Goal: Task Accomplishment & Management: Manage account settings

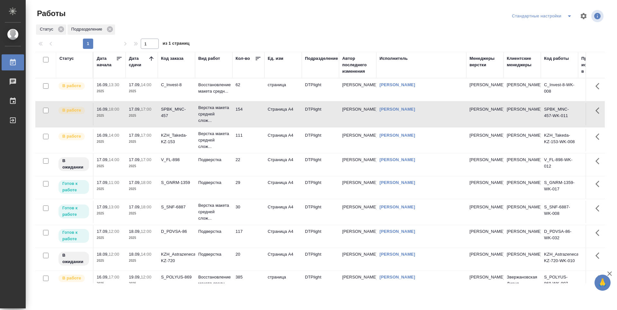
click at [251, 186] on td "29" at bounding box center [248, 187] width 32 height 22
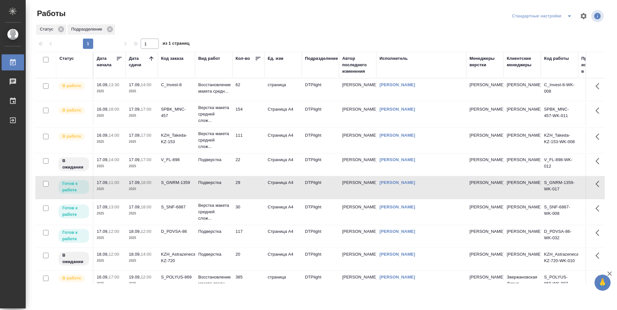
click at [249, 211] on td "30" at bounding box center [248, 212] width 32 height 22
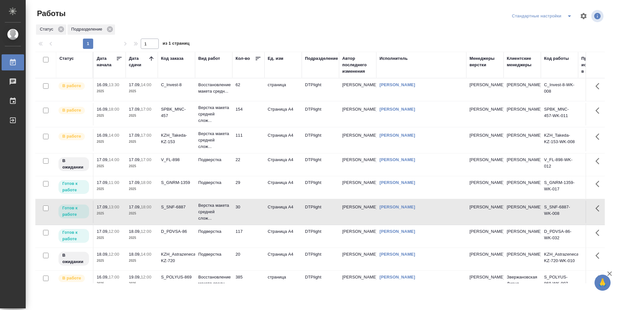
click at [252, 245] on td "117" at bounding box center [248, 236] width 32 height 22
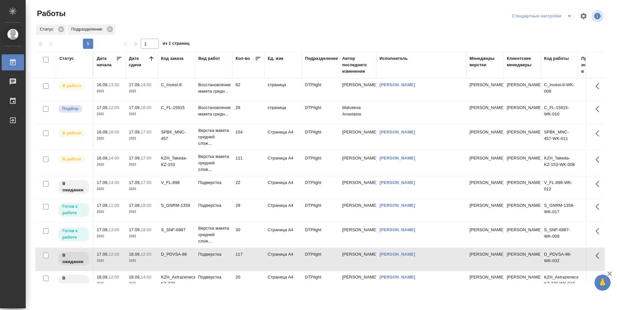
click at [253, 117] on td "29" at bounding box center [248, 112] width 32 height 22
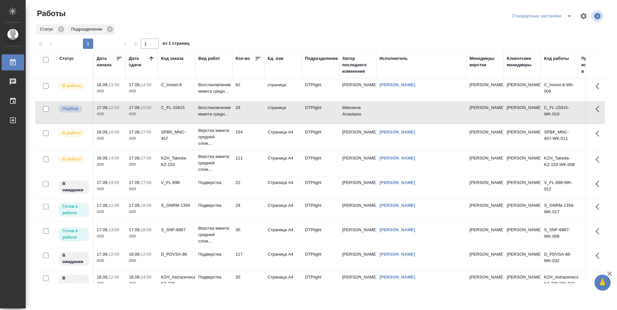
click at [253, 117] on td "29" at bounding box center [248, 112] width 32 height 22
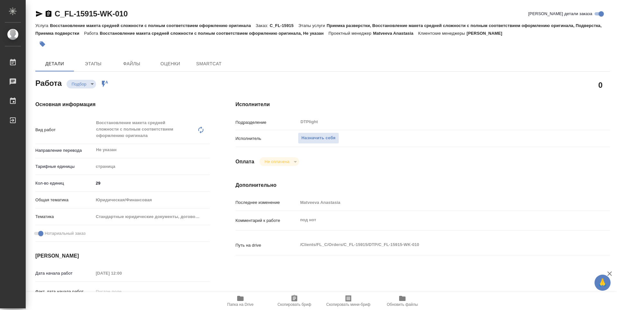
type textarea "x"
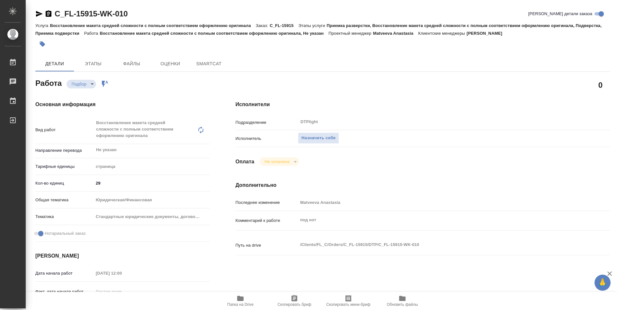
type textarea "x"
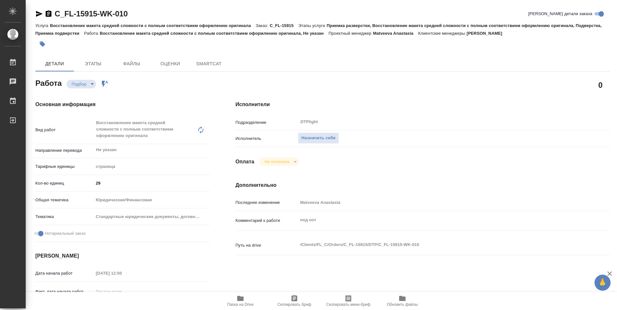
type textarea "x"
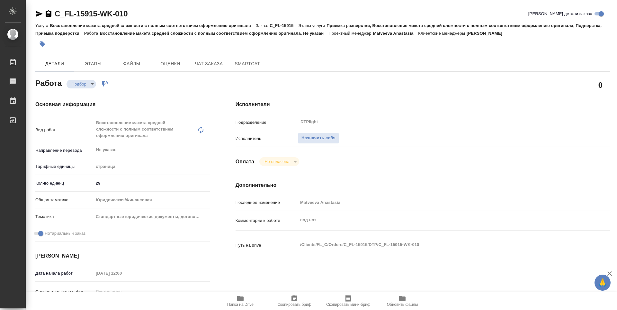
click at [243, 301] on icon "button" at bounding box center [240, 298] width 6 height 5
type textarea "x"
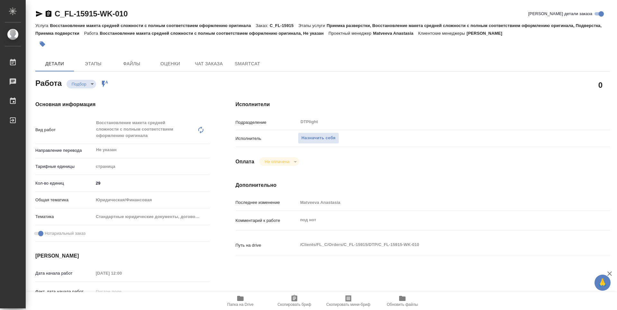
type textarea "x"
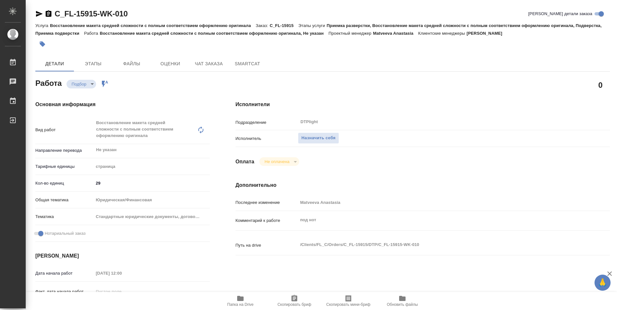
type textarea "x"
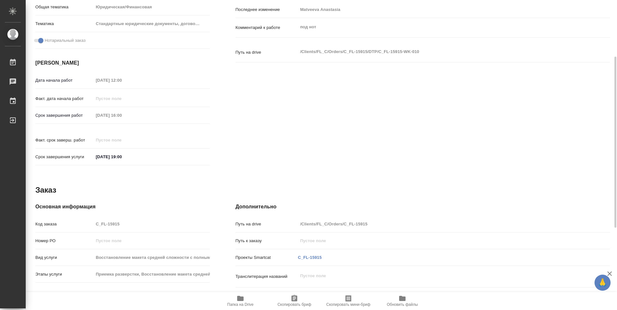
scroll to position [64, 0]
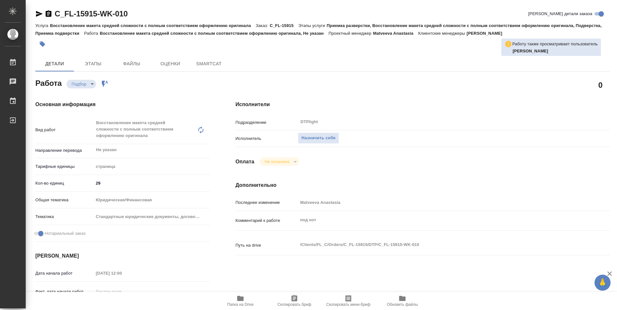
type textarea "x"
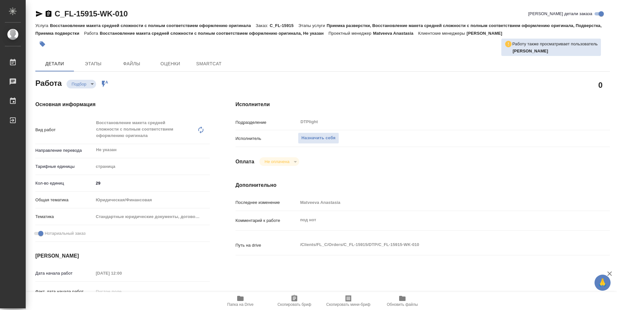
type textarea "x"
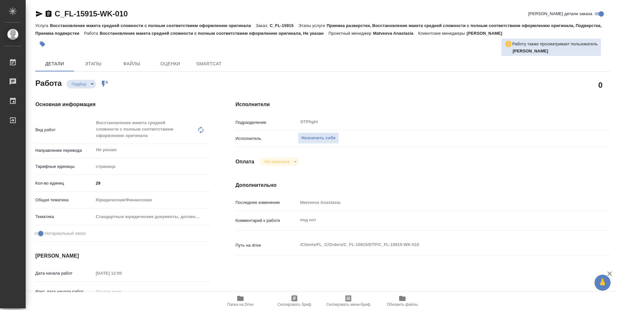
type textarea "x"
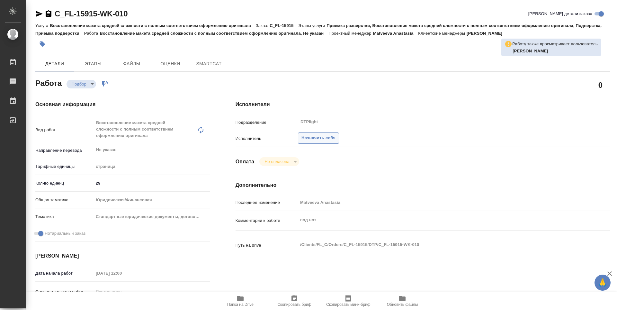
type textarea "x"
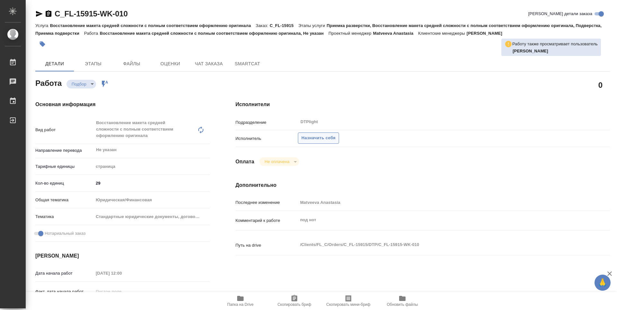
click at [309, 138] on span "Назначить себя" at bounding box center [318, 137] width 34 height 7
type textarea "x"
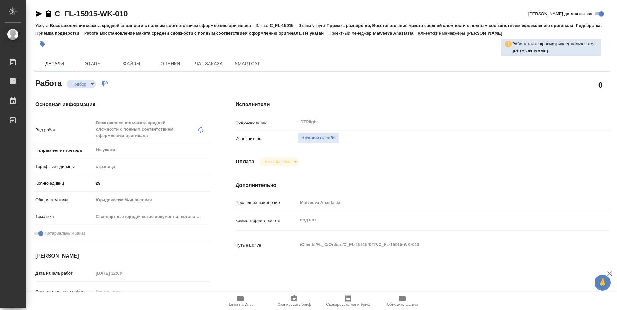
type textarea "x"
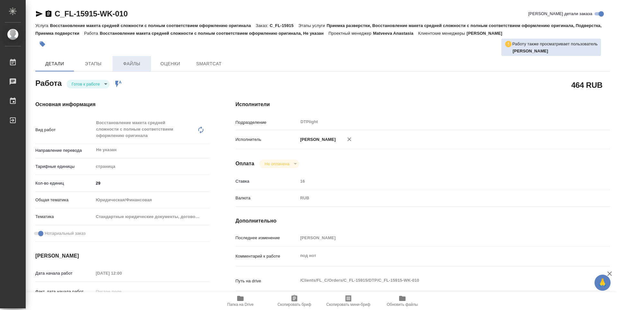
type textarea "x"
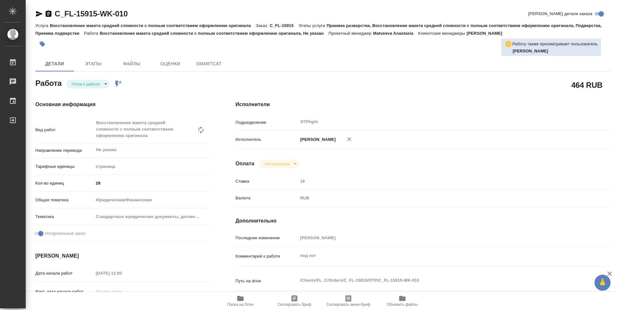
type textarea "x"
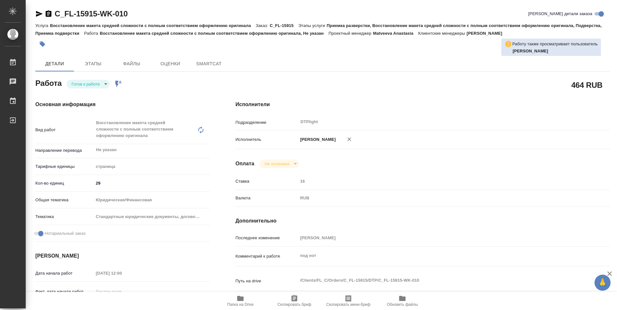
type textarea "x"
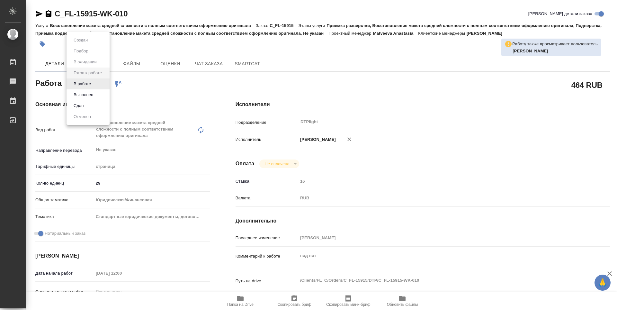
click at [105, 84] on body "🙏 .cls-1 fill:#fff; AWATERA Guselnikov Roman Работы Чаты График Выйти C_FL-1591…" at bounding box center [308, 155] width 617 height 310
click at [74, 83] on button "В работе" at bounding box center [82, 83] width 21 height 7
type textarea "x"
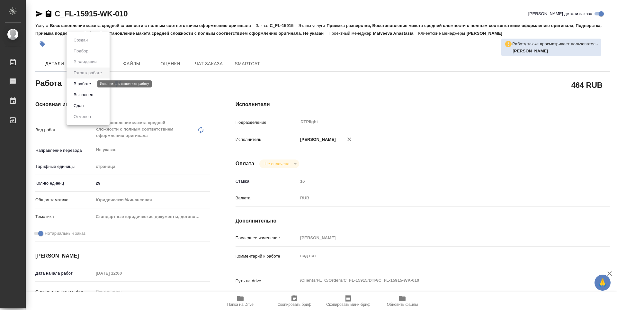
type textarea "x"
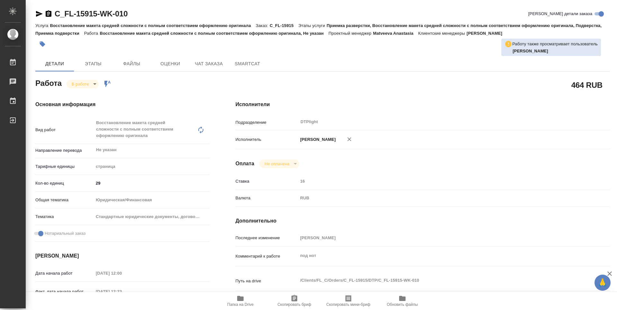
type textarea "x"
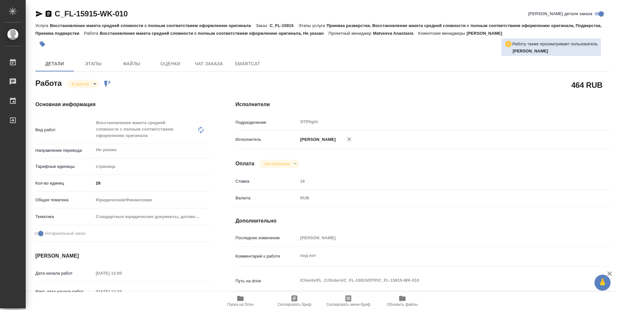
type textarea "x"
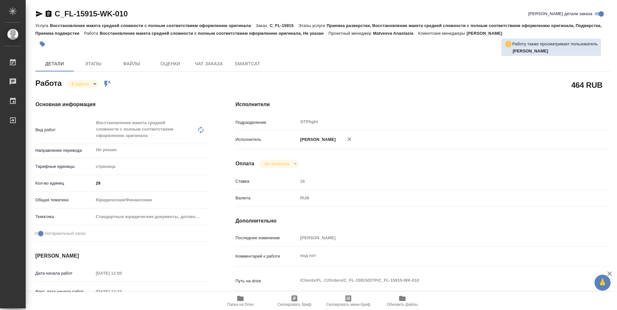
type textarea "x"
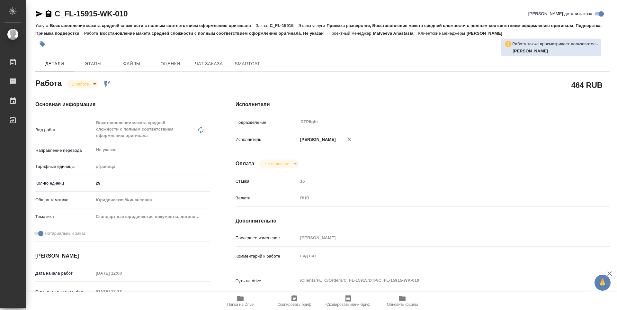
type textarea "x"
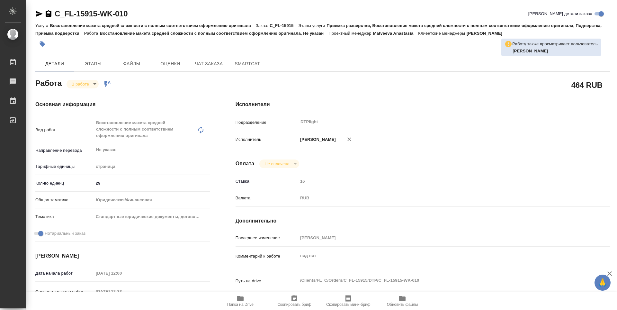
type textarea "x"
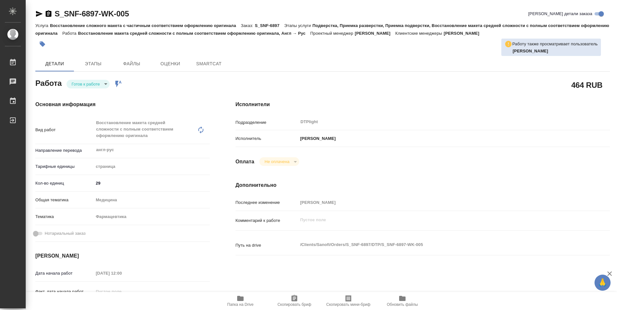
type textarea "x"
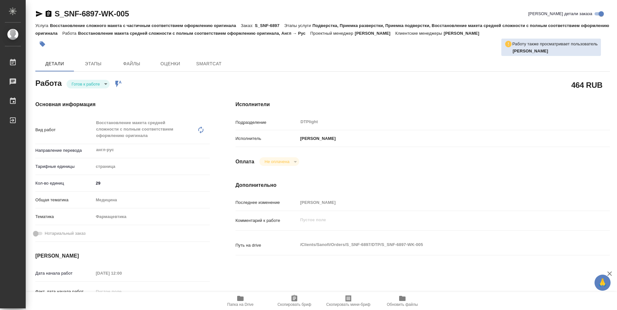
type textarea "x"
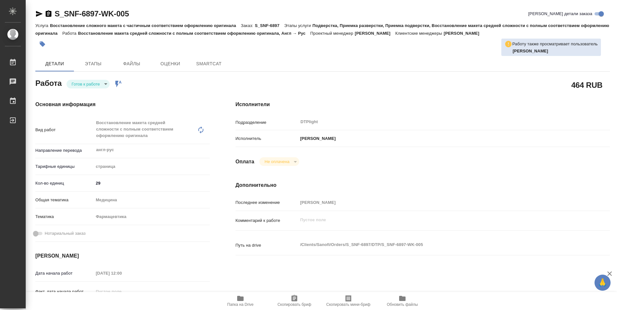
type textarea "x"
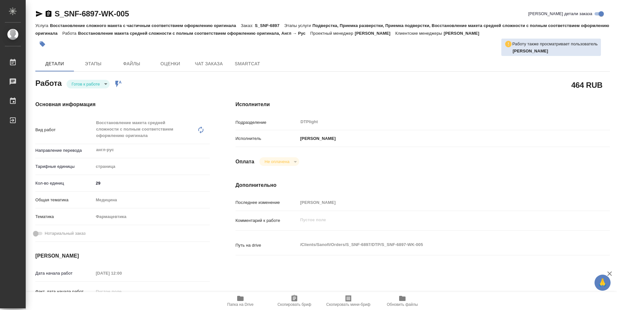
type textarea "x"
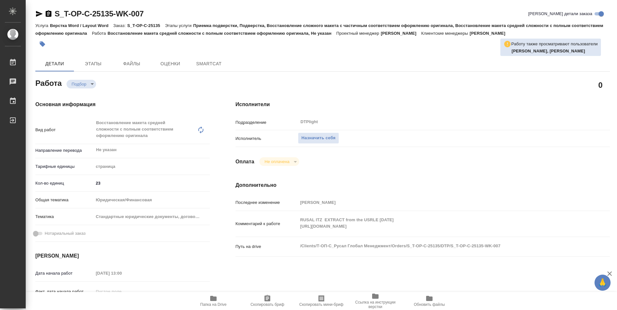
type textarea "x"
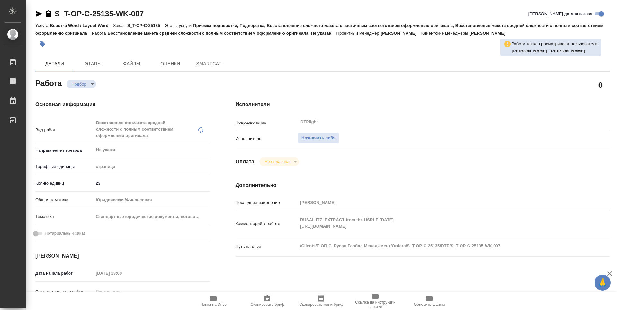
type textarea "x"
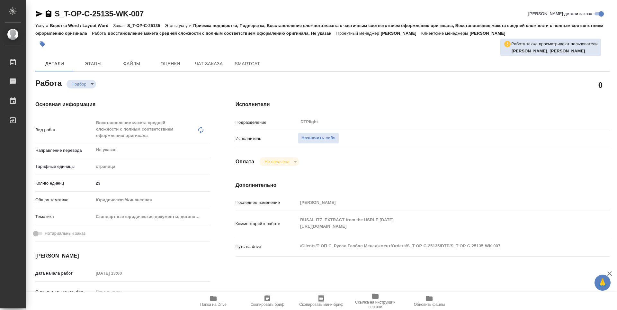
type textarea "x"
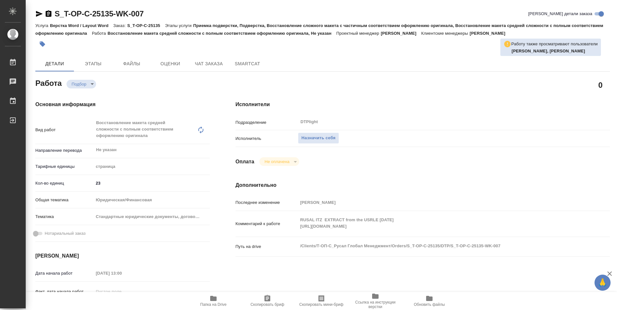
click at [295, 226] on div "Комментарий к работе RUSAL ITZ EXTRACT from the USRLE 26.08.2025 https://drive.…" at bounding box center [423, 223] width 374 height 21
type textarea "x"
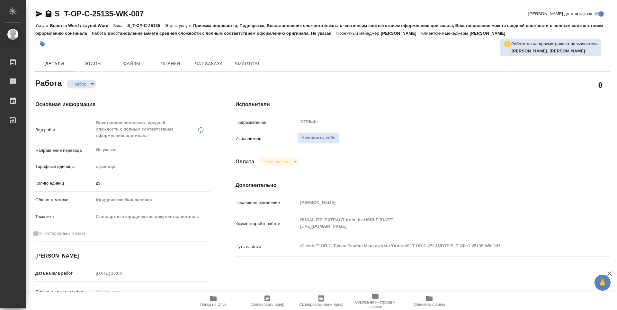
type textarea "x"
click at [310, 135] on span "Назначить себя" at bounding box center [318, 137] width 34 height 7
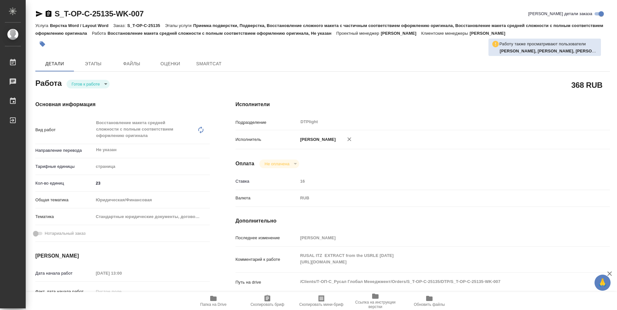
type textarea "x"
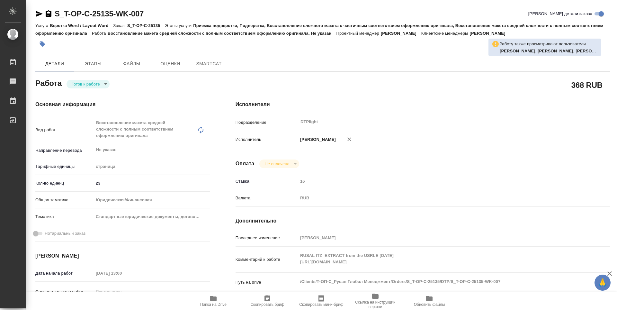
type textarea "x"
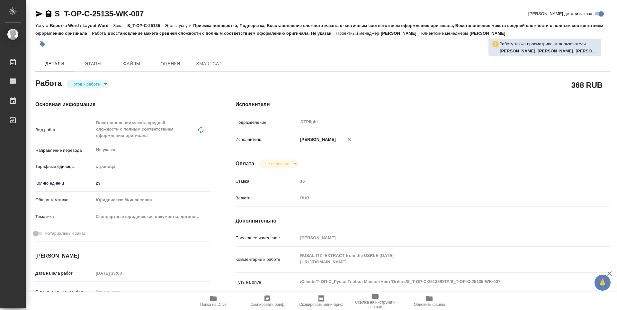
type textarea "x"
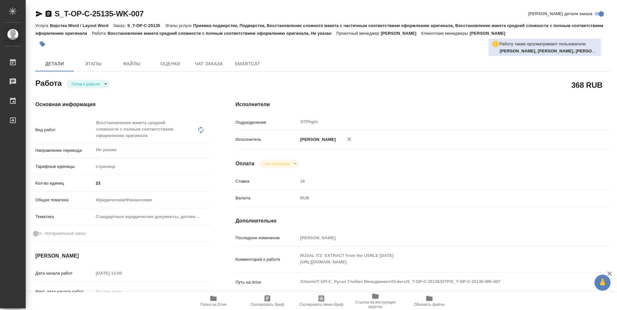
click at [107, 83] on body "🙏 .cls-1 fill:#fff; AWATERA Guselnikov Roman Работы Чаты График Выйти S_T-OP-C-…" at bounding box center [308, 155] width 617 height 310
type textarea "x"
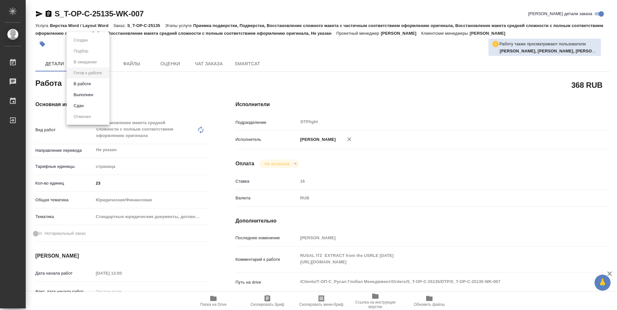
type textarea "x"
click at [93, 82] on li "В работе" at bounding box center [88, 83] width 43 height 11
type textarea "x"
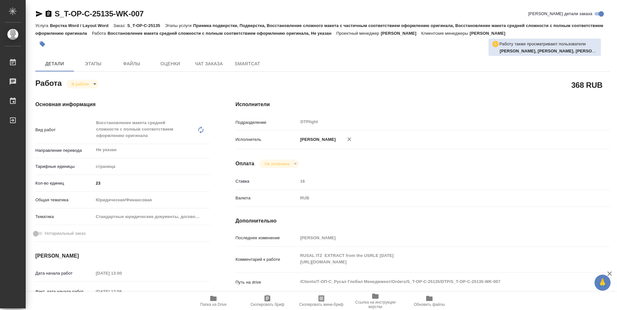
type textarea "x"
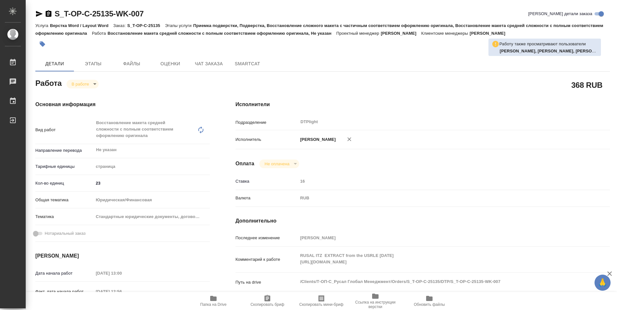
type textarea "x"
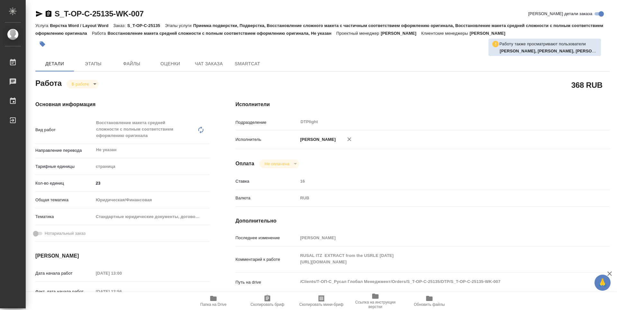
type textarea "x"
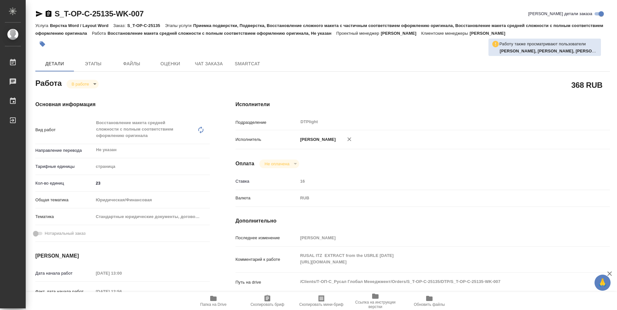
type textarea "x"
click at [49, 13] on icon "button" at bounding box center [49, 13] width 6 height 6
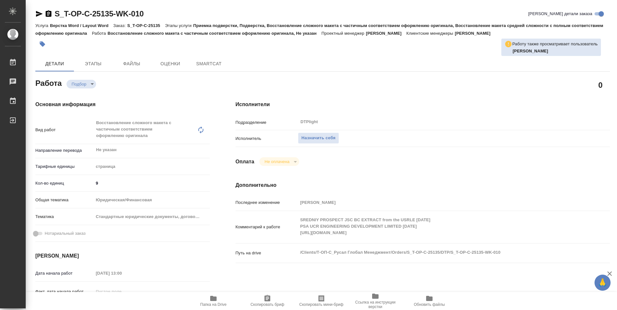
type textarea "x"
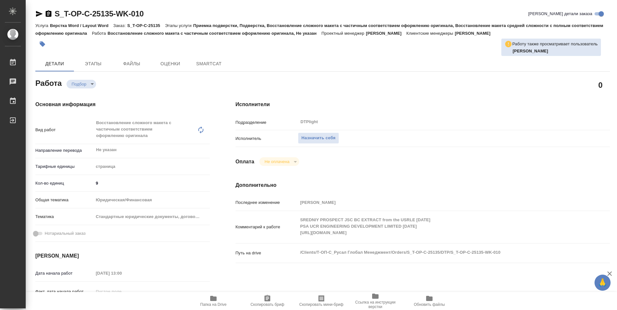
type textarea "x"
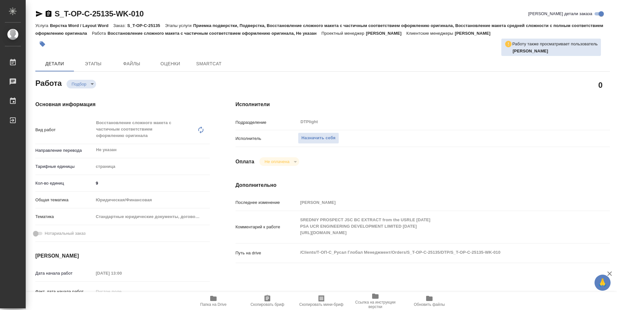
type textarea "x"
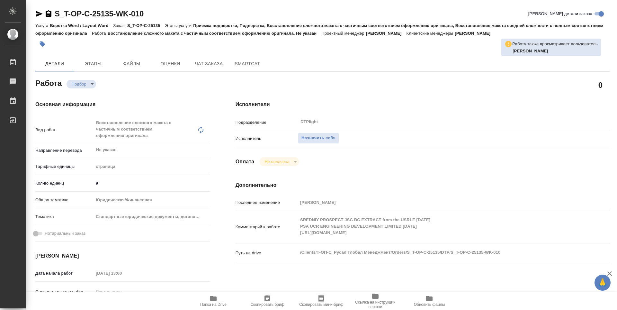
type textarea "x"
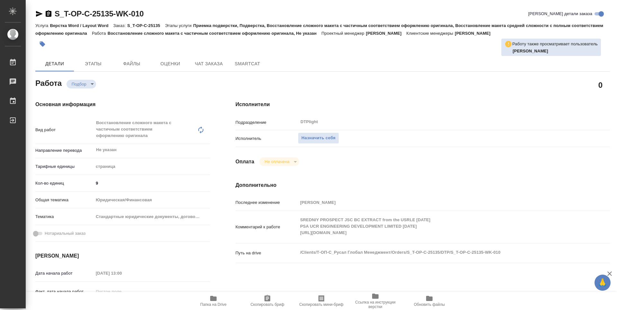
click at [295, 233] on div "Комментарий к работе SREDNIY PROSPECT JSC BC EXTRACT from the USRLE 25.03.2025 …" at bounding box center [423, 226] width 374 height 27
type textarea "x"
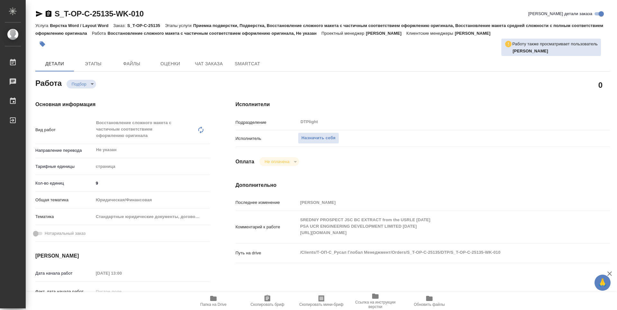
type textarea "x"
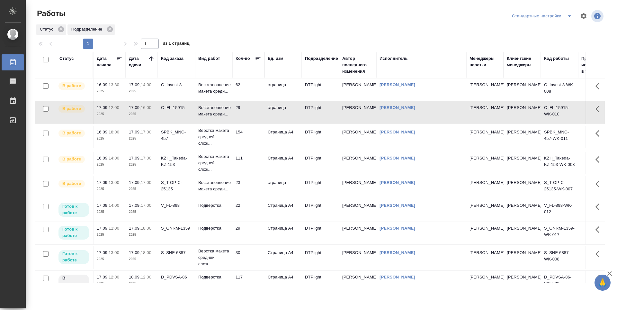
click at [256, 184] on td "23" at bounding box center [248, 187] width 32 height 22
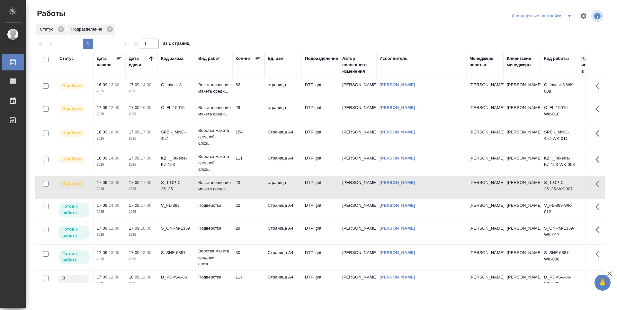
scroll to position [32, 0]
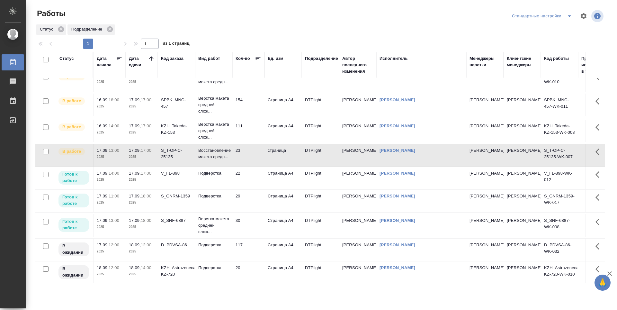
click at [256, 177] on td "22" at bounding box center [248, 178] width 32 height 22
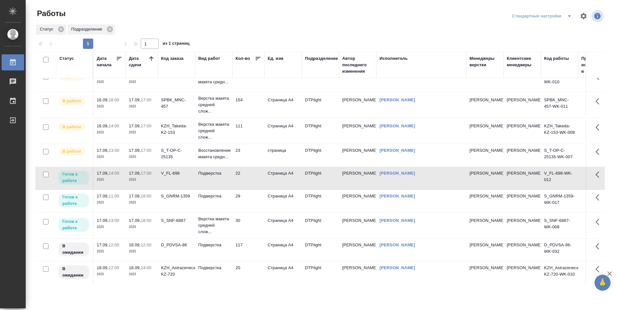
drag, startPoint x: 254, startPoint y: 201, endPoint x: 251, endPoint y: 210, distance: 8.7
click at [254, 201] on td "29" at bounding box center [248, 201] width 32 height 22
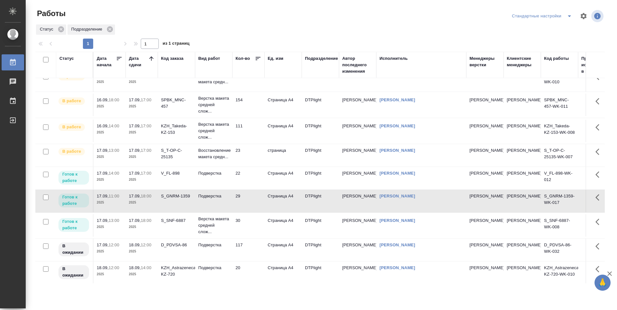
click at [248, 221] on td "30" at bounding box center [248, 225] width 32 height 22
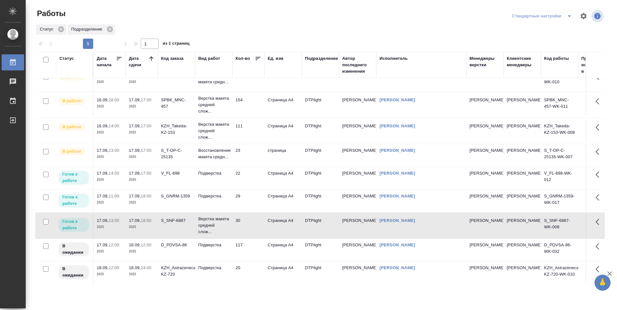
click at [251, 243] on td "117" at bounding box center [248, 249] width 32 height 22
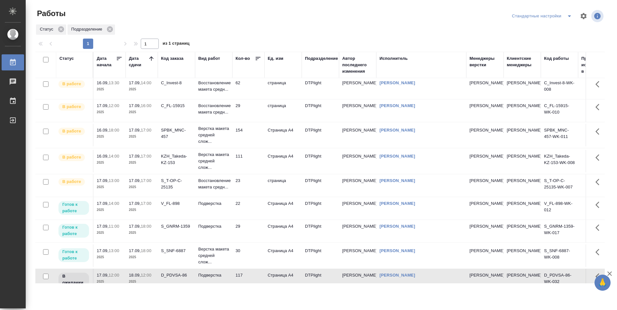
scroll to position [0, 0]
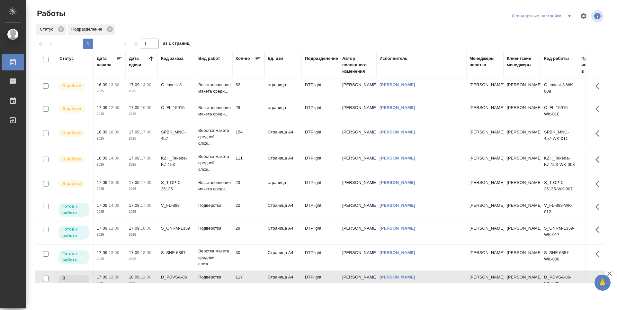
click at [250, 88] on td "62" at bounding box center [248, 89] width 32 height 22
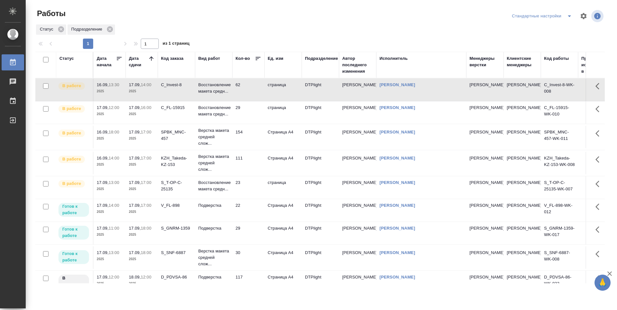
click at [249, 91] on td "62" at bounding box center [248, 89] width 32 height 22
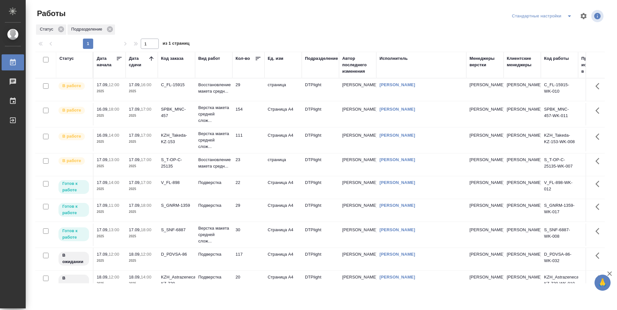
click at [251, 92] on td "29" at bounding box center [248, 89] width 32 height 22
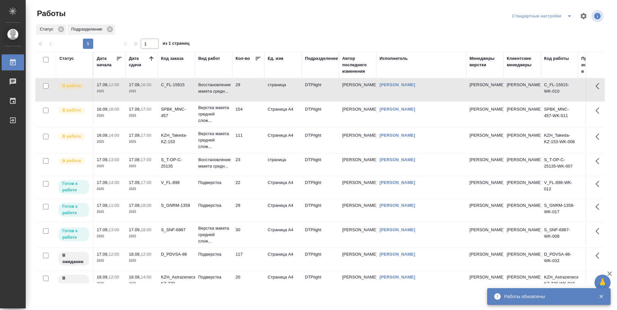
click at [255, 141] on td "111" at bounding box center [248, 140] width 32 height 22
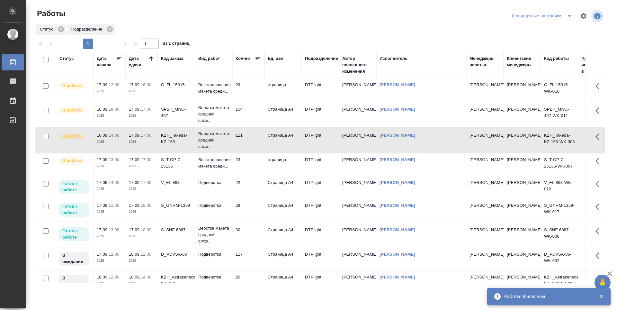
click at [255, 141] on td "111" at bounding box center [248, 140] width 32 height 22
click at [246, 85] on td "29" at bounding box center [248, 89] width 32 height 22
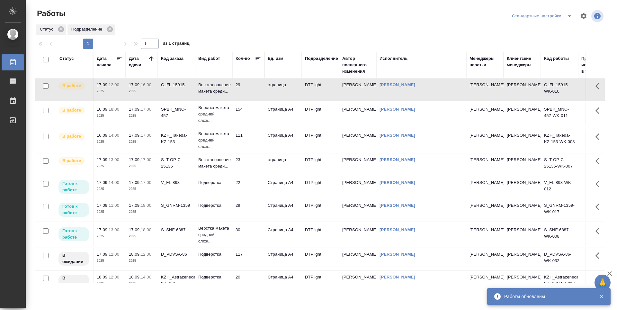
click at [246, 85] on td "29" at bounding box center [248, 89] width 32 height 22
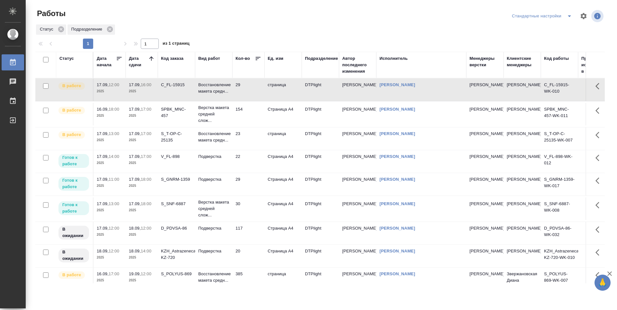
click at [256, 215] on td "30" at bounding box center [248, 208] width 32 height 22
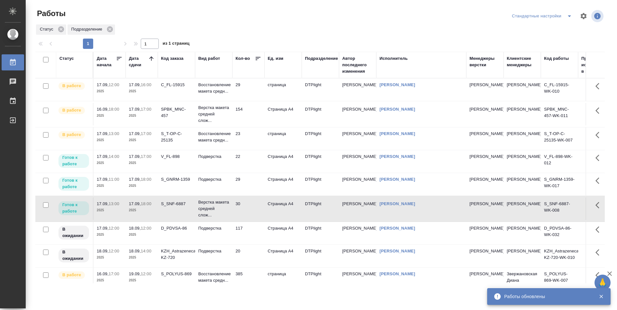
click at [259, 162] on td "22" at bounding box center [248, 161] width 32 height 22
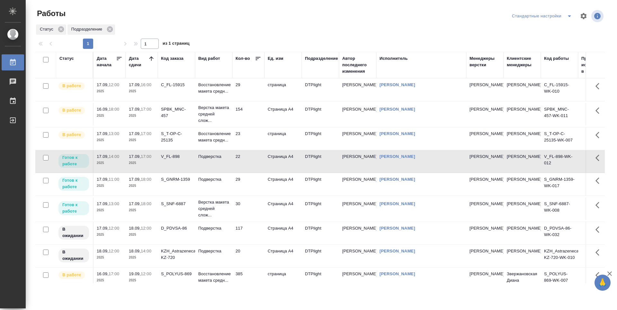
click at [251, 163] on td "22" at bounding box center [248, 161] width 32 height 22
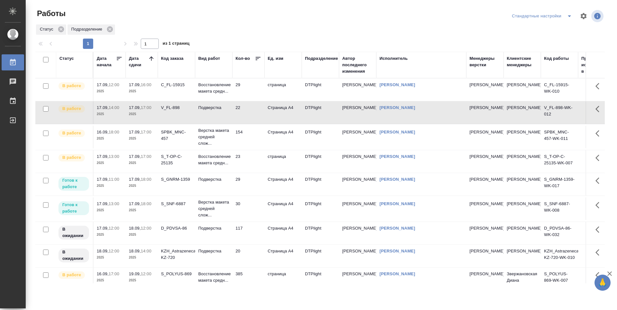
click at [254, 185] on td "29" at bounding box center [248, 184] width 32 height 22
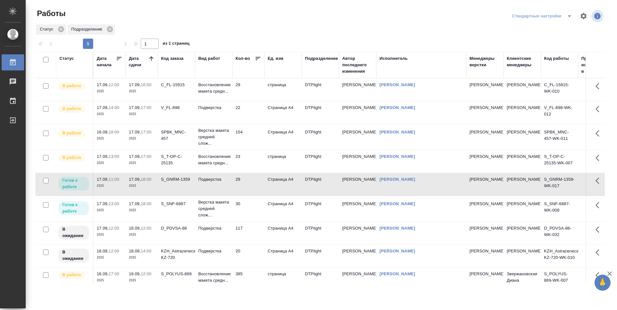
click at [253, 206] on td "30" at bounding box center [248, 208] width 32 height 22
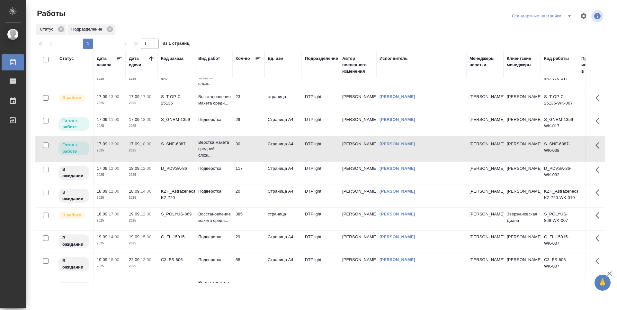
scroll to position [64, 0]
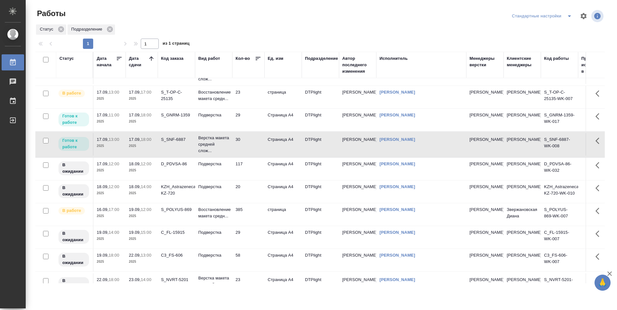
click at [254, 169] on td "117" at bounding box center [248, 168] width 32 height 22
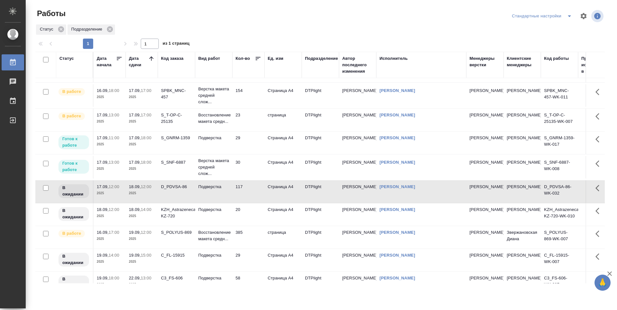
scroll to position [0, 0]
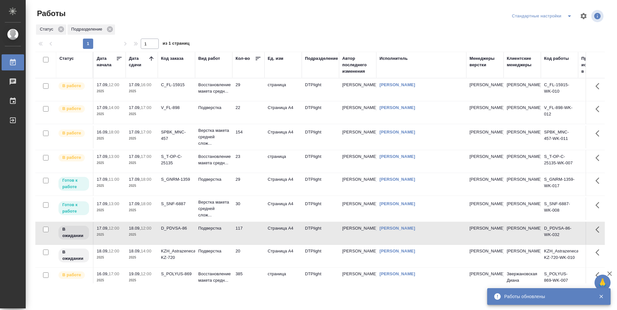
click at [254, 88] on td "29" at bounding box center [248, 89] width 32 height 22
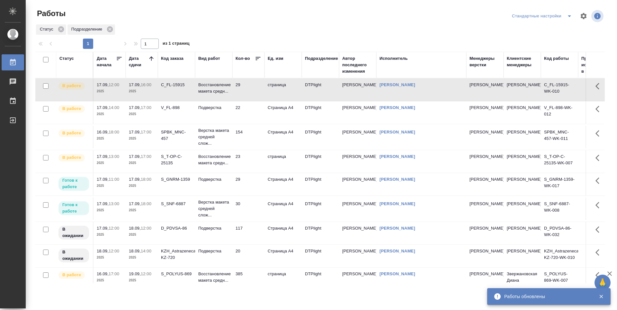
click at [249, 114] on td "22" at bounding box center [248, 112] width 32 height 22
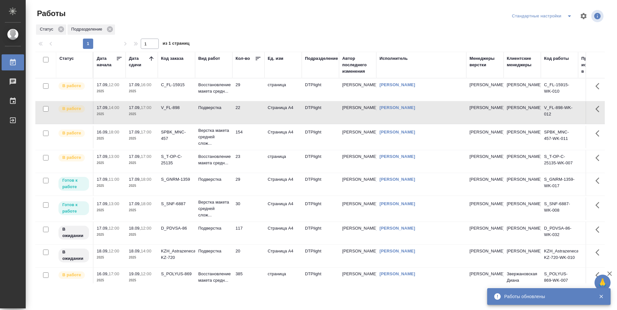
click at [247, 135] on td "154" at bounding box center [248, 137] width 32 height 22
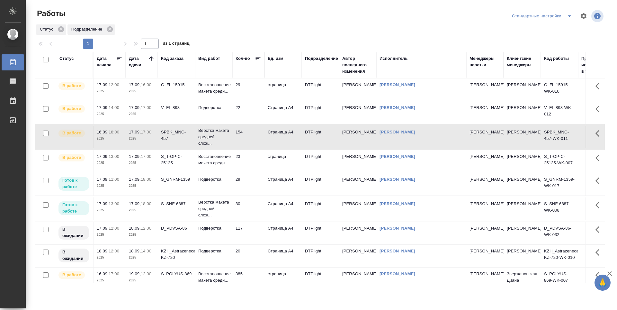
click at [150, 58] on icon at bounding box center [151, 58] width 4 height 4
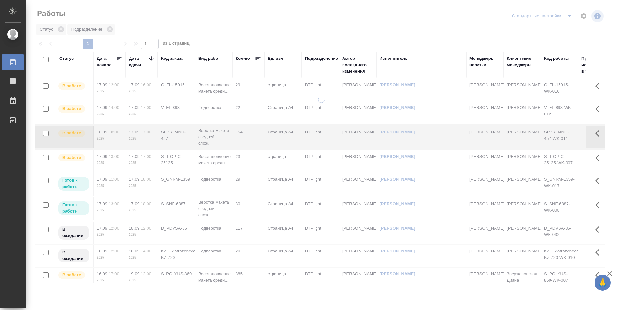
click at [150, 58] on icon at bounding box center [151, 58] width 6 height 6
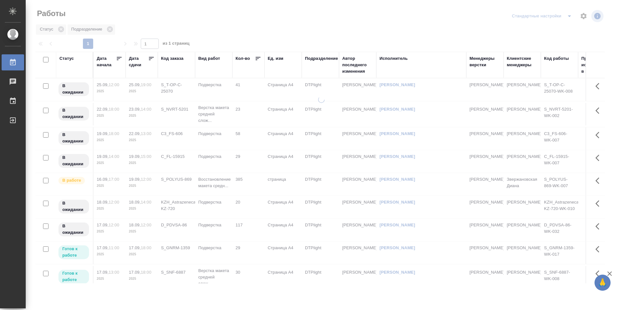
click at [150, 58] on icon at bounding box center [151, 58] width 6 height 6
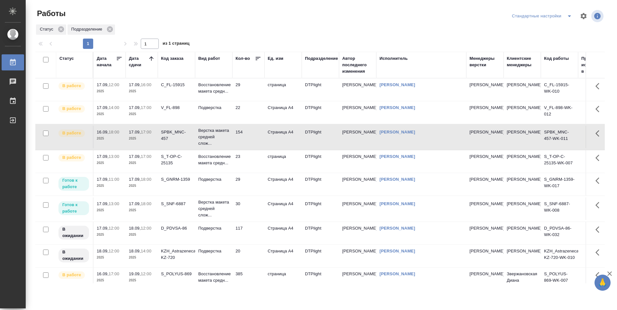
click at [251, 114] on td "22" at bounding box center [248, 112] width 32 height 22
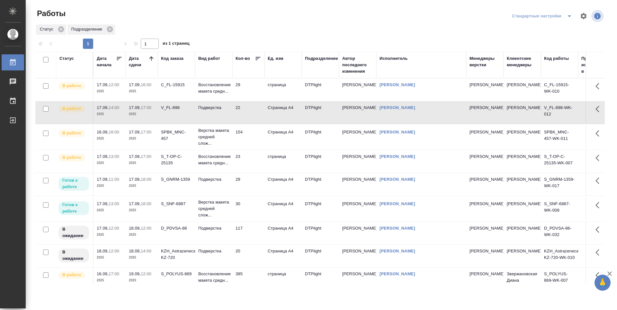
click at [252, 135] on td "154" at bounding box center [248, 137] width 32 height 22
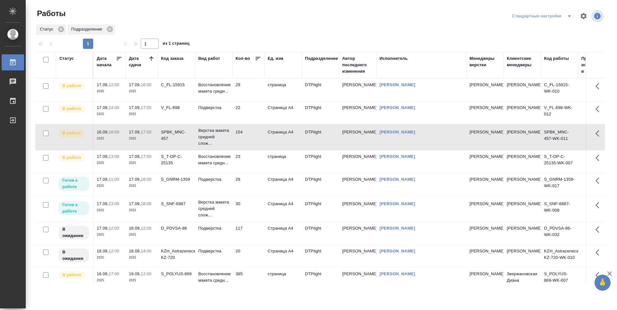
click at [249, 165] on td "23" at bounding box center [248, 161] width 32 height 22
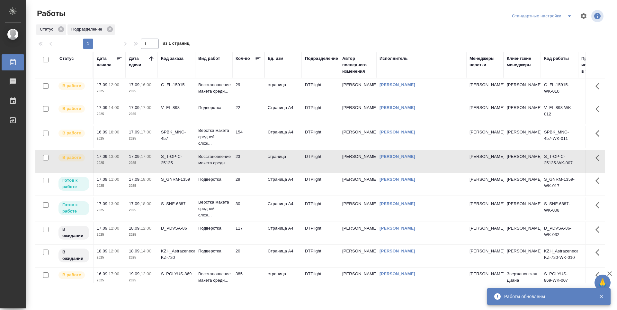
click at [247, 111] on td "22" at bounding box center [248, 112] width 32 height 22
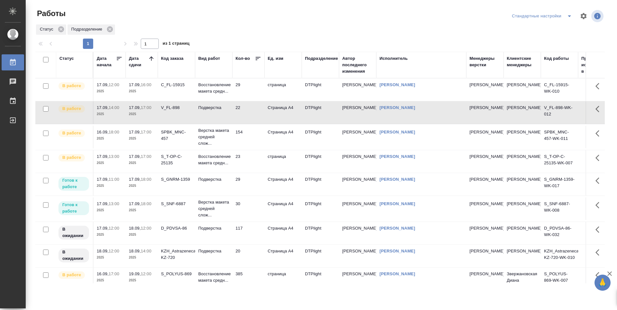
click at [247, 163] on td "23" at bounding box center [248, 161] width 32 height 22
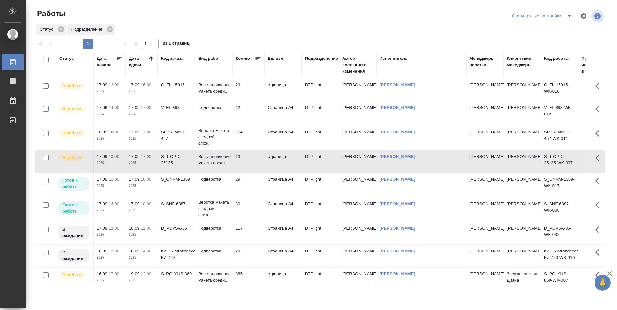
click at [247, 163] on td "23" at bounding box center [248, 161] width 32 height 22
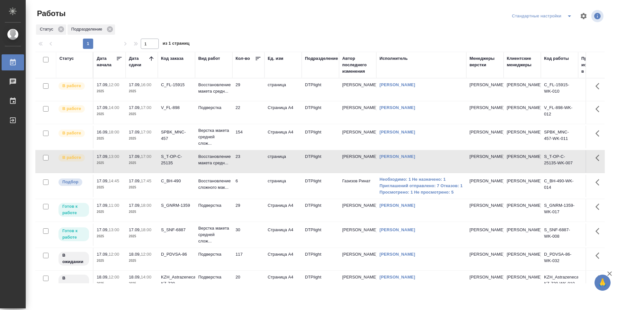
click at [248, 209] on td "29" at bounding box center [248, 210] width 32 height 22
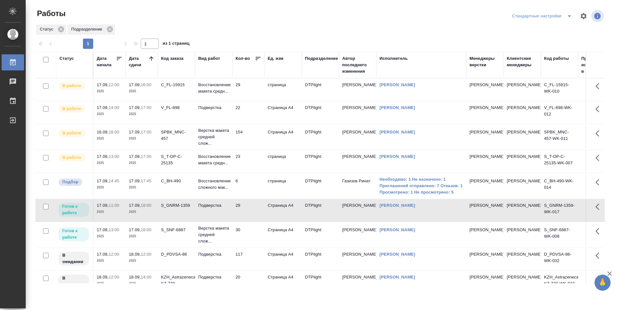
click at [248, 209] on td "29" at bounding box center [248, 210] width 32 height 22
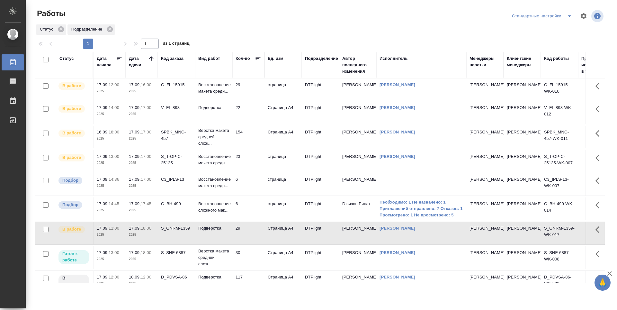
click at [255, 187] on td "6" at bounding box center [248, 184] width 32 height 22
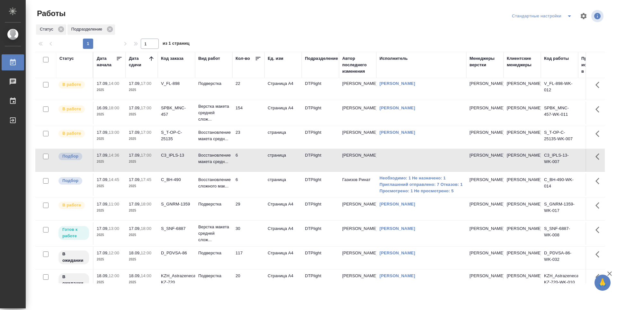
scroll to position [32, 0]
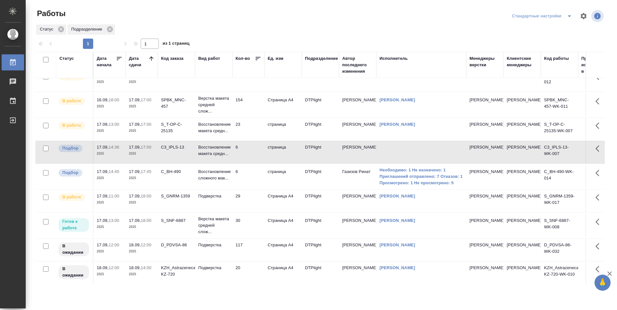
click at [251, 130] on td "23" at bounding box center [248, 129] width 32 height 22
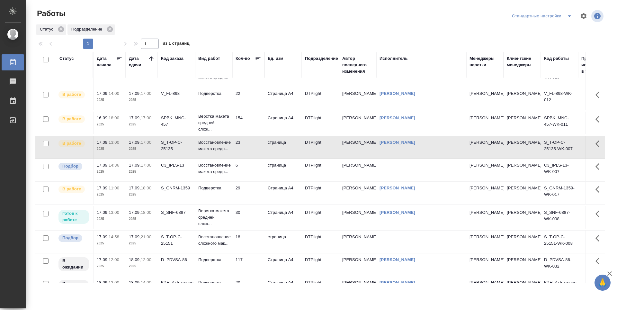
scroll to position [0, 0]
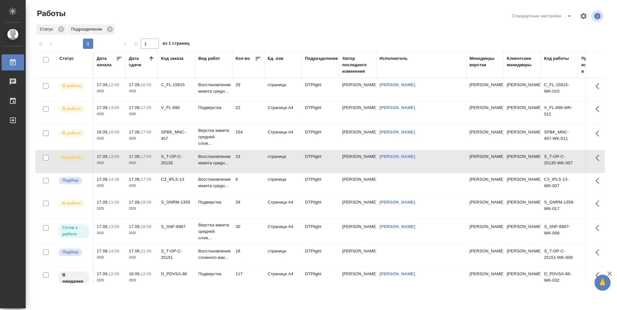
click at [251, 130] on td "154" at bounding box center [248, 137] width 32 height 22
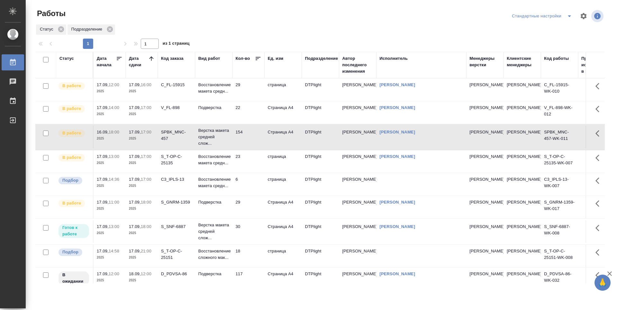
click at [252, 107] on td "22" at bounding box center [248, 112] width 32 height 22
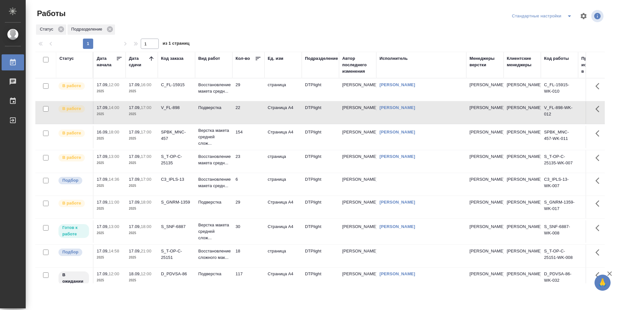
click at [252, 84] on td "29" at bounding box center [248, 89] width 32 height 22
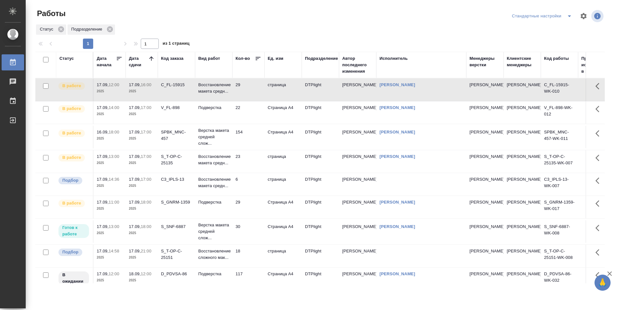
click at [249, 108] on td "22" at bounding box center [248, 112] width 32 height 22
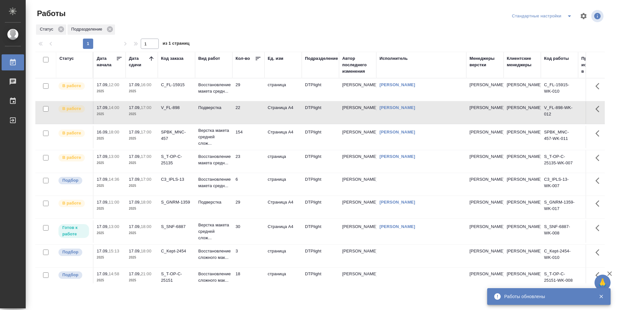
click at [250, 114] on td "22" at bounding box center [248, 112] width 32 height 22
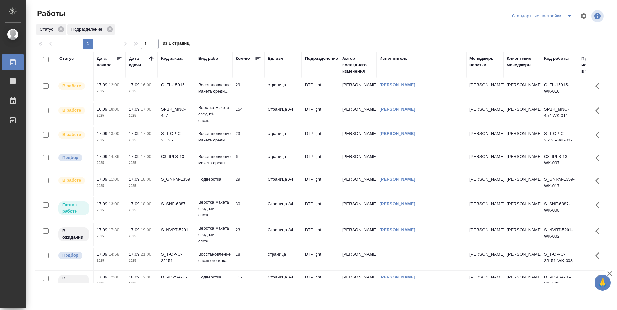
click at [250, 136] on td "23" at bounding box center [248, 138] width 32 height 22
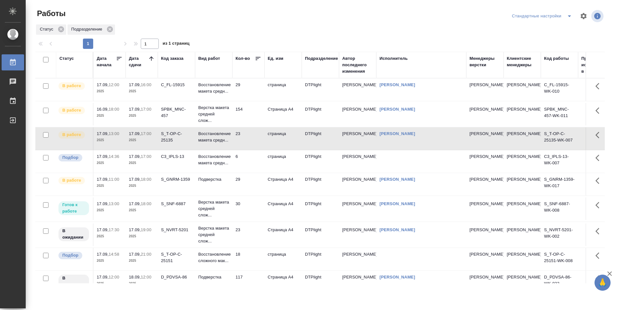
click at [251, 90] on td "29" at bounding box center [248, 89] width 32 height 22
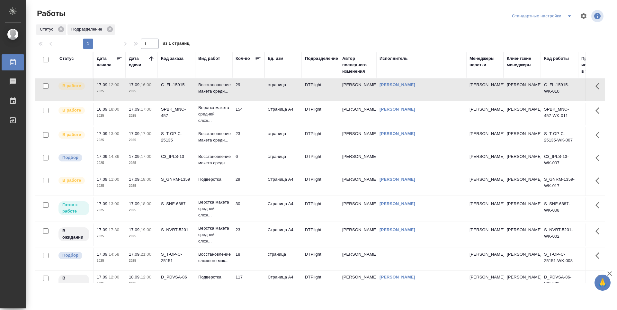
click at [255, 187] on td "29" at bounding box center [248, 184] width 32 height 22
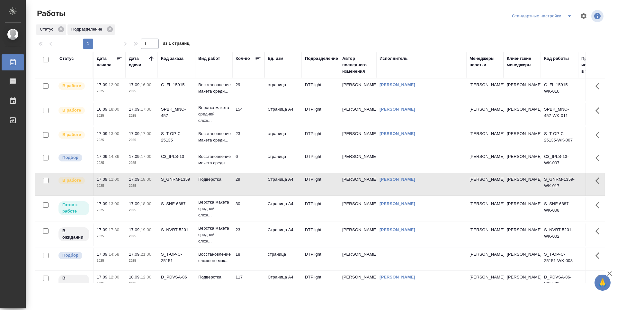
click at [250, 139] on td "23" at bounding box center [248, 138] width 32 height 22
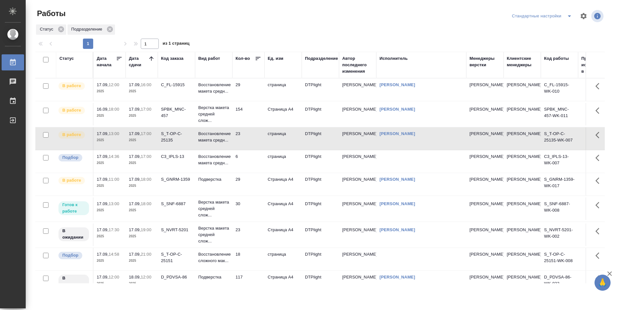
click at [249, 117] on td "154" at bounding box center [248, 114] width 32 height 22
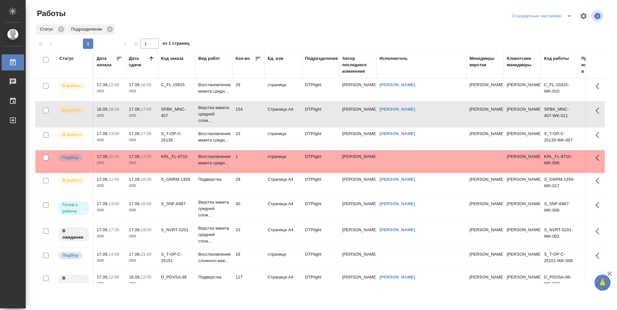
click at [253, 205] on td "30" at bounding box center [248, 208] width 32 height 22
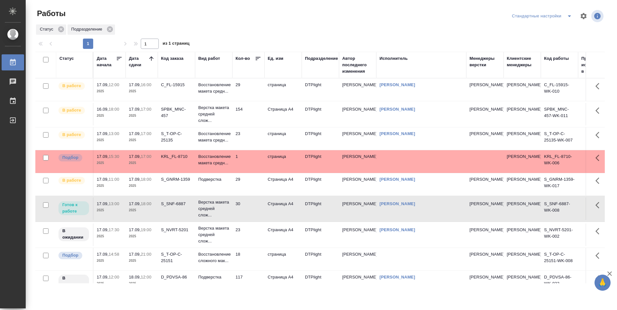
click at [253, 205] on td "30" at bounding box center [248, 208] width 32 height 22
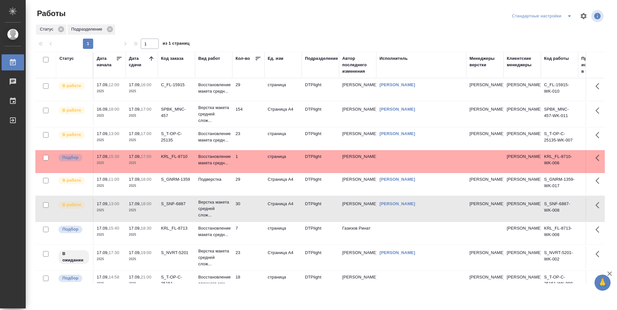
click at [253, 86] on td "29" at bounding box center [248, 89] width 32 height 22
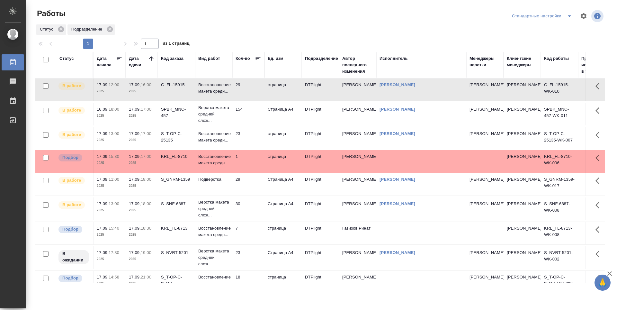
click at [253, 86] on td "29" at bounding box center [248, 89] width 32 height 22
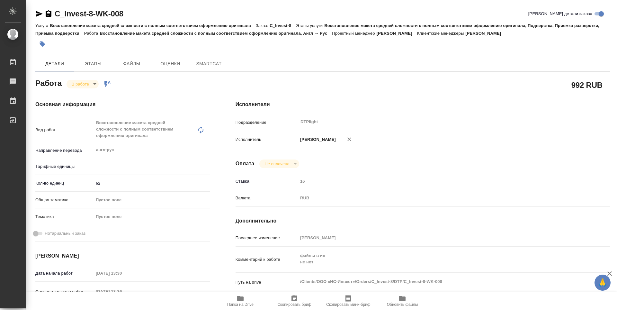
type textarea "x"
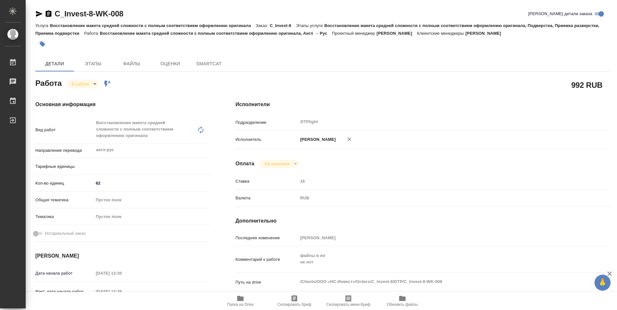
type textarea "x"
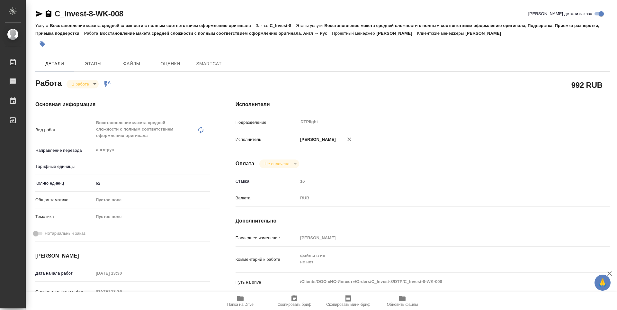
type textarea "x"
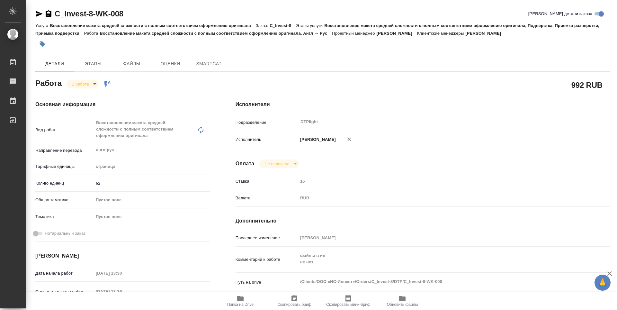
type textarea "x"
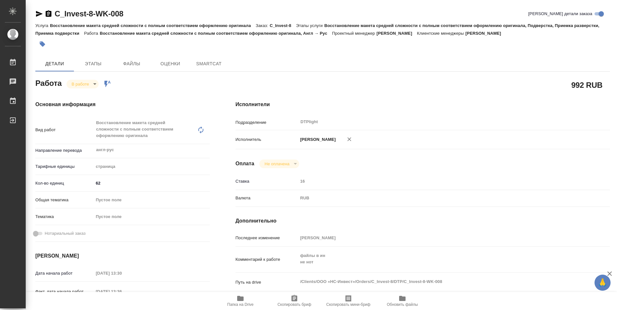
type textarea "x"
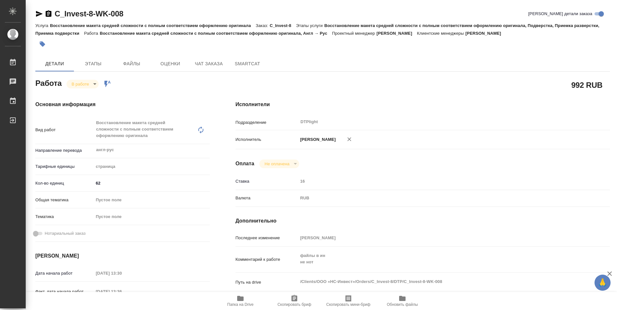
click at [243, 303] on span "Папка на Drive" at bounding box center [240, 304] width 26 height 4
type textarea "x"
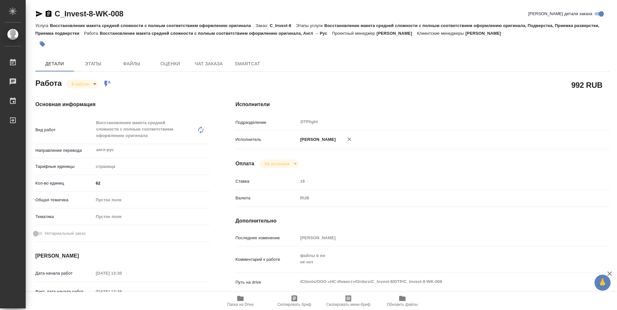
type textarea "x"
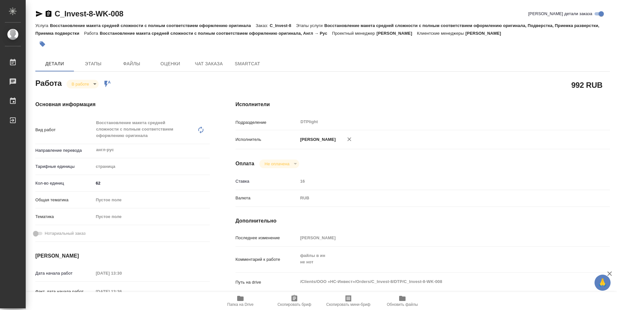
type textarea "x"
click at [96, 84] on body "🙏 .cls-1 fill:#fff; AWATERA Guselnikov Roman Работы 0 Чаты График Выйти C_Inves…" at bounding box center [308, 155] width 617 height 310
click at [86, 96] on button "Выполнен" at bounding box center [83, 94] width 23 height 7
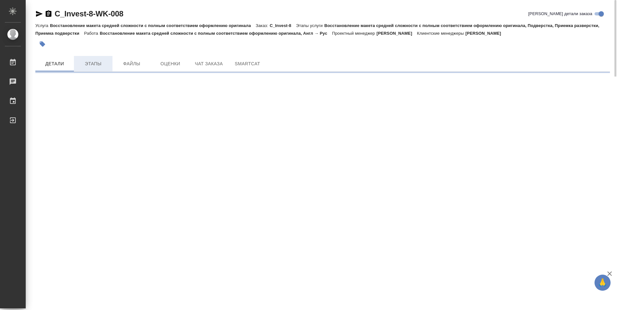
drag, startPoint x: 50, startPoint y: 14, endPoint x: 111, endPoint y: 68, distance: 81.5
click at [49, 14] on icon "button" at bounding box center [49, 14] width 8 height 8
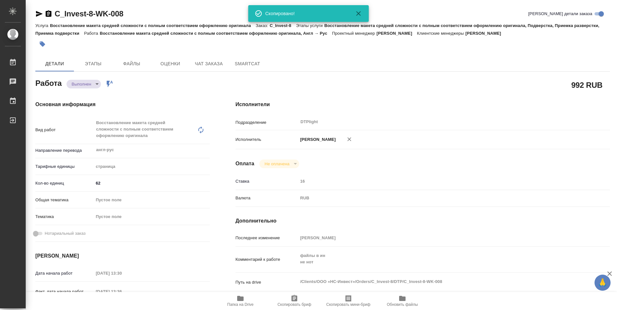
type textarea "x"
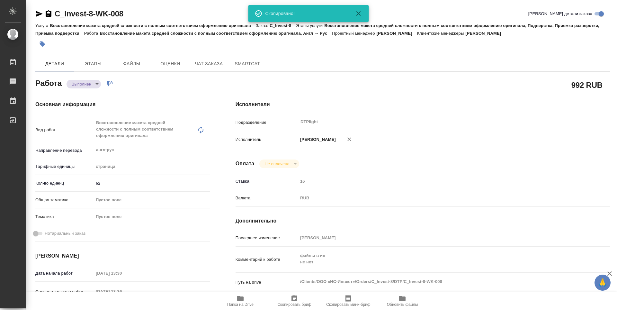
type textarea "x"
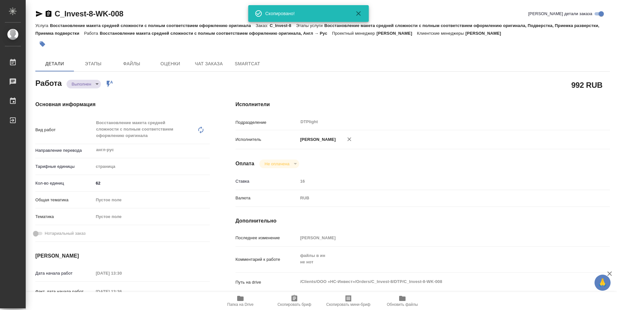
type textarea "x"
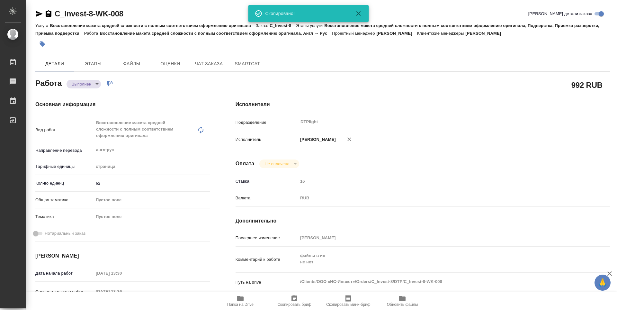
click at [49, 16] on icon "button" at bounding box center [49, 13] width 6 height 6
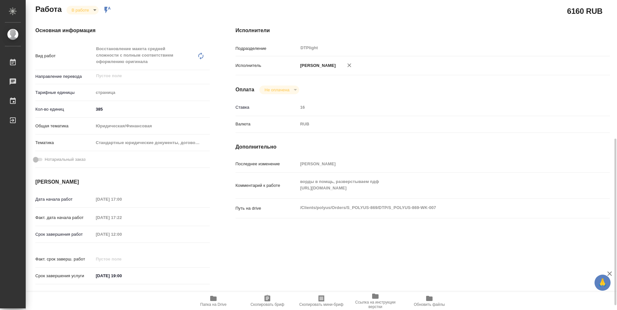
scroll to position [42, 0]
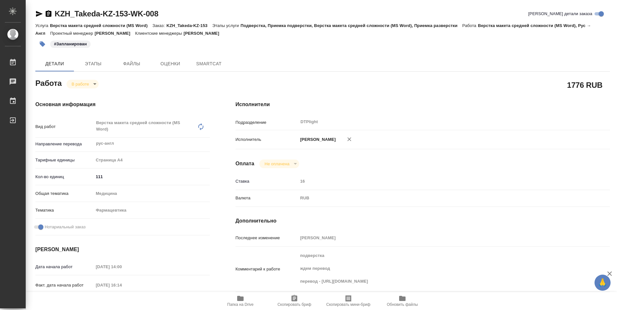
type textarea "x"
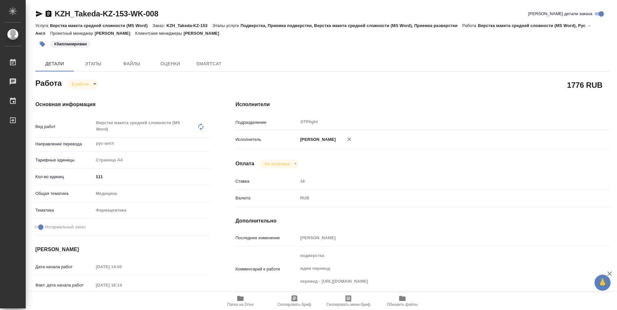
type textarea "x"
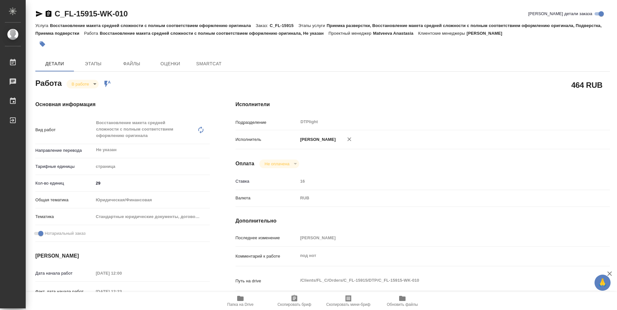
type textarea "x"
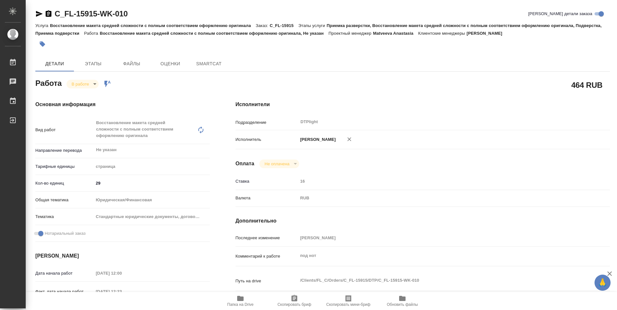
type textarea "x"
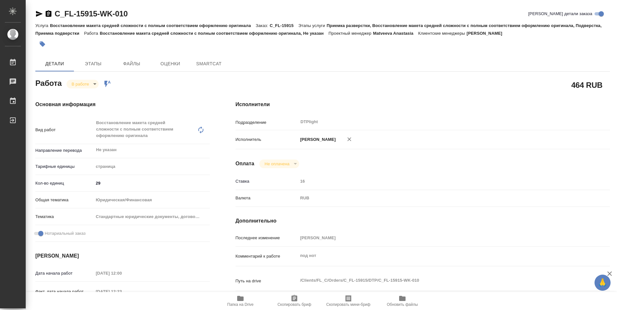
type textarea "x"
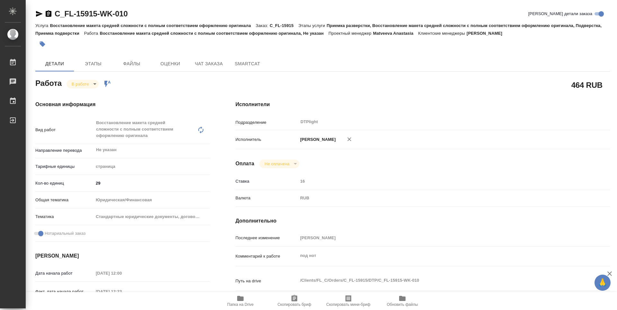
type textarea "x"
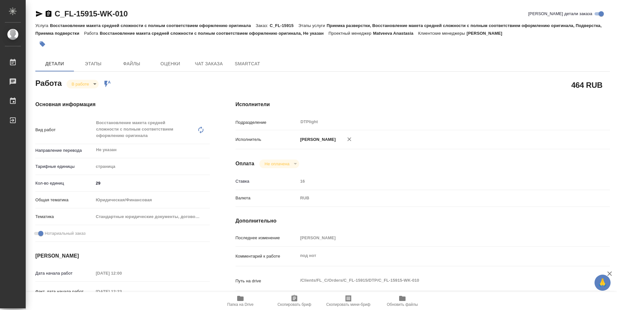
type textarea "x"
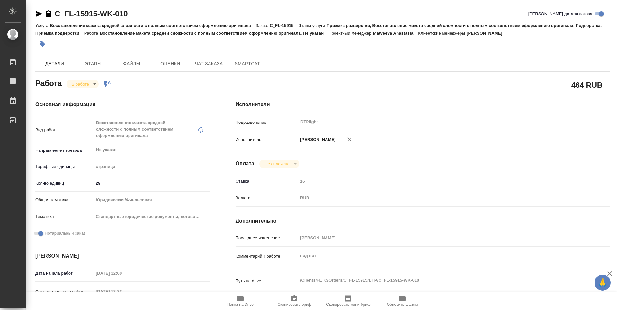
type textarea "x"
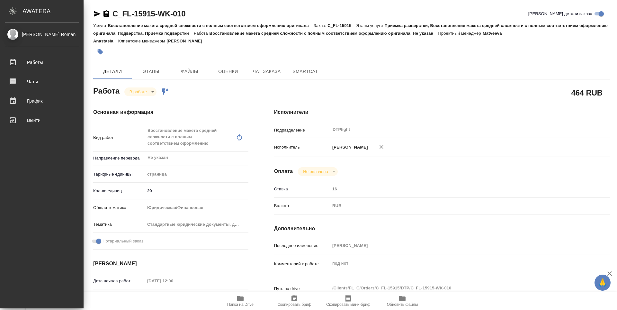
type textarea "x"
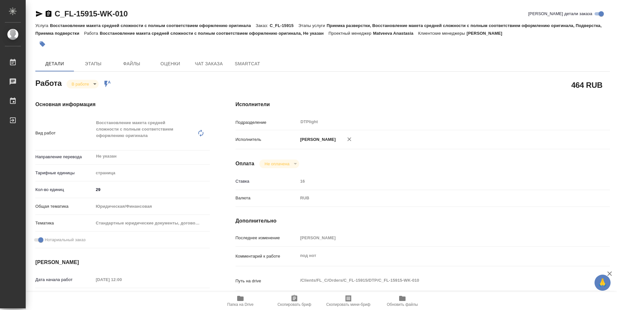
click at [50, 12] on icon "button" at bounding box center [49, 13] width 6 height 6
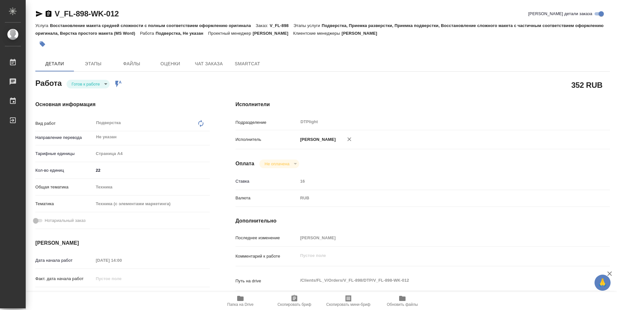
type textarea "x"
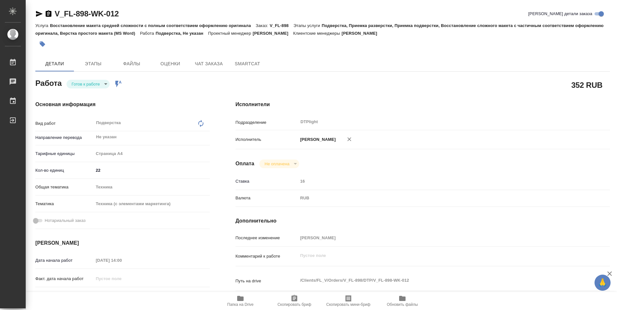
type textarea "x"
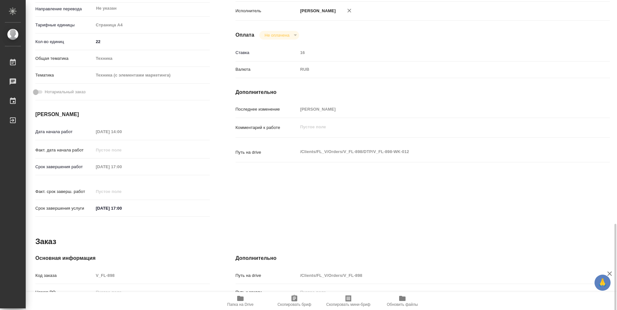
scroll to position [238, 0]
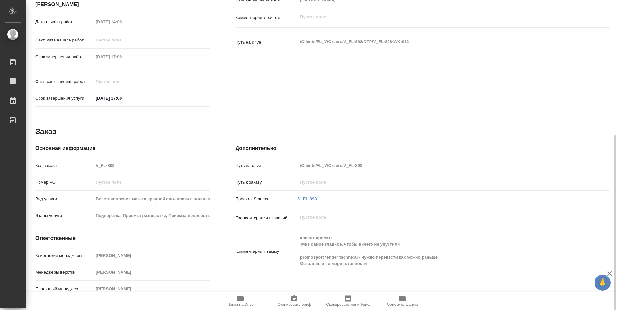
click at [250, 296] on span "Папка на Drive" at bounding box center [240, 300] width 46 height 12
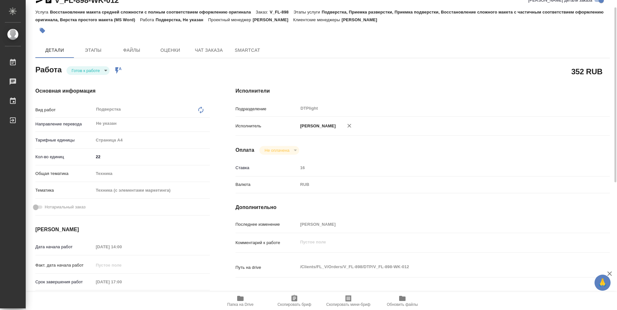
scroll to position [0, 0]
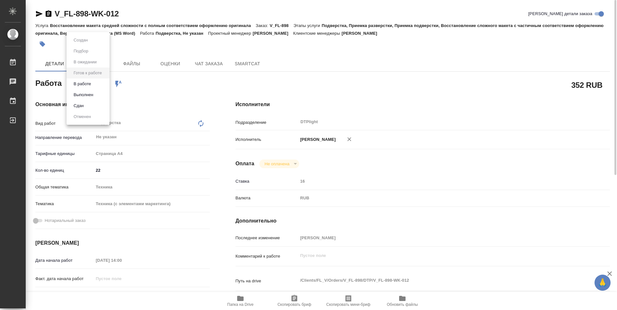
click at [104, 85] on body "🙏 .cls-1 fill:#fff; AWATERA Guselnikov Roman Работы 0 Чаты График Выйти V_FL-89…" at bounding box center [308, 155] width 617 height 310
click at [83, 81] on button "В работе" at bounding box center [82, 83] width 21 height 7
click at [49, 16] on icon "button" at bounding box center [49, 13] width 6 height 6
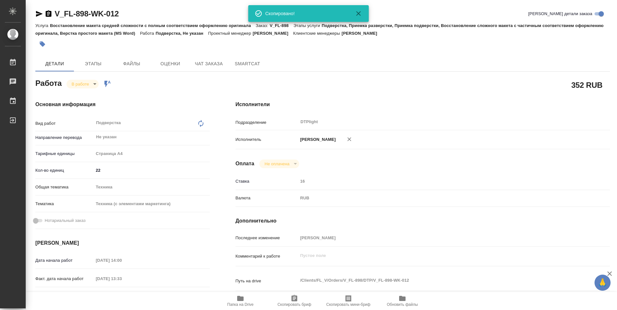
type textarea "x"
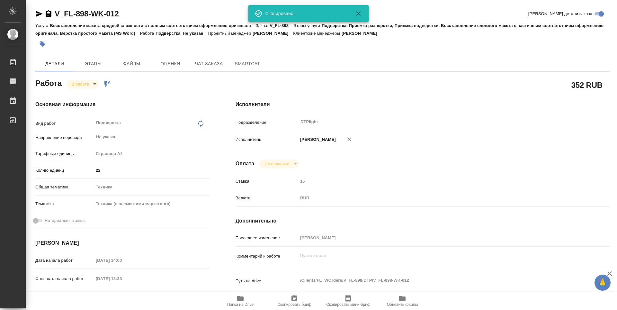
type textarea "x"
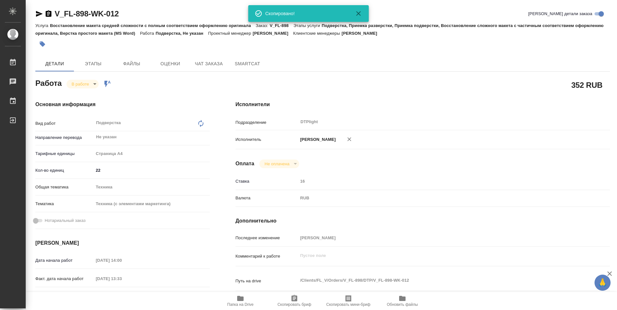
type textarea "x"
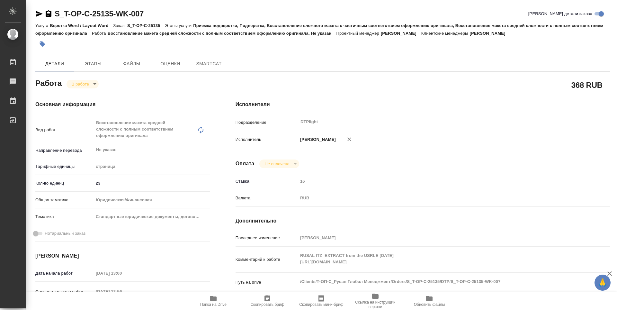
type textarea "x"
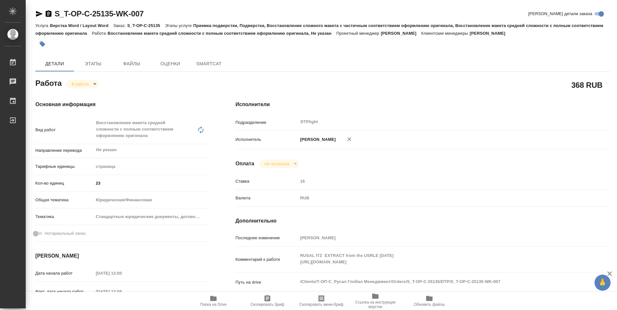
type textarea "x"
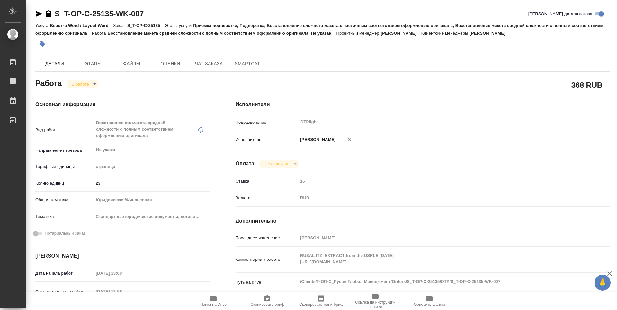
type textarea "x"
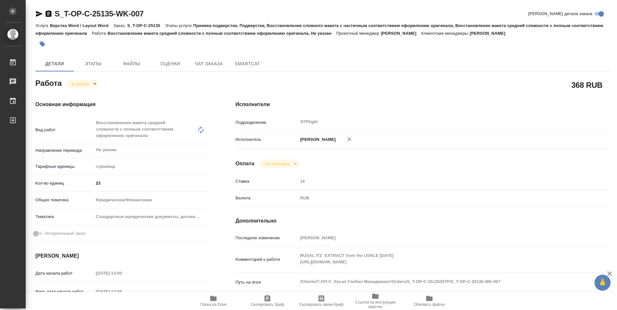
type textarea "x"
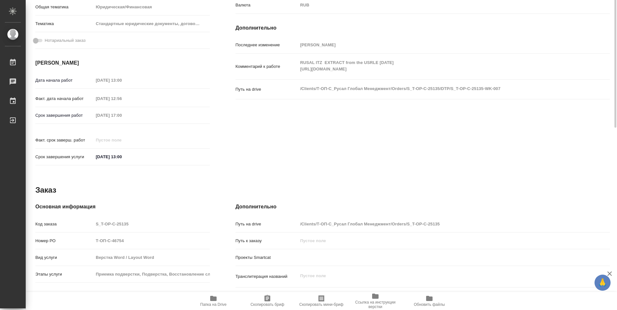
scroll to position [251, 0]
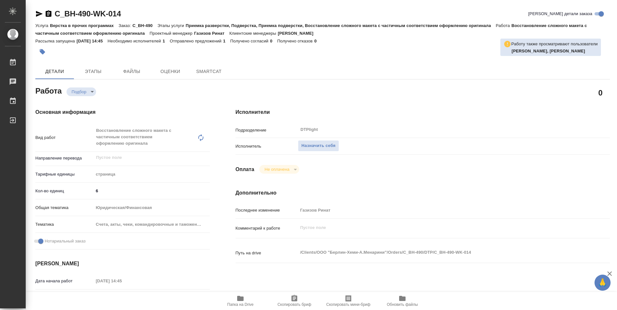
type textarea "x"
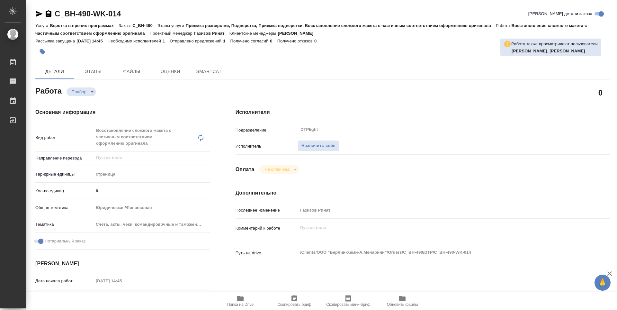
type textarea "x"
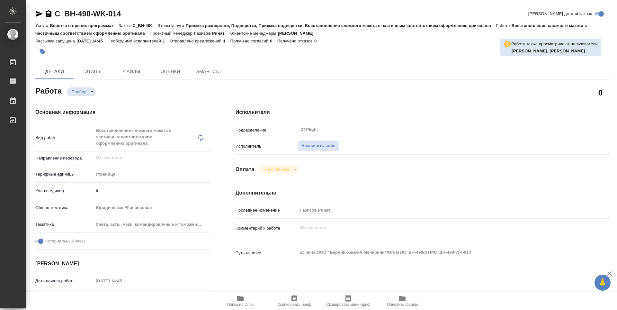
type textarea "x"
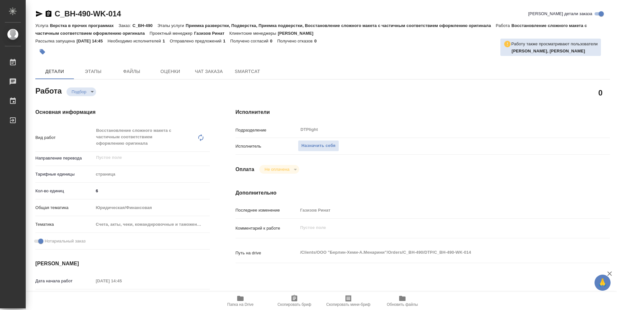
click at [244, 301] on icon "button" at bounding box center [241, 298] width 8 height 8
type textarea "x"
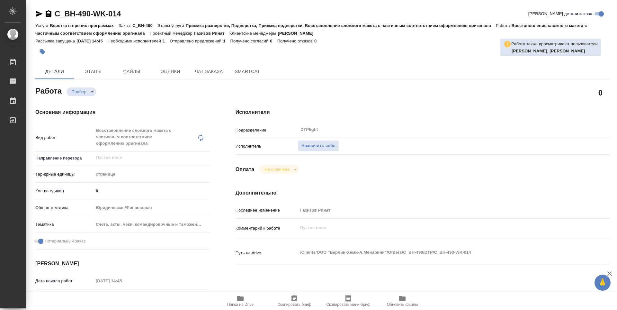
type textarea "x"
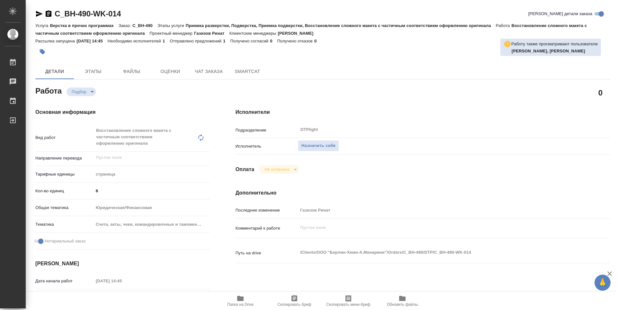
type textarea "x"
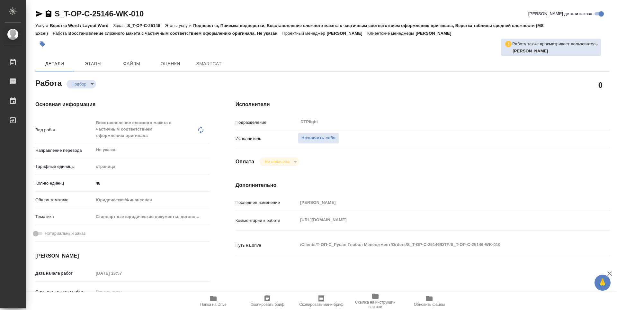
type textarea "x"
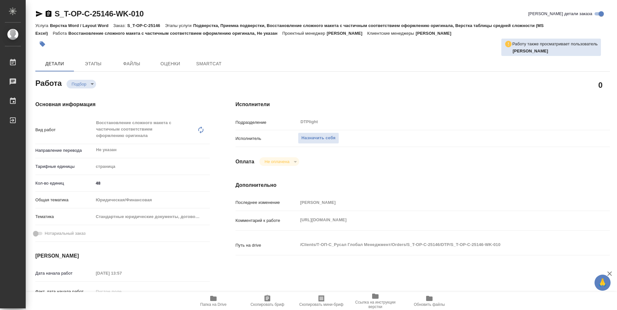
type textarea "x"
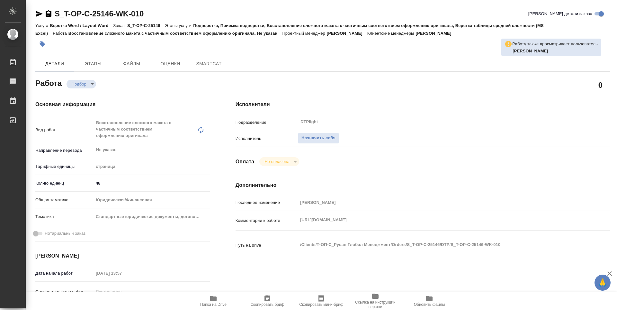
type textarea "x"
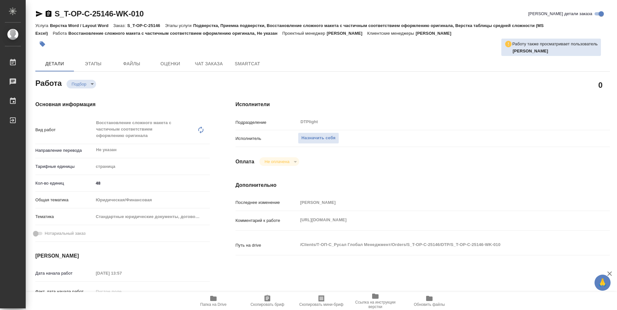
type textarea "x"
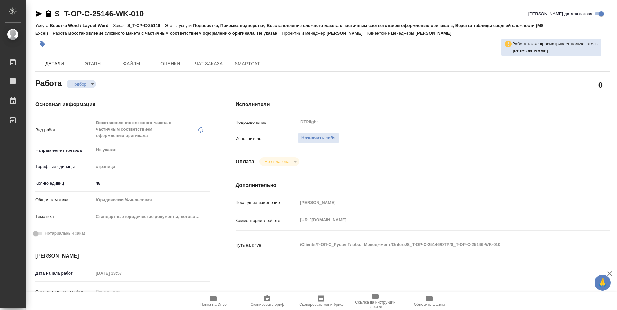
click at [300, 214] on div "https://drive.awatera.com/s/Yir5NGwTjyyKfst x" at bounding box center [438, 220] width 281 height 14
type textarea "x"
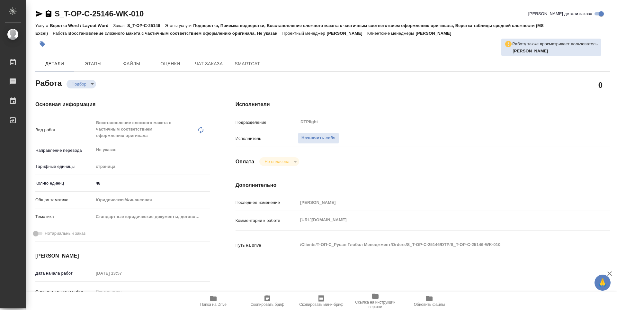
type textarea "x"
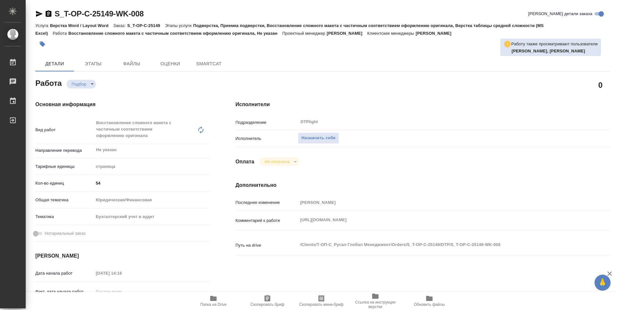
type textarea "x"
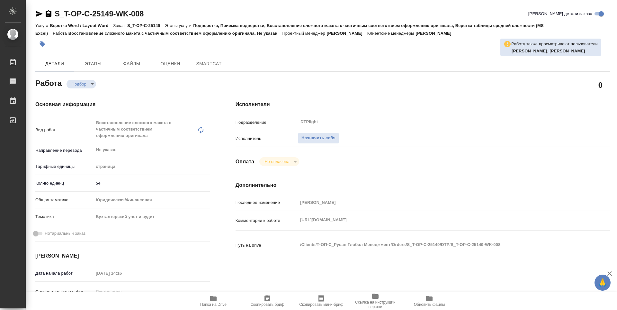
type textarea "x"
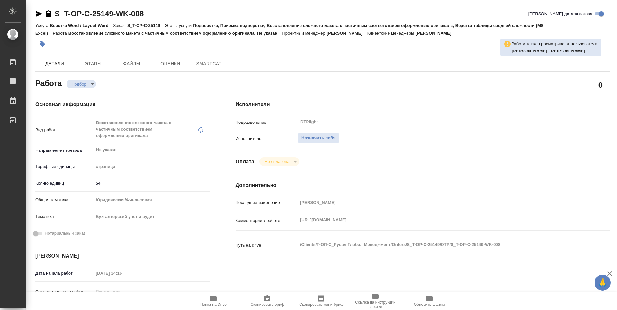
type textarea "x"
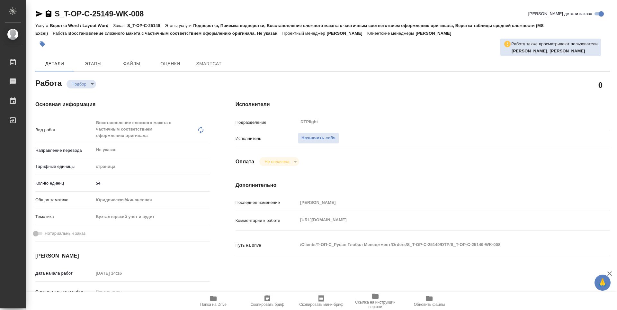
type textarea "x"
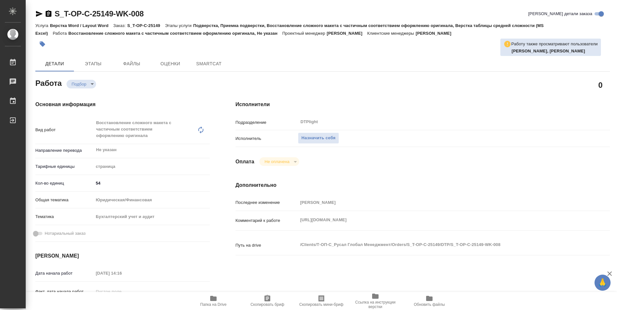
type textarea "x"
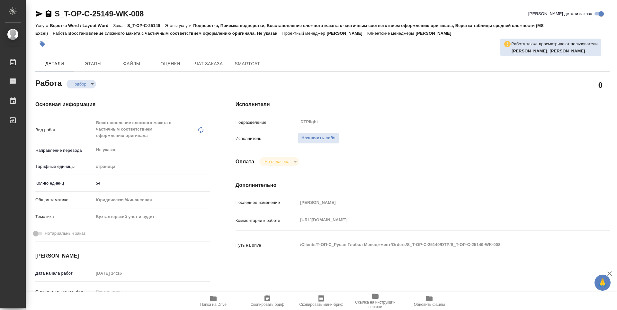
type textarea "x"
click at [296, 223] on div "Комментарий к работе [URL][DOMAIN_NAME] x" at bounding box center [423, 220] width 374 height 14
type textarea "x"
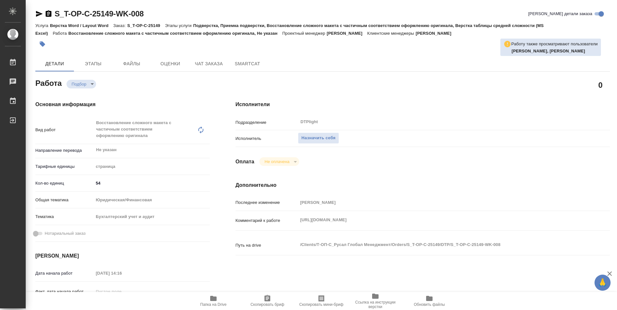
type textarea "x"
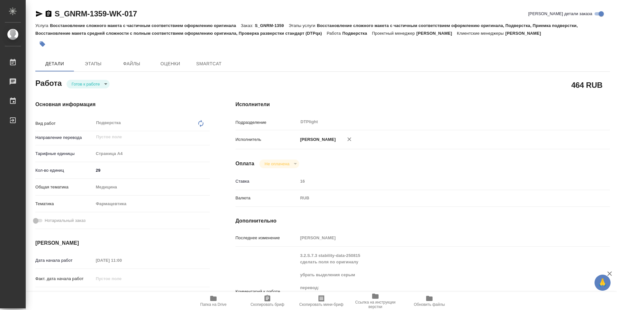
type textarea "x"
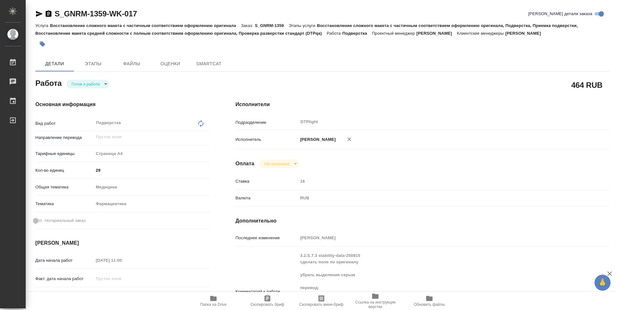
type textarea "x"
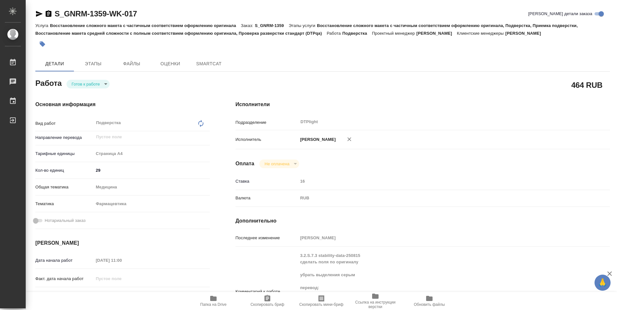
type textarea "x"
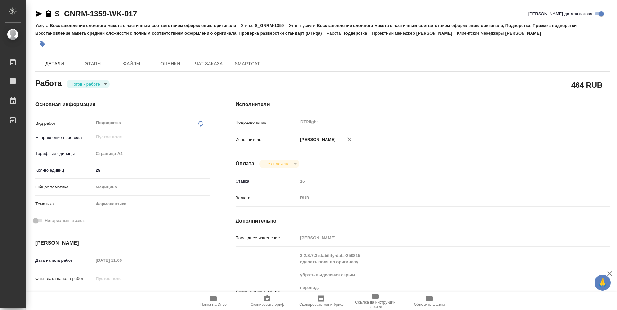
type textarea "x"
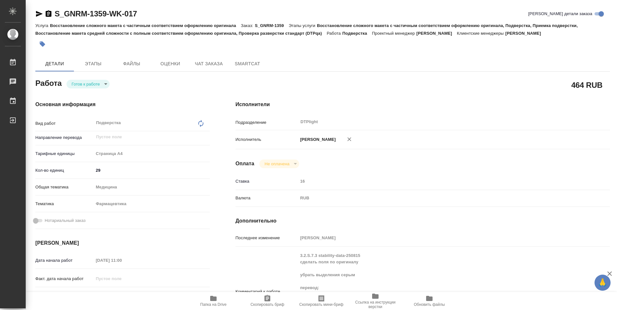
scroll to position [32, 0]
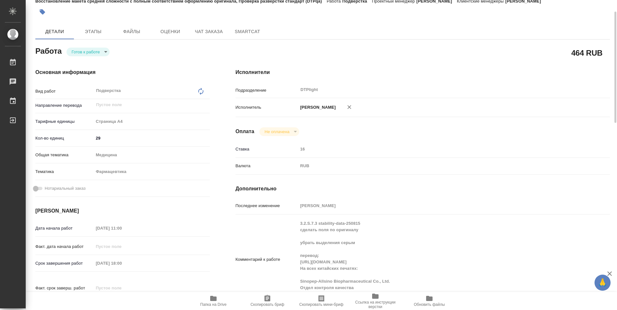
type textarea "x"
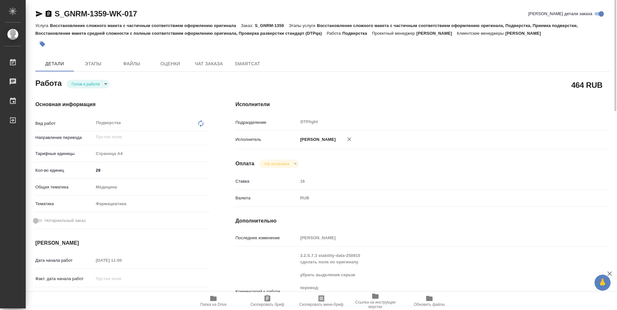
scroll to position [64, 0]
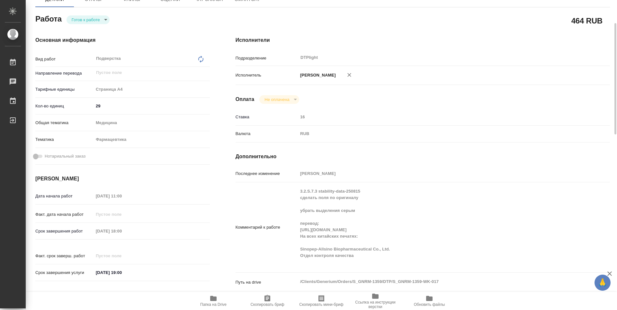
click at [220, 301] on span "Папка на Drive" at bounding box center [213, 300] width 46 height 12
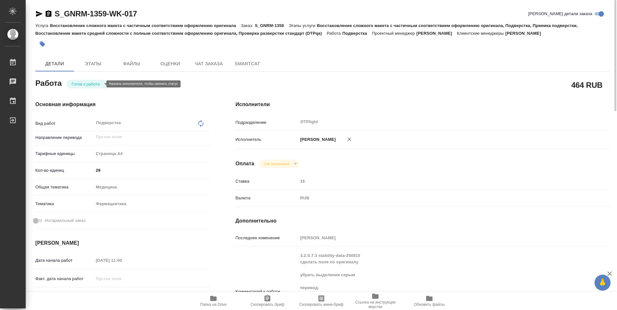
click at [98, 85] on body "🙏 .cls-1 fill:#fff; AWATERA Guselnikov Roman Работы 0 Чаты График Выйти S_GNRM-…" at bounding box center [308, 155] width 617 height 310
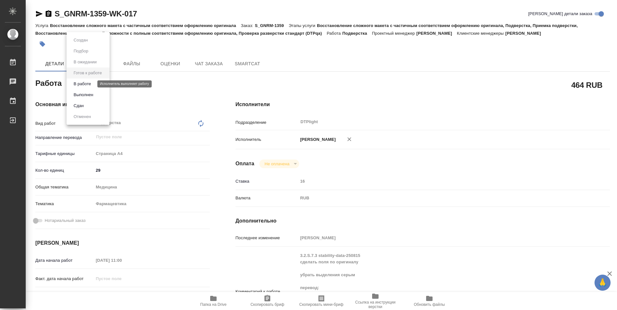
click at [88, 84] on button "В работе" at bounding box center [82, 83] width 21 height 7
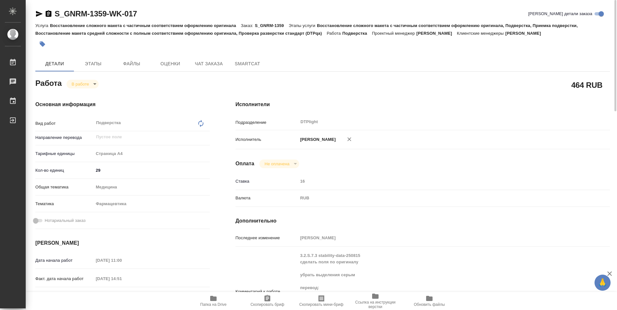
type textarea "x"
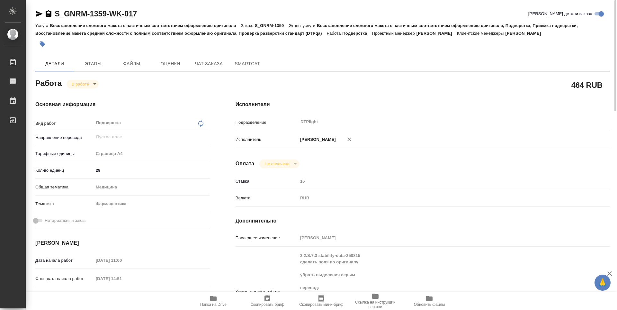
type textarea "x"
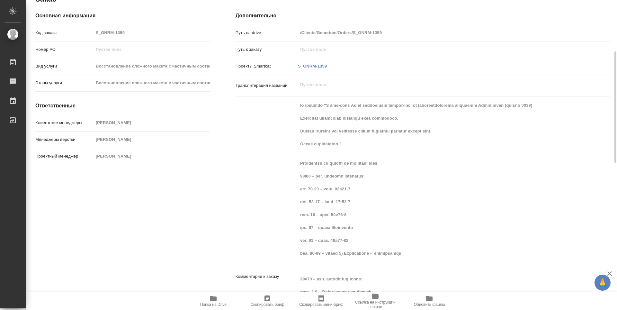
type textarea "x"
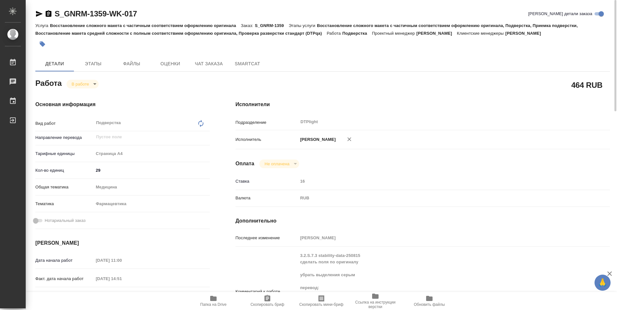
click at [50, 12] on icon "button" at bounding box center [49, 13] width 6 height 6
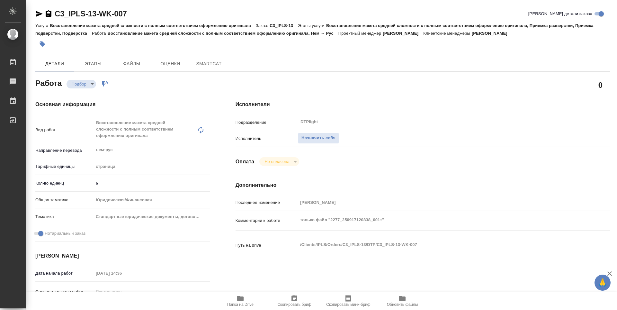
type textarea "x"
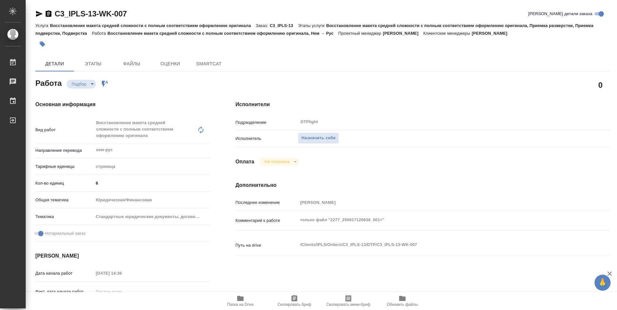
type textarea "x"
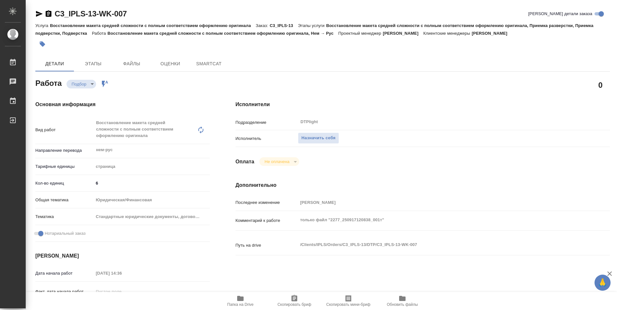
type textarea "x"
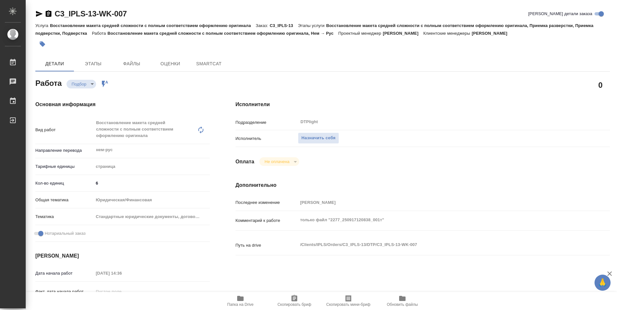
type textarea "x"
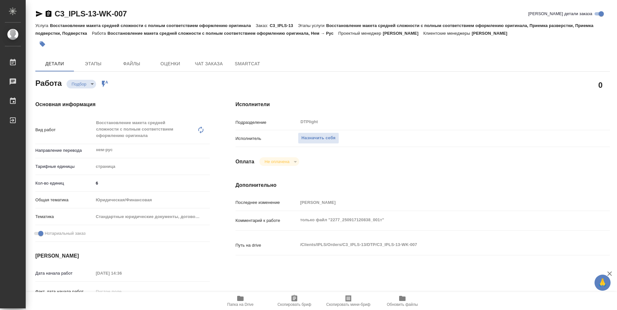
click at [247, 301] on span "Папка на Drive" at bounding box center [240, 300] width 46 height 12
type textarea "x"
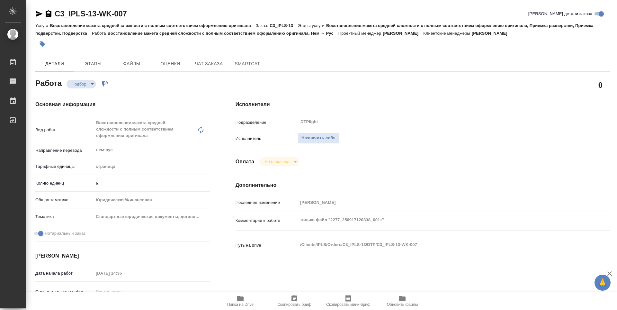
type textarea "x"
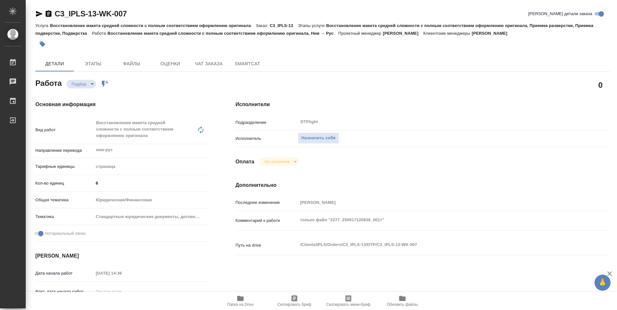
type textarea "x"
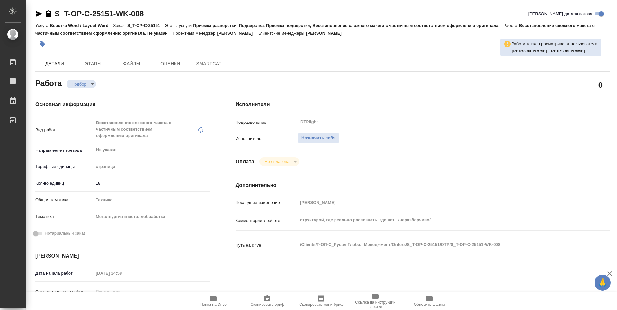
type textarea "x"
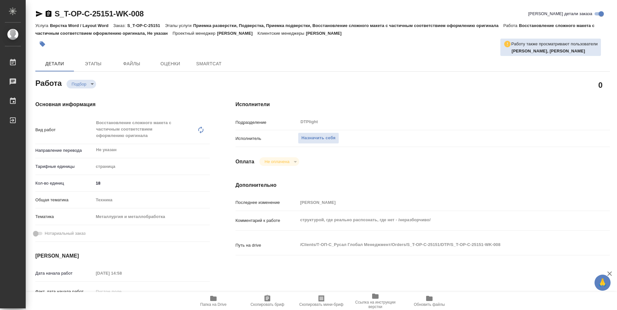
type textarea "x"
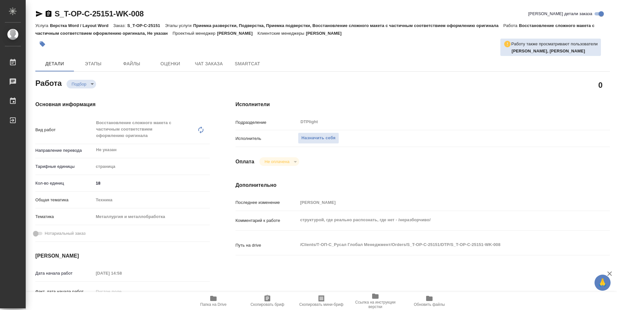
type textarea "x"
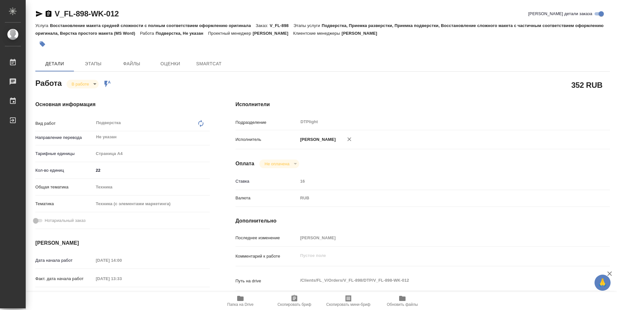
type textarea "x"
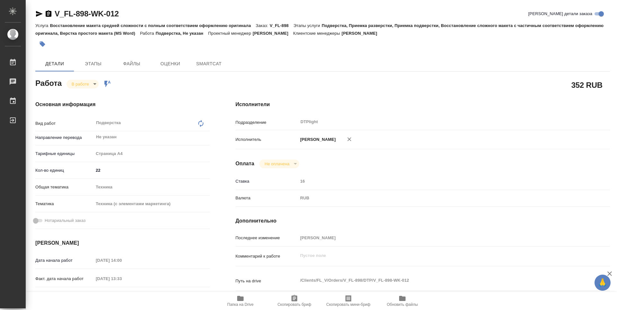
type textarea "x"
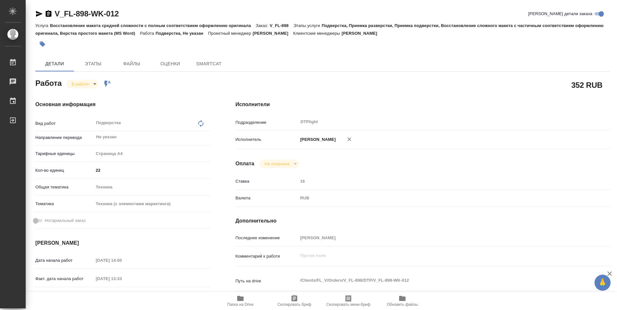
type textarea "x"
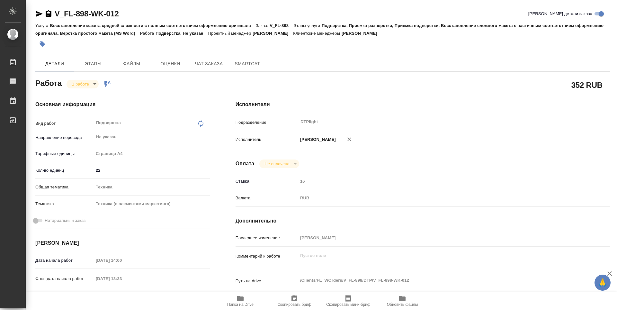
type textarea "x"
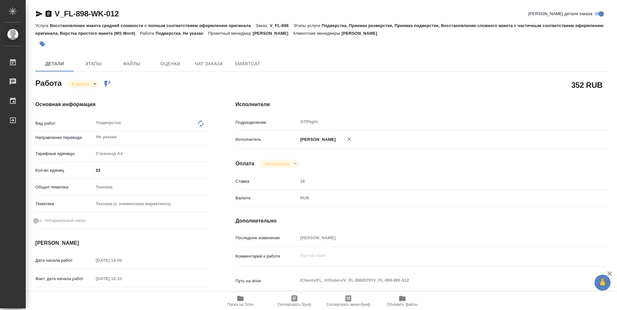
type textarea "x"
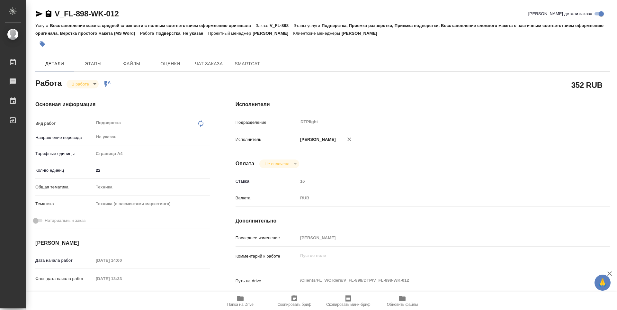
type textarea "x"
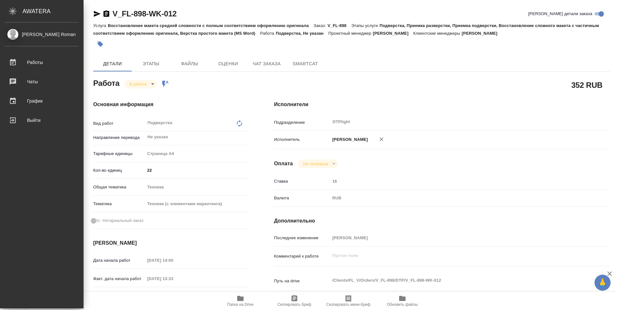
type textarea "x"
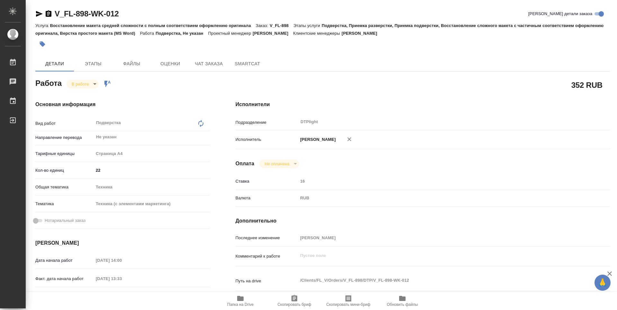
click at [239, 305] on span "Папка на Drive" at bounding box center [240, 304] width 26 height 4
click at [245, 309] on button "Папка на Drive" at bounding box center [240, 301] width 54 height 18
click at [88, 83] on body "🙏 .cls-1 fill:#fff; AWATERA Guselnikov Roman Работы 0 Чаты График Выйти V_FL-89…" at bounding box center [308, 155] width 617 height 310
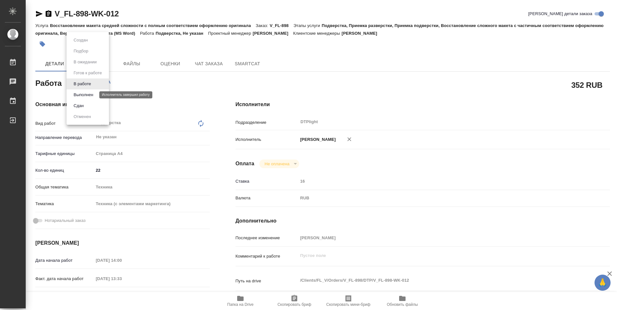
click at [90, 97] on button "Выполнен" at bounding box center [83, 94] width 23 height 7
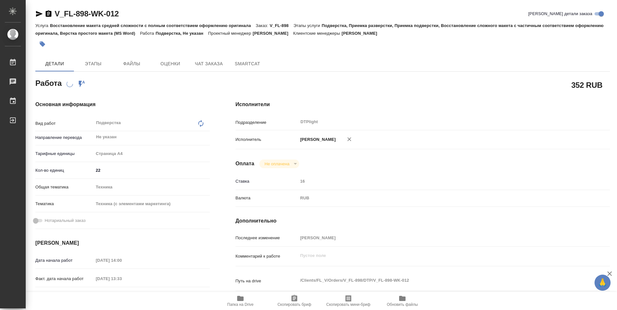
type textarea "x"
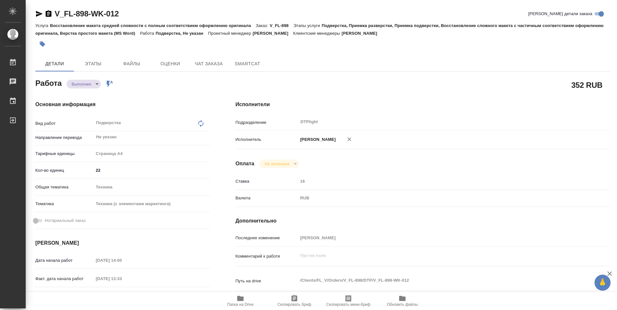
type textarea "x"
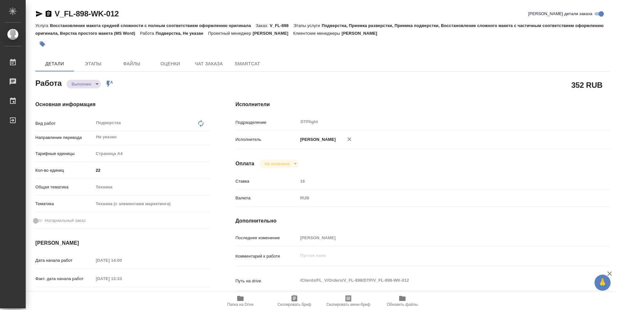
type textarea "x"
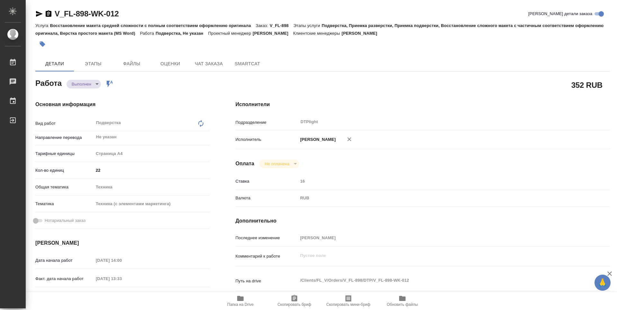
click at [49, 14] on icon "button" at bounding box center [49, 13] width 6 height 6
type textarea "x"
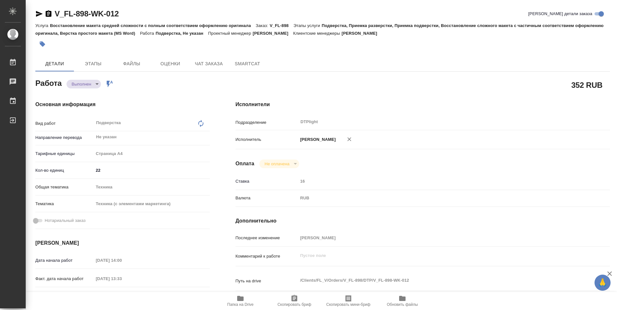
type textarea "x"
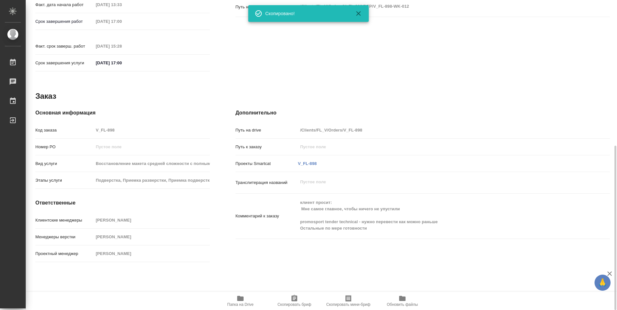
scroll to position [288, 0]
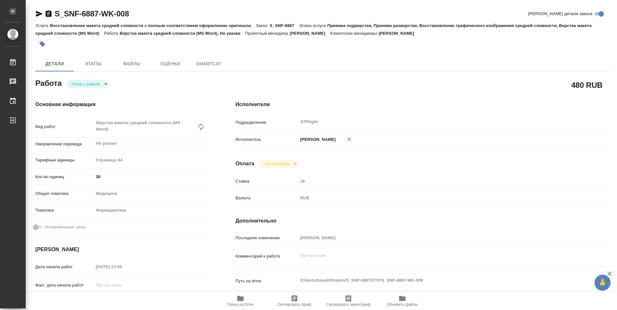
type textarea "x"
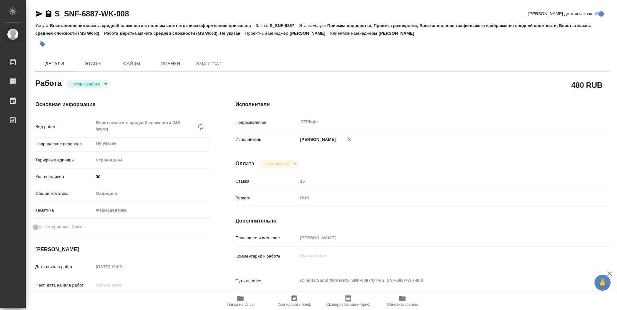
type textarea "x"
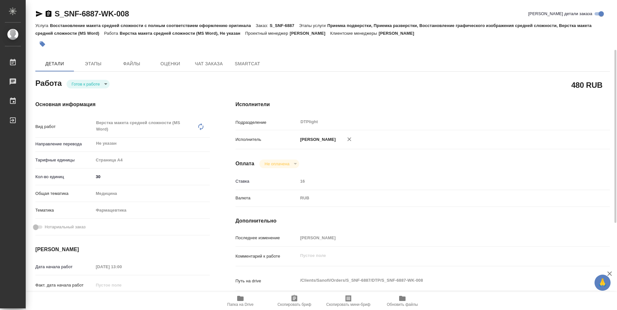
scroll to position [64, 0]
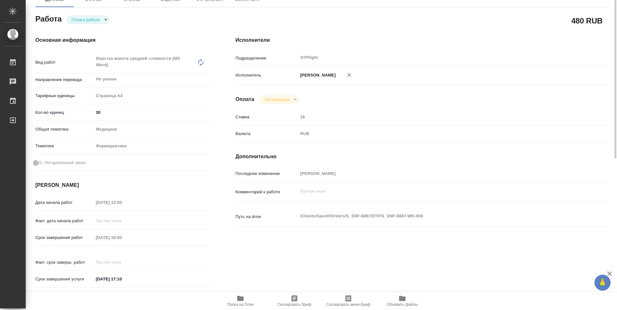
type textarea "x"
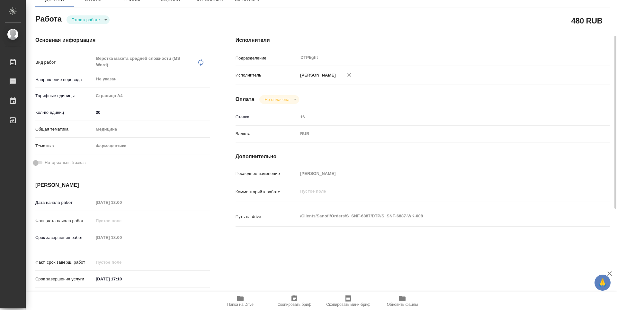
type textarea "x"
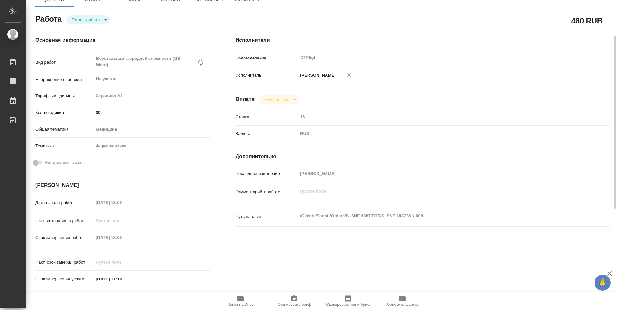
click at [241, 301] on icon "button" at bounding box center [241, 298] width 8 height 8
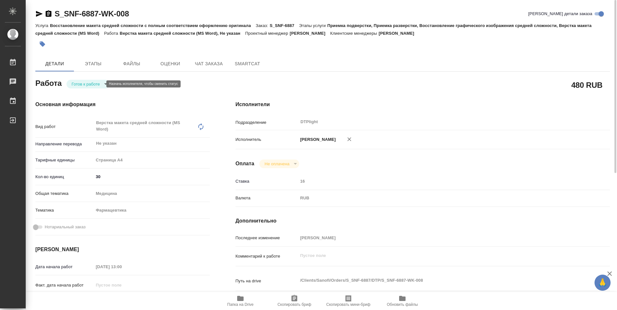
click at [100, 85] on body "🙏 .cls-1 fill:#fff; AWATERA Guselnikov Roman Работы 0 Чаты График Выйти S_SNF-6…" at bounding box center [308, 155] width 617 height 310
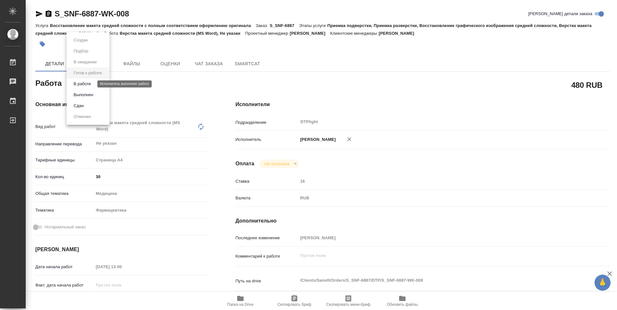
click at [79, 85] on button "В работе" at bounding box center [82, 83] width 21 height 7
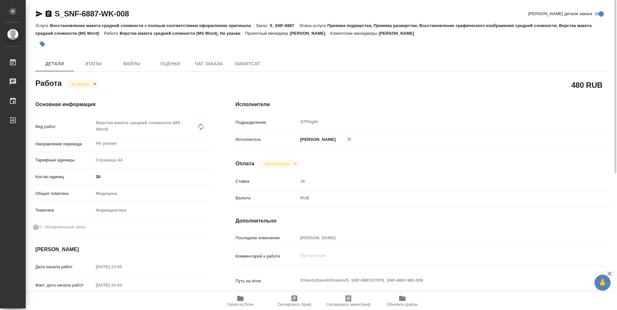
type textarea "x"
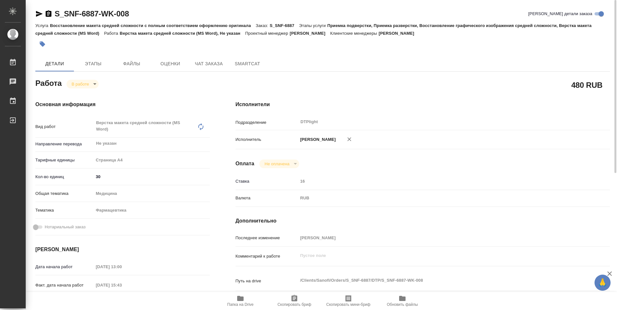
click at [49, 13] on icon "button" at bounding box center [49, 13] width 6 height 6
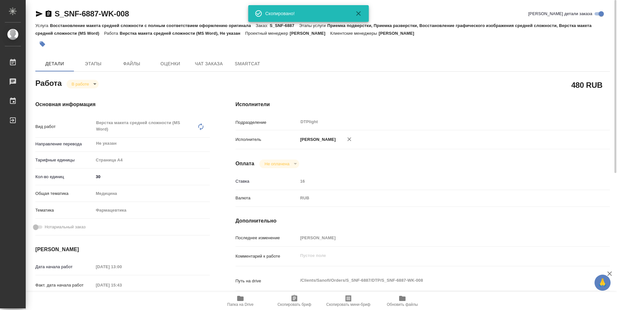
type textarea "x"
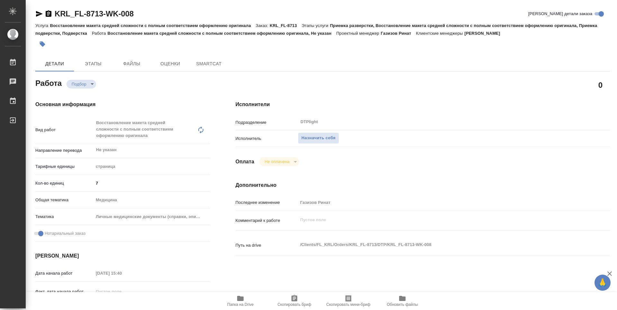
type textarea "x"
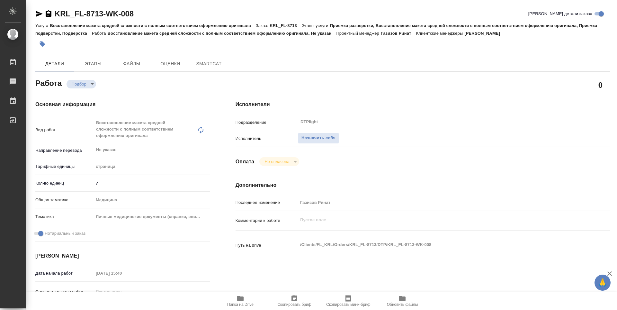
type textarea "x"
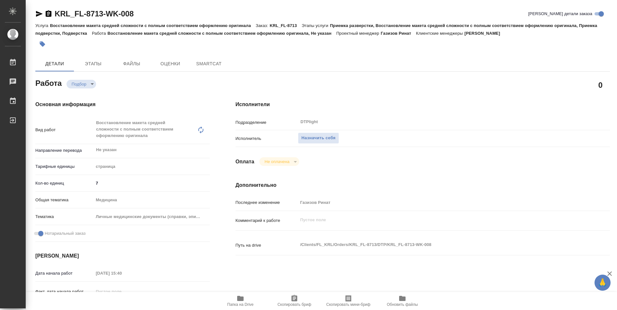
type textarea "x"
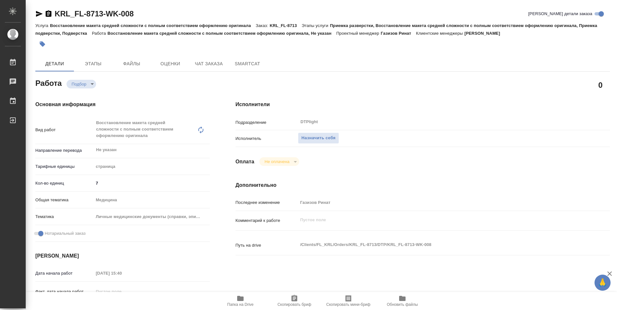
click at [238, 300] on icon "button" at bounding box center [240, 298] width 6 height 5
type textarea "x"
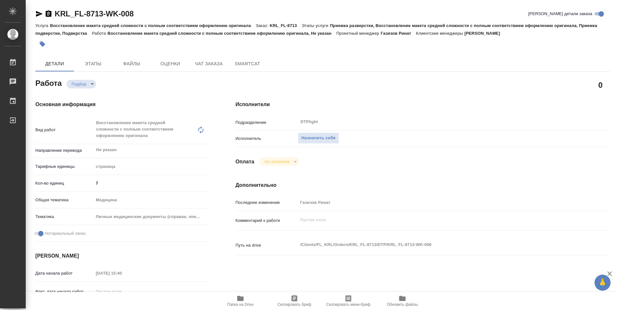
type textarea "x"
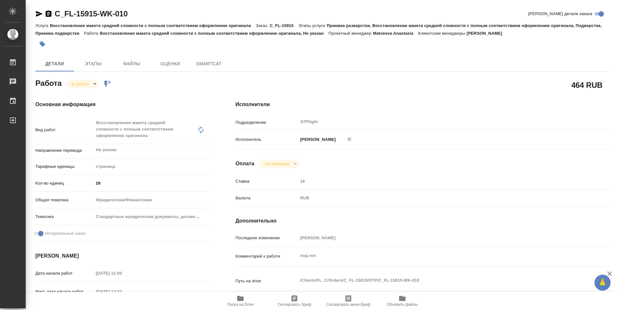
type textarea "x"
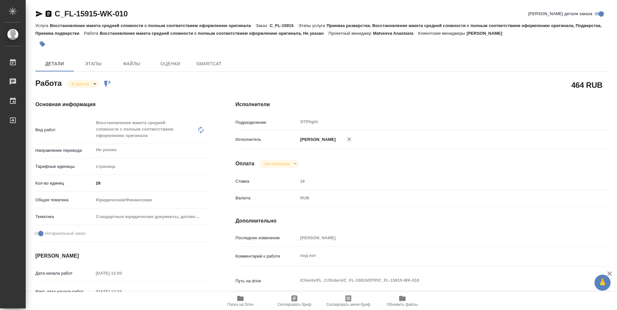
type textarea "x"
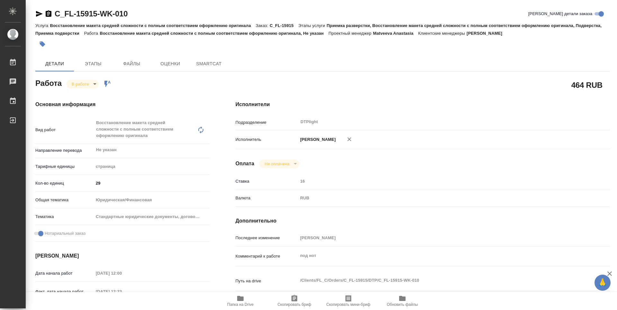
type textarea "x"
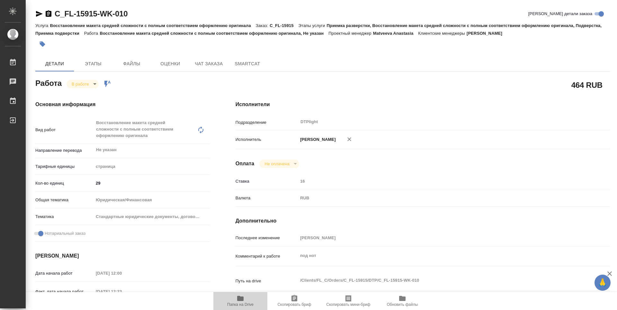
click at [246, 301] on span "Папка на Drive" at bounding box center [240, 300] width 46 height 12
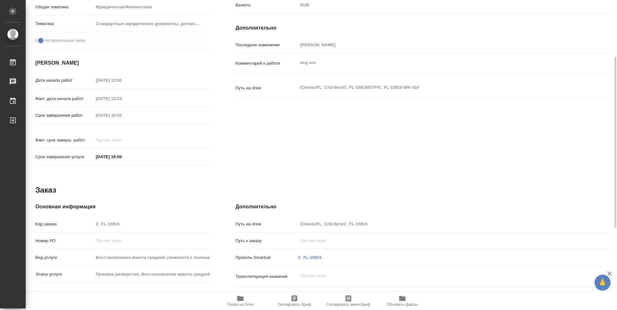
type textarea "x"
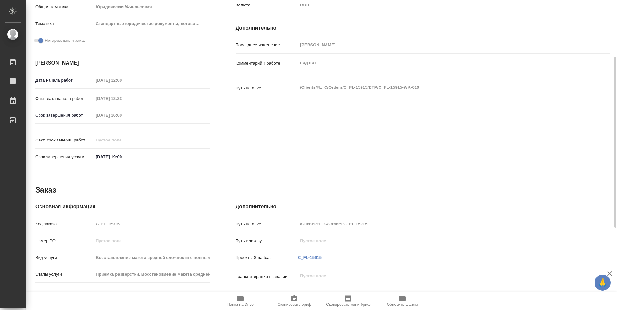
scroll to position [225, 0]
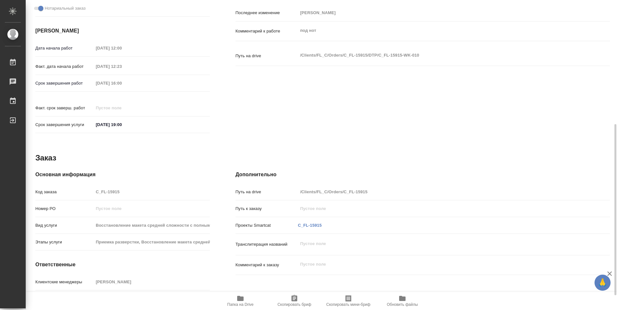
type textarea "x"
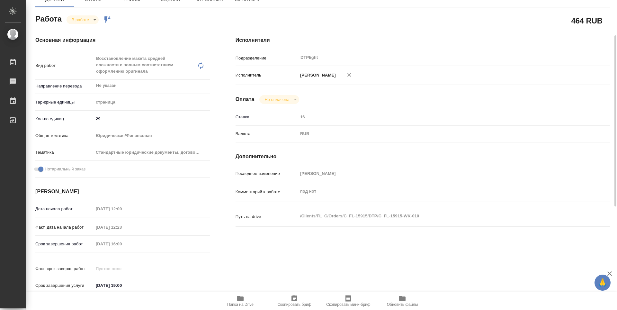
scroll to position [0, 0]
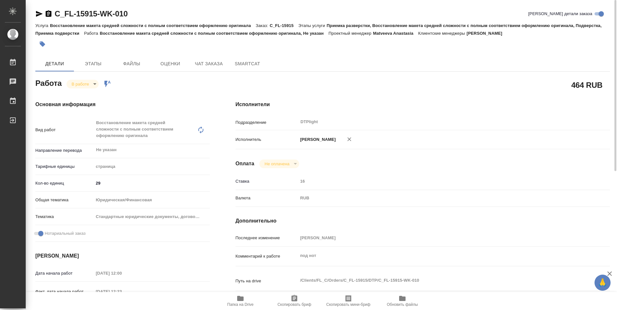
click at [94, 85] on body "🙏 .cls-1 fill:#fff; AWATERA Guselnikov Roman Работы 0 Чаты График Выйти C_FL-15…" at bounding box center [308, 155] width 617 height 310
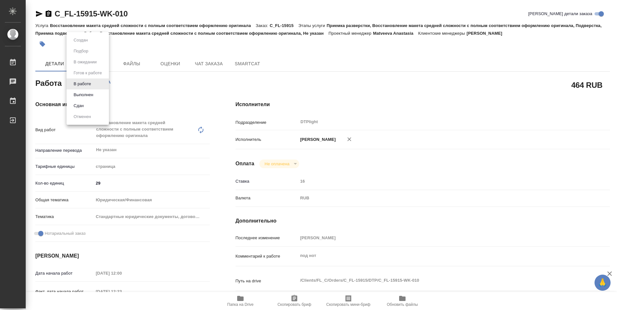
click at [89, 98] on li "Выполнен" at bounding box center [88, 94] width 42 height 11
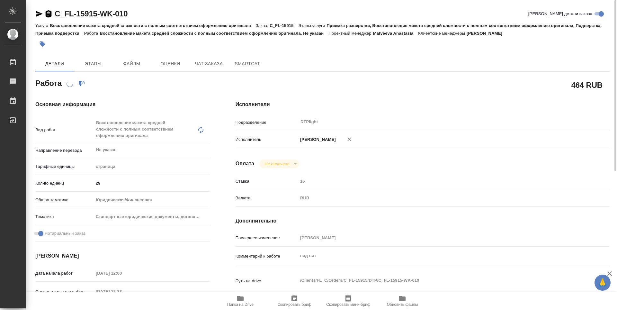
click at [49, 14] on icon "button" at bounding box center [49, 13] width 6 height 6
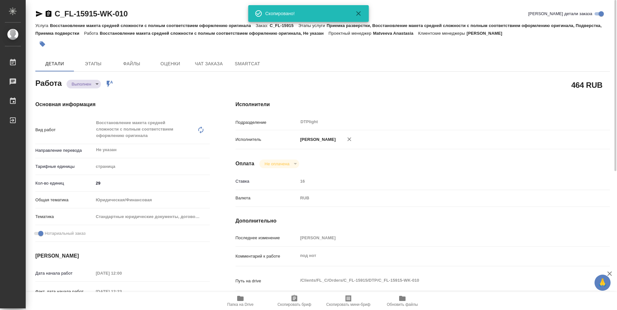
type textarea "x"
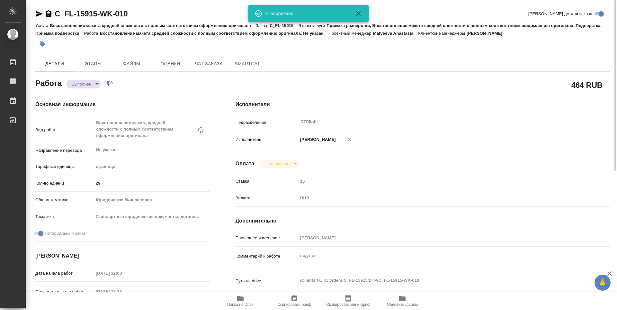
type textarea "x"
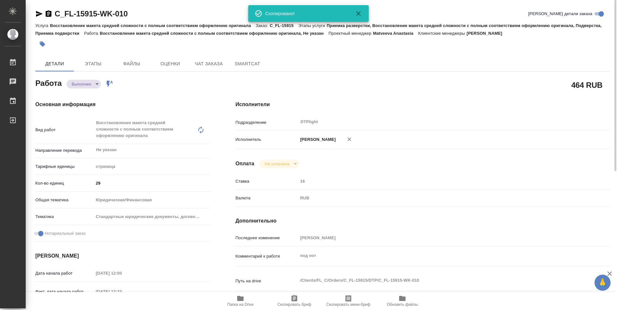
type textarea "x"
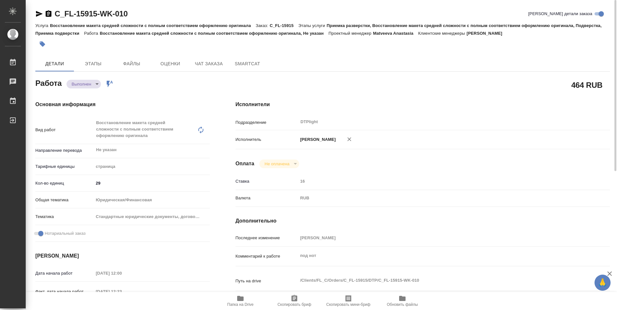
type textarea "x"
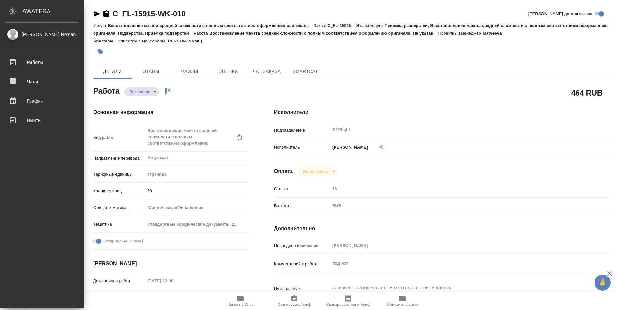
type textarea "x"
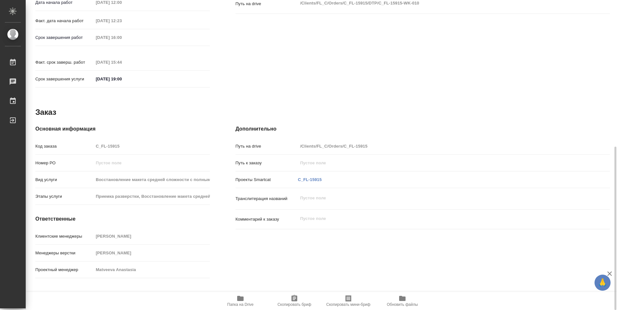
scroll to position [282, 0]
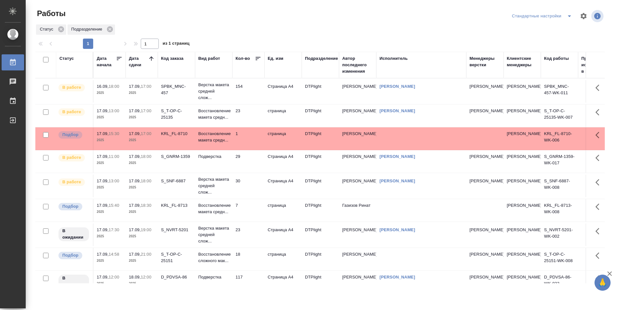
click at [147, 115] on p "2025" at bounding box center [142, 117] width 26 height 6
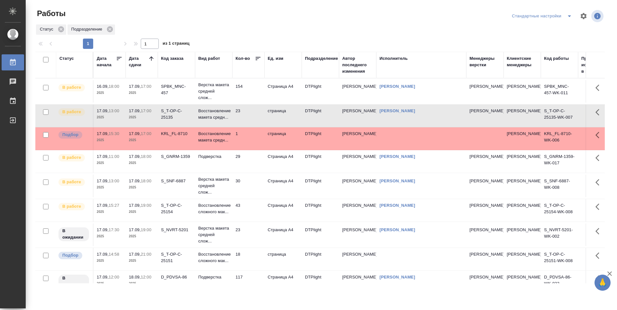
click at [256, 117] on td "23" at bounding box center [248, 115] width 32 height 22
click at [260, 115] on td "23" at bounding box center [248, 115] width 32 height 22
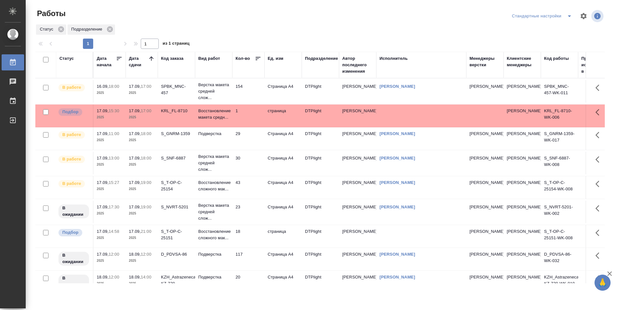
click at [253, 139] on td "29" at bounding box center [248, 138] width 32 height 22
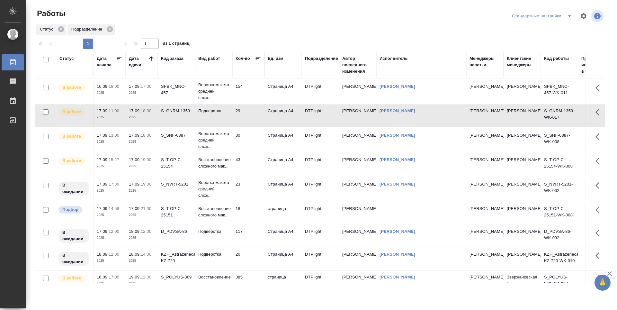
click at [250, 91] on td "154" at bounding box center [248, 91] width 32 height 22
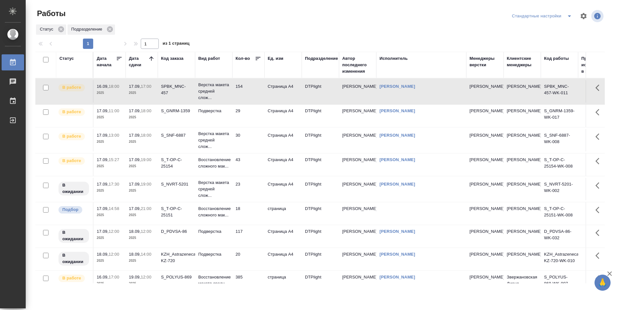
click at [250, 91] on td "154" at bounding box center [248, 91] width 32 height 22
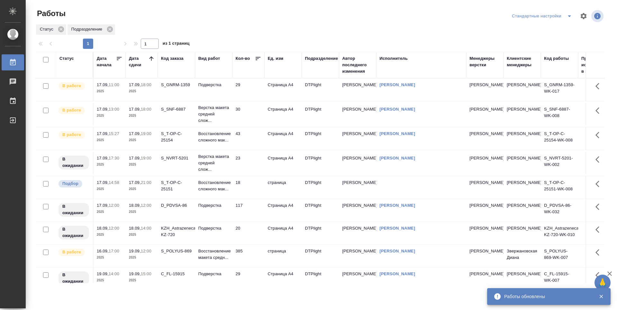
click at [254, 110] on td "30" at bounding box center [248, 114] width 32 height 22
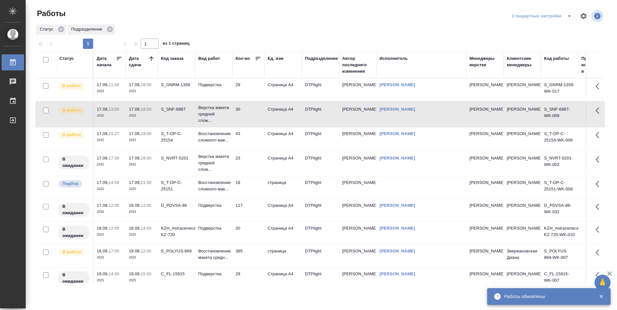
click at [248, 153] on td "23" at bounding box center [248, 163] width 32 height 22
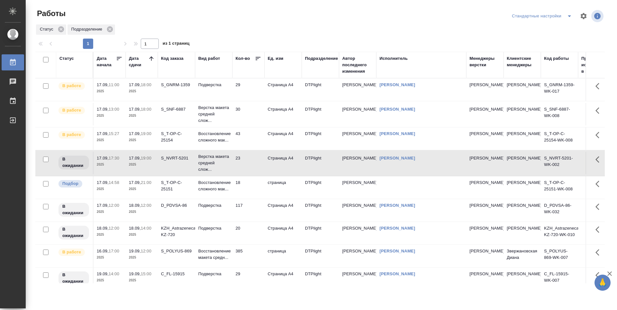
click at [248, 139] on td "43" at bounding box center [248, 138] width 32 height 22
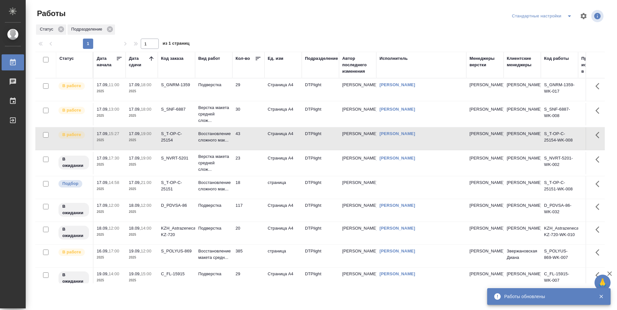
click at [247, 95] on td "29" at bounding box center [248, 89] width 32 height 22
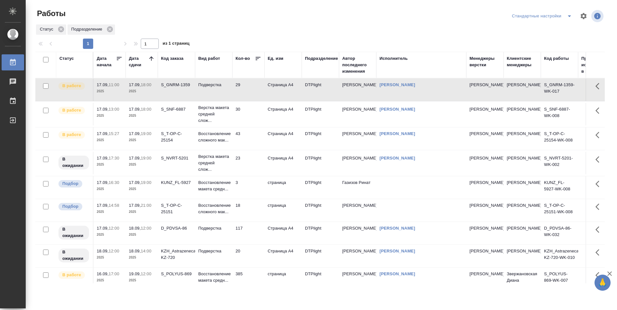
click at [253, 94] on td "29" at bounding box center [248, 89] width 32 height 22
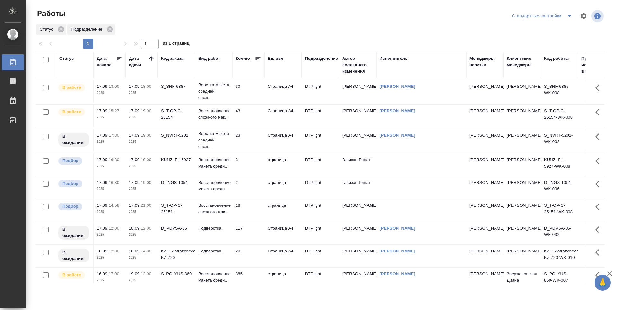
click at [249, 91] on td "30" at bounding box center [248, 91] width 32 height 22
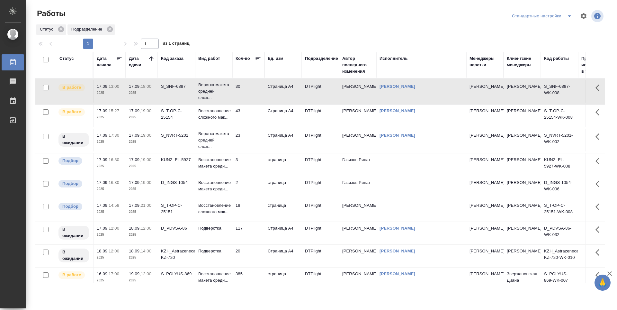
click at [249, 91] on td "30" at bounding box center [248, 91] width 32 height 22
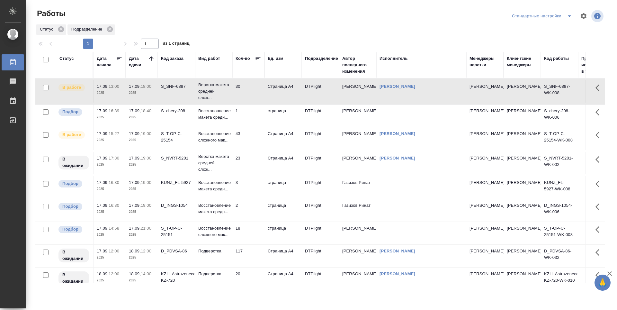
click at [251, 112] on td "1" at bounding box center [248, 115] width 32 height 22
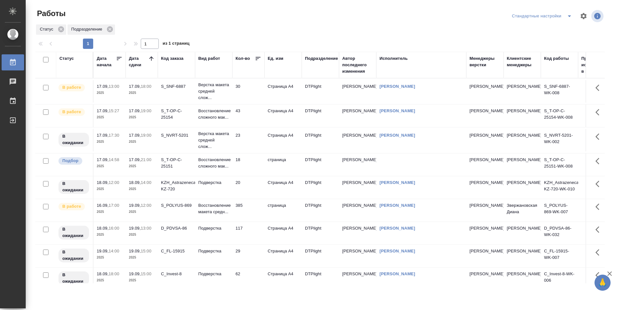
click at [150, 114] on span "17.09, 19:00" at bounding box center [142, 111] width 26 height 6
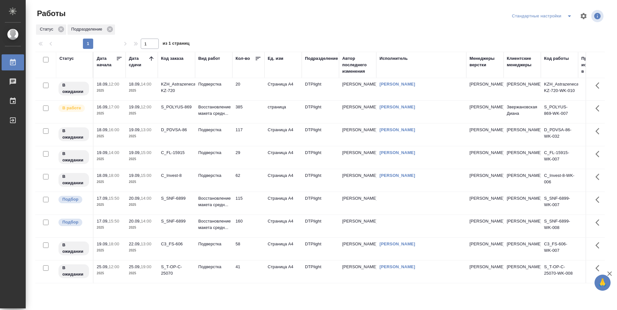
scroll to position [103, 0]
click at [247, 199] on td "115" at bounding box center [248, 203] width 32 height 22
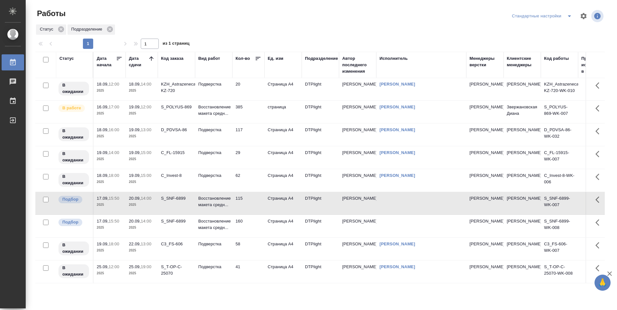
click at [247, 199] on td "115" at bounding box center [248, 203] width 32 height 22
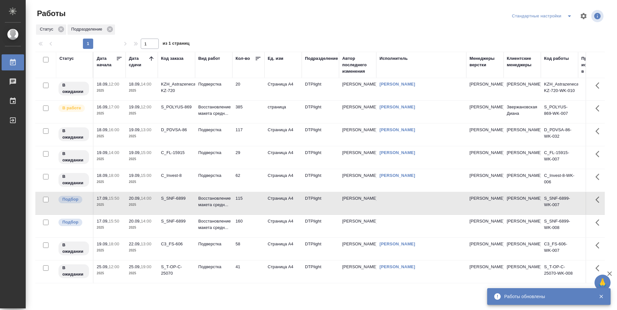
click at [252, 220] on td "160" at bounding box center [248, 226] width 32 height 22
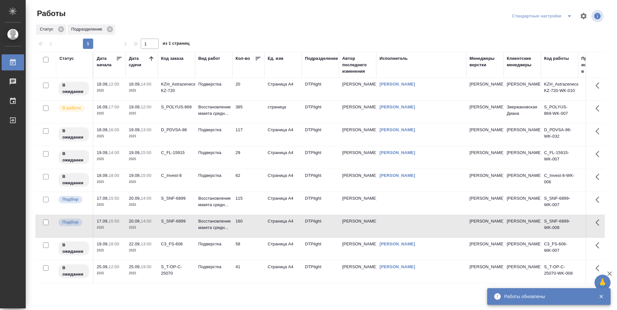
click at [252, 220] on td "160" at bounding box center [248, 226] width 32 height 22
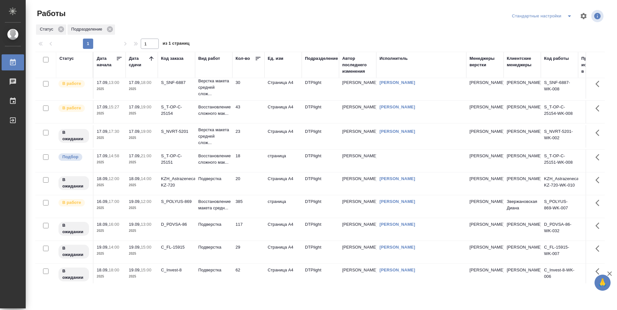
scroll to position [0, 0]
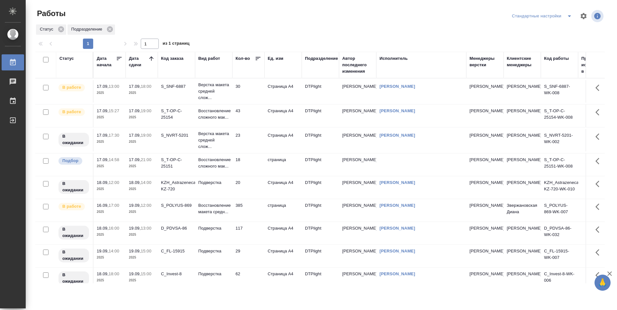
click at [255, 165] on td "18" at bounding box center [248, 164] width 32 height 22
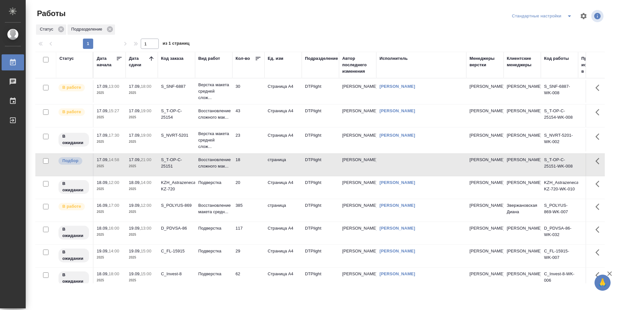
click at [259, 118] on td "43" at bounding box center [248, 115] width 32 height 22
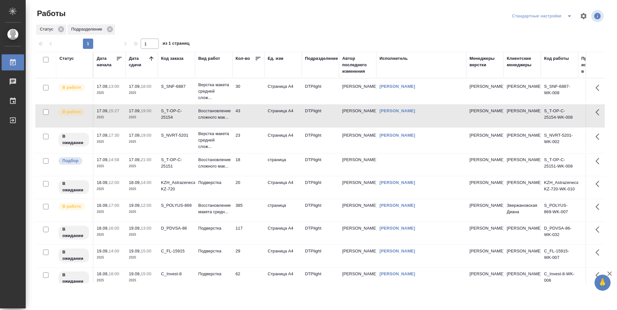
click at [259, 118] on td "43" at bounding box center [248, 115] width 32 height 22
click at [176, 169] on div "S_T-OP-C-25151" at bounding box center [176, 163] width 31 height 13
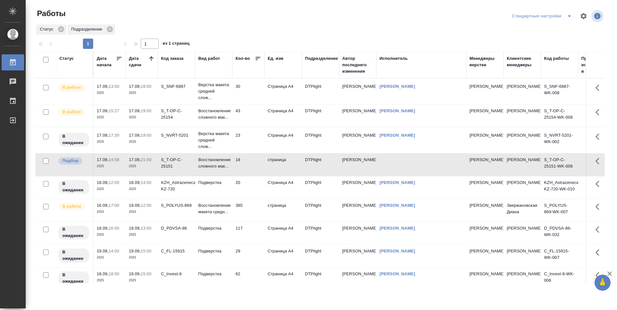
click at [177, 189] on div "KZH_Astrazeneca-KZ-720" at bounding box center [176, 185] width 31 height 13
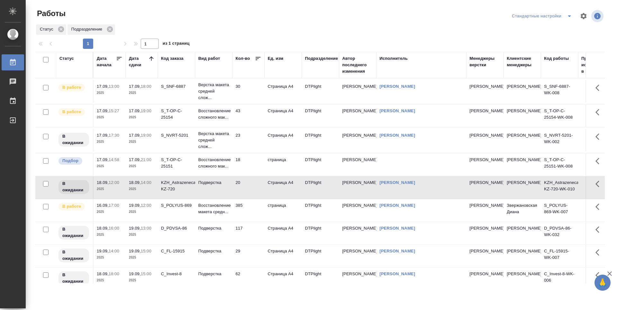
click at [183, 211] on td "S_POLYUS-869" at bounding box center [176, 210] width 37 height 22
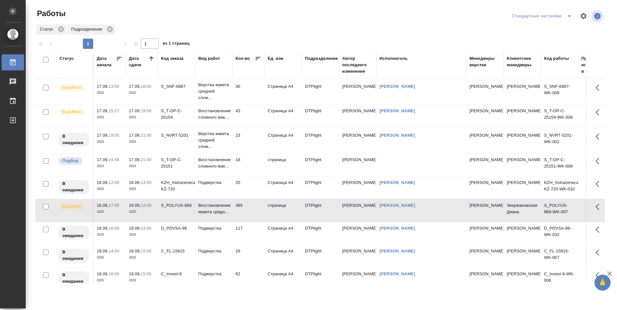
click at [185, 98] on td "S_SNF-6887" at bounding box center [176, 91] width 37 height 22
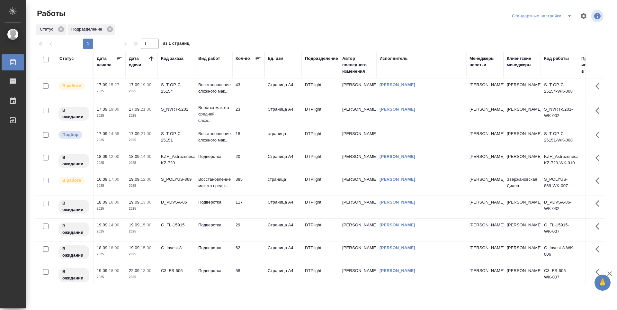
click at [247, 90] on td "43" at bounding box center [248, 89] width 32 height 22
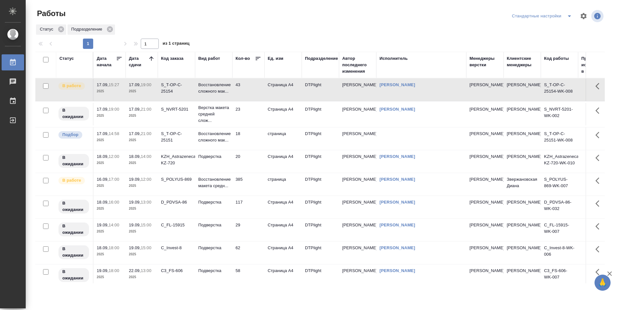
click at [253, 114] on td "23" at bounding box center [248, 114] width 32 height 22
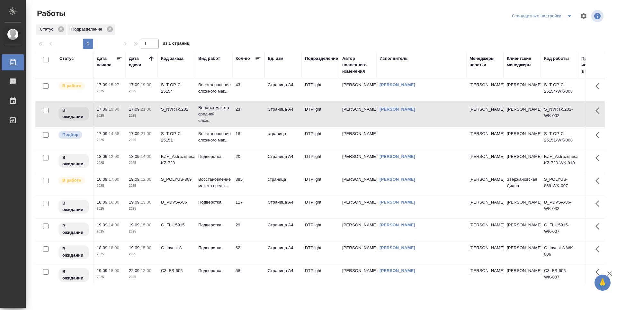
click at [255, 160] on td "20" at bounding box center [248, 161] width 32 height 22
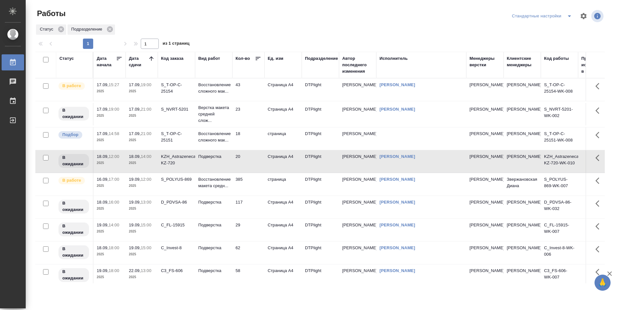
click at [256, 184] on td "385" at bounding box center [248, 184] width 32 height 22
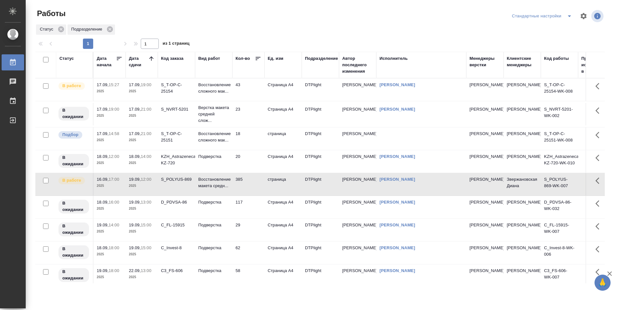
click at [255, 200] on td "117" at bounding box center [248, 207] width 32 height 22
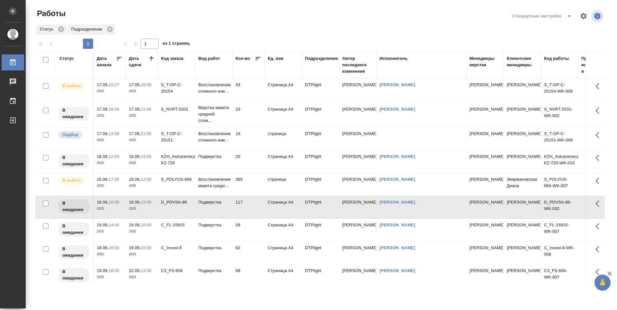
click at [258, 221] on td "29" at bounding box center [248, 230] width 32 height 22
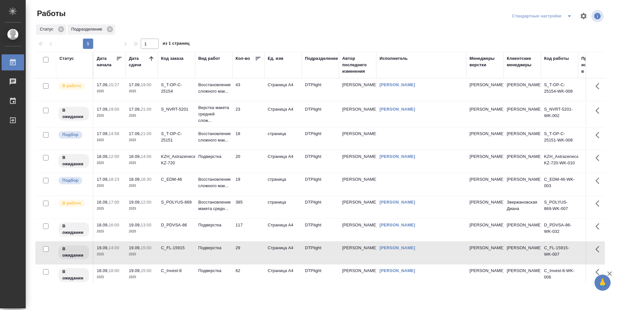
click at [251, 96] on td "43" at bounding box center [248, 89] width 32 height 22
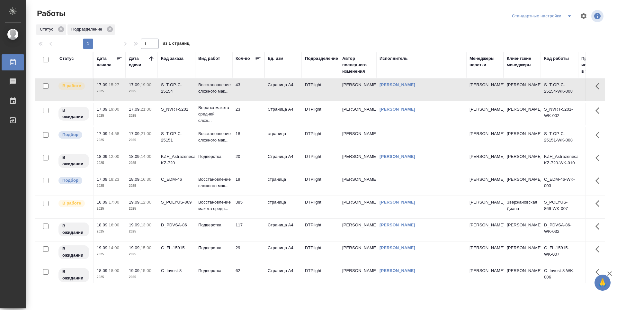
click at [251, 204] on td "385" at bounding box center [248, 207] width 32 height 22
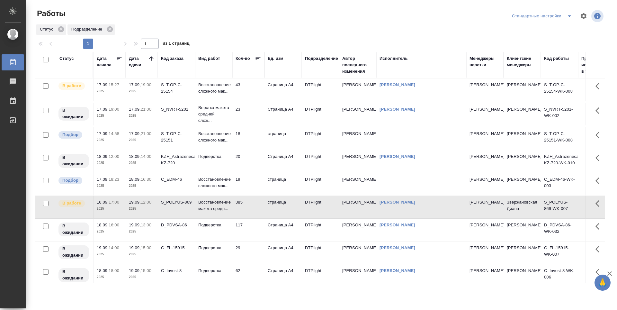
click at [252, 114] on td "23" at bounding box center [248, 114] width 32 height 22
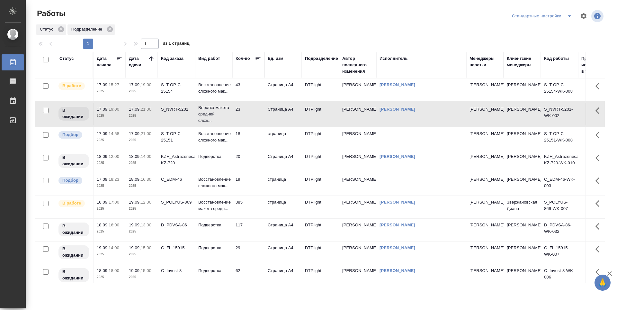
click at [251, 164] on td "20" at bounding box center [248, 161] width 32 height 22
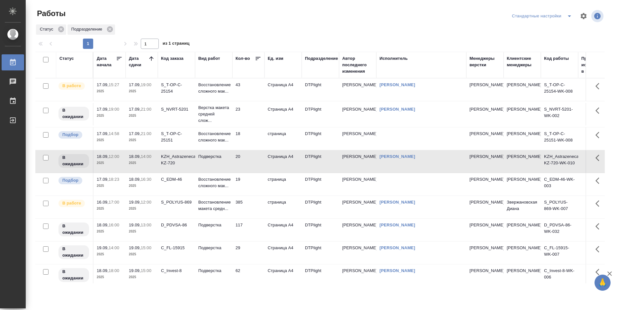
click at [252, 210] on td "385" at bounding box center [248, 207] width 32 height 22
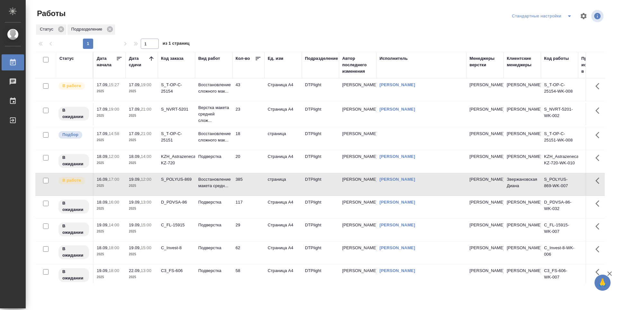
click at [245, 118] on td "23" at bounding box center [248, 114] width 32 height 22
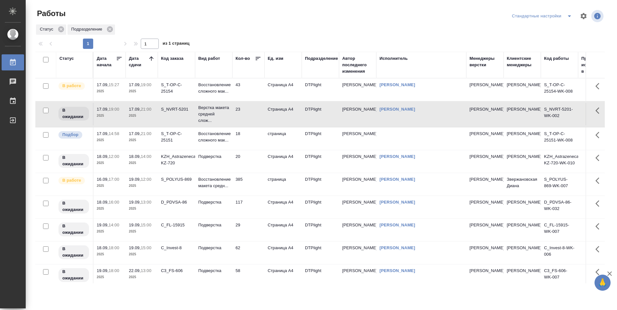
click at [254, 94] on td "43" at bounding box center [248, 89] width 32 height 22
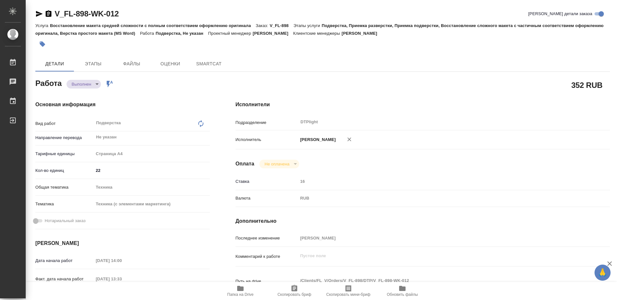
type textarea "x"
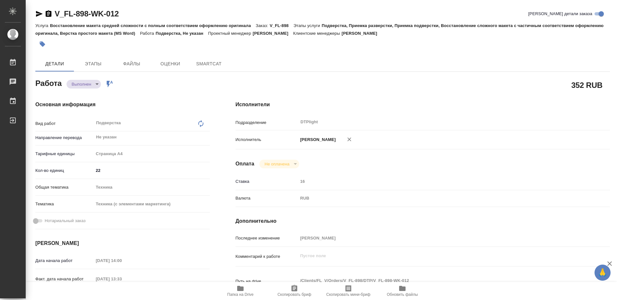
type textarea "x"
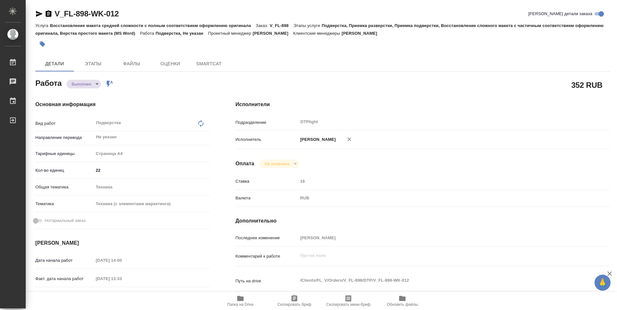
type textarea "x"
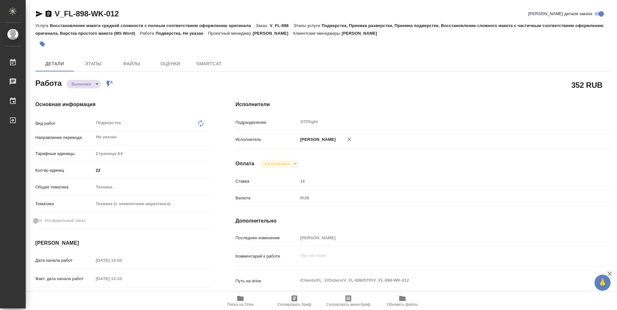
type textarea "x"
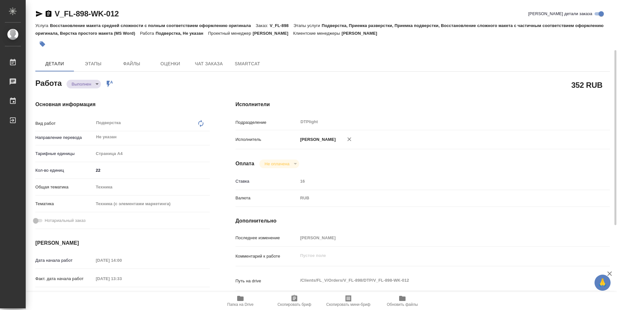
scroll to position [238, 0]
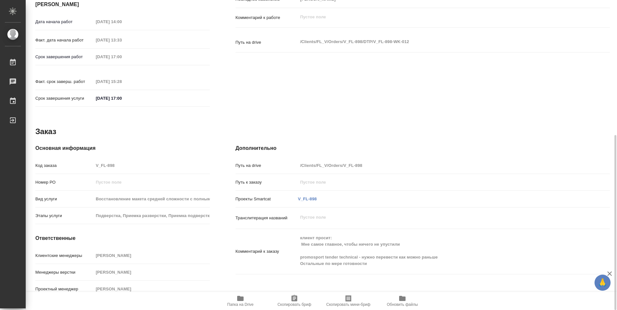
type textarea "x"
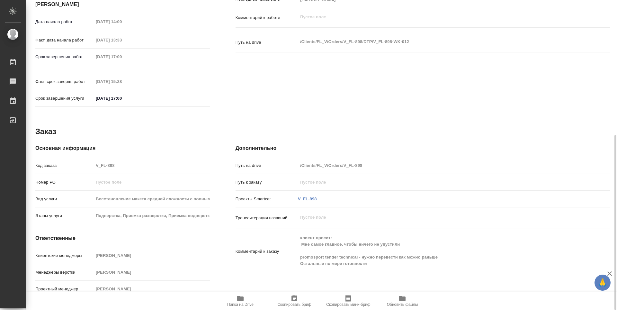
type textarea "x"
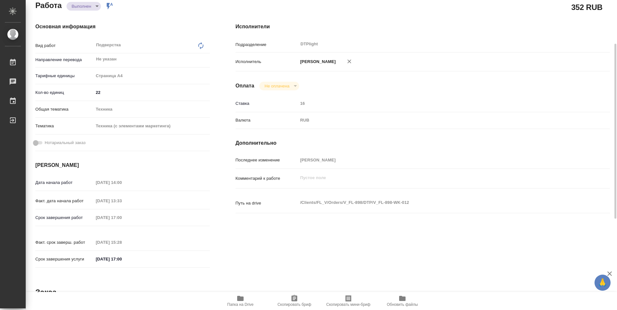
scroll to position [0, 0]
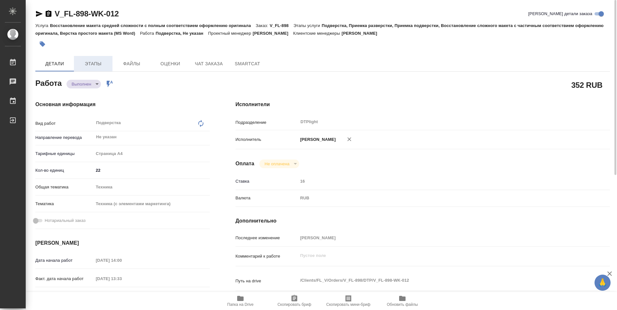
click at [91, 61] on span "Этапы" at bounding box center [93, 64] width 31 height 8
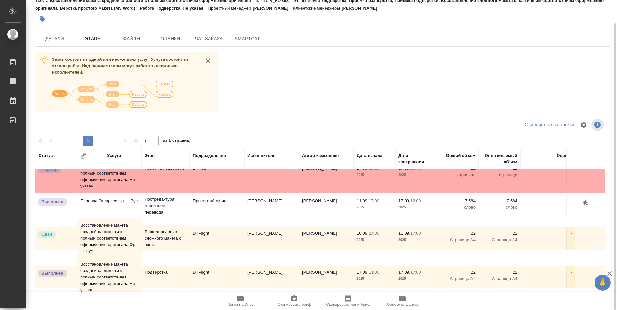
scroll to position [23, 0]
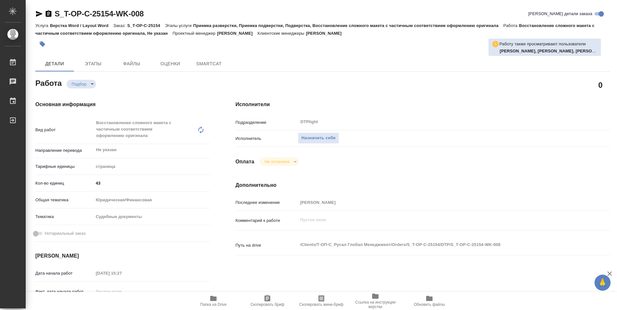
type textarea "x"
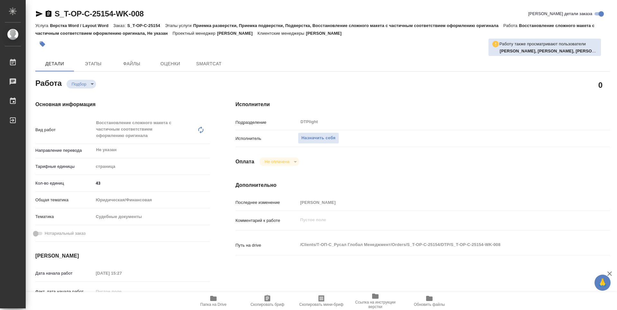
type textarea "x"
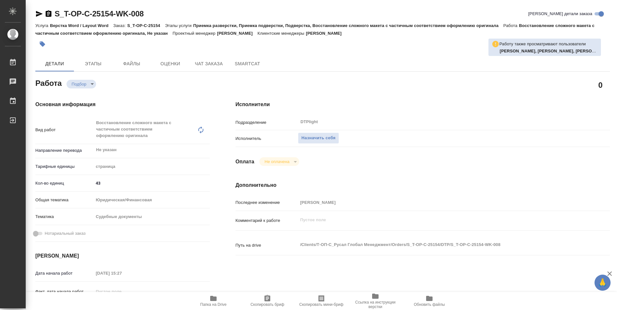
click at [223, 296] on span "Папка на Drive" at bounding box center [213, 300] width 46 height 12
type textarea "x"
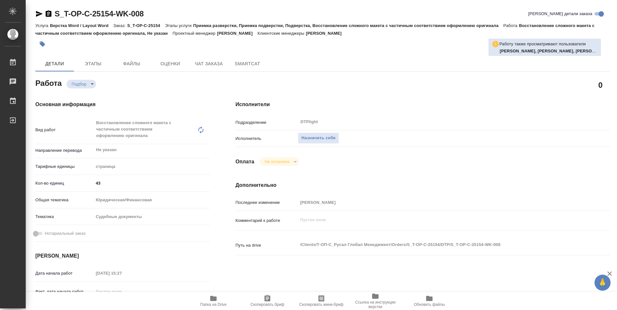
type textarea "x"
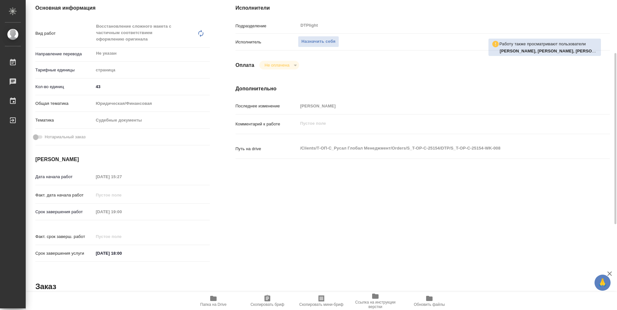
type textarea "x"
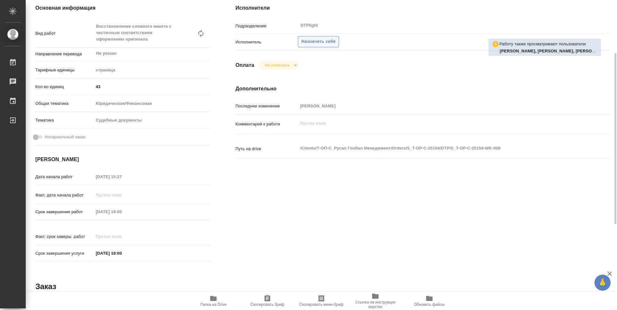
click at [329, 40] on span "Назначить себя" at bounding box center [318, 41] width 34 height 7
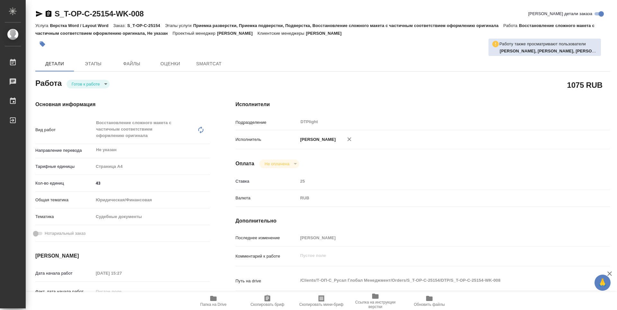
type textarea "x"
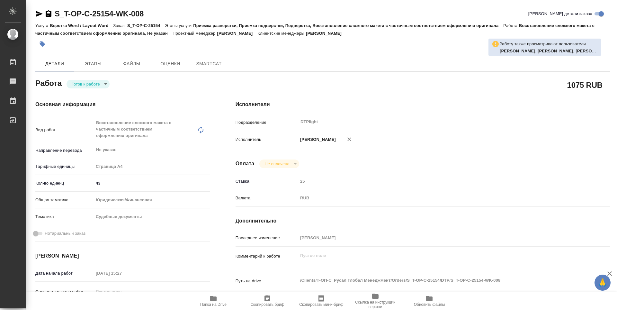
type textarea "x"
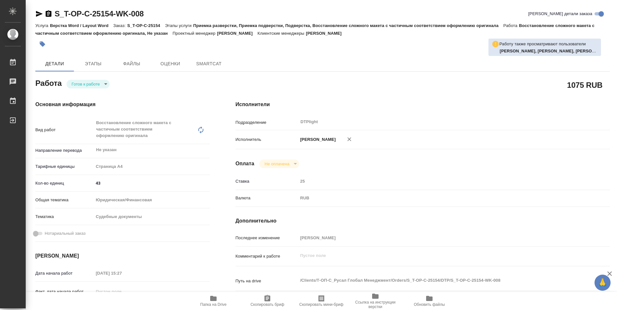
type textarea "x"
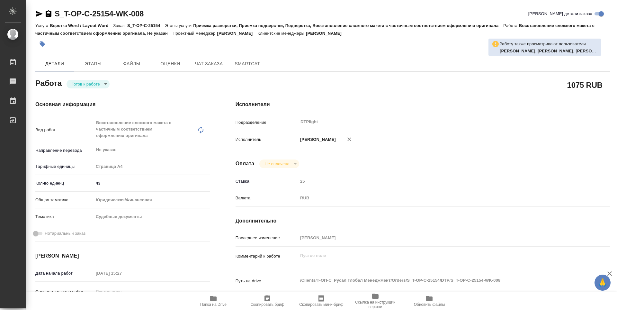
click at [97, 88] on body "🙏 .cls-1 fill:#fff; AWATERA Guselnikov Roman Работы Чаты График Выйти S_T-OP-C-…" at bounding box center [308, 155] width 617 height 310
click at [90, 86] on button "В работе" at bounding box center [82, 83] width 21 height 7
type textarea "x"
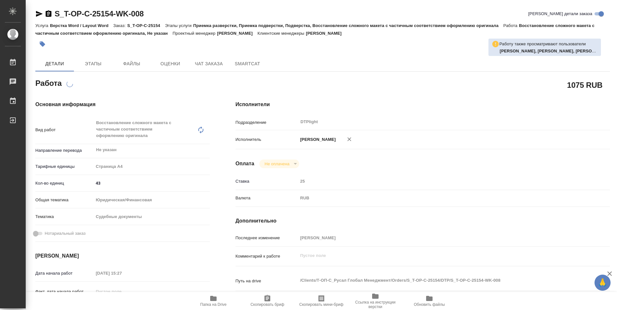
type textarea "x"
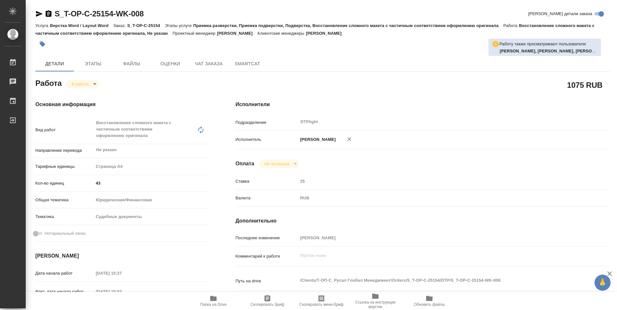
type textarea "x"
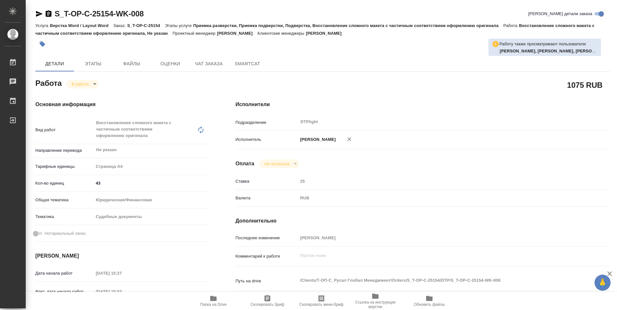
type textarea "x"
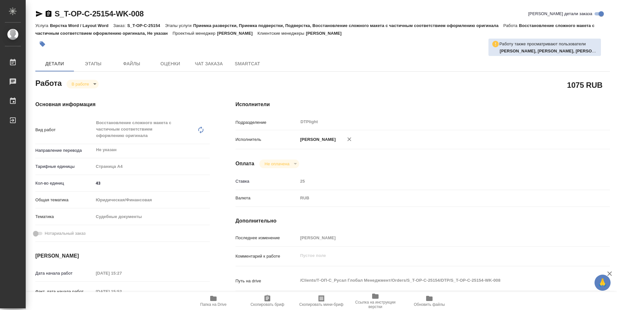
type textarea "x"
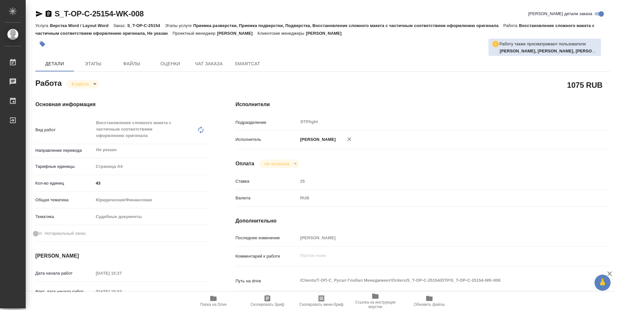
type textarea "x"
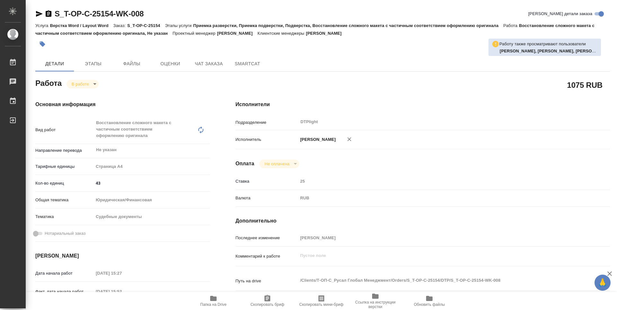
type textarea "x"
click at [49, 13] on icon "button" at bounding box center [49, 14] width 8 height 8
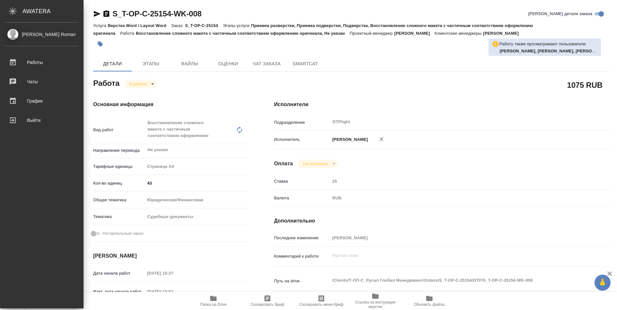
type textarea "x"
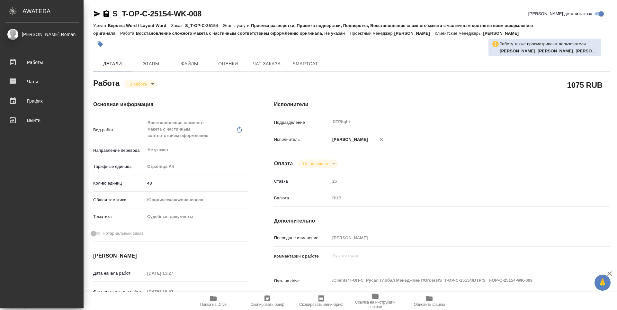
type textarea "x"
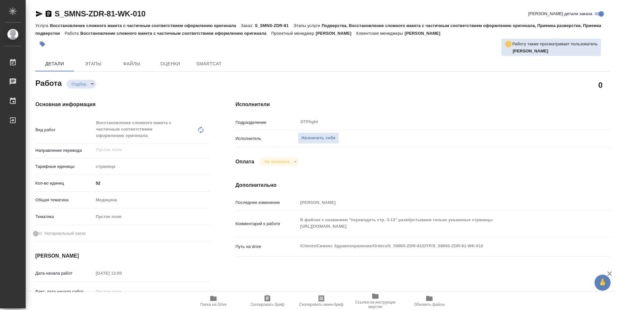
type textarea "x"
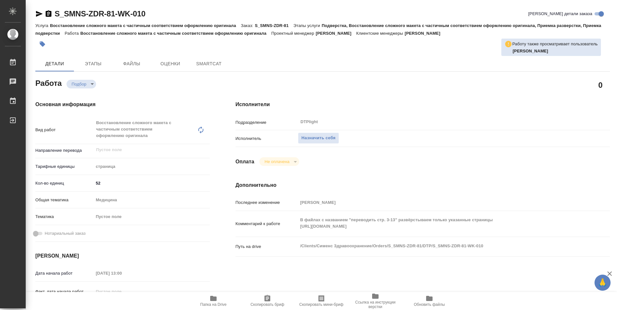
type textarea "x"
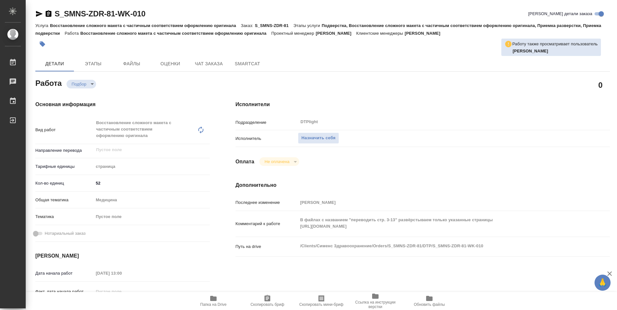
type textarea "x"
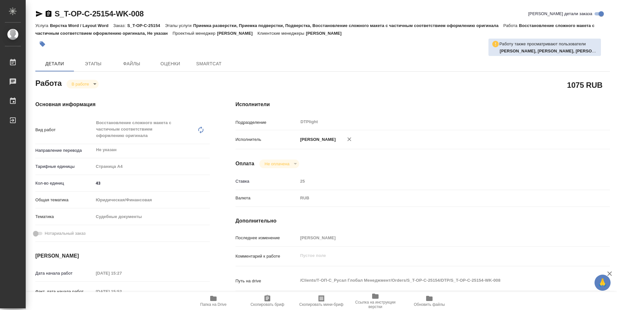
type textarea "x"
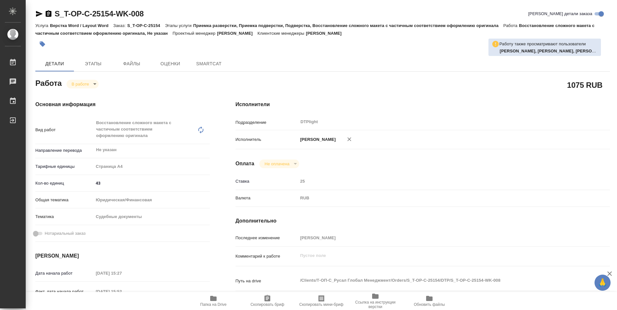
type textarea "x"
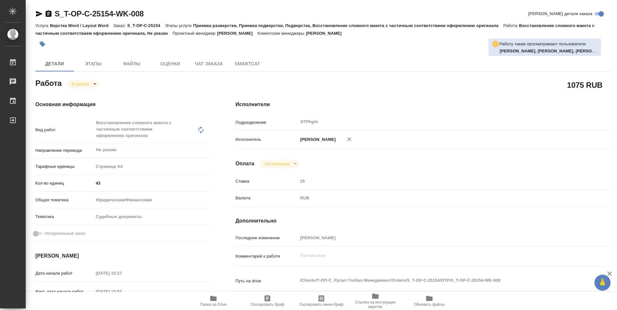
type textarea "x"
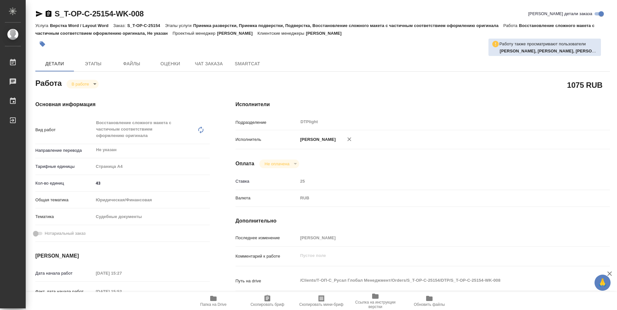
type textarea "x"
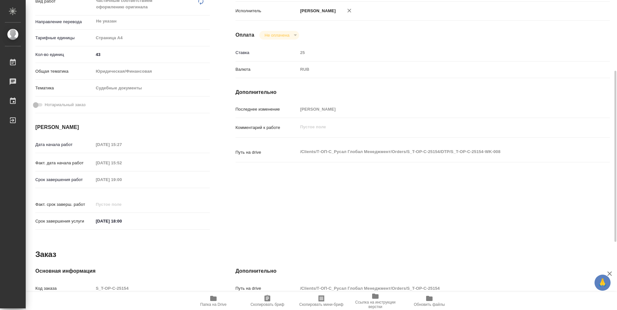
scroll to position [32, 0]
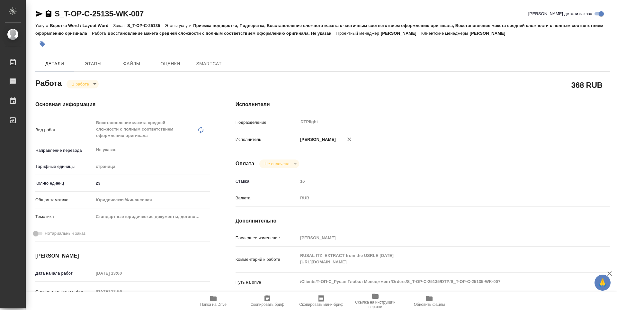
type textarea "x"
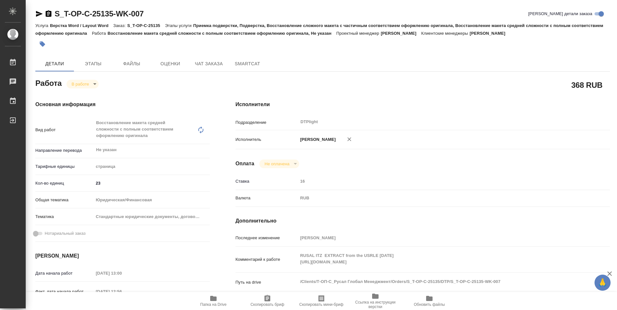
type textarea "x"
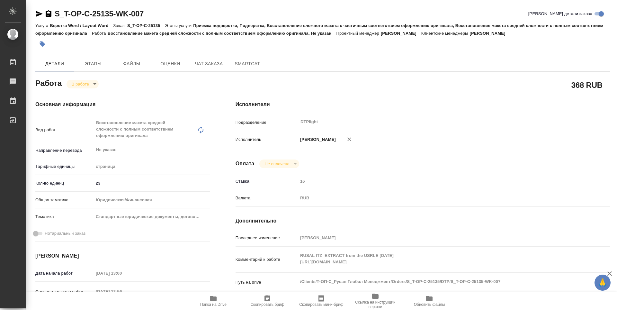
type textarea "x"
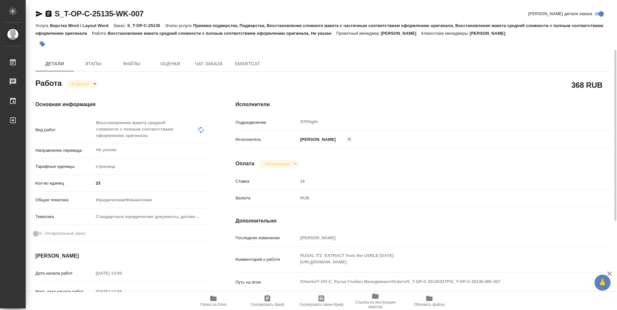
scroll to position [32, 0]
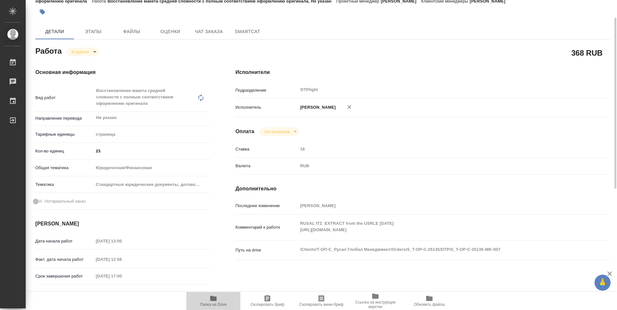
click at [218, 299] on span "Папка на Drive" at bounding box center [213, 300] width 46 height 12
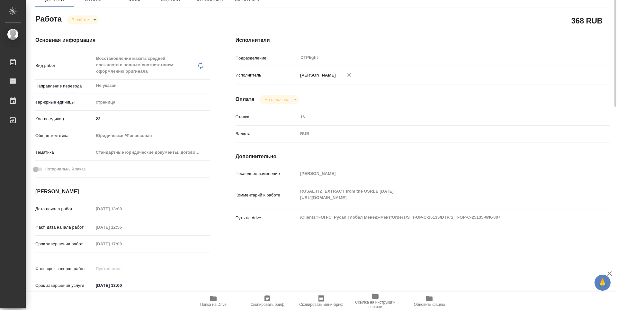
scroll to position [0, 0]
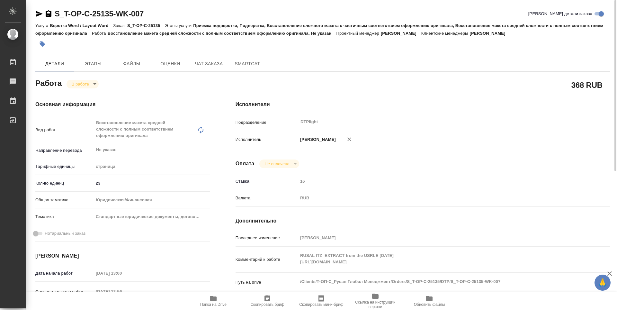
click at [87, 85] on body "🙏 .cls-1 fill:#fff; AWATERA Guselnikov Roman Работы 0 Чаты График Выйти S_T-OP-…" at bounding box center [308, 155] width 617 height 310
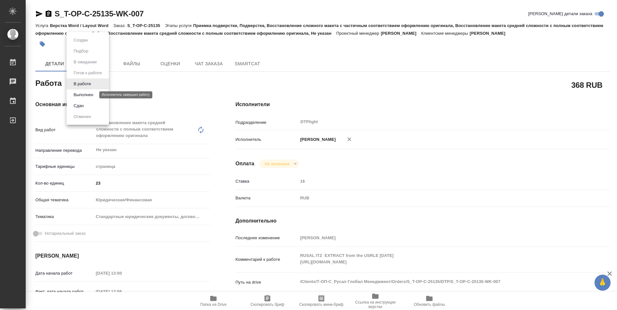
click at [85, 92] on button "Выполнен" at bounding box center [83, 94] width 23 height 7
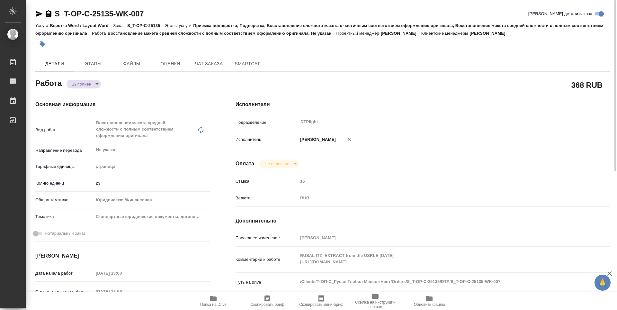
click at [48, 14] on icon "button" at bounding box center [49, 13] width 6 height 6
type textarea "x"
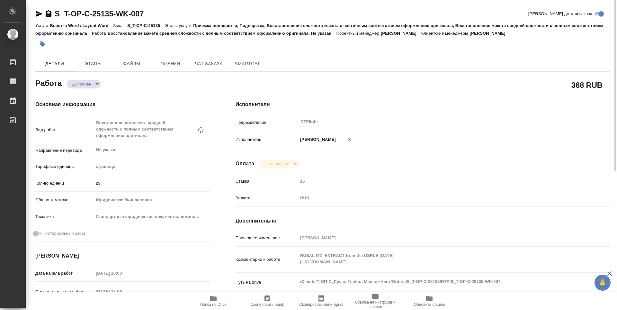
type textarea "x"
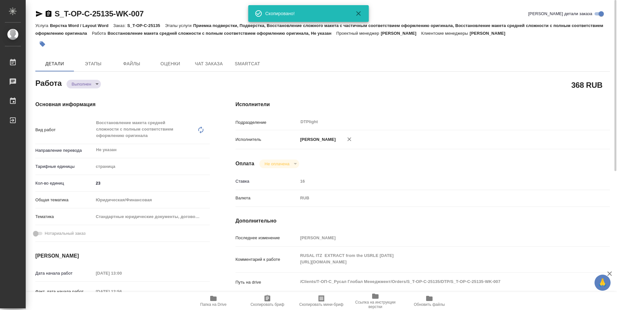
type textarea "x"
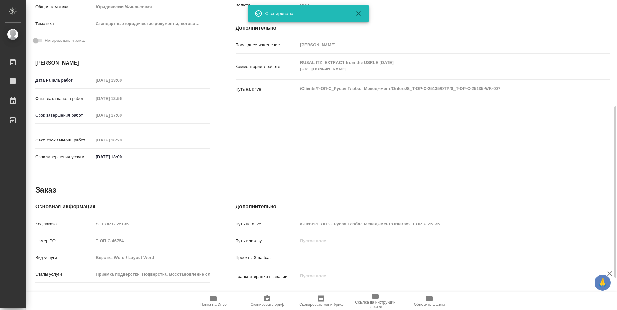
type textarea "x"
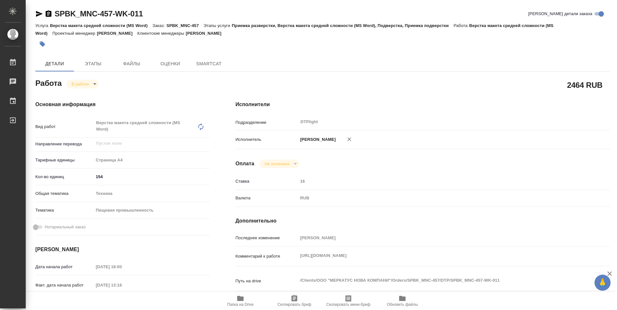
type textarea "x"
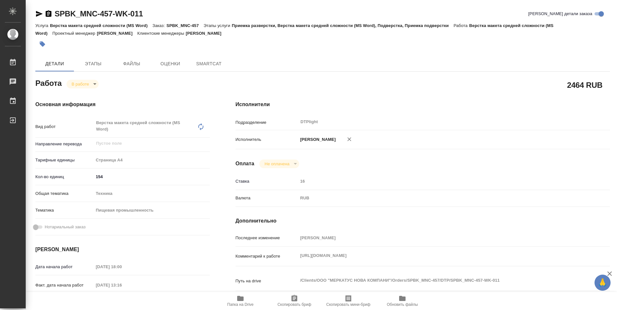
type textarea "x"
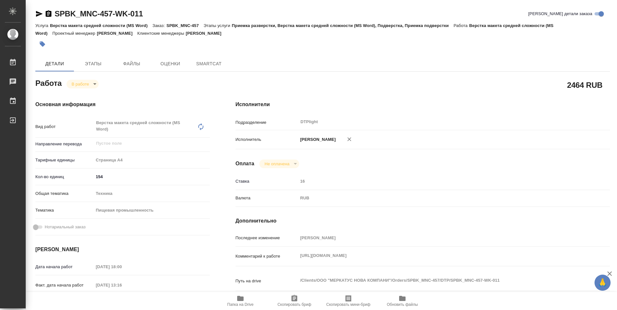
type textarea "x"
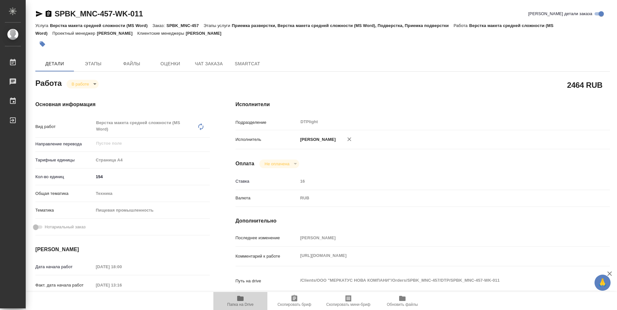
click at [244, 298] on icon "button" at bounding box center [241, 298] width 8 height 8
type textarea "x"
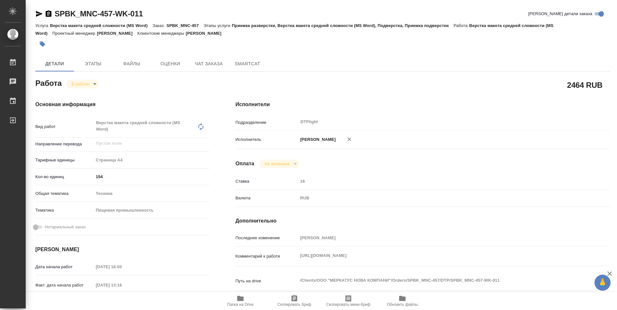
type textarea "x"
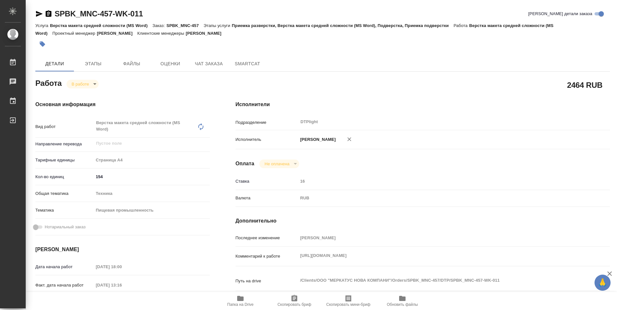
type textarea "x"
click at [90, 81] on body "🙏 .cls-1 fill:#fff; AWATERA Guselnikov Roman Работы 0 Чаты График Выйти SPBK_MN…" at bounding box center [308, 155] width 617 height 310
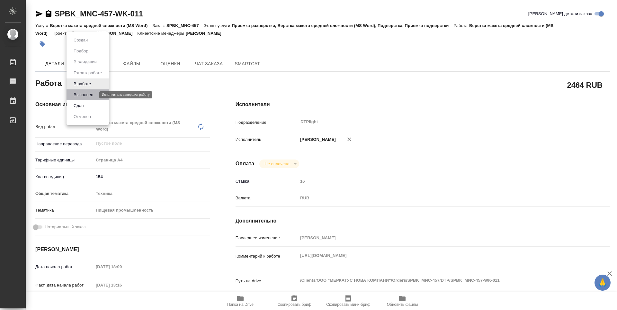
click at [79, 97] on button "Выполнен" at bounding box center [83, 94] width 23 height 7
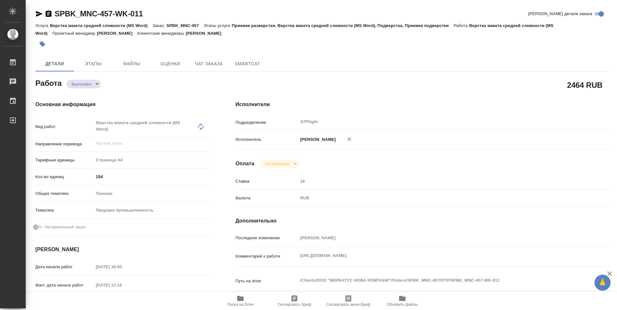
type textarea "x"
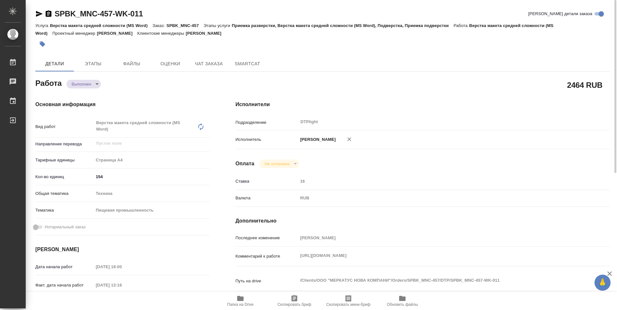
type textarea "x"
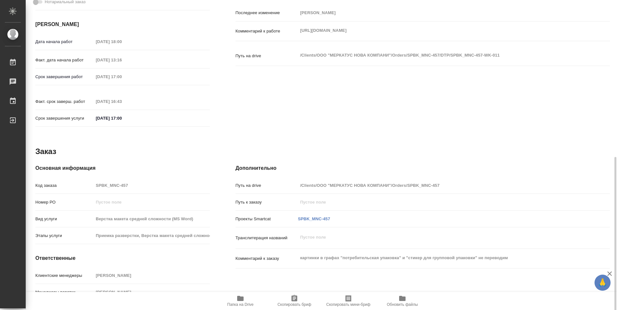
scroll to position [245, 0]
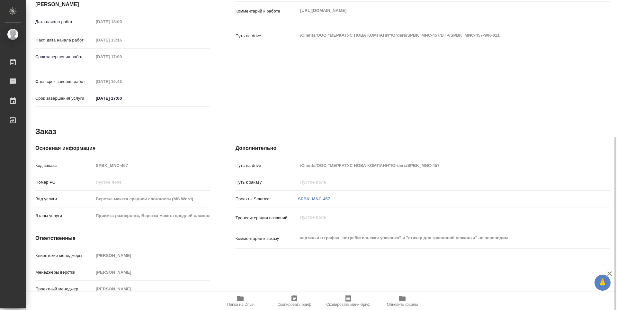
type textarea "x"
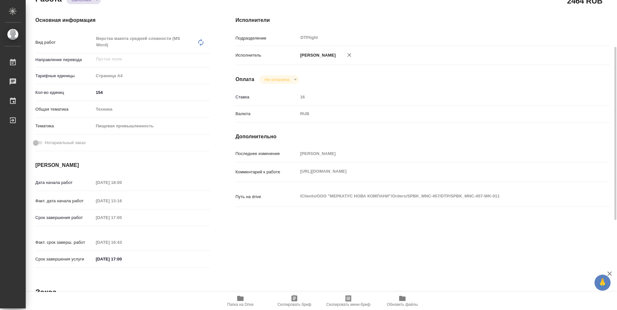
scroll to position [0, 0]
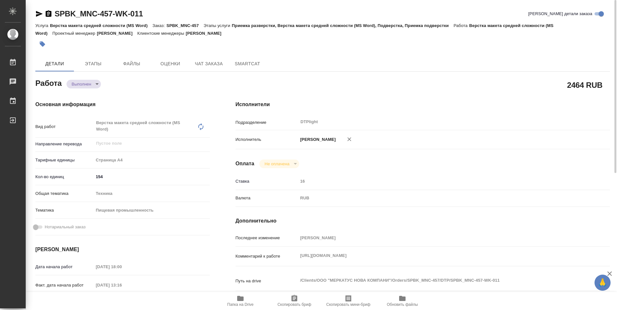
click at [49, 16] on icon "button" at bounding box center [49, 13] width 6 height 6
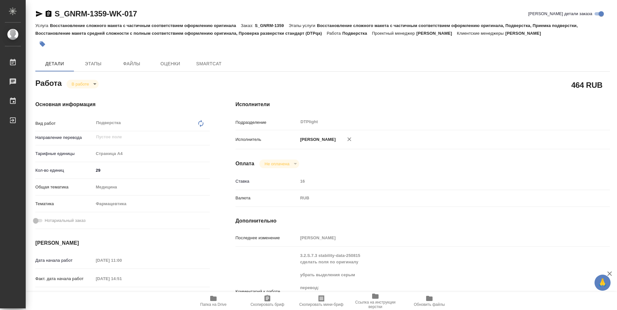
type textarea "x"
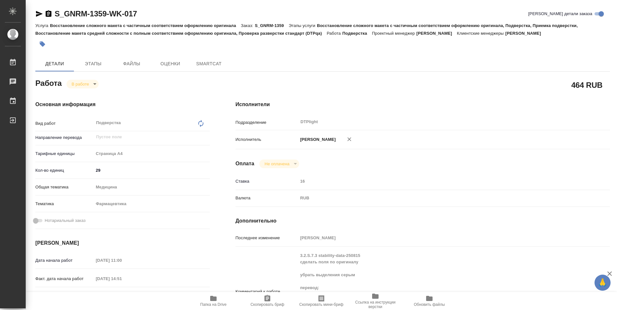
type textarea "x"
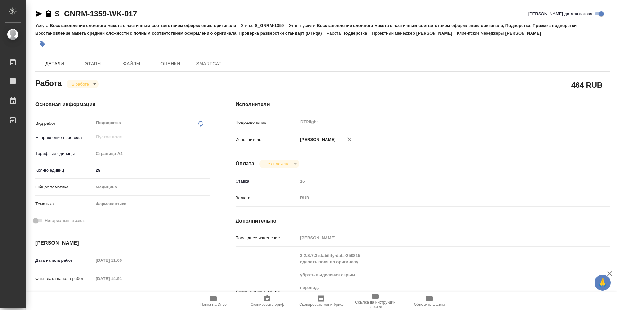
type textarea "x"
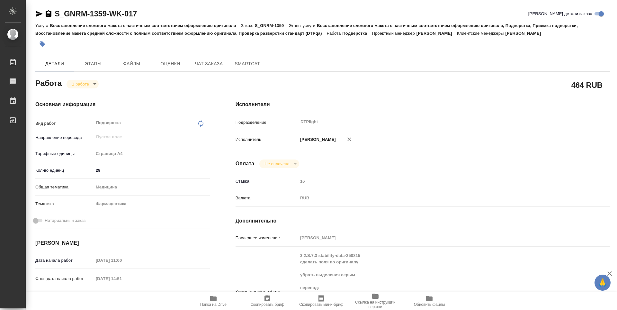
type textarea "x"
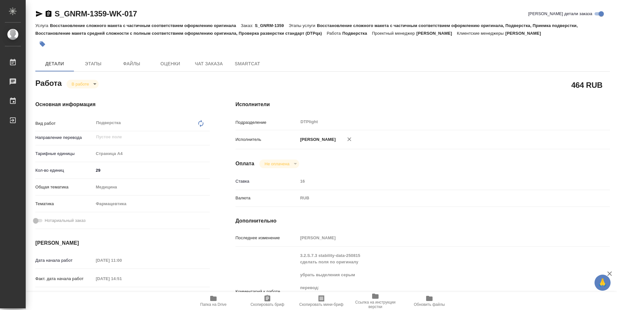
type textarea "x"
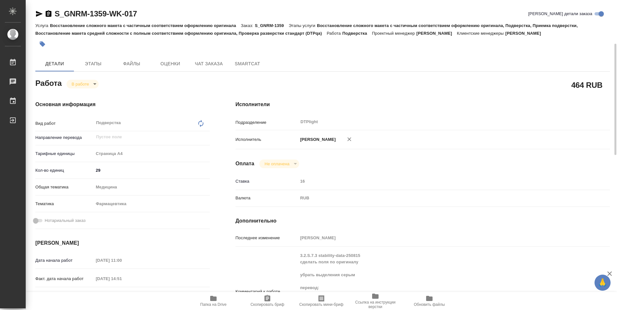
scroll to position [64, 0]
type textarea "x"
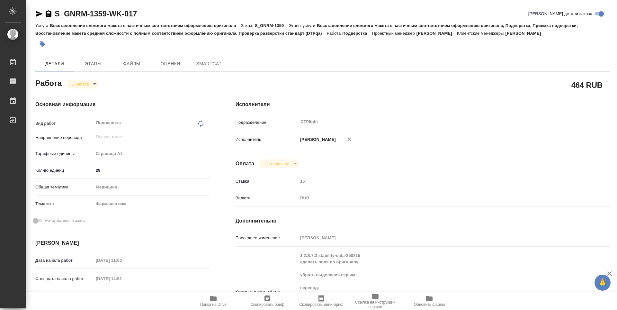
type textarea "x"
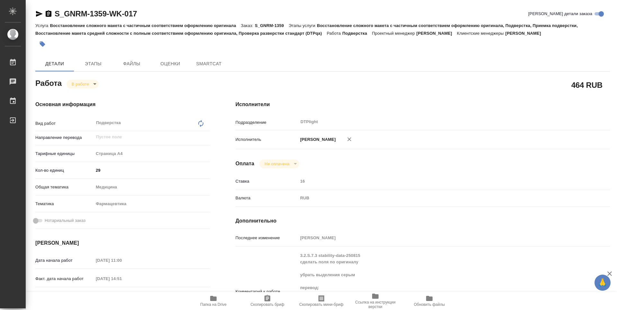
type textarea "x"
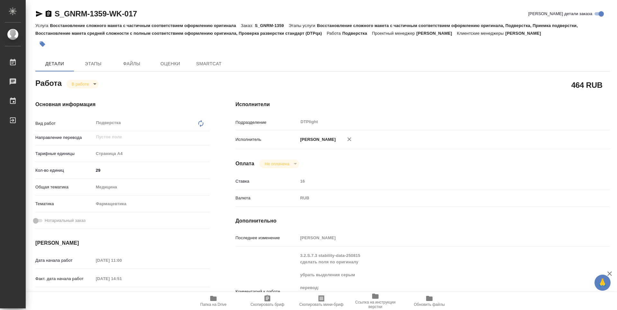
type textarea "x"
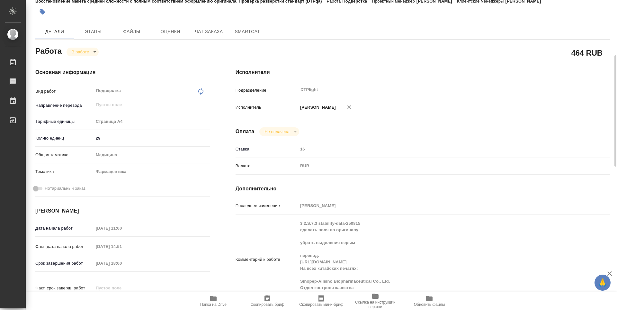
scroll to position [64, 0]
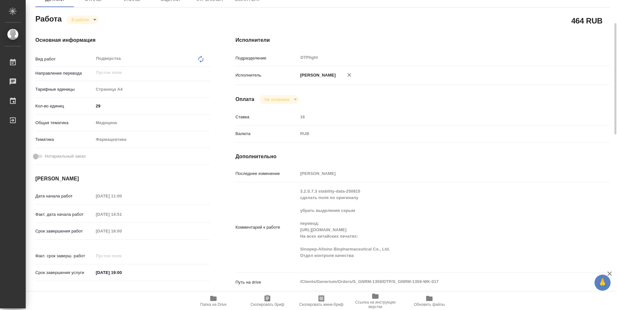
type textarea "x"
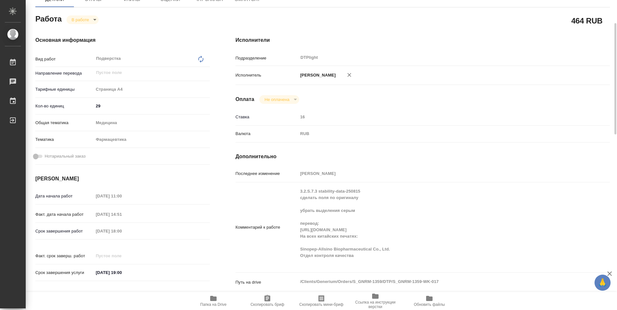
type textarea "x"
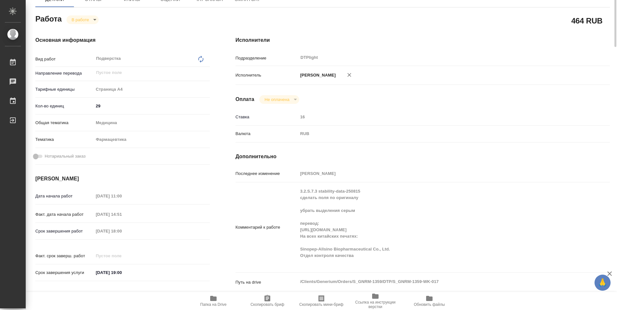
scroll to position [0, 0]
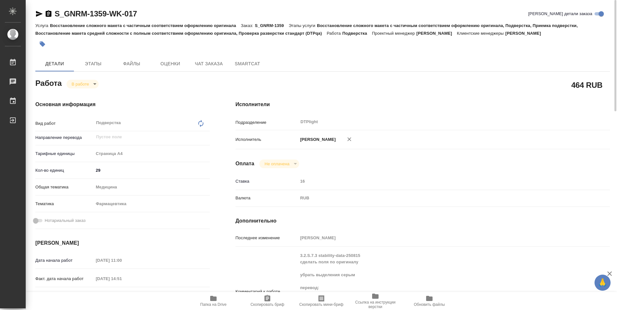
click at [212, 301] on icon "button" at bounding box center [214, 298] width 8 height 8
click at [93, 86] on body "🙏 .cls-1 fill:#fff; AWATERA Guselnikov Roman Работы 0 Чаты График Выйти S_GNRM-…" at bounding box center [308, 155] width 617 height 310
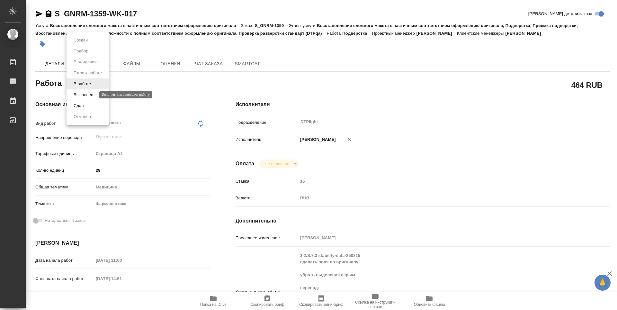
click at [86, 94] on button "Выполнен" at bounding box center [83, 94] width 23 height 7
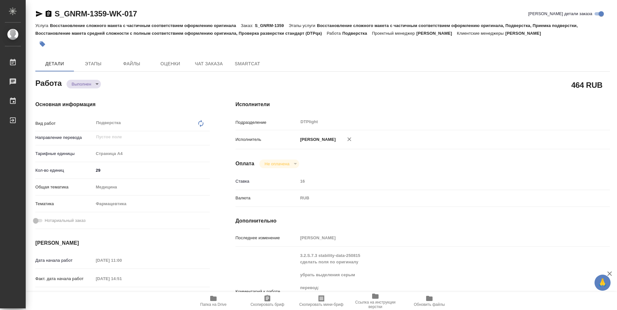
type textarea "x"
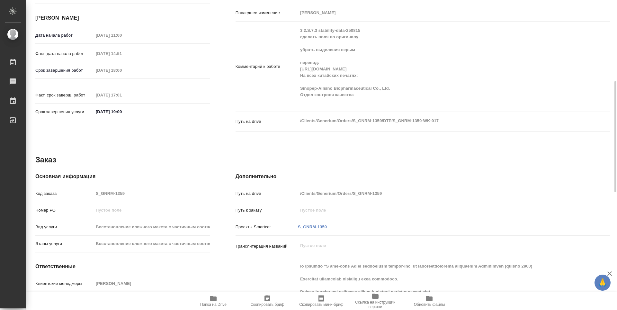
scroll to position [418, 0]
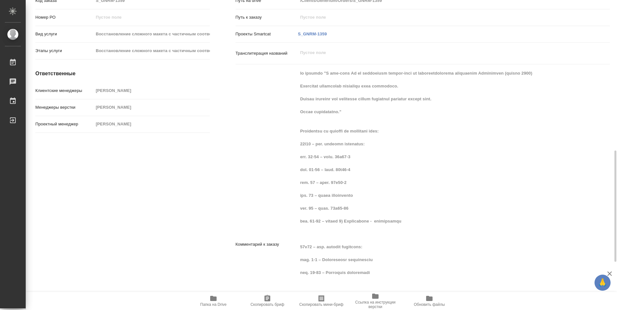
type textarea "x"
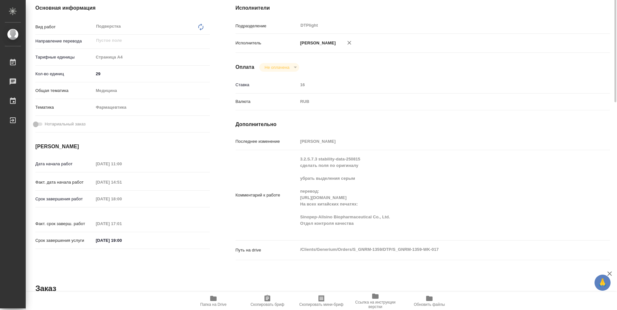
scroll to position [0, 0]
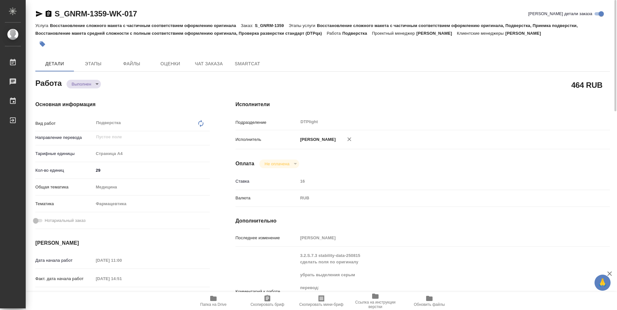
click at [50, 12] on icon "button" at bounding box center [49, 13] width 6 height 6
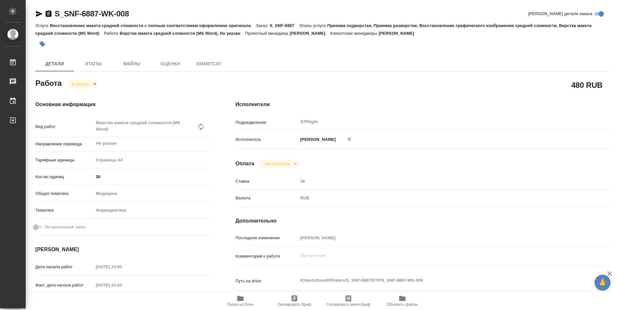
type textarea "x"
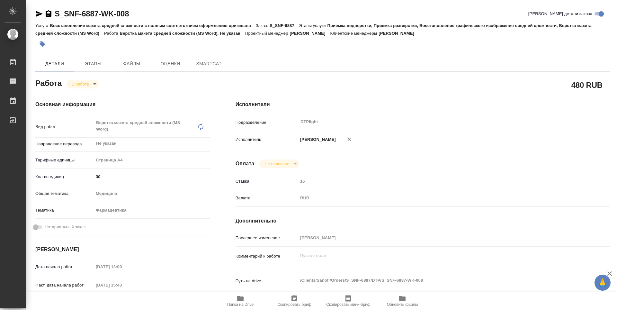
type textarea "x"
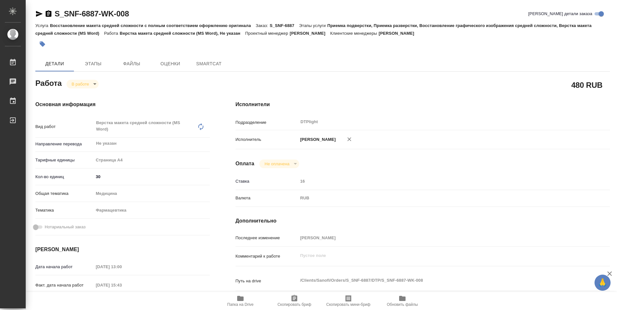
type textarea "x"
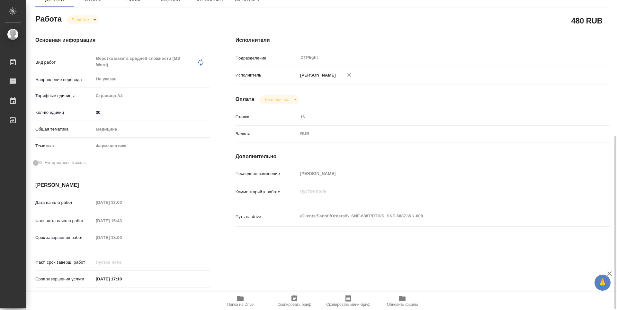
scroll to position [129, 0]
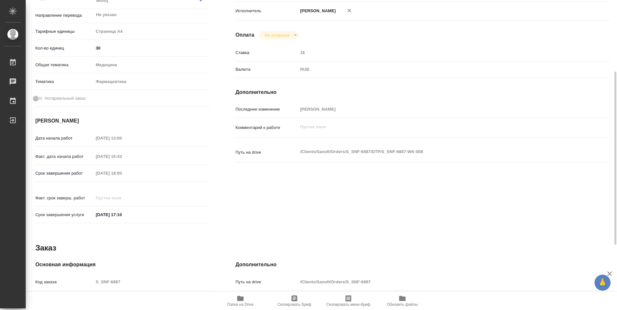
type textarea "x"
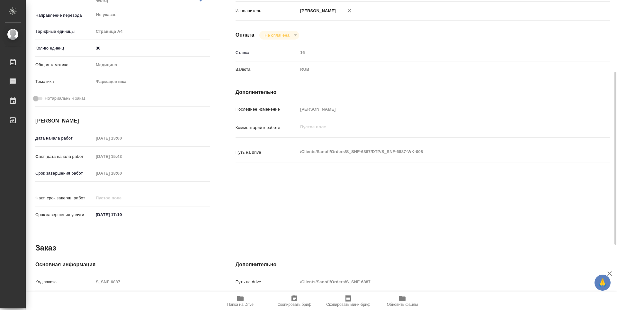
type textarea "x"
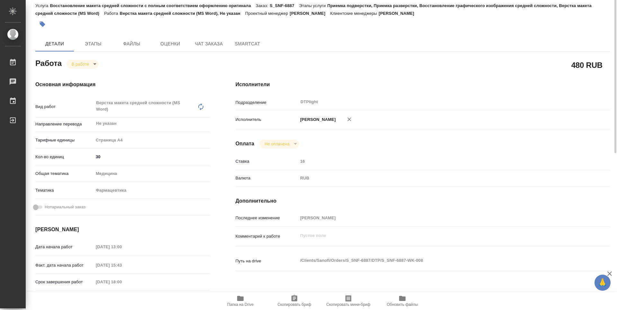
scroll to position [0, 0]
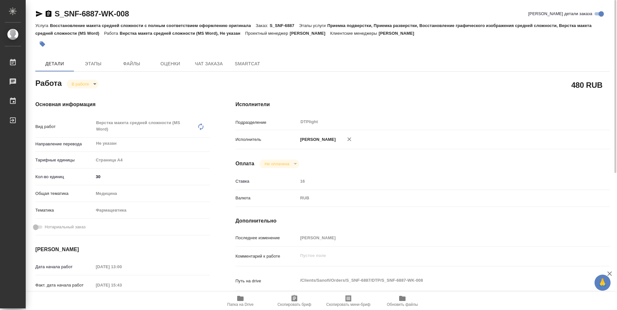
drag, startPoint x: 36, startPoint y: 14, endPoint x: 53, endPoint y: 26, distance: 20.3
click at [36, 14] on icon "button" at bounding box center [39, 14] width 8 height 8
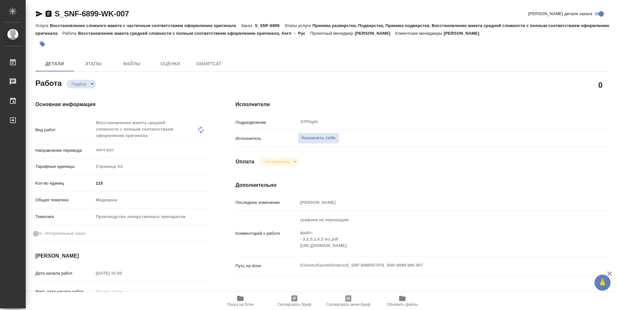
type textarea "x"
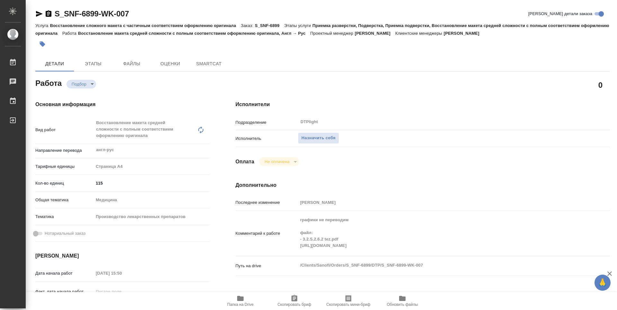
type textarea "x"
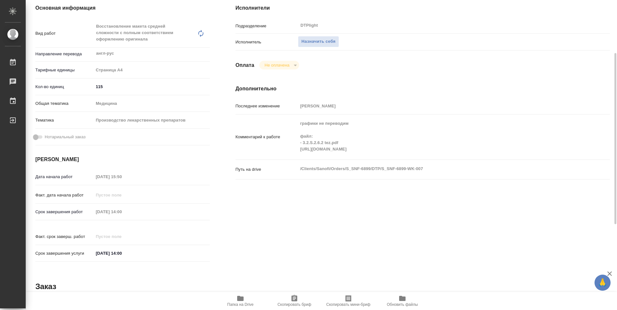
type textarea "x"
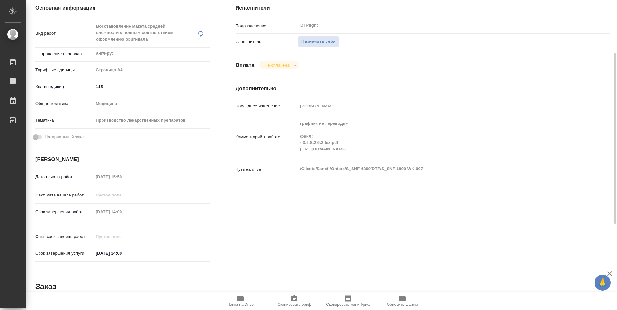
scroll to position [193, 0]
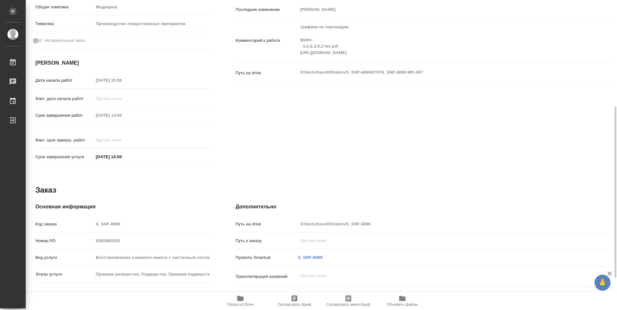
type textarea "x"
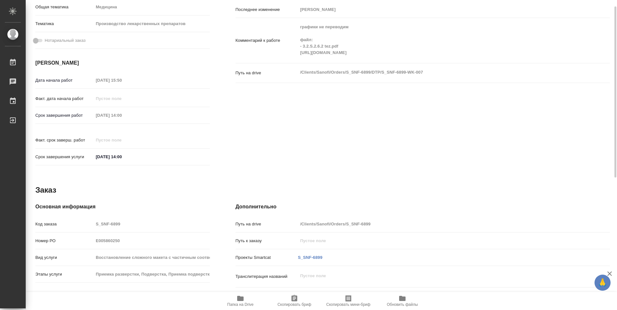
scroll to position [129, 0]
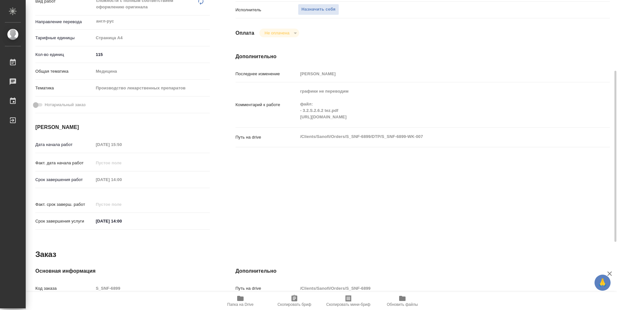
type textarea "x"
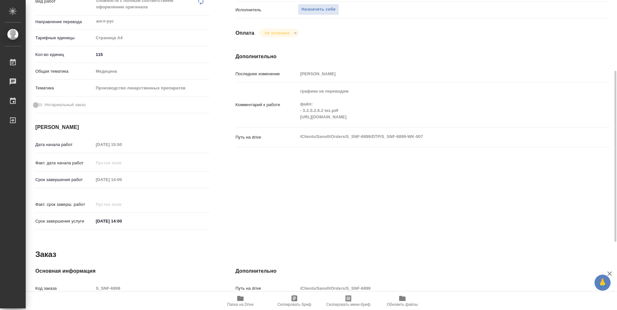
click at [239, 302] on icon "button" at bounding box center [241, 298] width 8 height 8
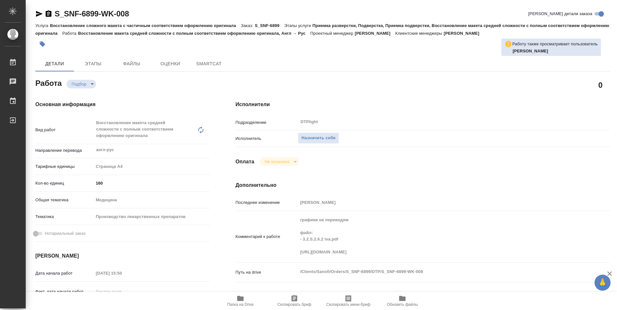
type textarea "x"
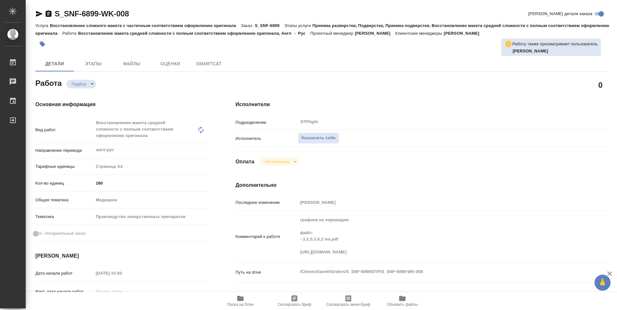
type textarea "x"
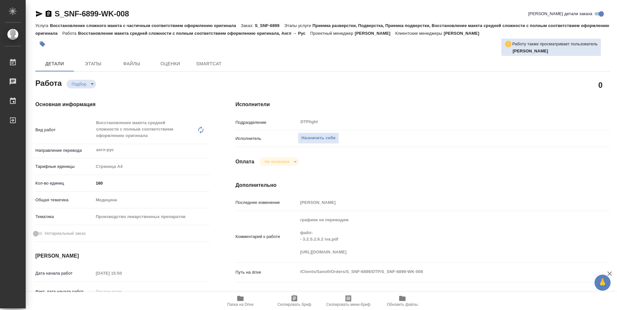
type textarea "x"
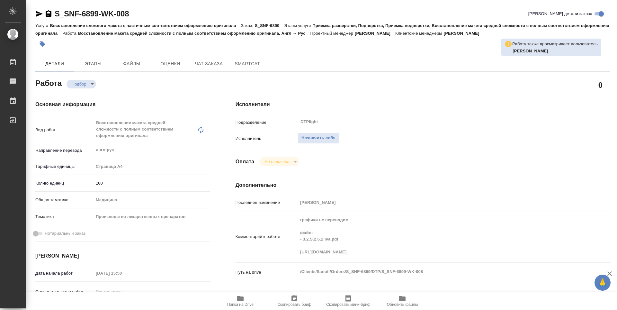
type textarea "x"
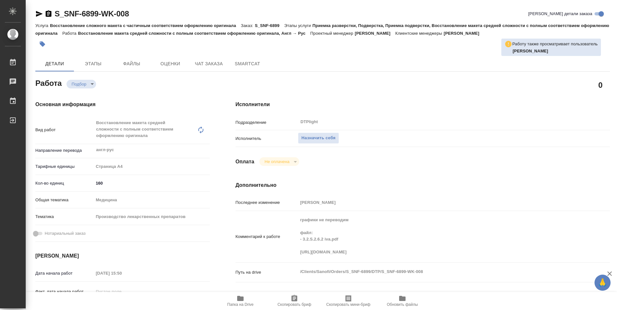
type textarea "x"
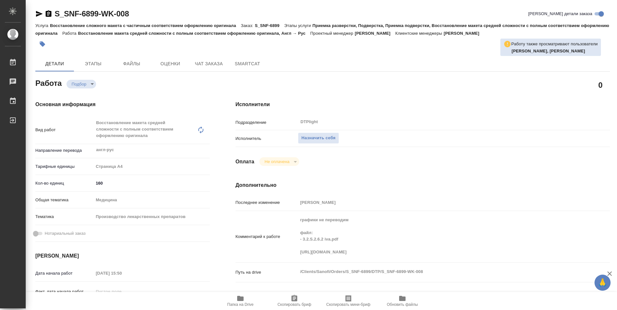
type textarea "x"
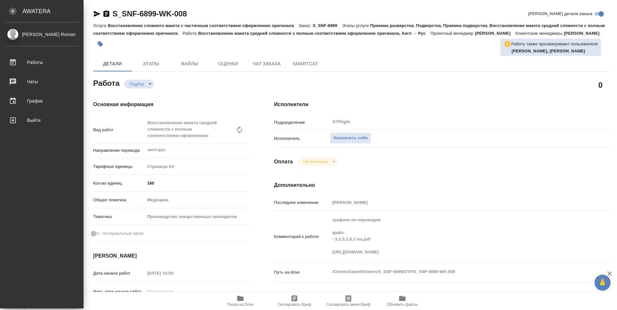
type textarea "x"
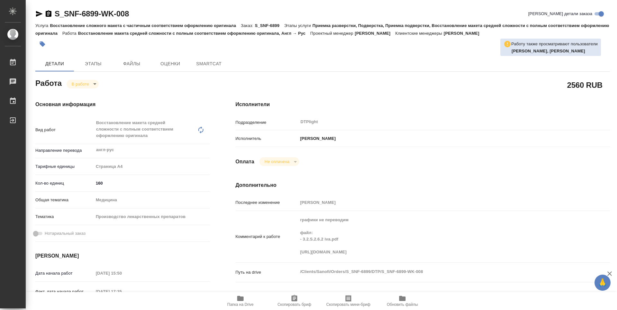
type textarea "x"
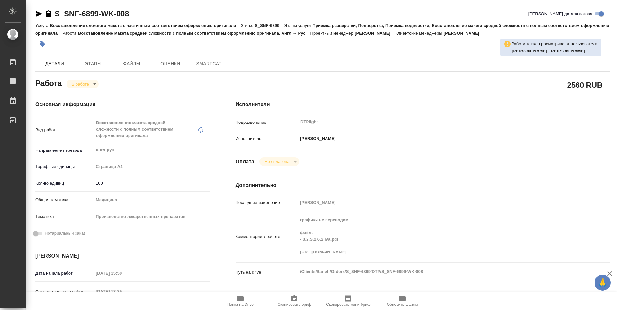
type textarea "x"
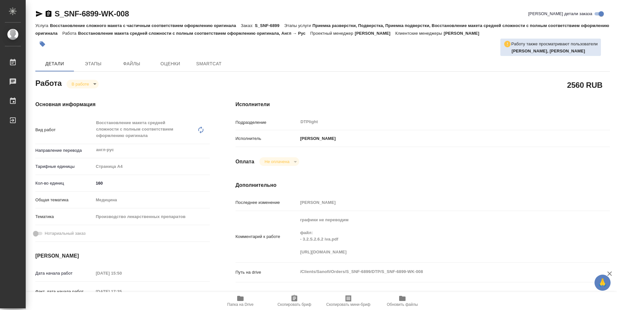
type textarea "x"
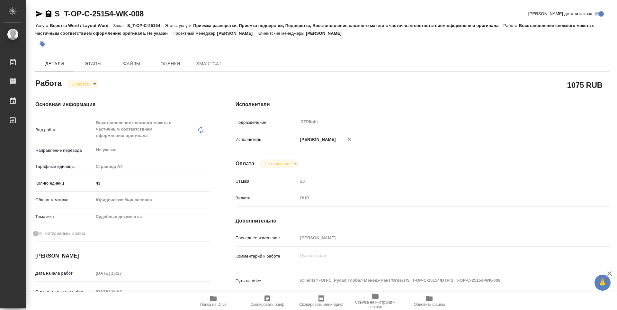
type textarea "x"
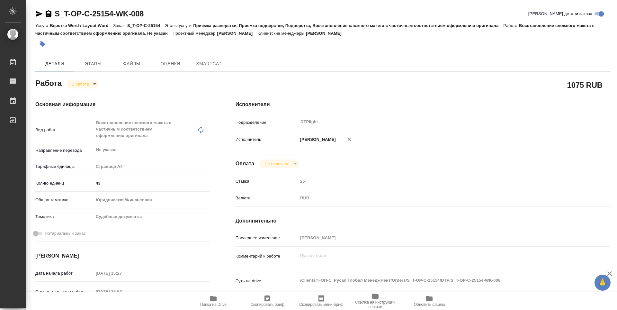
type textarea "x"
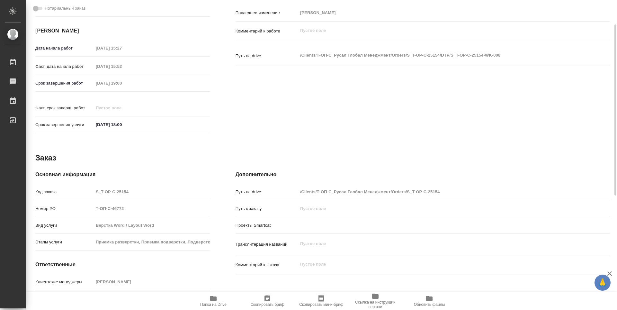
type textarea "x"
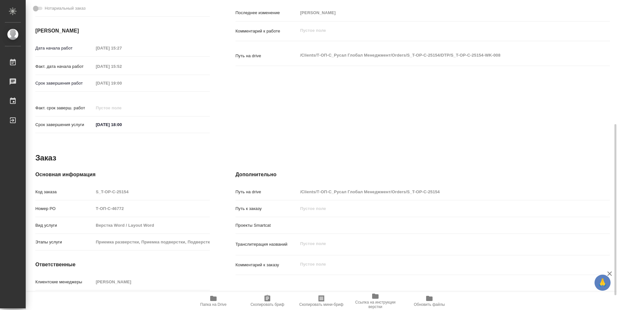
scroll to position [251, 0]
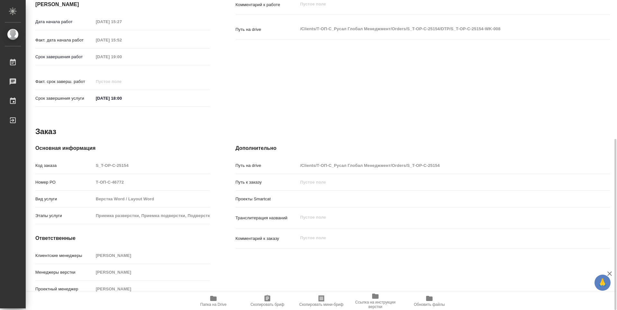
type textarea "x"
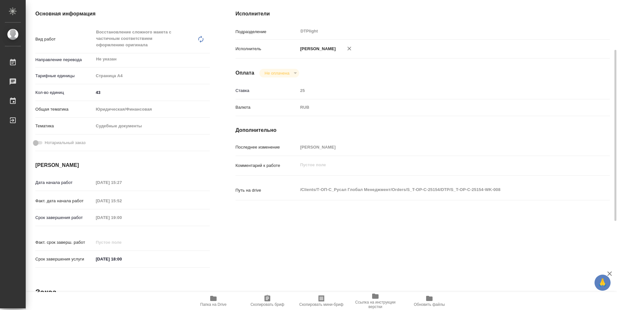
scroll to position [0, 0]
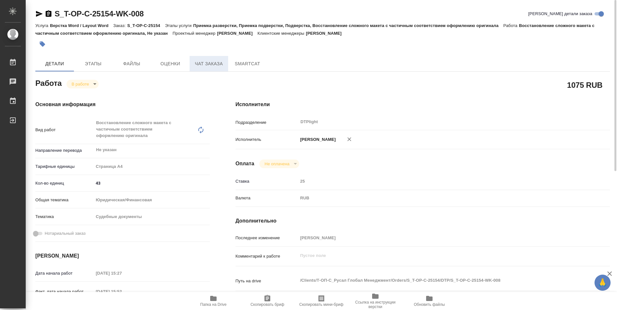
click at [212, 65] on span "Чат заказа" at bounding box center [208, 64] width 31 height 8
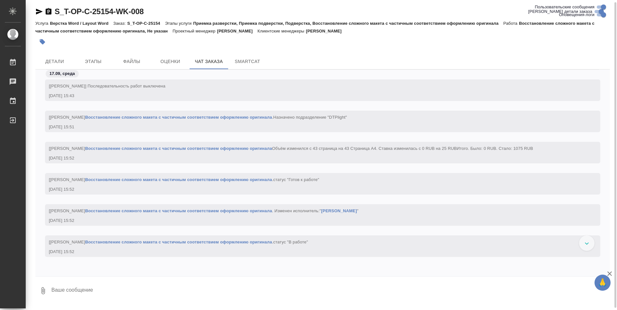
scroll to position [735, 0]
click at [108, 66] on button "Этапы" at bounding box center [93, 61] width 39 height 15
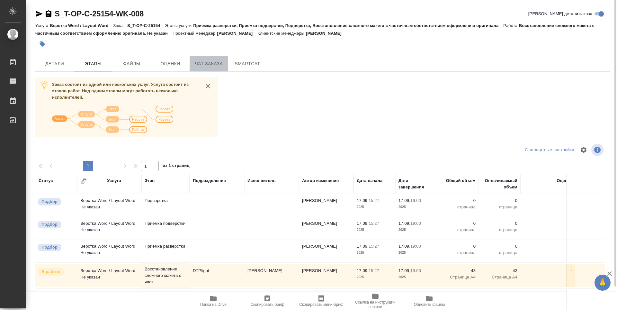
click at [211, 65] on span "Чат заказа" at bounding box center [208, 64] width 31 height 8
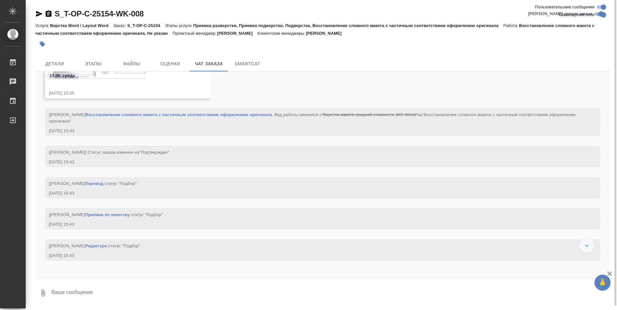
scroll to position [157, 0]
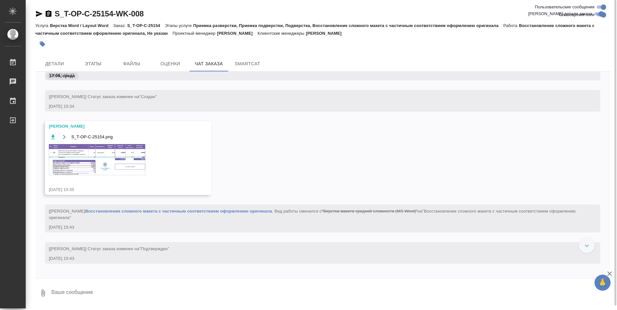
click at [117, 153] on img at bounding box center [97, 159] width 96 height 31
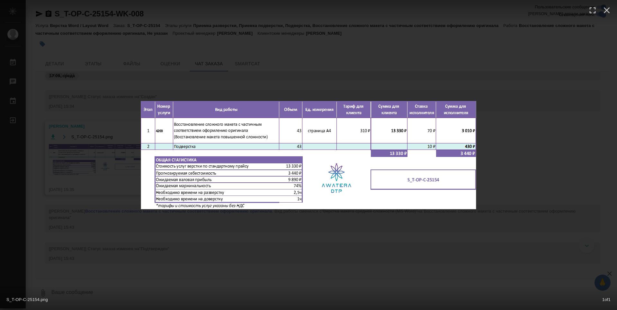
click at [526, 144] on div "S_T-OP-C-25154.png 1 of 1" at bounding box center [308, 155] width 617 height 310
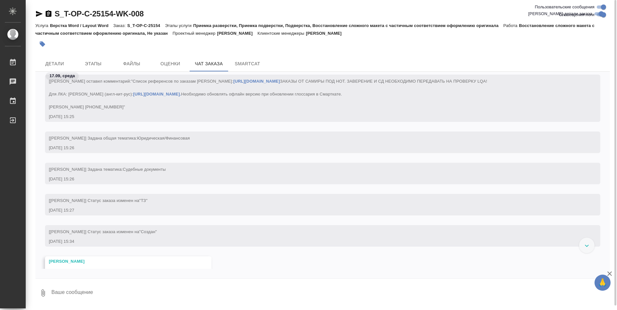
scroll to position [0, 0]
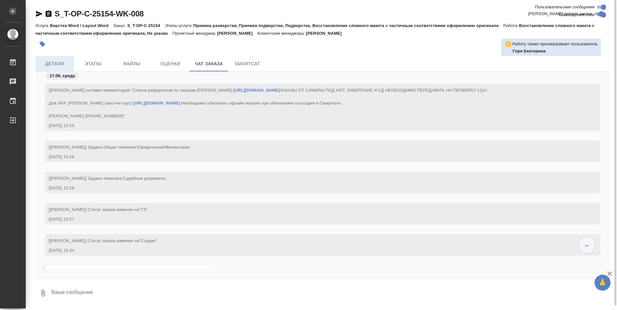
click at [66, 64] on span "Детали" at bounding box center [54, 64] width 31 height 8
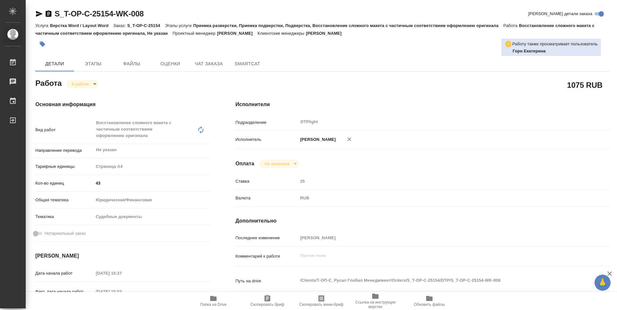
type textarea "x"
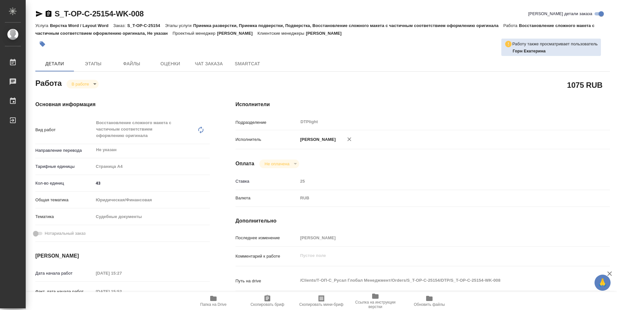
type textarea "x"
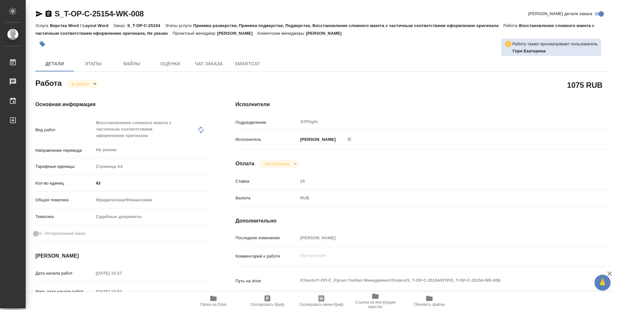
type textarea "x"
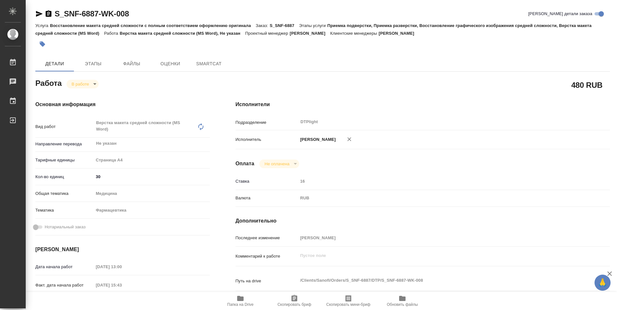
type textarea "x"
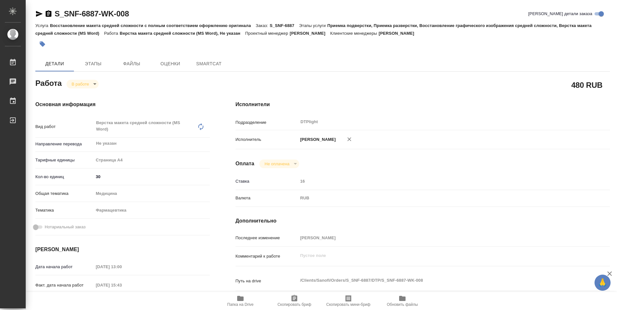
type textarea "x"
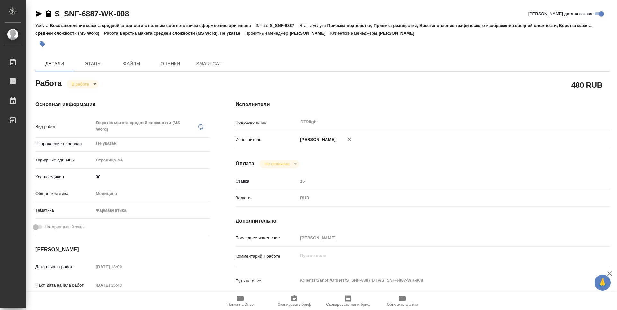
type textarea "x"
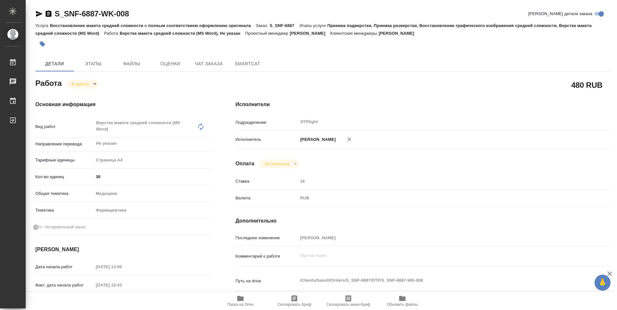
click at [238, 304] on span "Папка на Drive" at bounding box center [240, 304] width 26 height 4
type textarea "x"
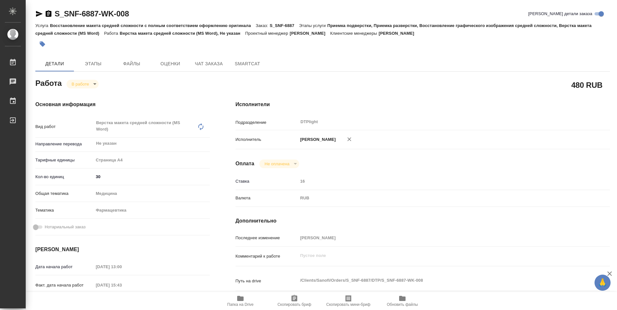
type textarea "x"
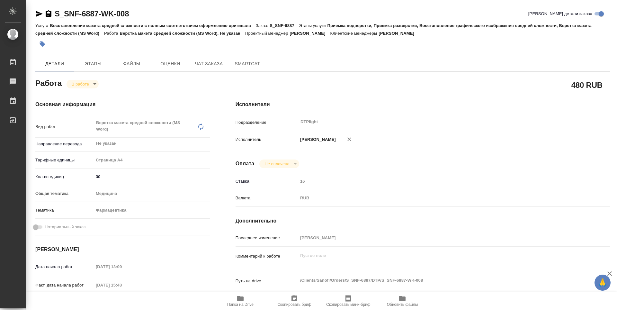
type textarea "x"
click at [96, 82] on body "🙏 .cls-1 fill:#fff; AWATERA Guselnikov Roman Работы 0 Чаты График Выйти S_SNF-6…" at bounding box center [308, 155] width 617 height 310
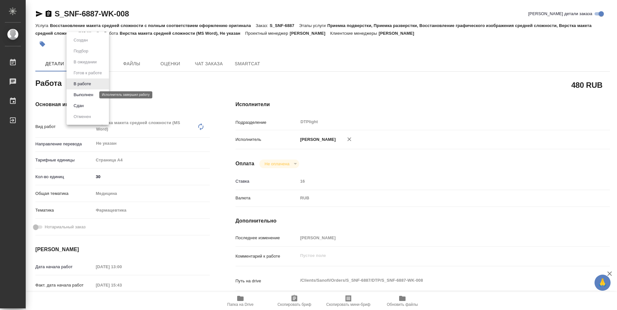
click at [92, 95] on button "Выполнен" at bounding box center [83, 94] width 23 height 7
type textarea "x"
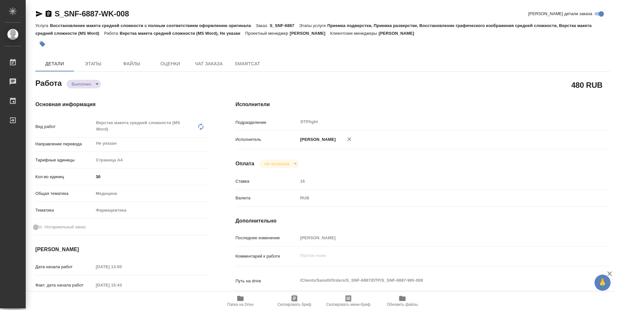
type textarea "x"
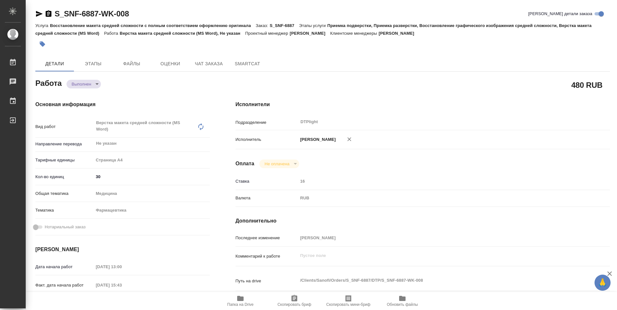
type textarea "x"
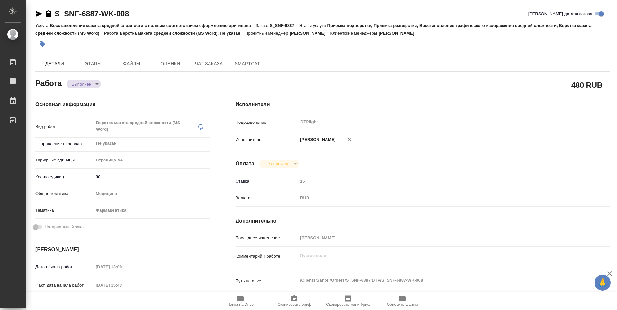
type textarea "x"
click at [50, 15] on icon "button" at bounding box center [49, 13] width 6 height 6
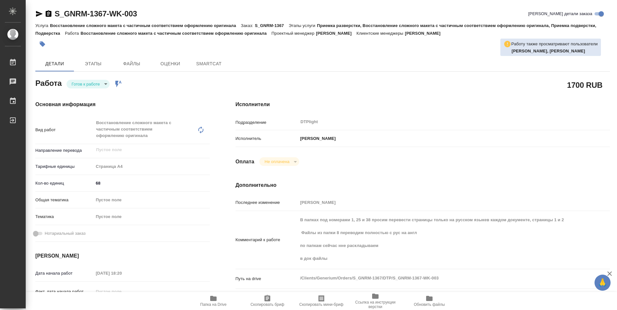
type textarea "x"
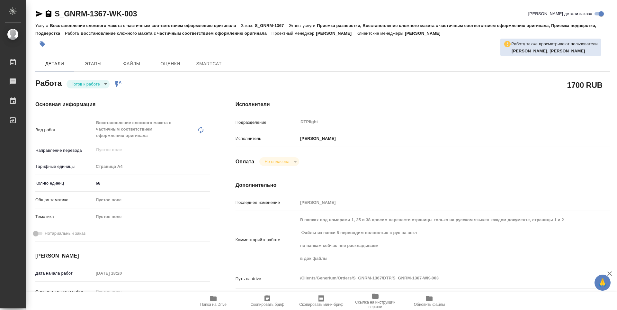
type textarea "x"
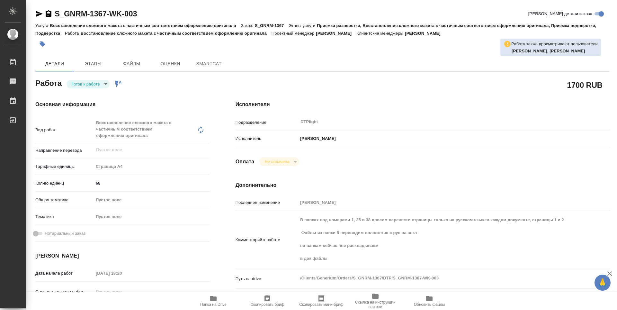
type textarea "x"
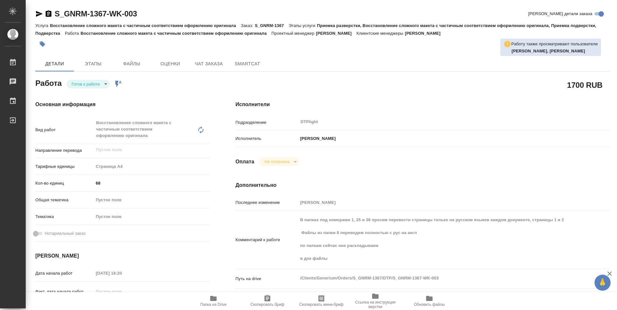
type textarea "x"
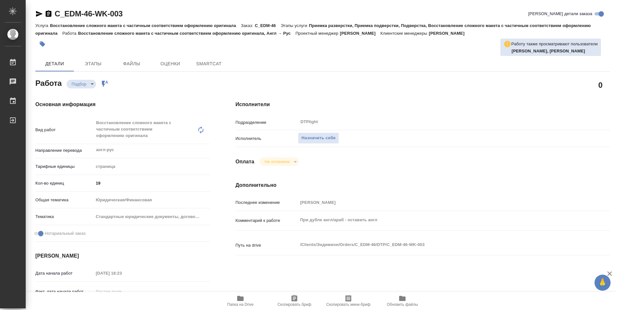
type textarea "x"
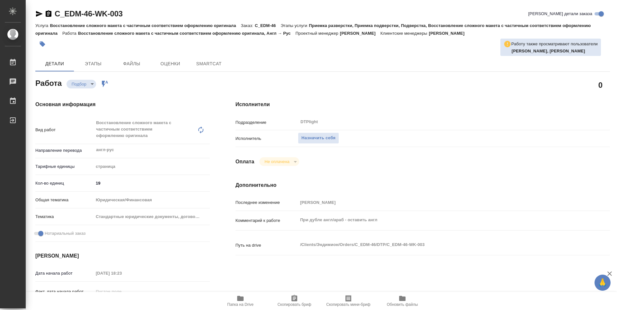
type textarea "x"
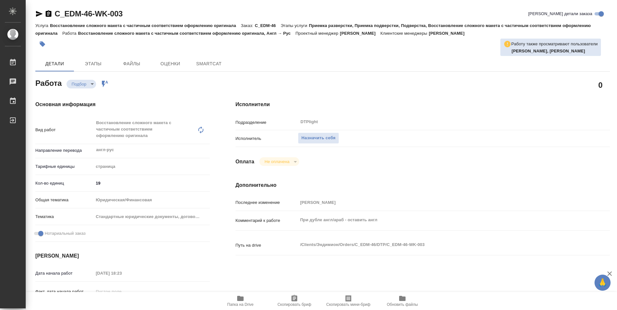
type textarea "x"
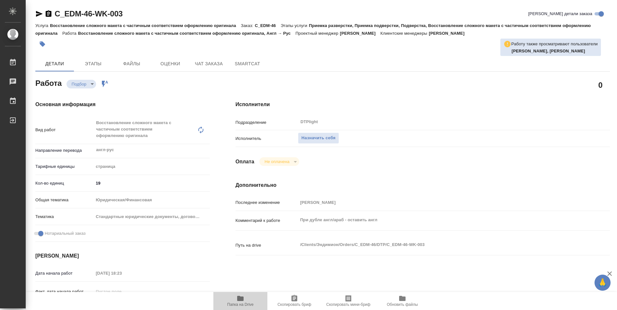
click at [245, 301] on span "Папка на Drive" at bounding box center [240, 300] width 46 height 12
type textarea "x"
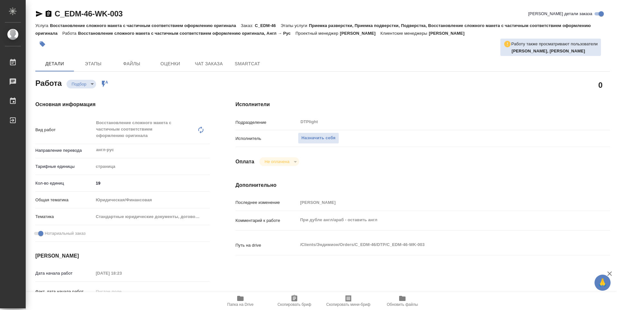
type textarea "x"
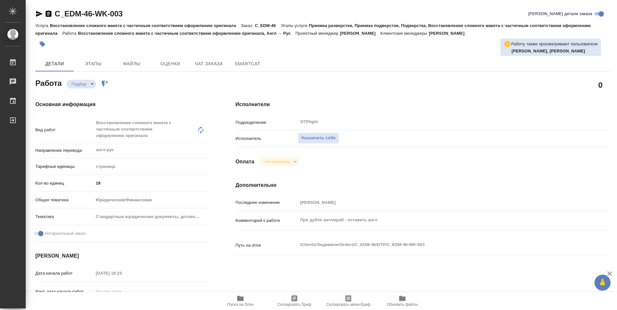
type textarea "x"
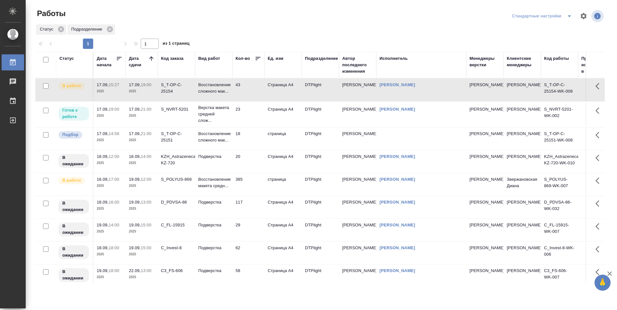
click at [252, 116] on td "23" at bounding box center [248, 114] width 32 height 22
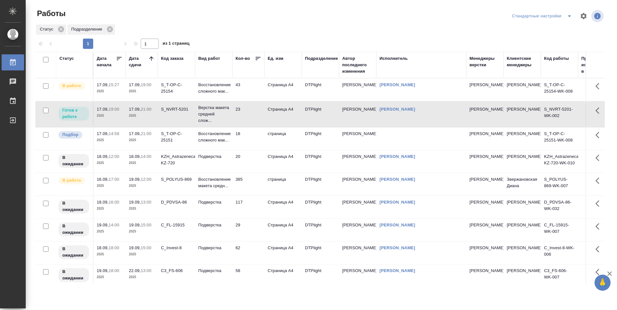
click at [258, 161] on td "20" at bounding box center [248, 161] width 32 height 22
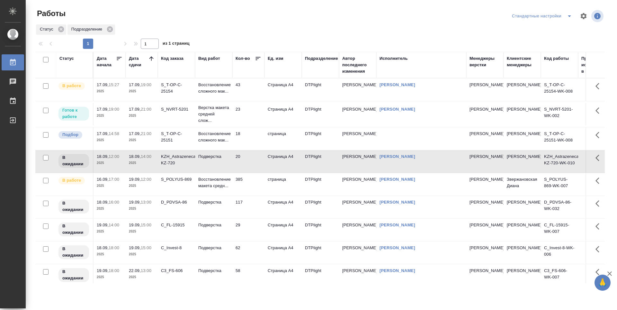
click at [254, 93] on td "43" at bounding box center [248, 89] width 32 height 22
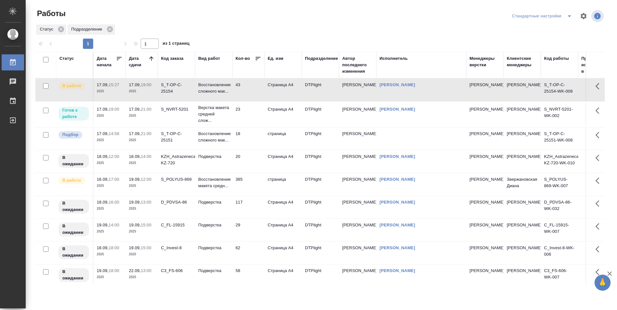
click at [254, 93] on td "43" at bounding box center [248, 89] width 32 height 22
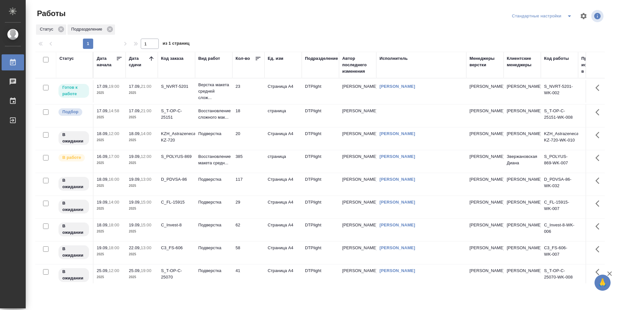
click at [247, 89] on td "23" at bounding box center [248, 91] width 32 height 22
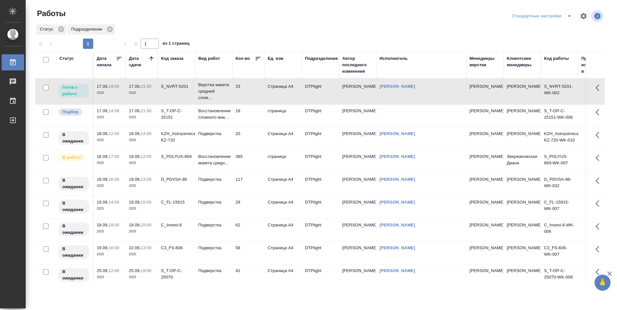
click at [247, 89] on td "23" at bounding box center [248, 91] width 32 height 22
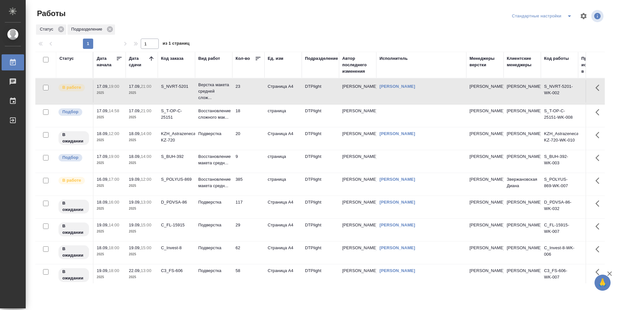
click at [257, 121] on td "18" at bounding box center [248, 115] width 32 height 22
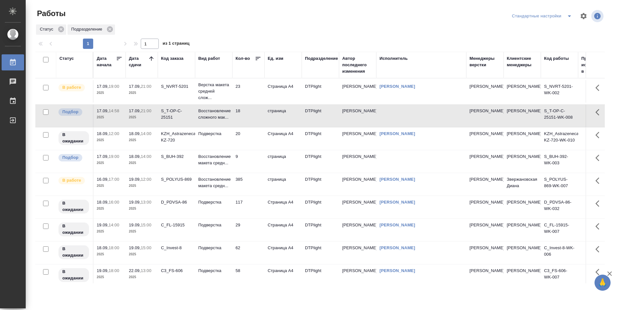
click at [257, 151] on td "9" at bounding box center [248, 161] width 32 height 22
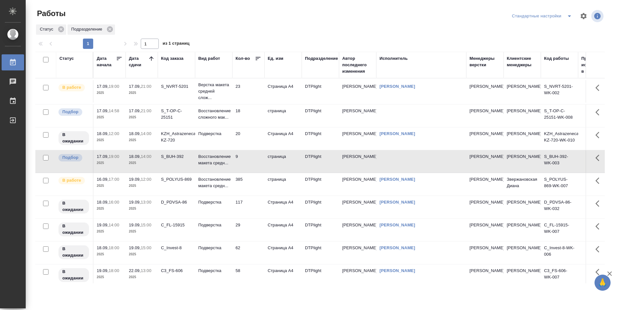
click at [252, 187] on td "385" at bounding box center [248, 184] width 32 height 22
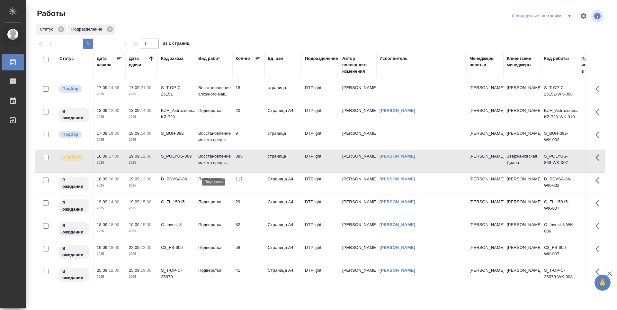
scroll to position [31, 0]
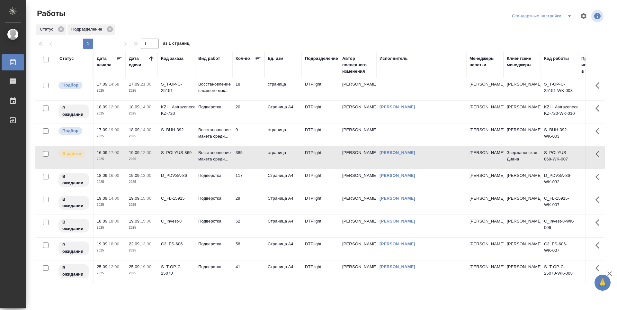
click at [250, 184] on td "117" at bounding box center [248, 180] width 32 height 22
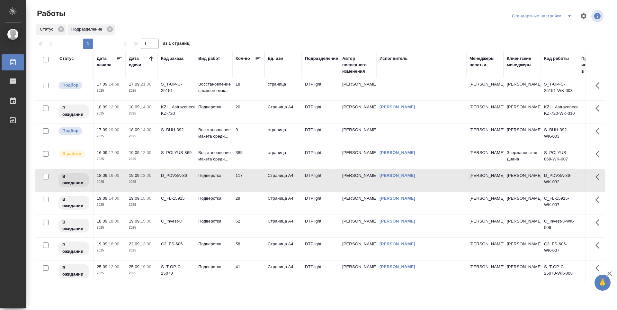
click at [252, 155] on td "385" at bounding box center [248, 157] width 32 height 22
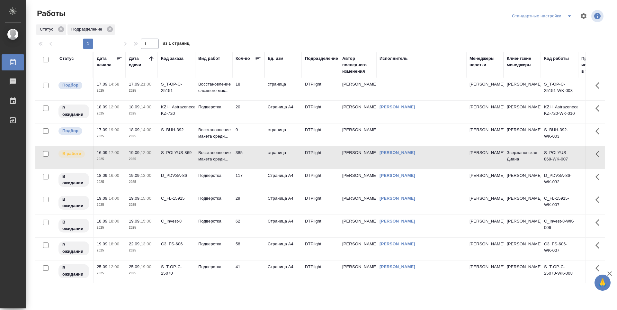
click at [247, 201] on td "29" at bounding box center [248, 203] width 32 height 22
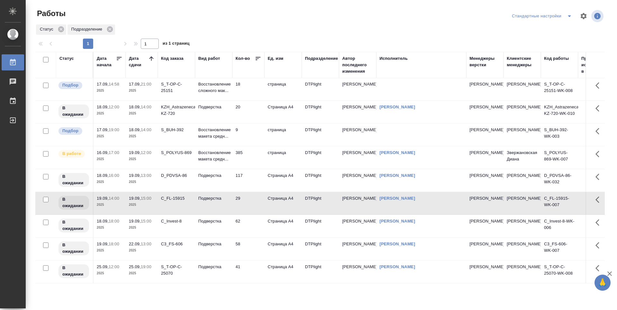
click at [248, 247] on td "58" at bounding box center [248, 249] width 32 height 22
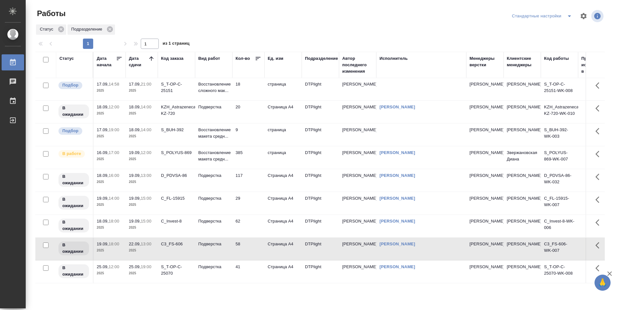
click at [250, 267] on td "41" at bounding box center [248, 271] width 32 height 22
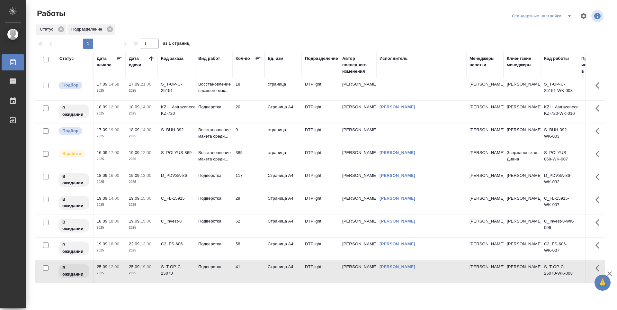
scroll to position [0, 0]
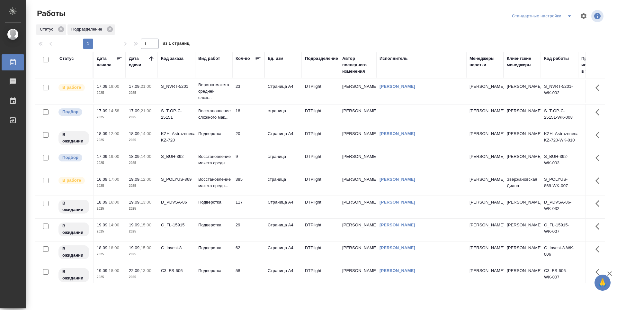
click at [249, 96] on td "23" at bounding box center [248, 91] width 32 height 22
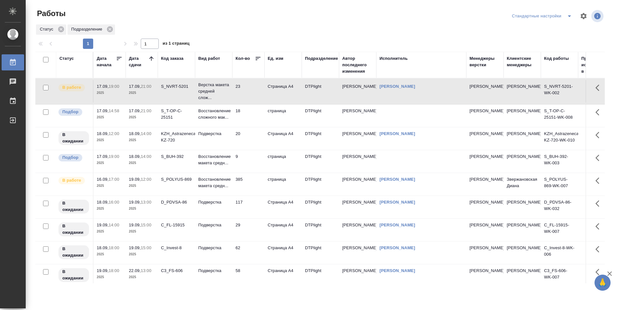
click at [249, 96] on td "23" at bounding box center [248, 91] width 32 height 22
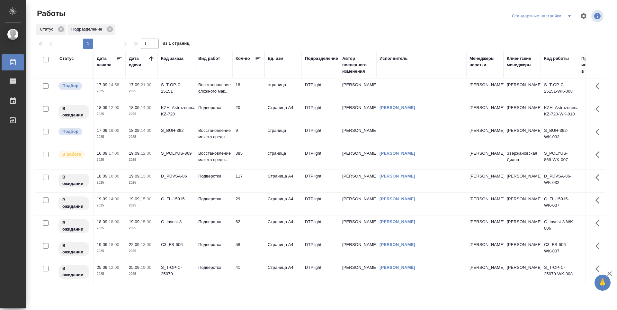
click at [252, 113] on td "20" at bounding box center [248, 112] width 32 height 22
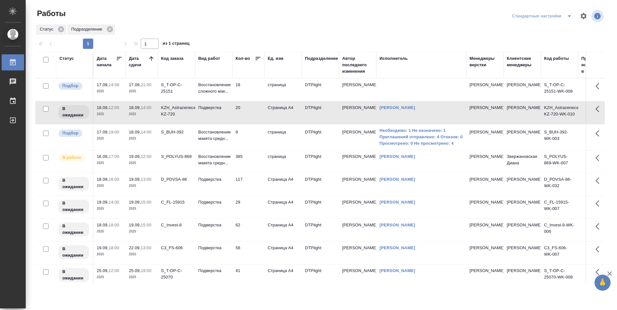
click at [248, 88] on td "18" at bounding box center [248, 89] width 32 height 22
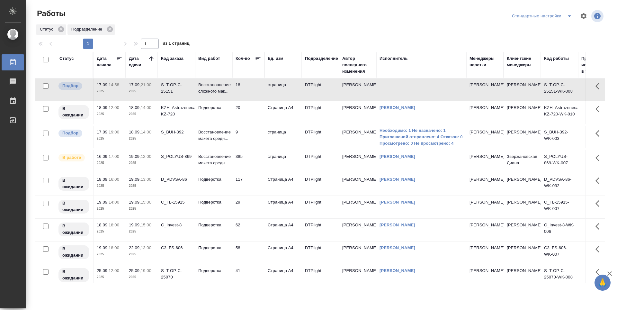
click at [248, 88] on td "18" at bounding box center [248, 89] width 32 height 22
click at [252, 110] on td "20" at bounding box center [248, 112] width 32 height 22
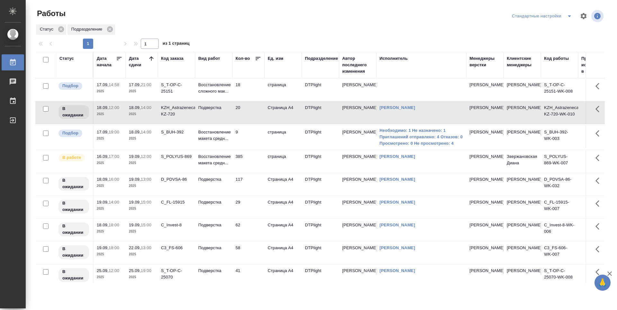
click at [251, 162] on td "385" at bounding box center [248, 161] width 32 height 22
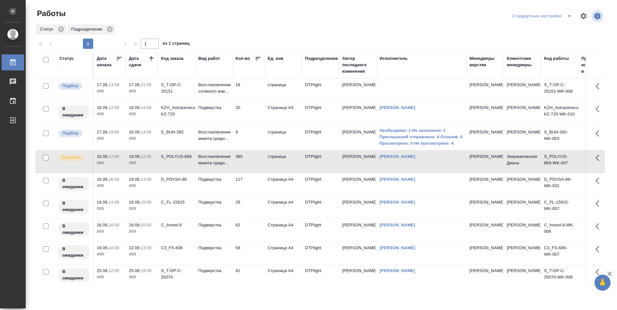
click at [250, 132] on td "9" at bounding box center [248, 137] width 32 height 22
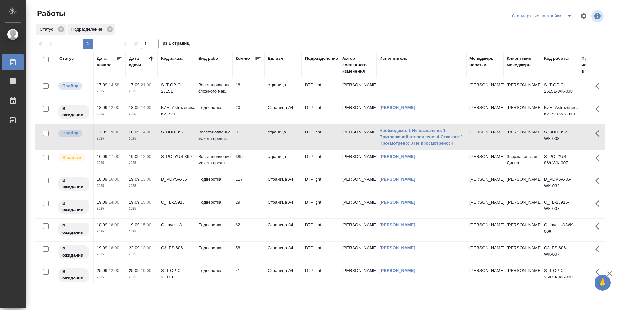
click at [256, 113] on td "20" at bounding box center [248, 112] width 32 height 22
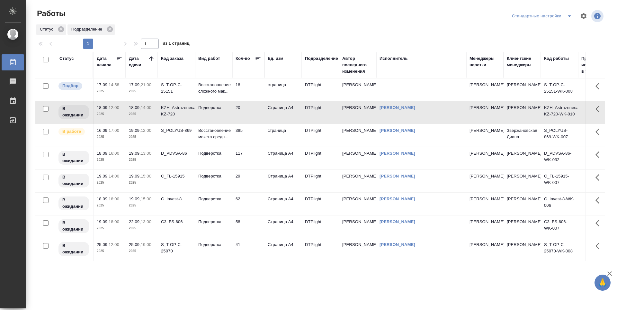
click at [257, 91] on td "18" at bounding box center [248, 89] width 32 height 22
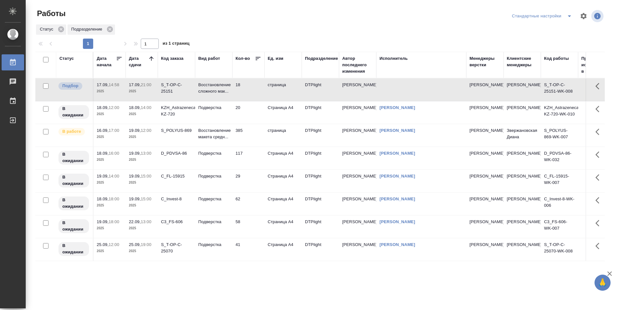
click at [254, 115] on td "20" at bounding box center [248, 112] width 32 height 22
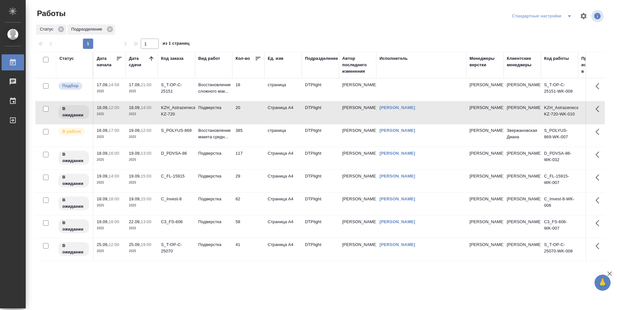
click at [250, 131] on td "385" at bounding box center [248, 135] width 32 height 22
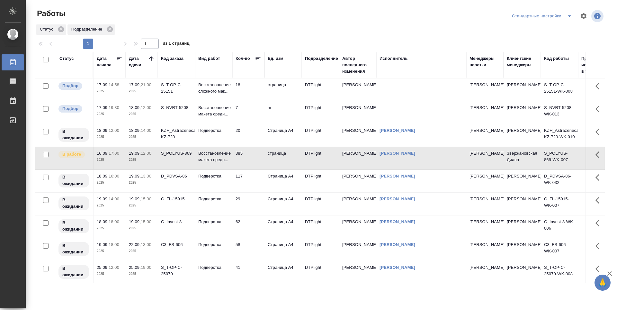
click at [183, 90] on div "S_T-OP-C-25151" at bounding box center [176, 88] width 31 height 13
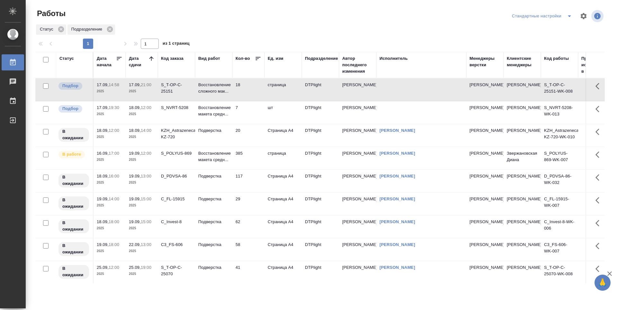
click at [180, 108] on div "S_NVRT-5208" at bounding box center [176, 107] width 31 height 6
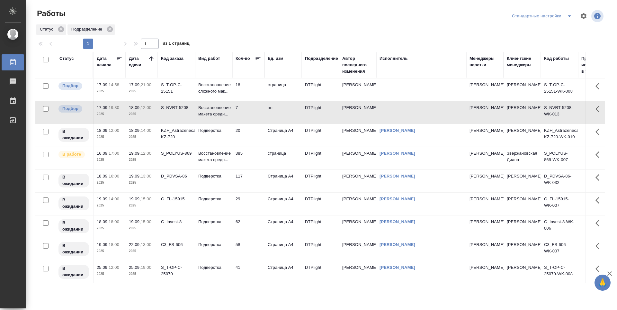
click at [181, 135] on div "KZH_Astrazeneca-KZ-720" at bounding box center [176, 133] width 31 height 13
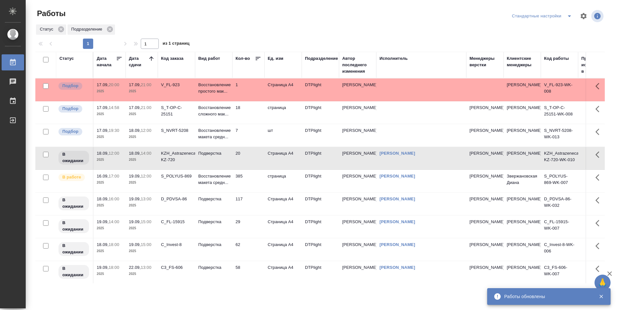
click at [253, 92] on td "1" at bounding box center [248, 89] width 32 height 22
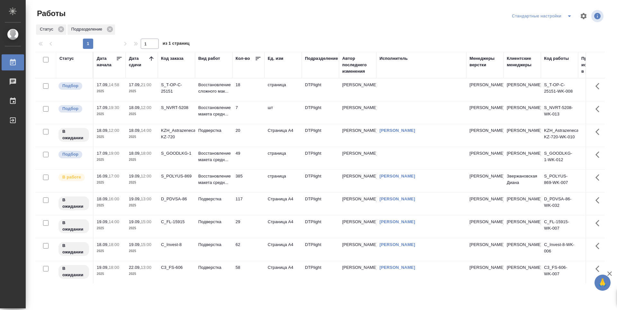
click at [249, 129] on td "20" at bounding box center [248, 135] width 32 height 22
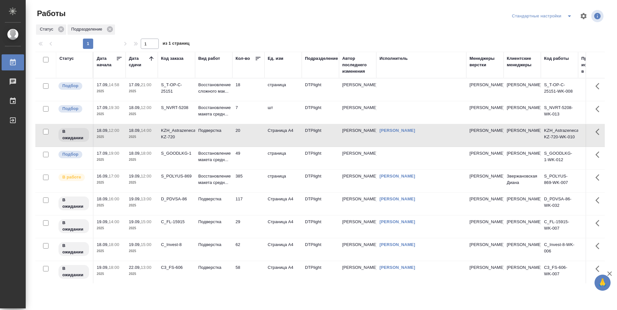
click at [143, 93] on p "2025" at bounding box center [142, 91] width 26 height 6
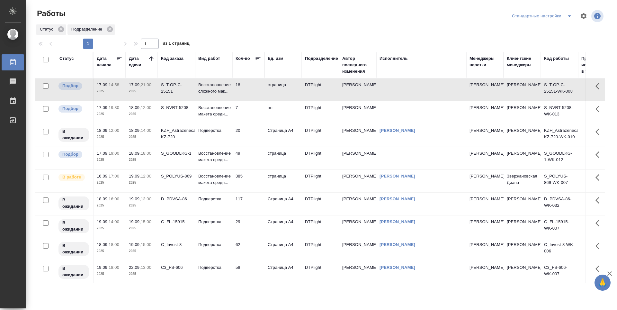
click at [183, 113] on td "S_NVRT-5208" at bounding box center [176, 112] width 37 height 22
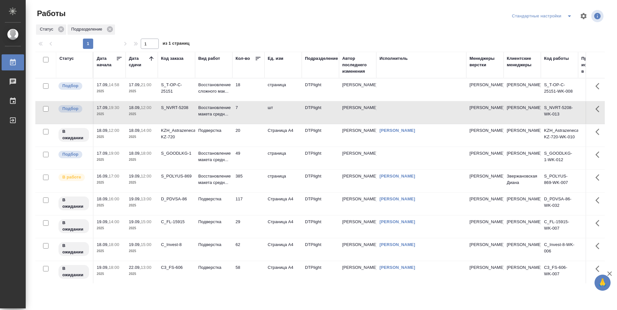
click at [138, 139] on p "2025" at bounding box center [142, 137] width 26 height 6
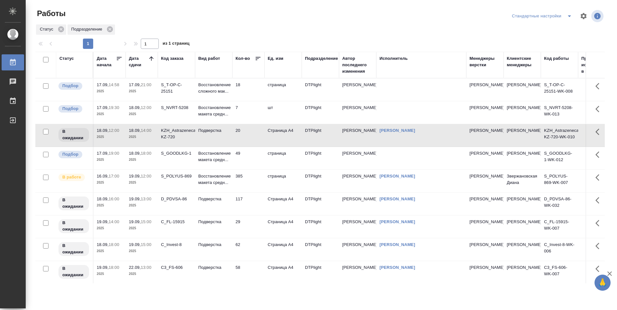
click at [169, 160] on td "S_GOODLKG-1" at bounding box center [176, 158] width 37 height 22
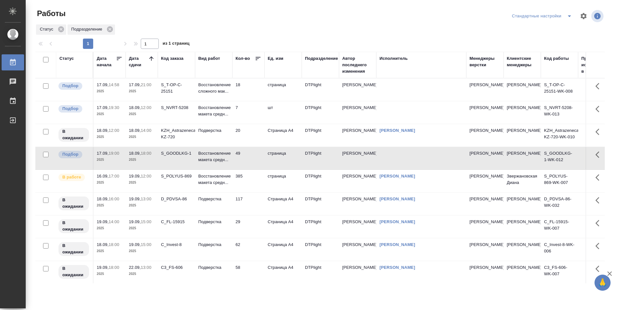
click at [148, 184] on p "2025" at bounding box center [142, 182] width 26 height 6
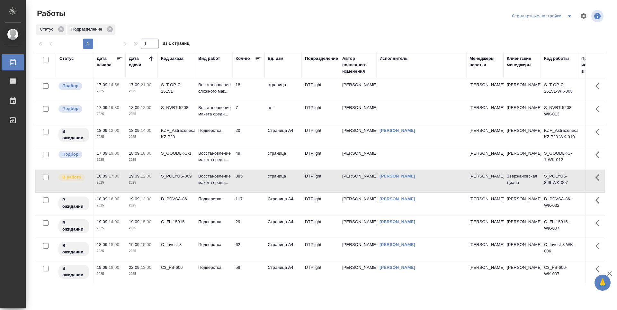
click at [171, 213] on td "D_PDVSA-86" at bounding box center [176, 204] width 37 height 22
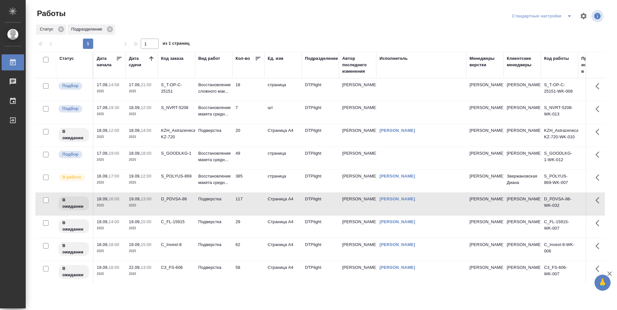
click at [142, 232] on td "19.09, 15:00 2025" at bounding box center [142, 226] width 32 height 22
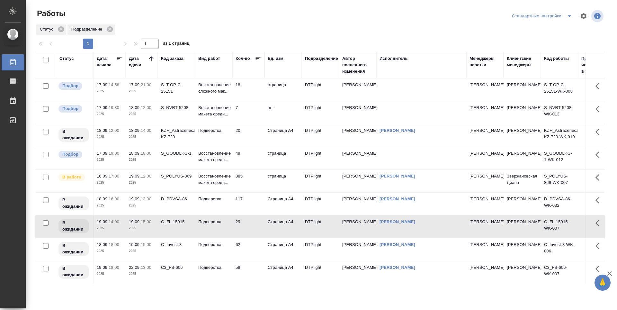
click at [169, 257] on td "C_Invest-8" at bounding box center [176, 249] width 37 height 22
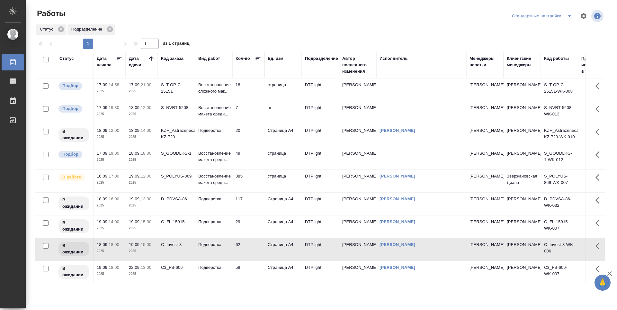
click at [142, 275] on p "2025" at bounding box center [142, 274] width 26 height 6
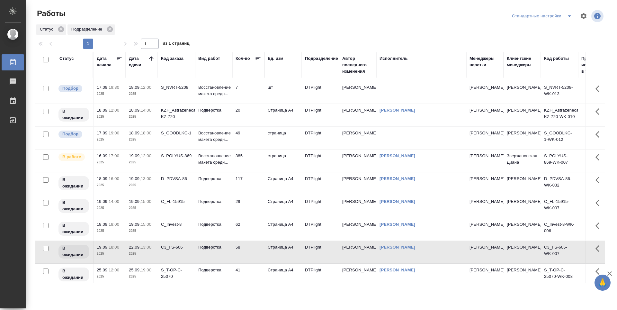
scroll to position [28, 0]
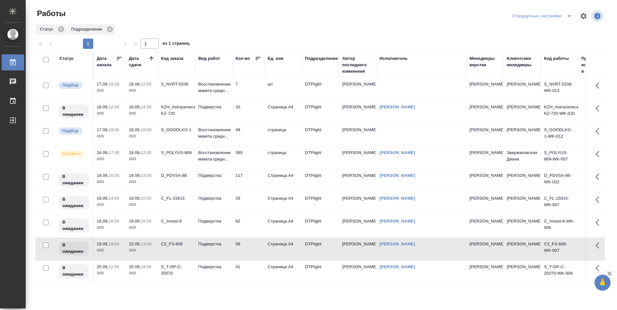
click at [181, 272] on td "S_T-OP-C-25070" at bounding box center [176, 271] width 37 height 22
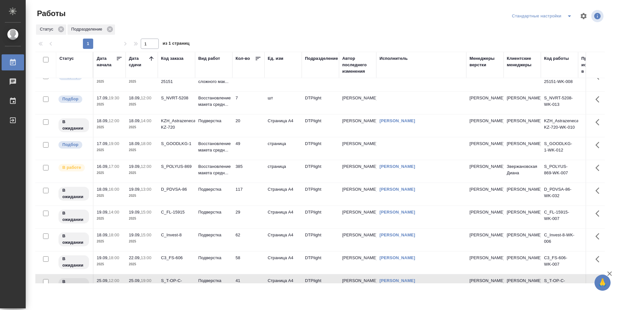
scroll to position [0, 0]
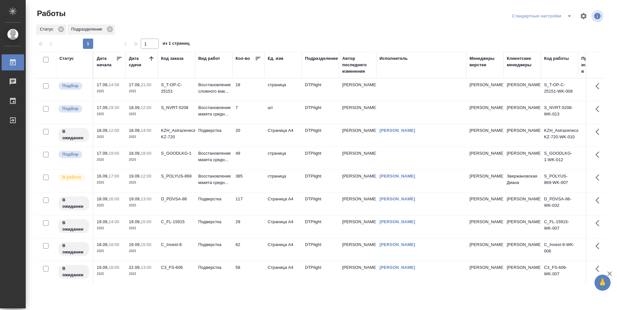
click at [114, 90] on p "2025" at bounding box center [110, 91] width 26 height 6
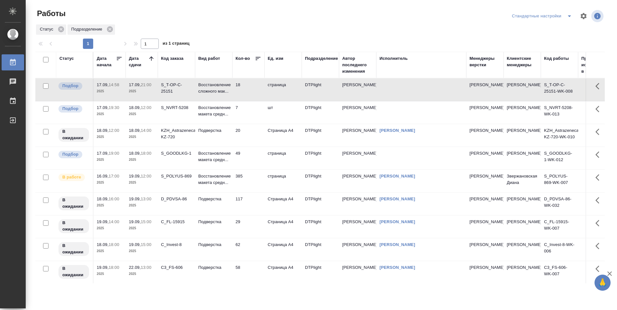
click at [139, 119] on td "18.09, 12:00 2025" at bounding box center [142, 112] width 32 height 22
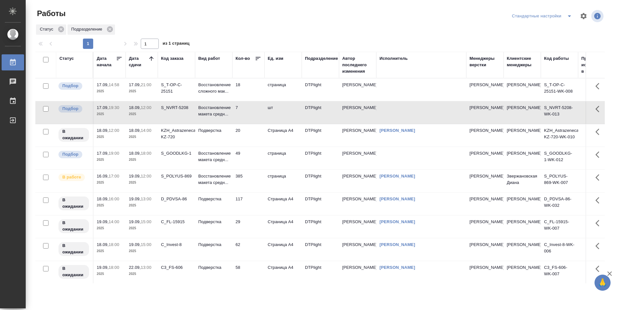
click at [116, 140] on p "2025" at bounding box center [110, 137] width 26 height 6
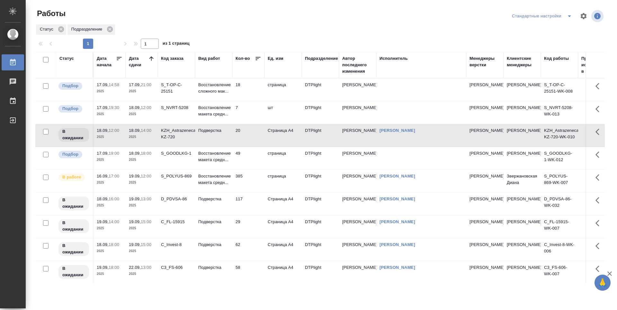
click at [135, 167] on td "18.09, 18:00 2025" at bounding box center [142, 158] width 32 height 22
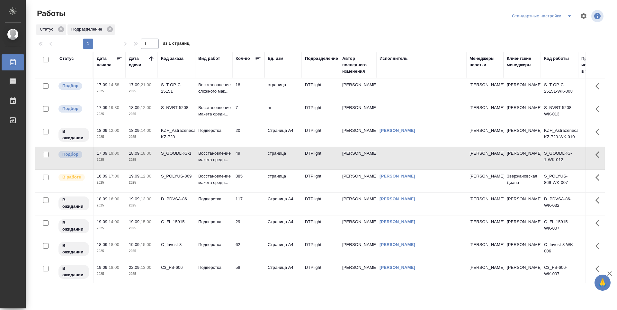
click at [122, 177] on td "16.09, 17:00 2025" at bounding box center [110, 181] width 32 height 22
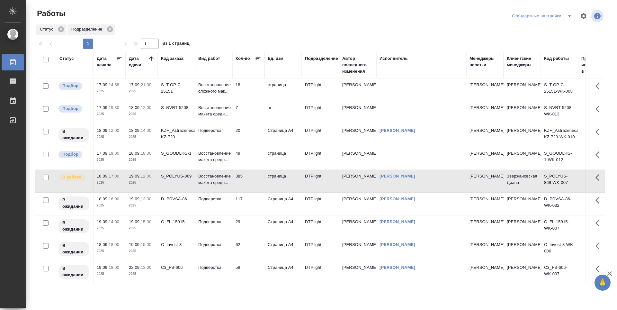
click at [135, 206] on p "2025" at bounding box center [142, 205] width 26 height 6
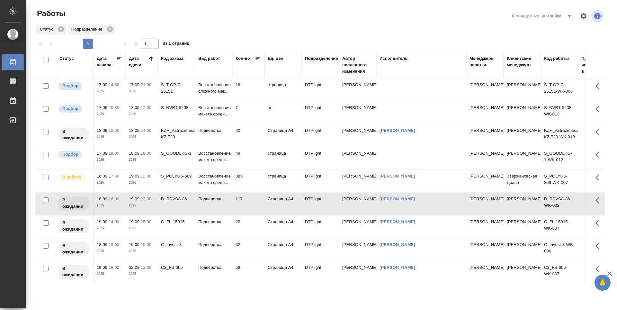
click at [124, 228] on td "19.09, 14:00 2025" at bounding box center [110, 226] width 32 height 22
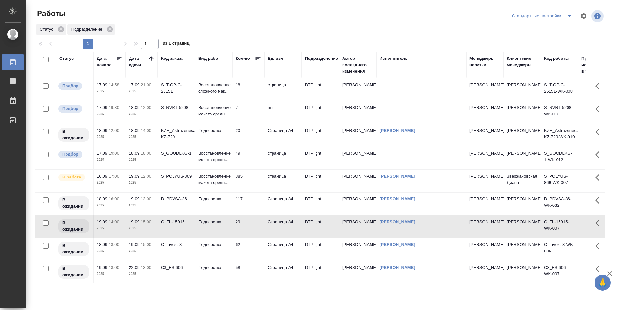
click at [140, 255] on td "19.09, 15:00 2025" at bounding box center [142, 249] width 32 height 22
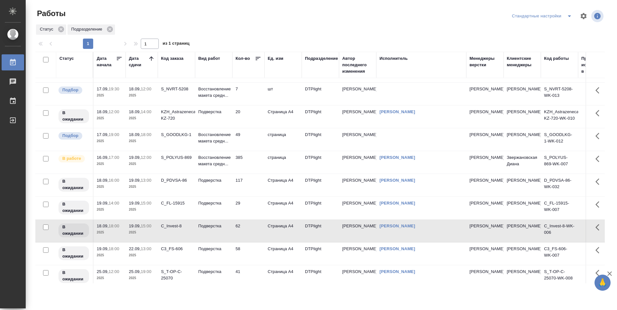
scroll to position [28, 0]
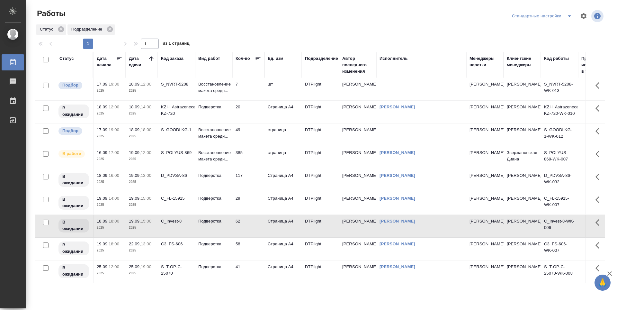
click at [120, 250] on td "19.09, 18:00 2025" at bounding box center [110, 249] width 32 height 22
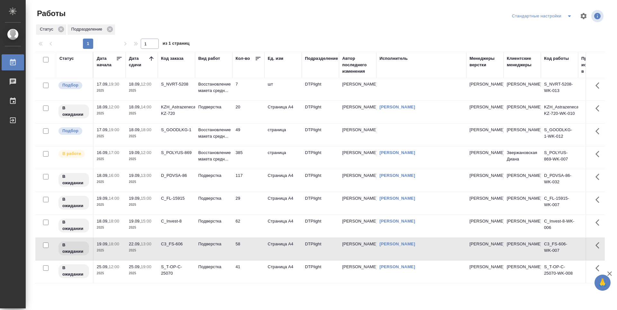
click at [141, 271] on p "2025" at bounding box center [142, 273] width 26 height 6
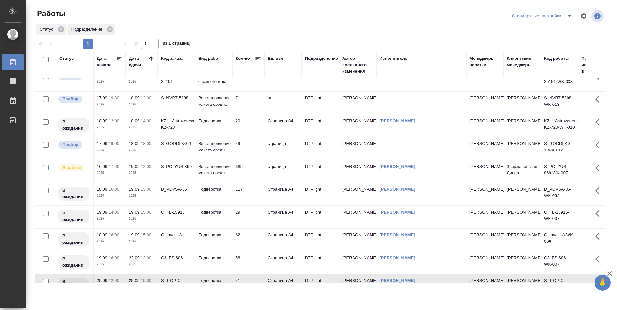
scroll to position [0, 0]
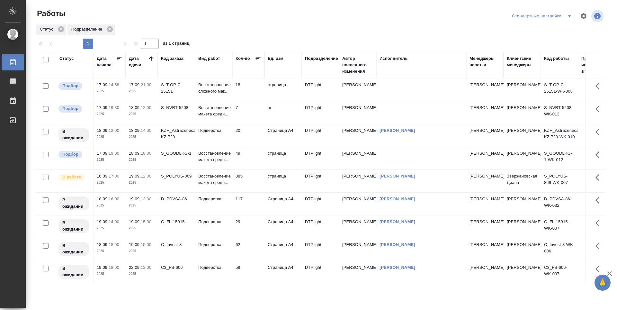
click at [153, 58] on icon at bounding box center [151, 58] width 4 height 4
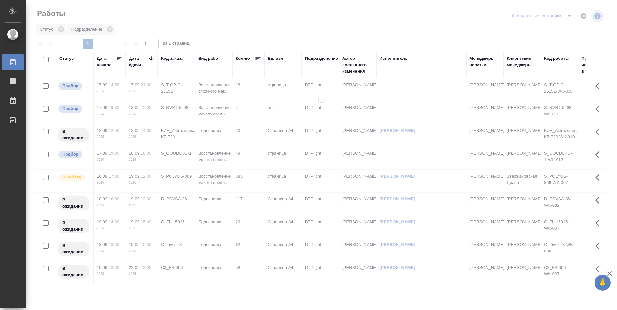
click at [153, 58] on icon at bounding box center [151, 58] width 6 height 6
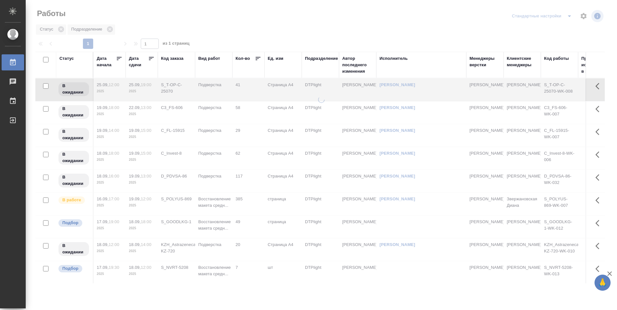
click at [153, 58] on icon at bounding box center [151, 58] width 6 height 6
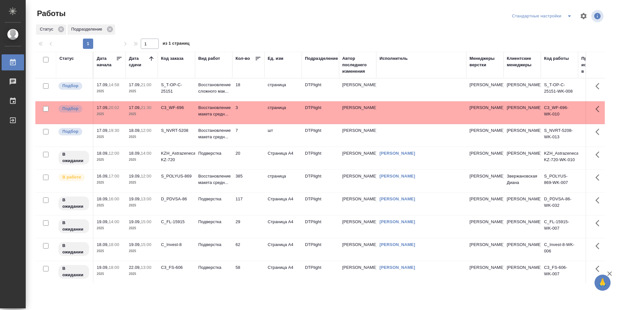
click at [253, 140] on td "7" at bounding box center [248, 135] width 32 height 22
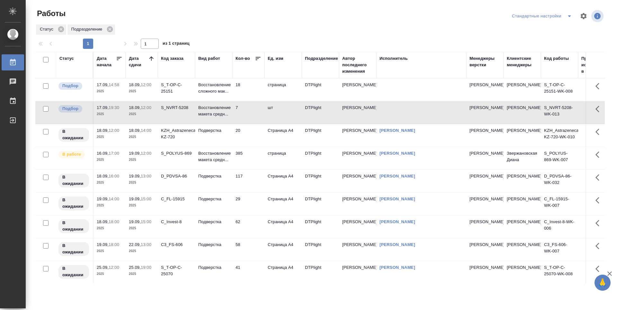
click at [151, 59] on icon at bounding box center [151, 58] width 6 height 6
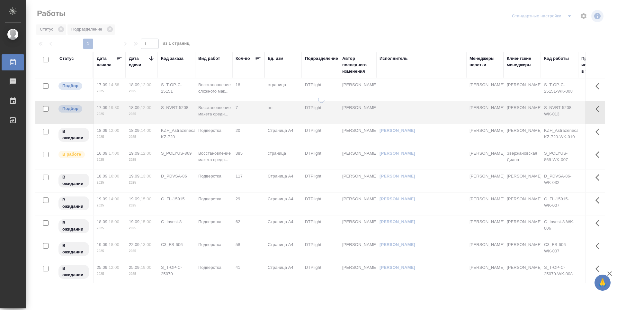
click at [151, 59] on icon at bounding box center [151, 58] width 6 height 6
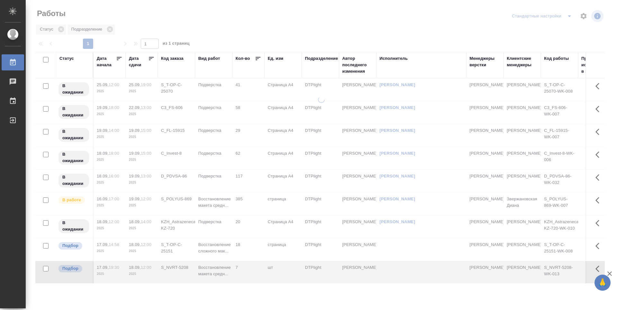
click at [151, 59] on icon at bounding box center [151, 58] width 6 height 6
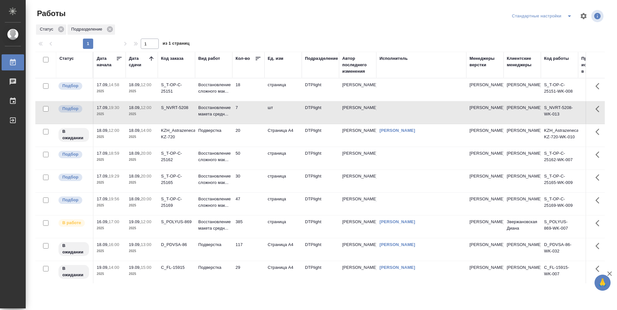
click at [247, 204] on td "47" at bounding box center [248, 204] width 32 height 22
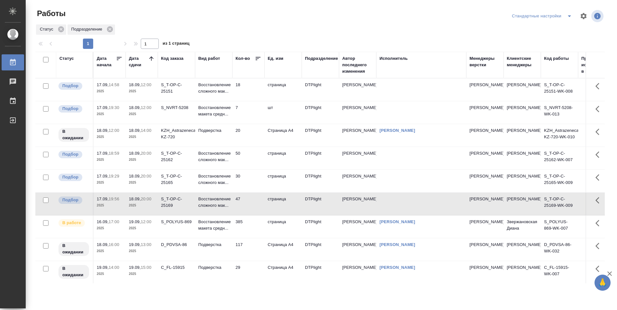
click at [247, 188] on td "30" at bounding box center [248, 181] width 32 height 22
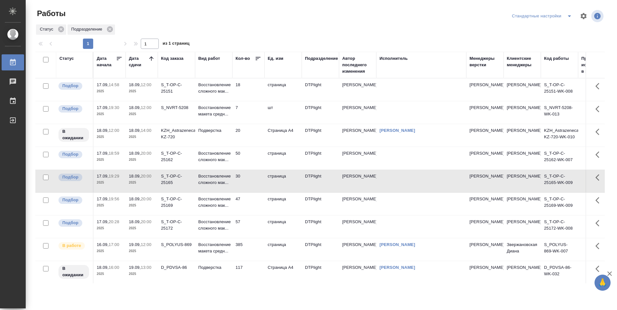
click at [254, 228] on td "57" at bounding box center [248, 226] width 32 height 22
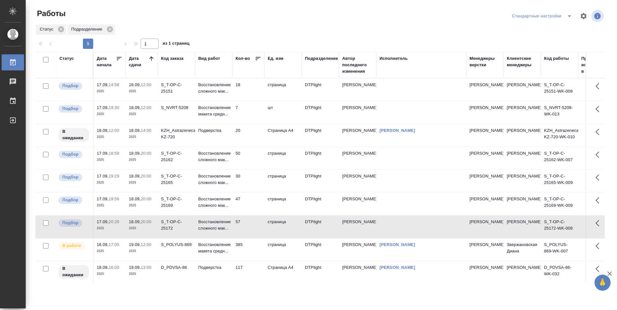
click at [252, 181] on td "30" at bounding box center [248, 181] width 32 height 22
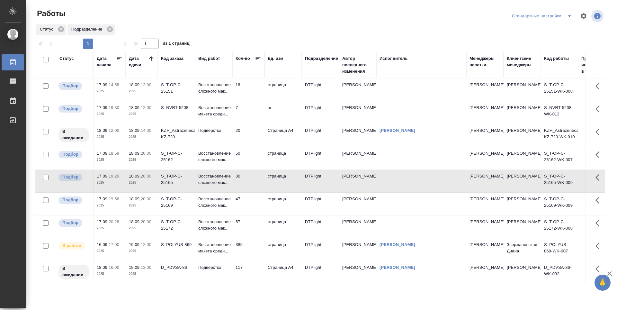
click at [252, 181] on td "30" at bounding box center [248, 181] width 32 height 22
click at [252, 203] on td "47" at bounding box center [248, 204] width 32 height 22
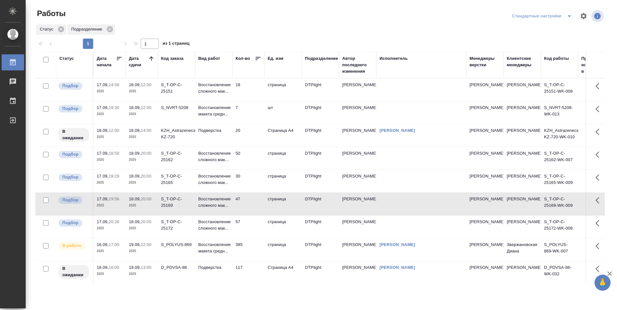
click at [252, 203] on td "47" at bounding box center [248, 204] width 32 height 22
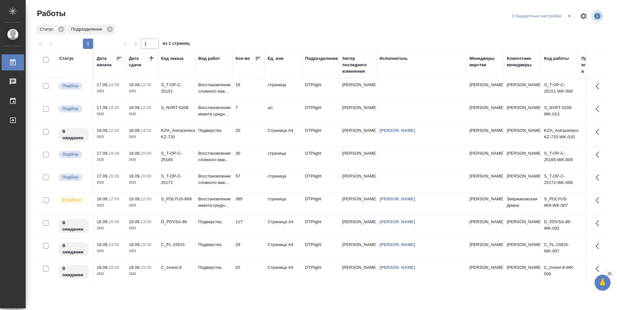
click at [257, 184] on td "57" at bounding box center [248, 181] width 32 height 22
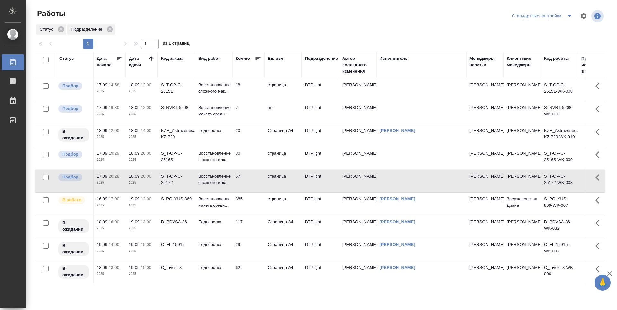
click at [258, 200] on td "385" at bounding box center [248, 204] width 32 height 22
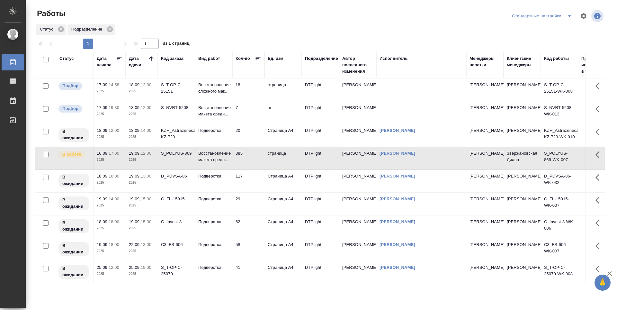
click at [247, 136] on td "20" at bounding box center [248, 135] width 32 height 22
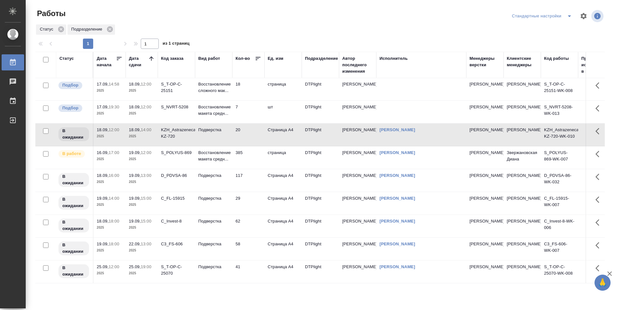
scroll to position [5, 0]
click at [252, 179] on td "117" at bounding box center [248, 180] width 32 height 22
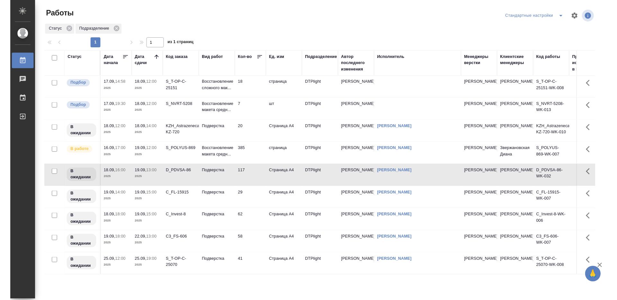
scroll to position [0, 0]
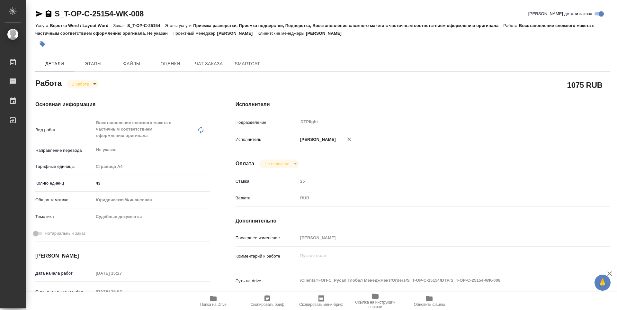
type textarea "x"
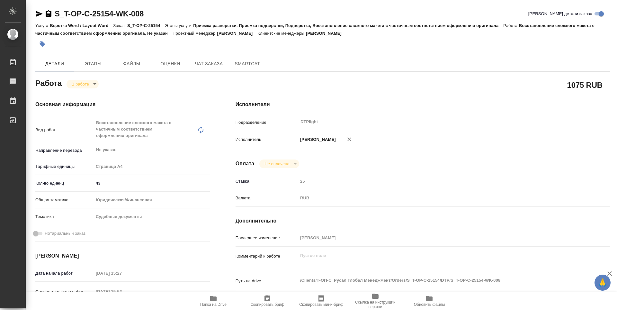
type textarea "x"
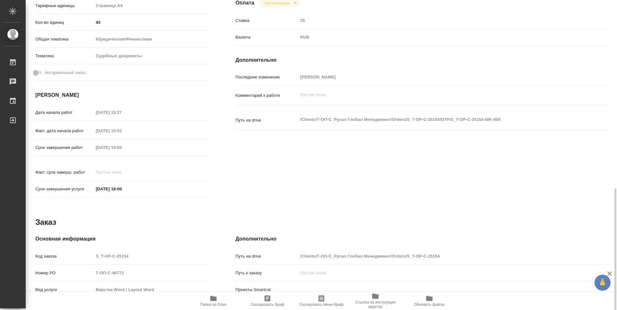
scroll to position [251, 0]
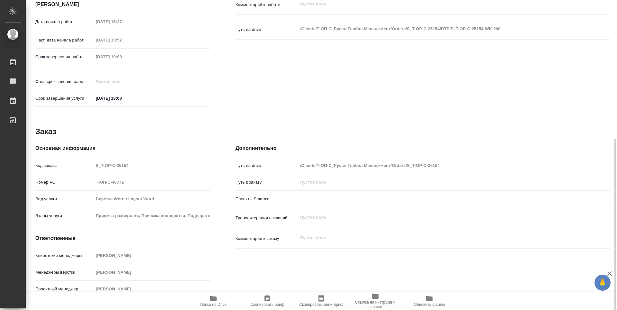
click at [215, 302] on span "Папка на Drive" at bounding box center [213, 304] width 26 height 4
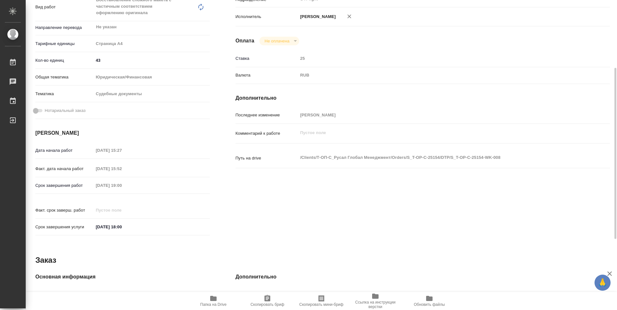
scroll to position [0, 0]
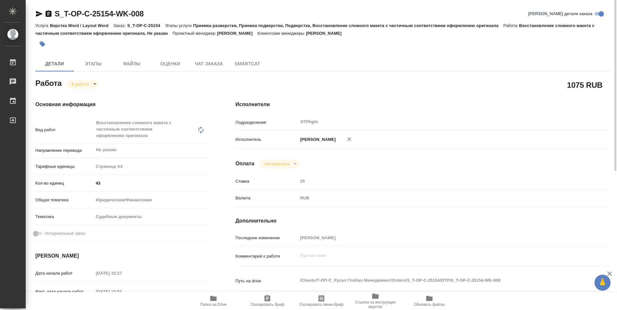
click at [94, 84] on body "🙏 .cls-1 fill:#fff; AWATERA Guselnikov Roman Работы 0 Чаты График Выйти S_T-OP-…" at bounding box center [308, 155] width 617 height 310
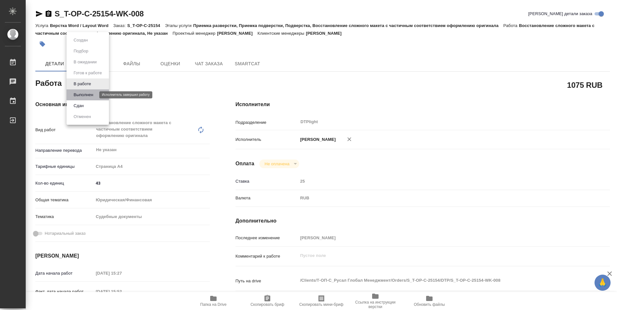
click at [84, 94] on button "Выполнен" at bounding box center [83, 94] width 23 height 7
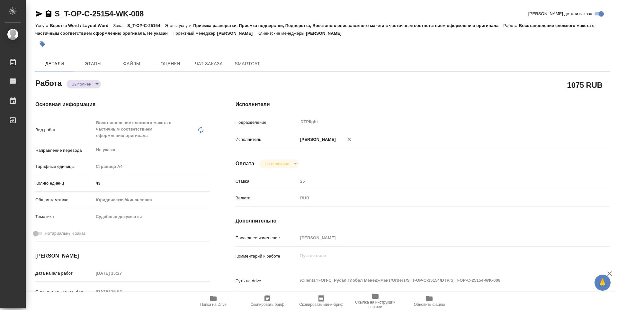
type textarea "x"
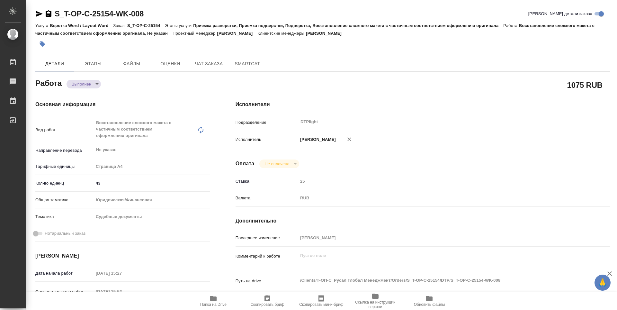
type textarea "x"
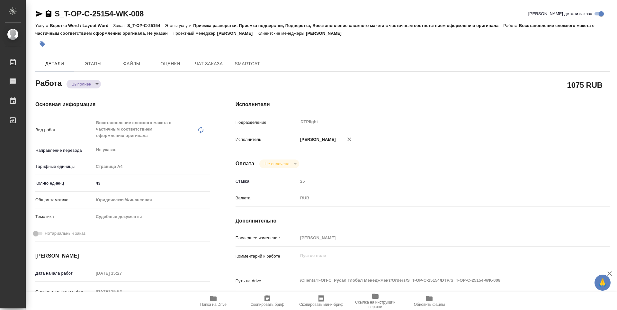
type textarea "x"
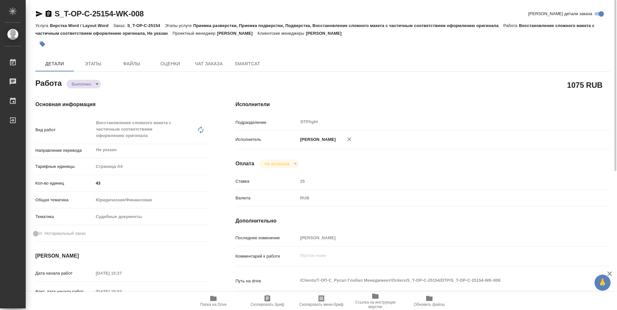
click at [46, 12] on icon "button" at bounding box center [49, 13] width 6 height 6
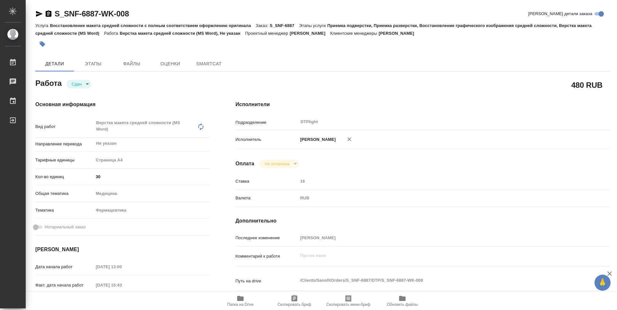
type textarea "x"
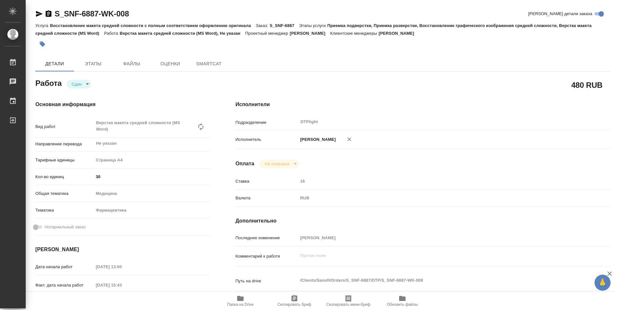
type textarea "x"
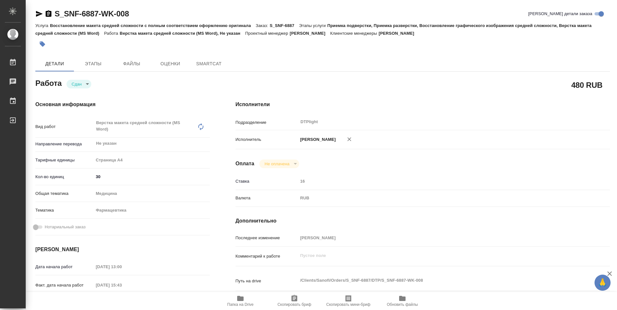
type textarea "x"
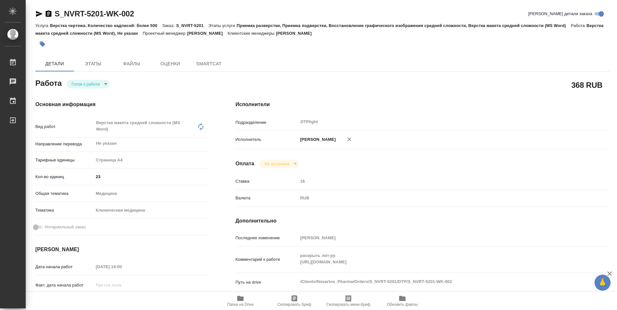
type textarea "x"
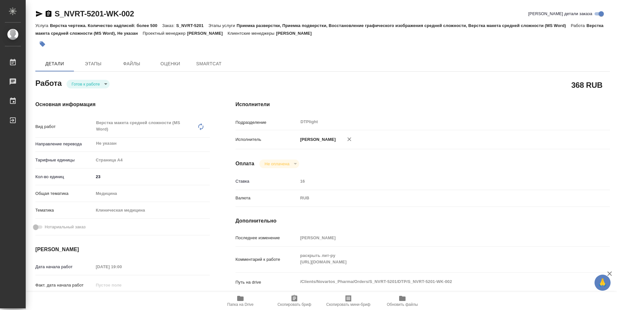
type textarea "x"
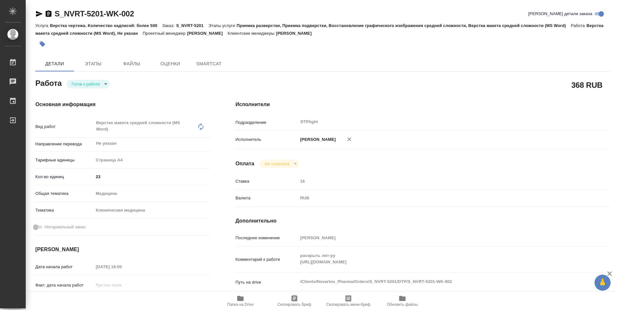
type textarea "x"
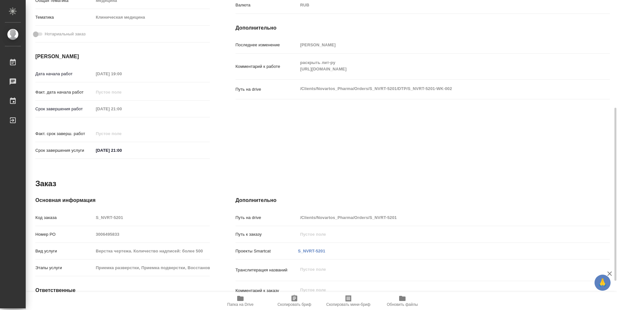
scroll to position [245, 0]
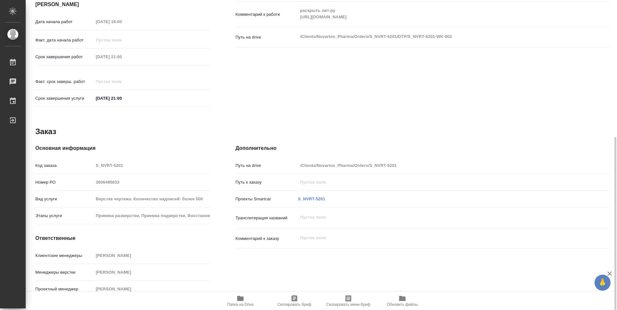
type textarea "x"
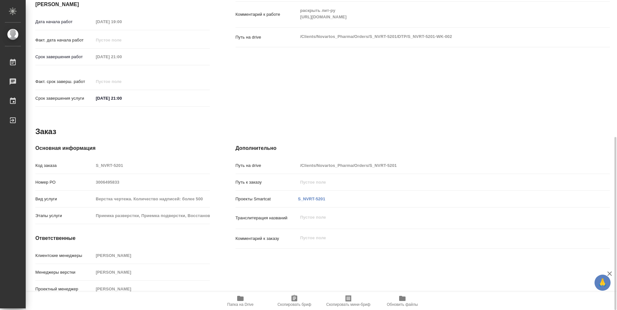
scroll to position [213, 0]
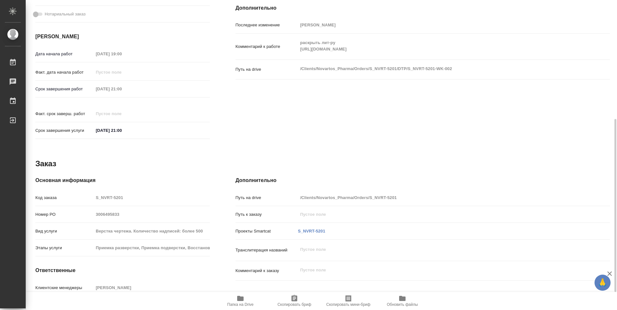
type textarea "x"
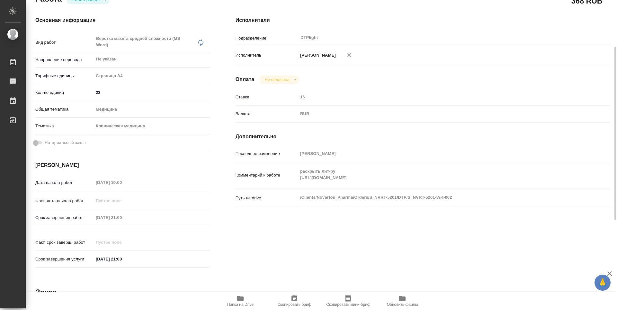
scroll to position [0, 0]
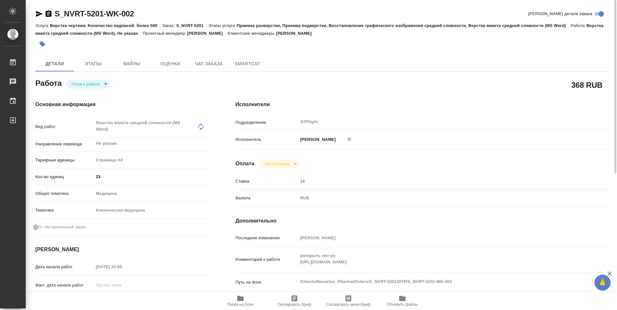
click at [239, 300] on icon "button" at bounding box center [240, 298] width 6 height 5
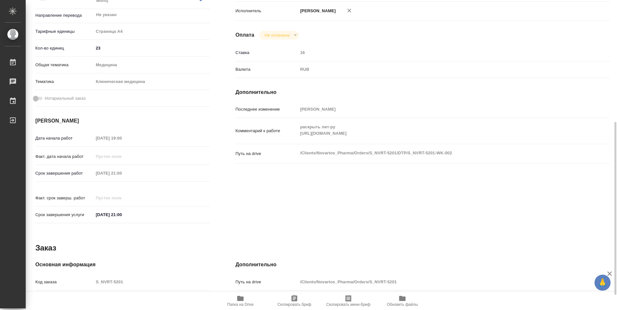
scroll to position [161, 0]
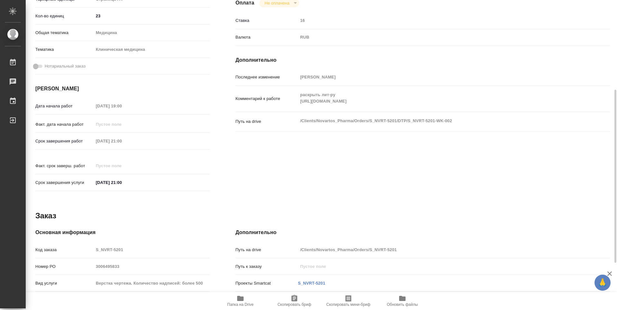
click at [300, 107] on div "раскрыть лит-ру [URL][DOMAIN_NAME] x" at bounding box center [438, 98] width 281 height 21
click at [291, 155] on div "Исполнители Подразделение DTPlight ​ Исполнитель [PERSON_NAME] Оплата Не оплаче…" at bounding box center [423, 67] width 400 height 281
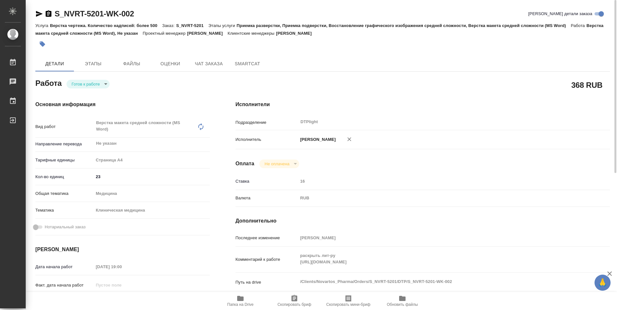
click at [108, 82] on body "🙏 .cls-1 fill:#fff; AWATERA Guselnikov Roman Работы 0 Чаты График Выйти S_NVRT-…" at bounding box center [308, 155] width 617 height 310
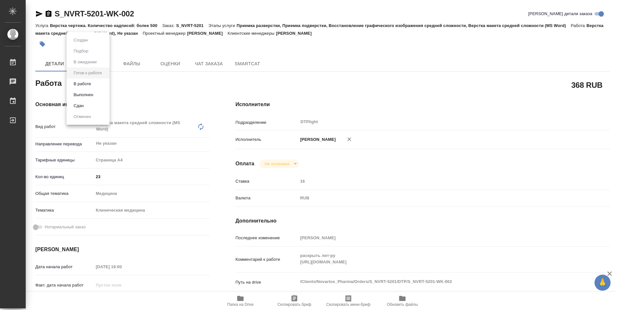
click at [88, 85] on button "В работе" at bounding box center [82, 83] width 21 height 7
type textarea "x"
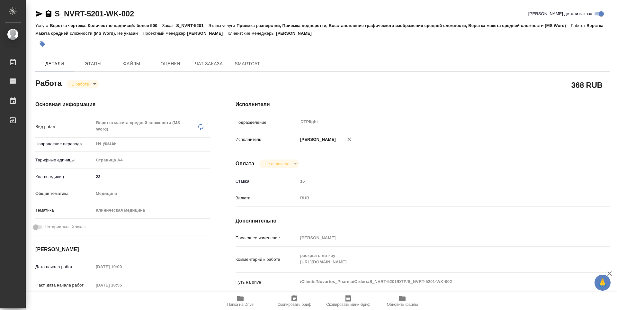
type textarea "x"
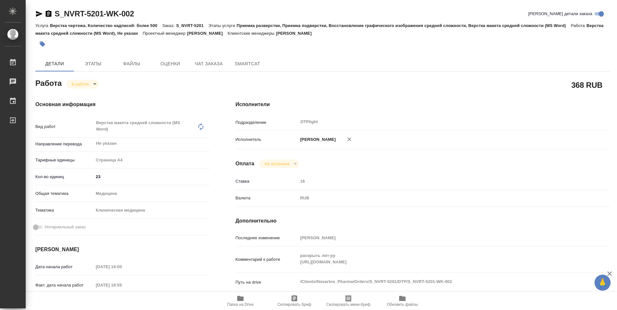
type textarea "x"
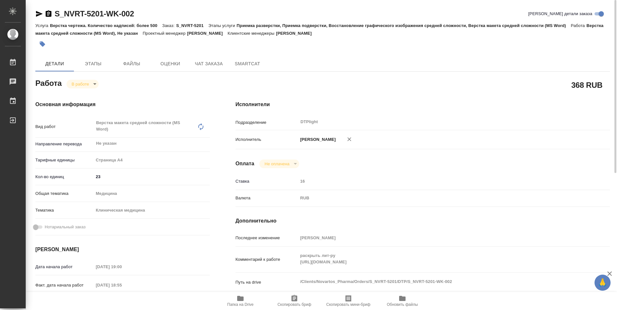
type textarea "x"
click at [47, 13] on icon "button" at bounding box center [49, 13] width 6 height 6
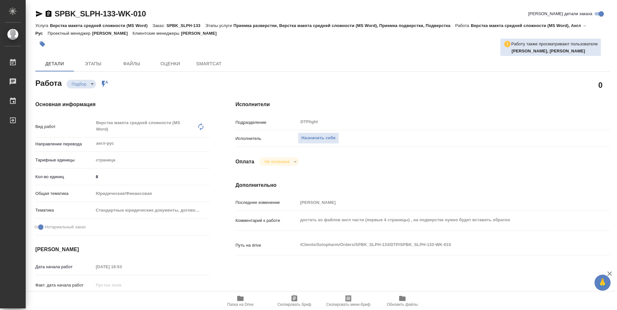
type textarea "x"
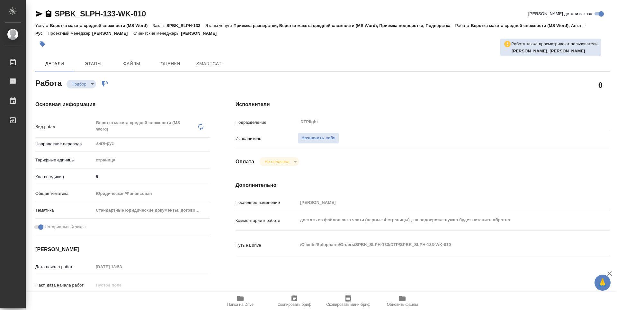
scroll to position [64, 0]
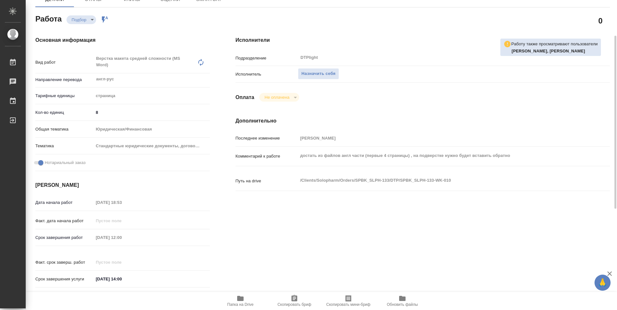
type textarea "x"
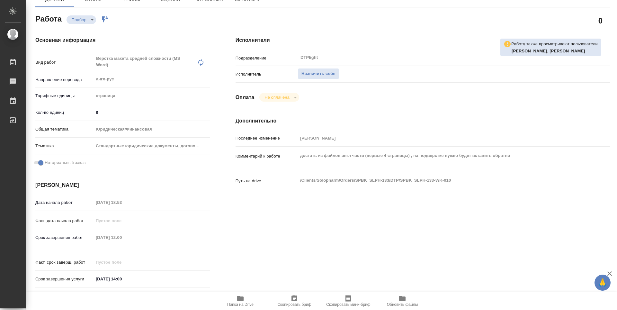
type textarea "x"
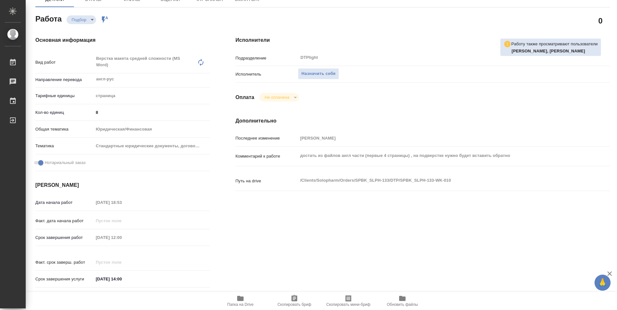
type textarea "x"
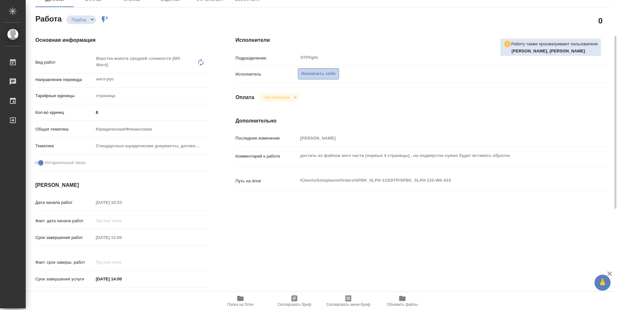
click at [315, 78] on button "Назначить себя" at bounding box center [318, 73] width 41 height 11
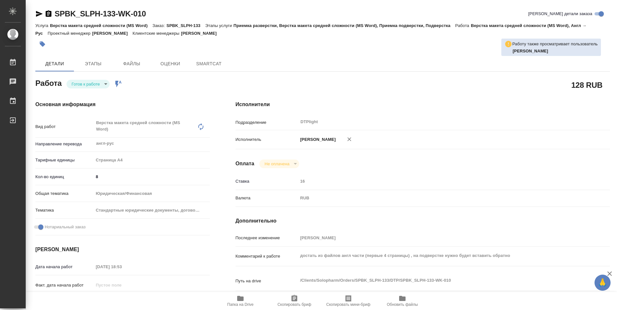
type textarea "x"
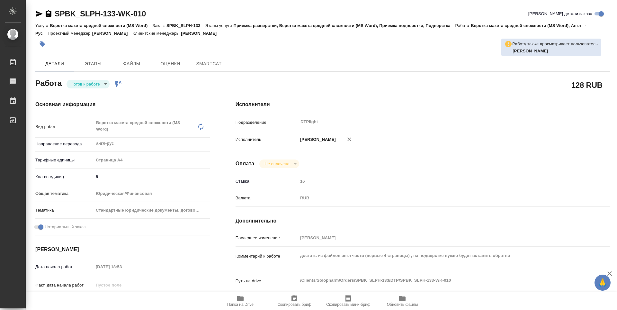
type textarea "x"
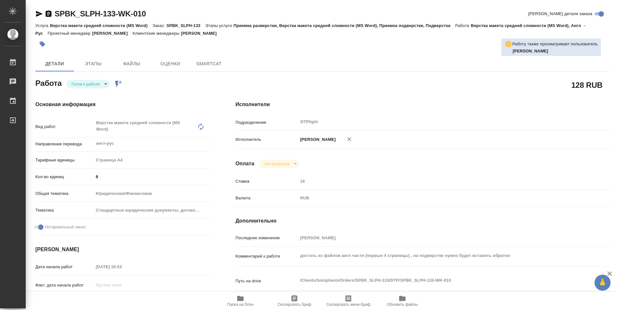
type textarea "x"
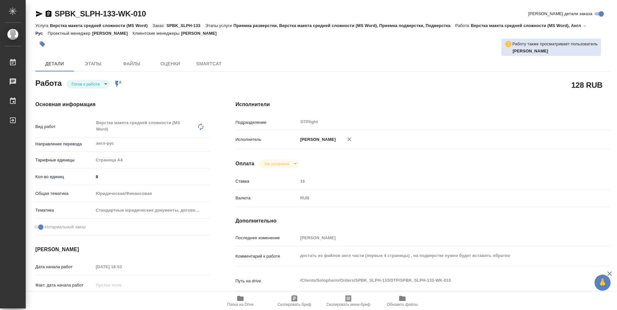
type textarea "x"
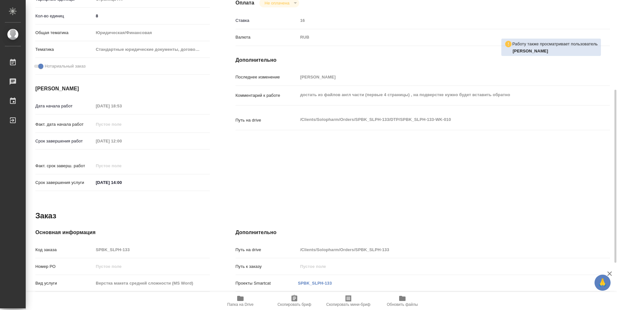
type textarea "x"
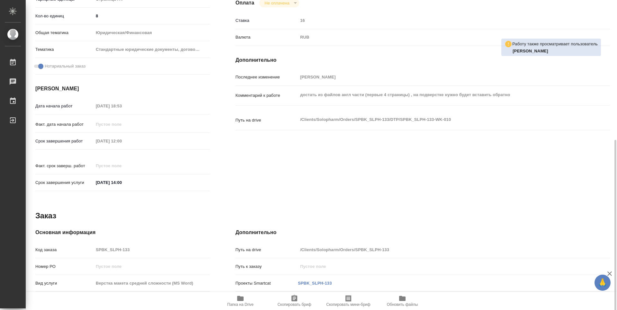
scroll to position [245, 0]
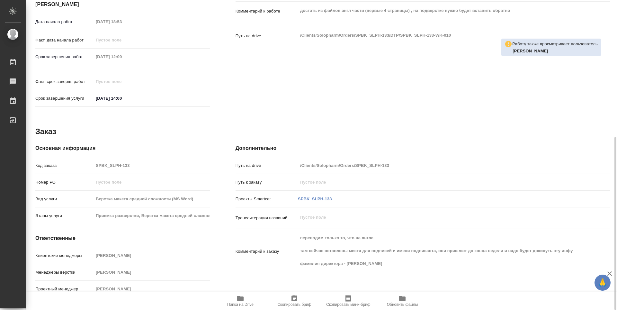
type textarea "x"
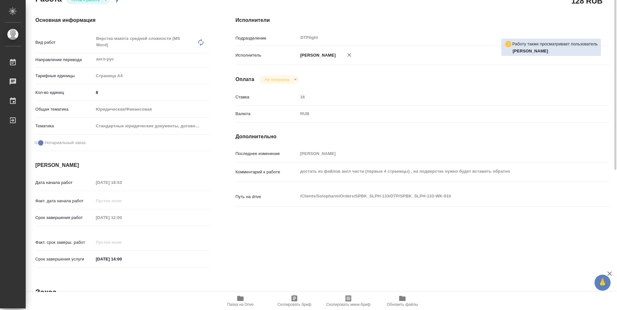
scroll to position [20, 0]
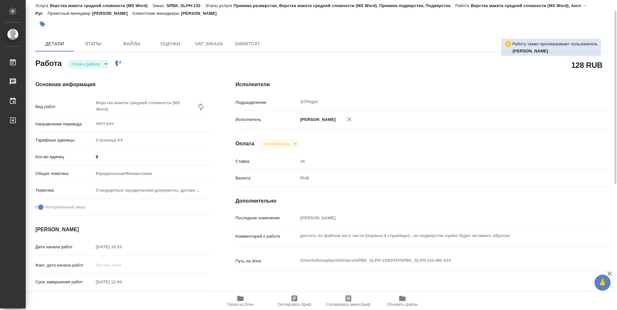
click at [97, 60] on body "🙏 .cls-1 fill:#fff; AWATERA Guselnikov Roman Работы 0 Чаты График Выйти SPBK_SL…" at bounding box center [308, 155] width 617 height 310
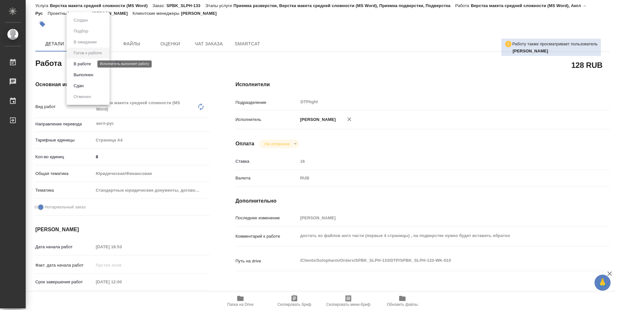
click at [89, 61] on button "В работе" at bounding box center [82, 63] width 21 height 7
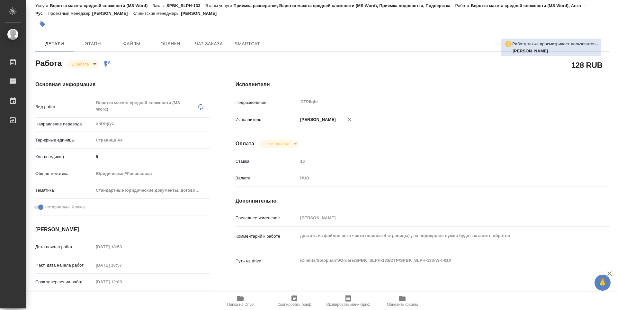
type textarea "x"
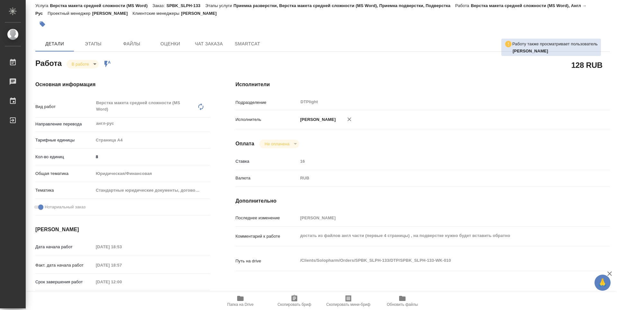
type textarea "x"
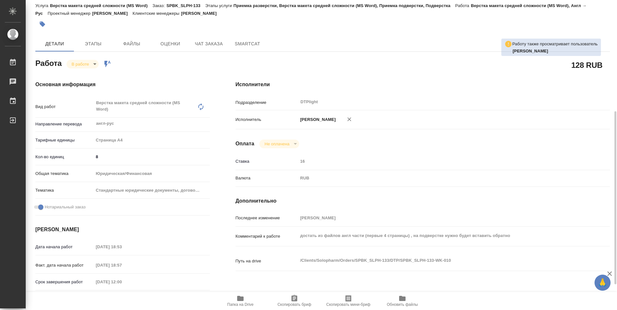
type textarea "x"
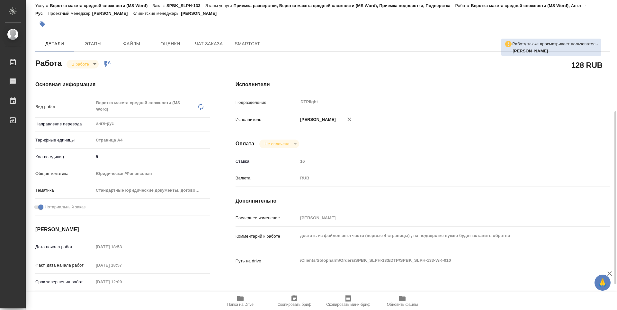
scroll to position [181, 0]
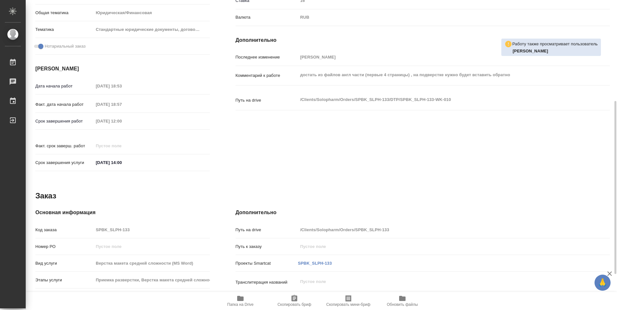
click at [242, 300] on icon "button" at bounding box center [240, 298] width 6 height 5
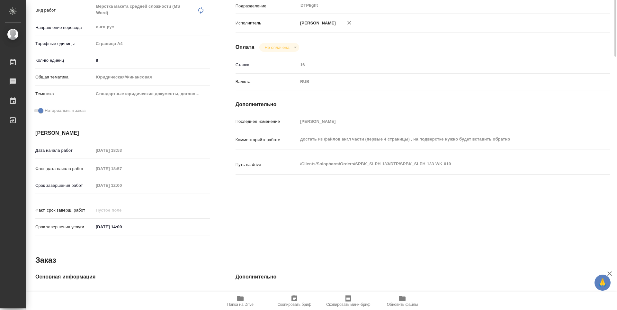
scroll to position [0, 0]
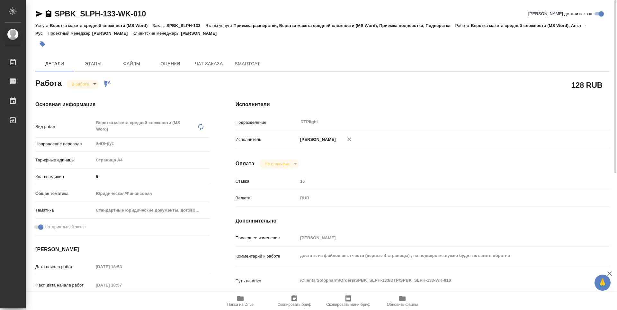
click at [47, 12] on icon "button" at bounding box center [49, 13] width 6 height 6
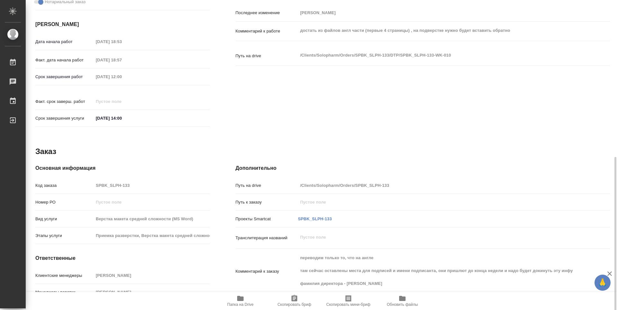
scroll to position [245, 0]
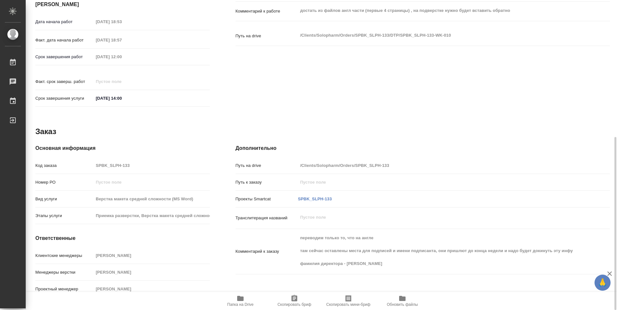
click at [241, 299] on icon "button" at bounding box center [240, 298] width 6 height 5
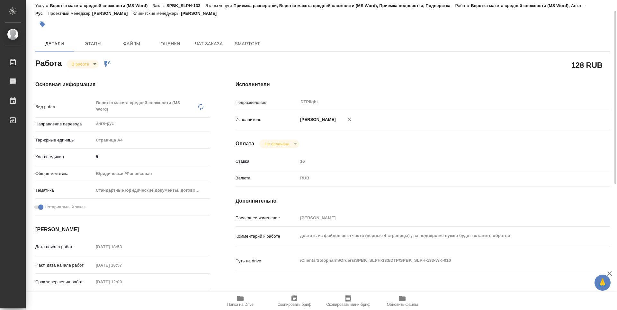
scroll to position [0, 0]
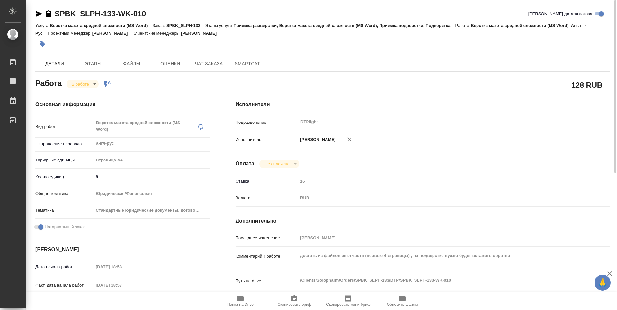
click at [96, 85] on body "🙏 .cls-1 fill:#fff; AWATERA Guselnikov Roman Работы 0 Чаты График Выйти SPBK_SL…" at bounding box center [308, 155] width 617 height 310
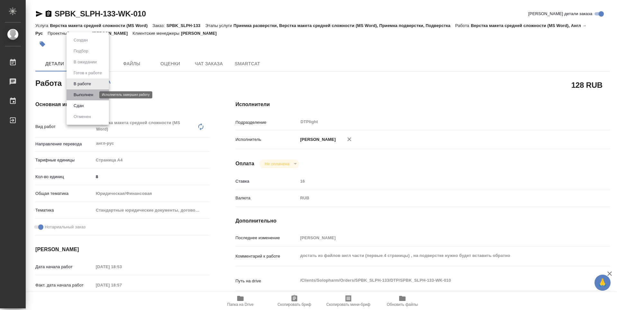
click at [91, 97] on button "Выполнен" at bounding box center [83, 94] width 23 height 7
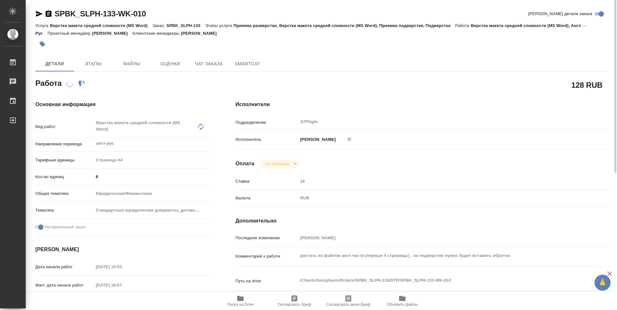
click at [46, 13] on icon "button" at bounding box center [49, 13] width 6 height 6
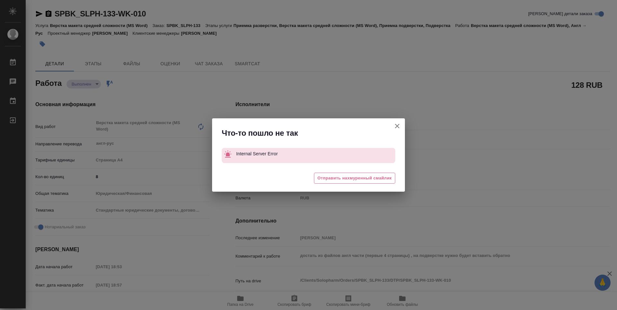
type textarea "x"
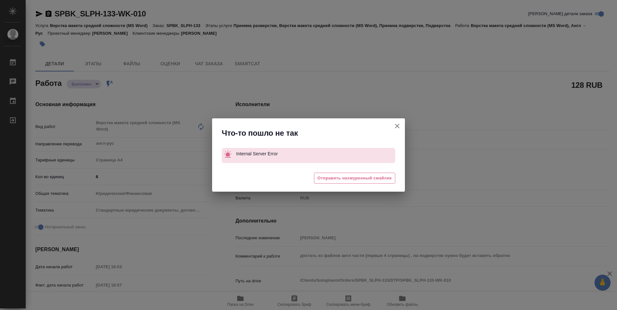
type textarea "x"
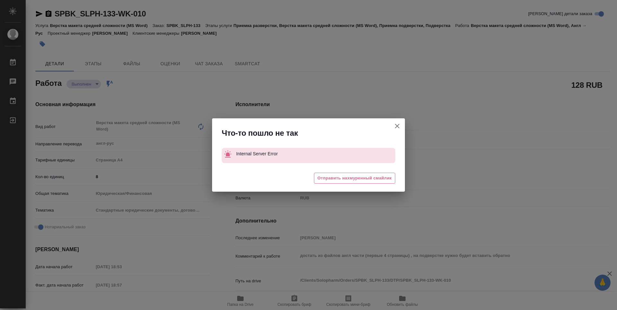
type textarea "x"
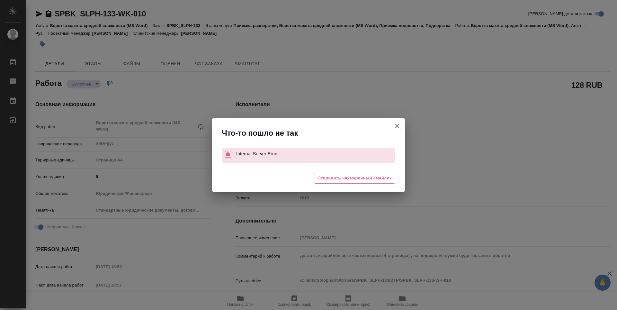
type textarea "x"
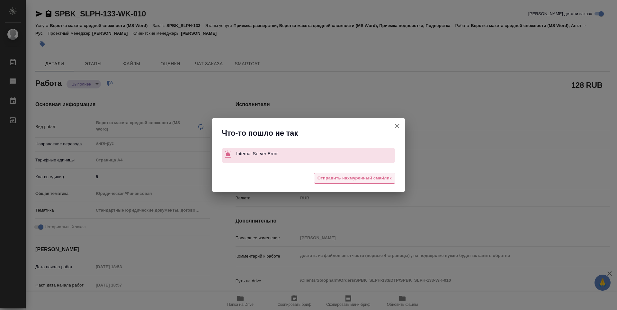
click at [337, 179] on span "Отправить нахмуренный смайлик" at bounding box center [355, 178] width 74 height 7
type textarea "x"
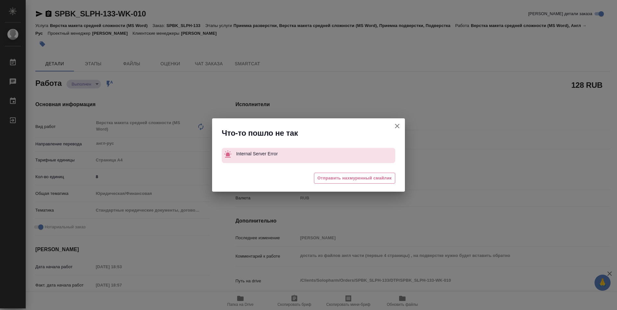
type textarea "x"
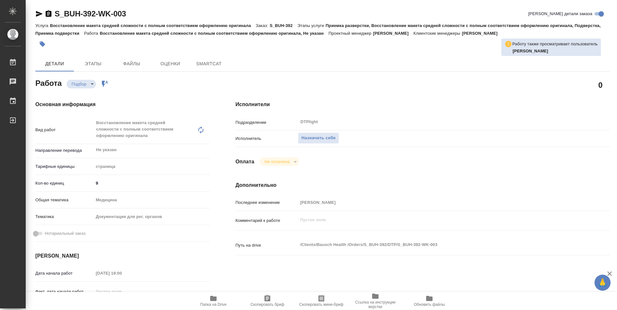
type textarea "x"
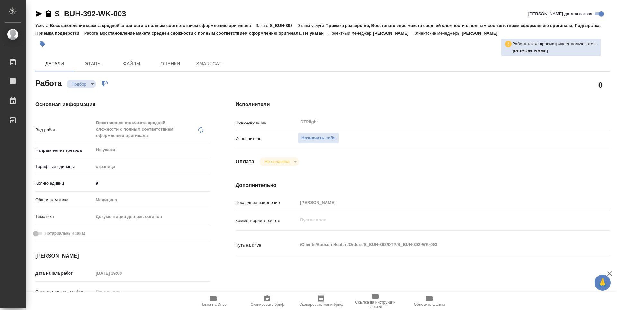
type textarea "x"
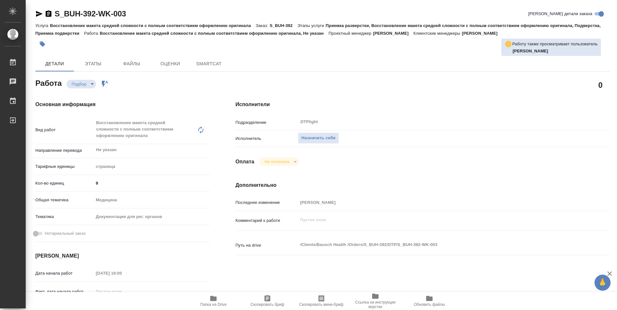
type textarea "x"
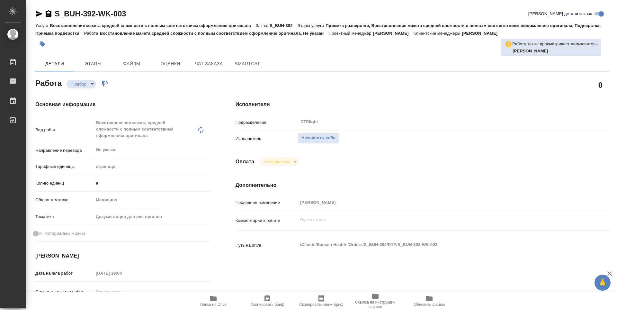
click at [224, 300] on span "Папка на Drive" at bounding box center [213, 300] width 46 height 12
type textarea "x"
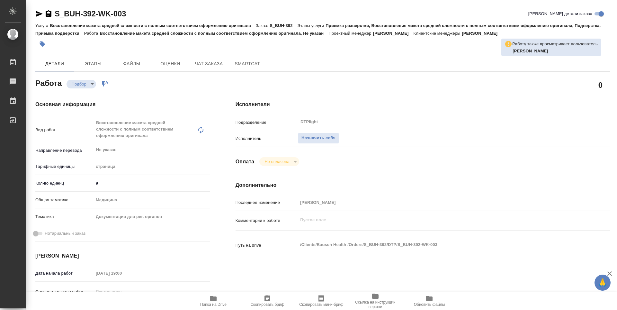
type textarea "x"
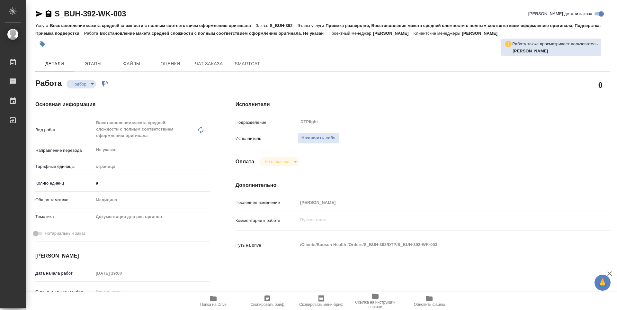
type textarea "x"
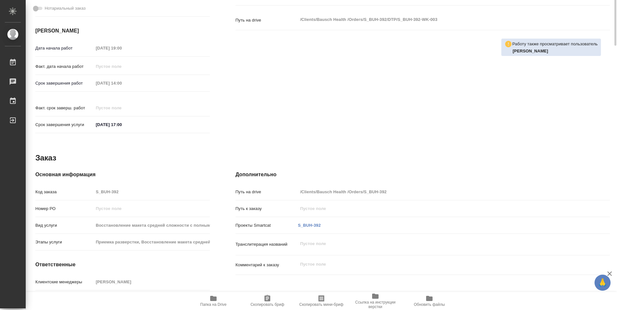
scroll to position [251, 0]
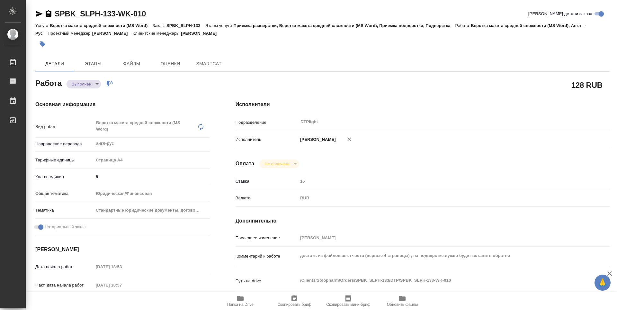
type textarea "x"
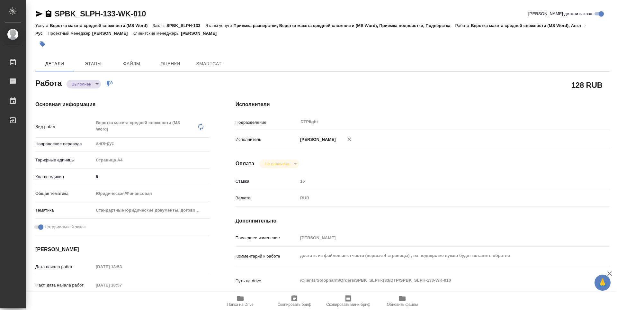
type textarea "x"
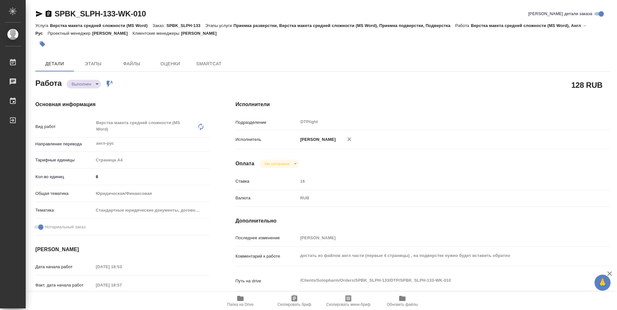
type textarea "x"
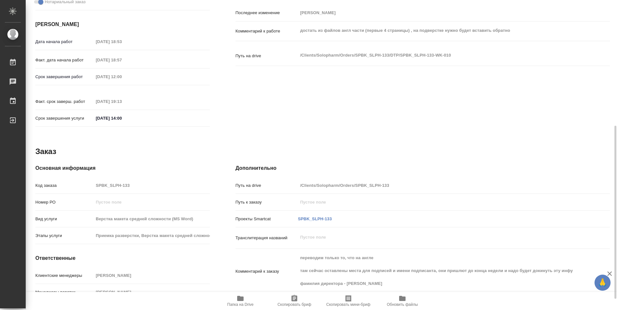
scroll to position [245, 0]
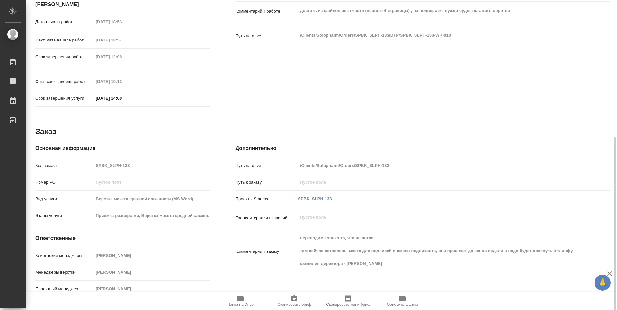
type textarea "x"
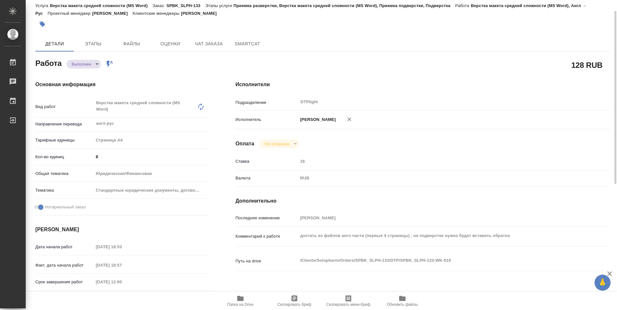
scroll to position [0, 0]
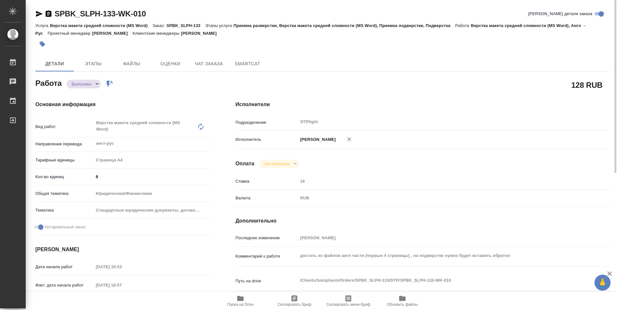
type textarea "x"
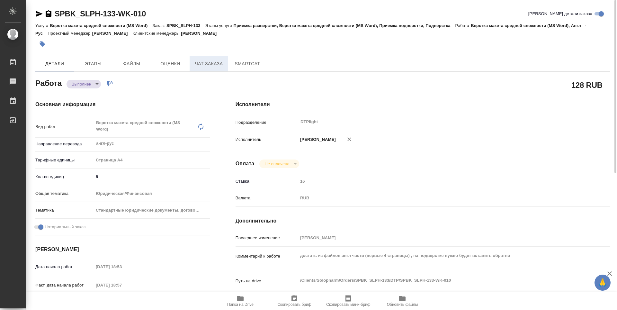
click at [216, 67] on span "Чат заказа" at bounding box center [208, 64] width 31 height 8
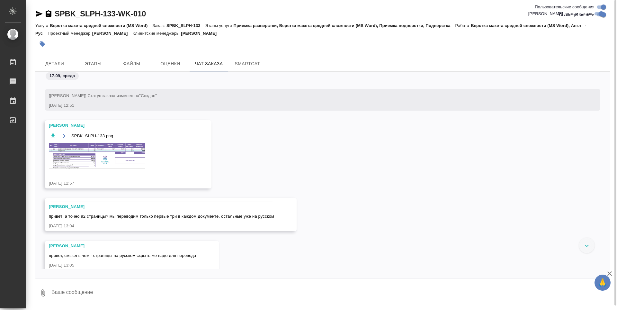
scroll to position [65, 0]
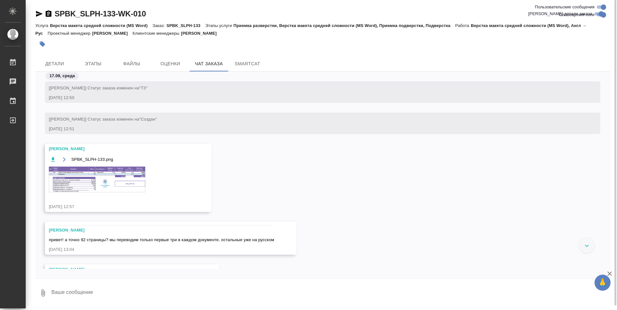
click at [121, 171] on img at bounding box center [97, 179] width 96 height 26
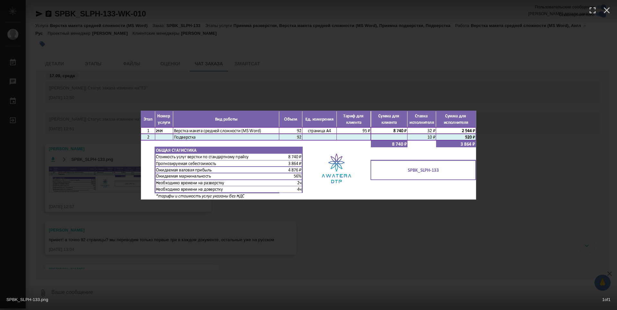
click at [393, 233] on div "SPBK_SLPH-133.png 1 of 1" at bounding box center [308, 155] width 617 height 310
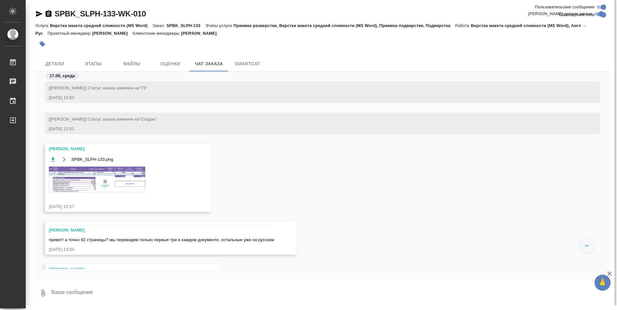
click at [102, 174] on img at bounding box center [97, 179] width 96 height 26
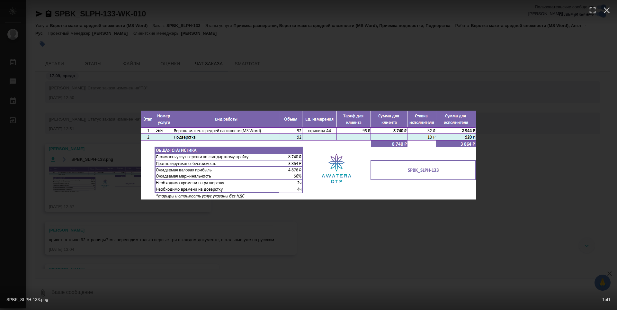
click at [363, 219] on div "SPBK_SLPH-133.png 1 of 1" at bounding box center [308, 155] width 617 height 310
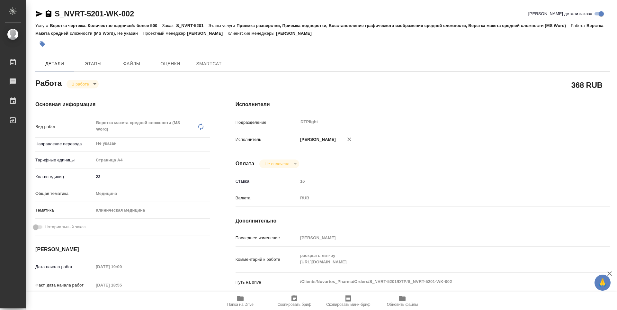
type textarea "x"
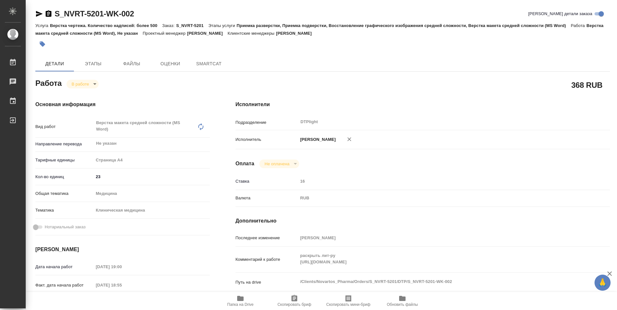
type textarea "x"
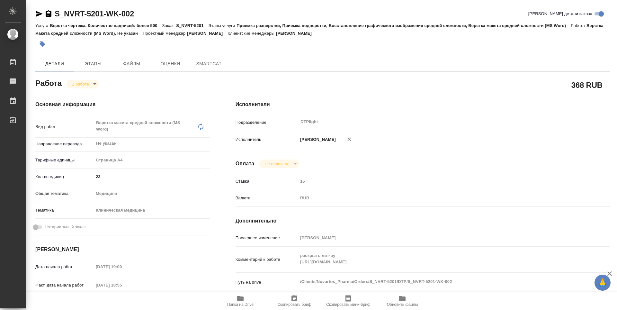
type textarea "x"
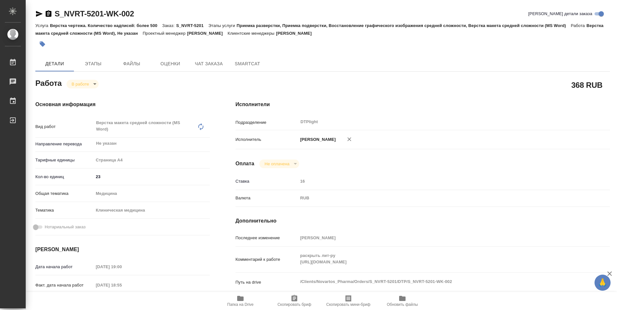
type textarea "x"
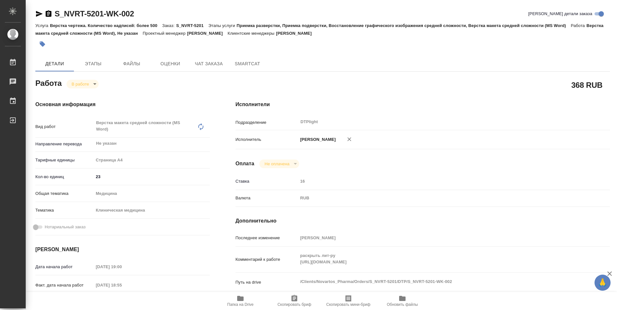
type textarea "x"
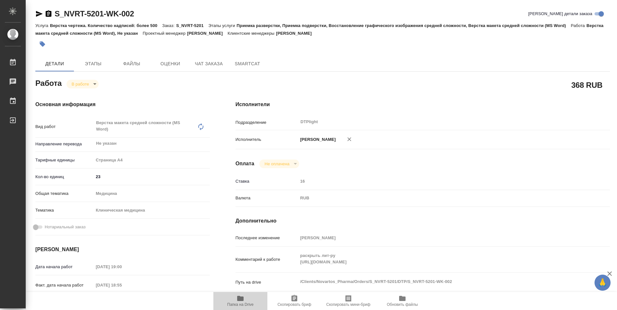
click at [242, 302] on icon "button" at bounding box center [241, 298] width 8 height 8
click at [94, 85] on body "🙏 .cls-1 fill:#fff; AWATERA Guselnikov Roman Работы 0 Чаты График Выйти S_NVRT-…" at bounding box center [308, 155] width 617 height 310
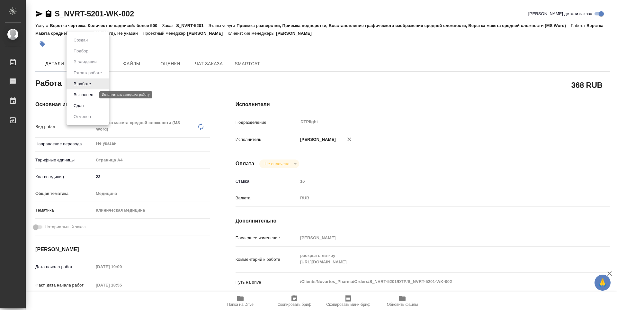
click at [82, 94] on button "Выполнен" at bounding box center [83, 94] width 23 height 7
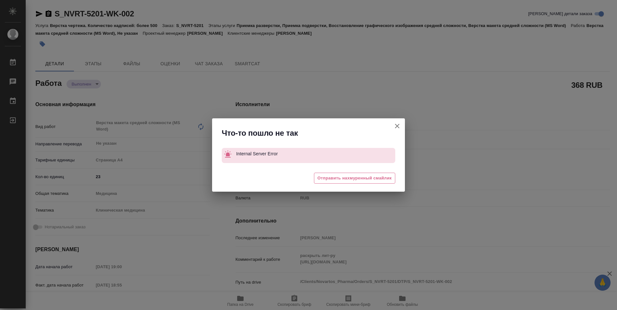
type textarea "x"
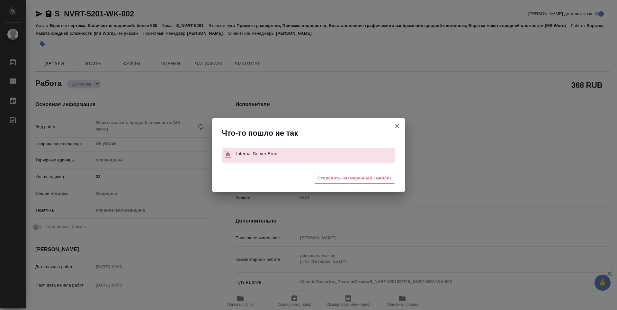
type textarea "x"
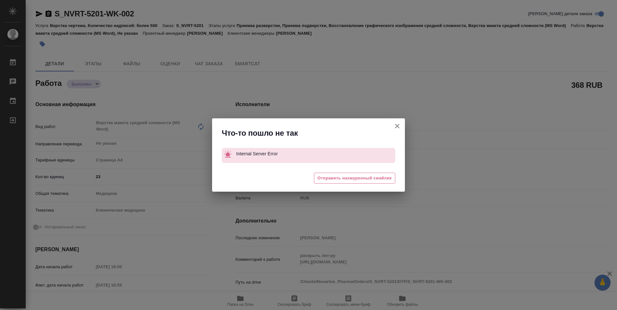
type textarea "x"
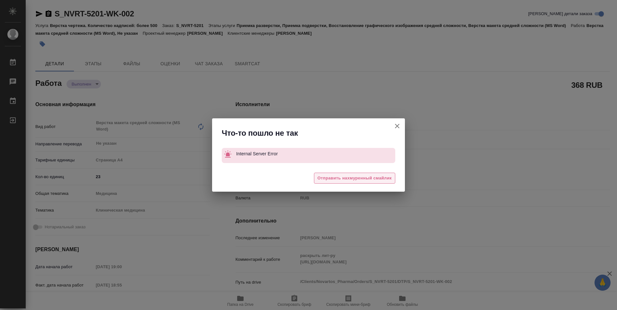
click at [379, 176] on span "Отправить нахмуренный смайлик" at bounding box center [355, 178] width 74 height 7
type textarea "x"
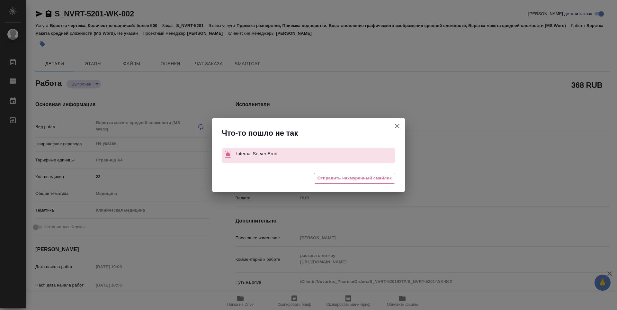
type textarea "x"
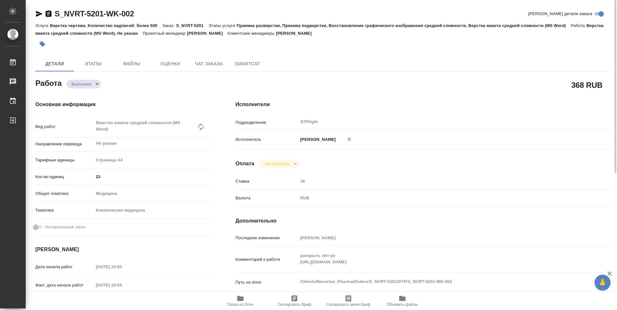
type textarea "x"
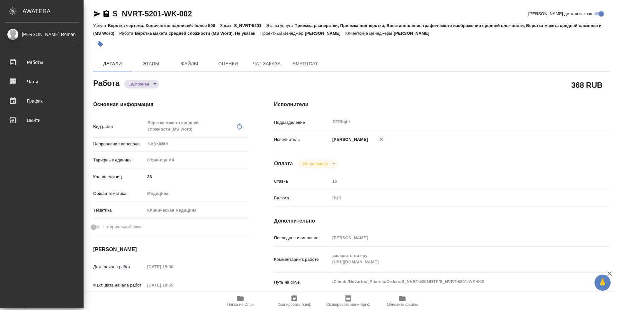
type textarea "x"
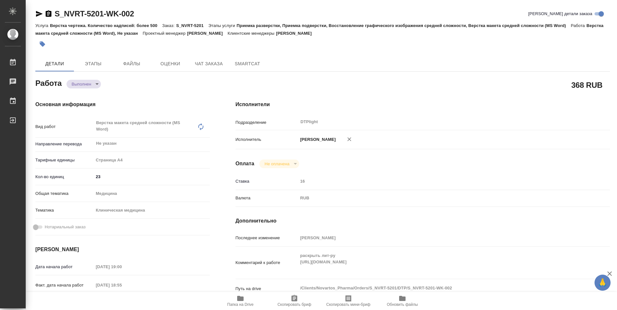
type textarea "x"
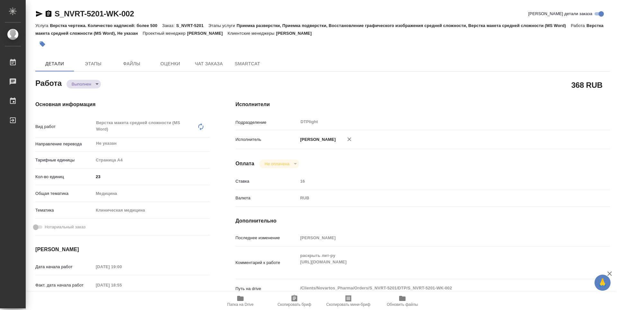
type textarea "x"
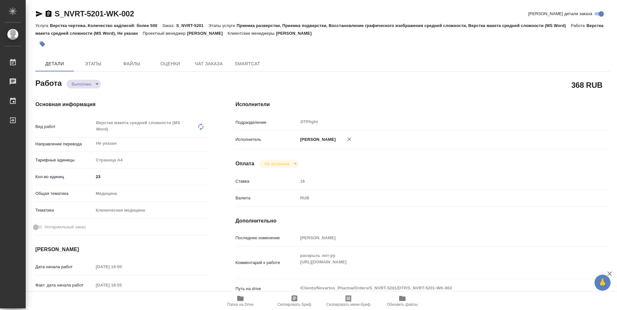
type textarea "x"
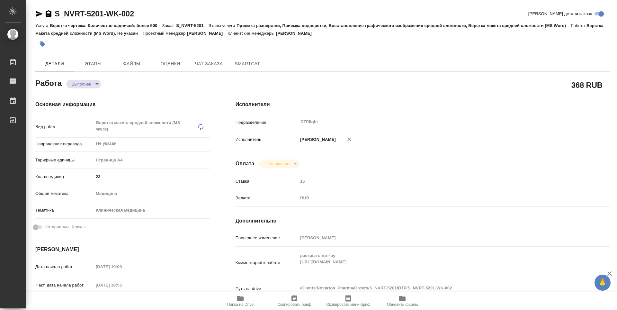
type textarea "x"
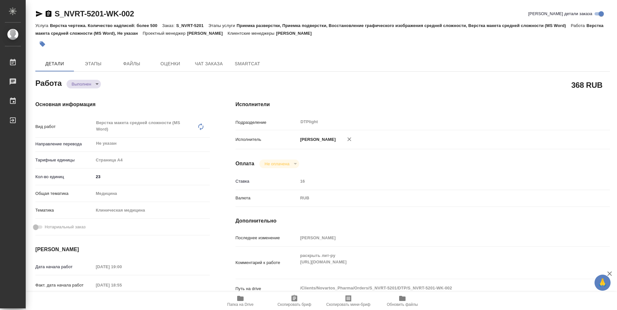
type textarea "x"
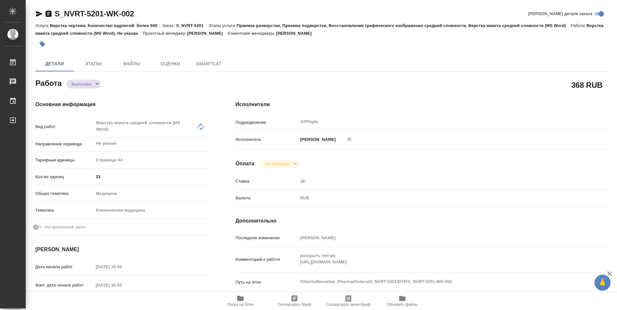
type textarea "x"
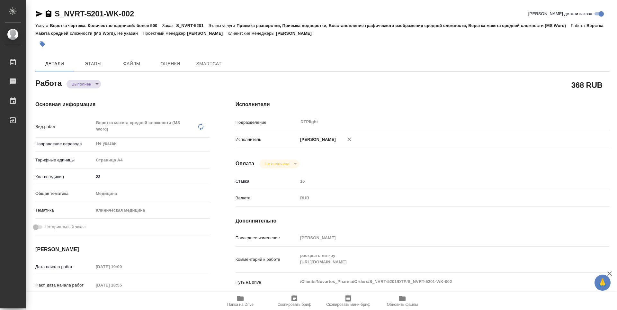
type textarea "x"
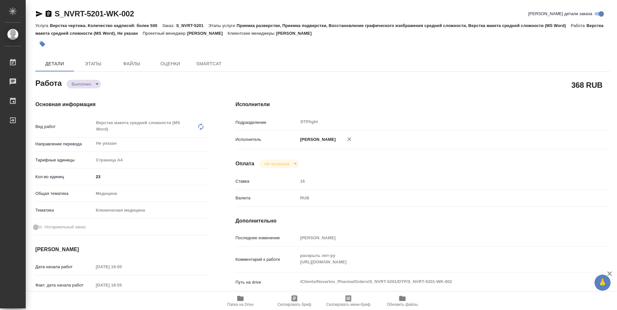
type textarea "x"
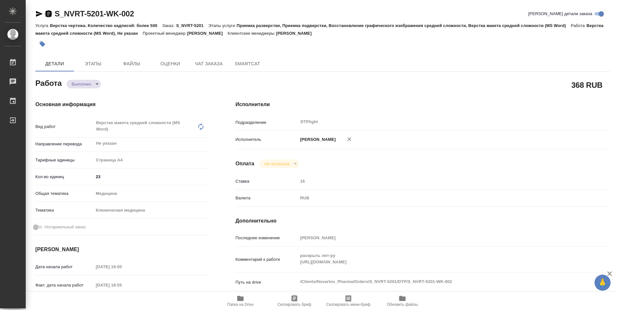
click at [49, 15] on icon "button" at bounding box center [49, 13] width 6 height 6
type textarea "x"
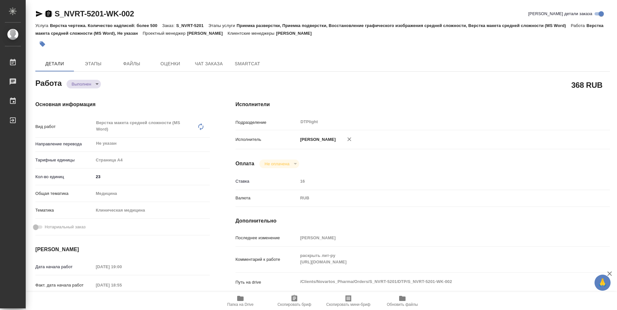
type textarea "x"
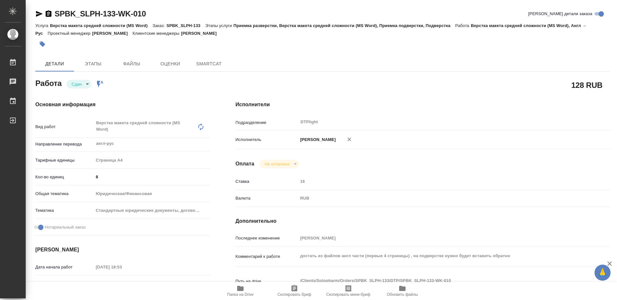
type textarea "x"
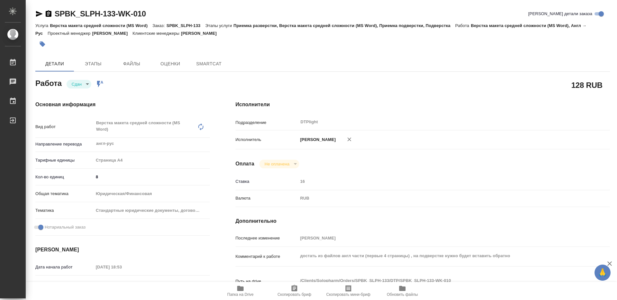
type textarea "x"
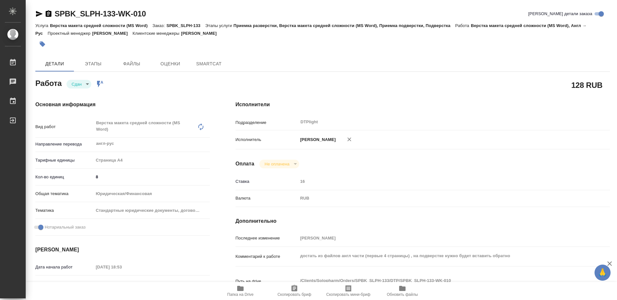
type textarea "x"
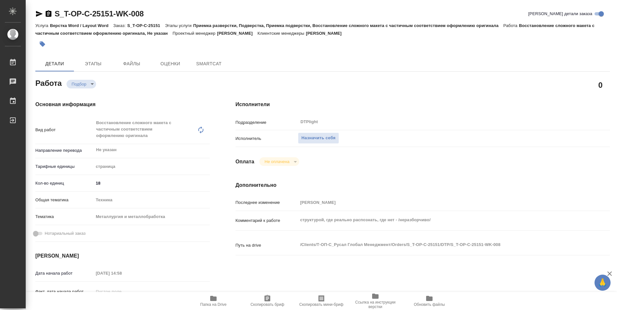
type textarea "x"
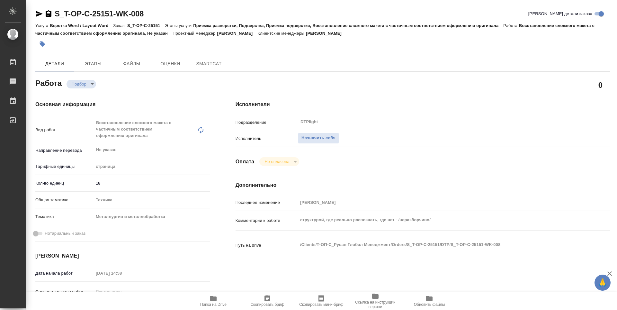
type textarea "x"
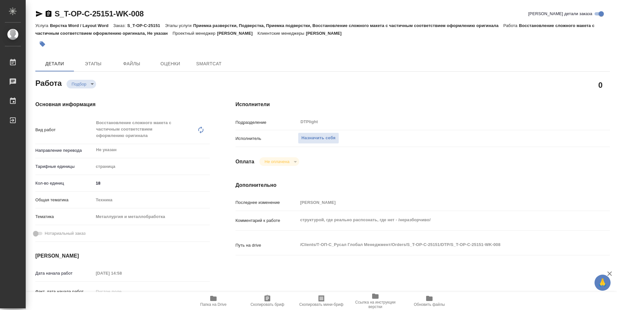
type textarea "x"
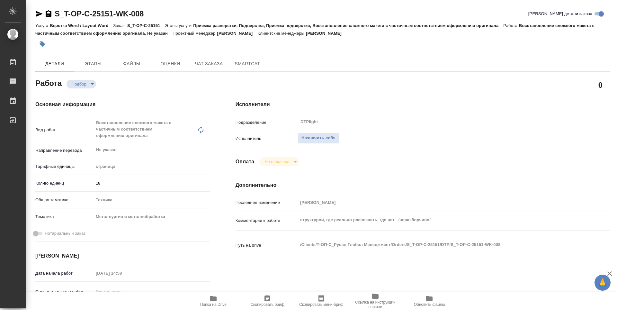
type textarea "x"
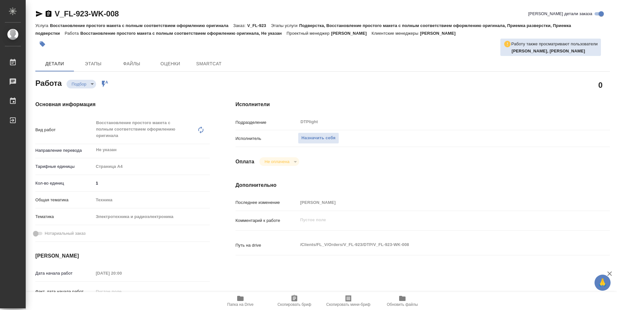
type textarea "x"
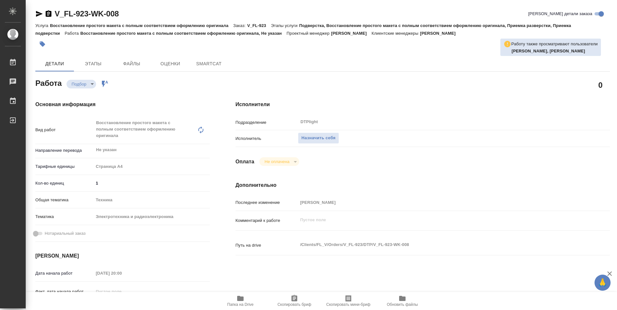
type textarea "x"
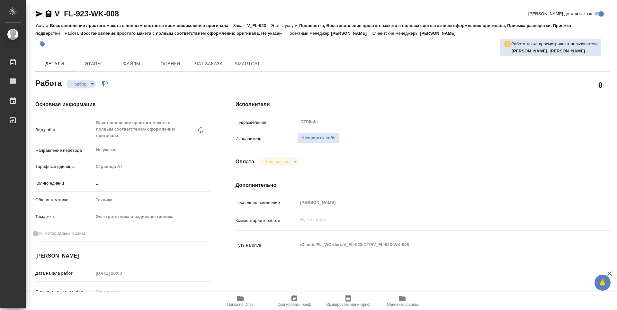
click at [237, 303] on span "Папка на Drive" at bounding box center [240, 304] width 26 height 4
type textarea "x"
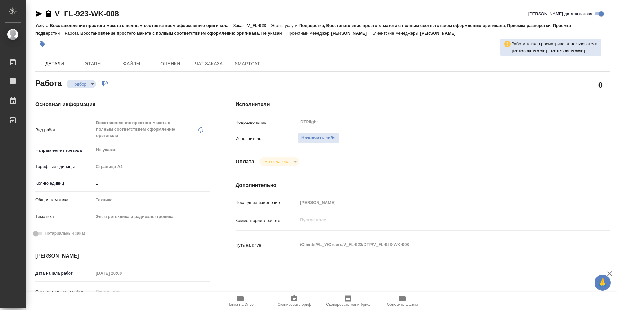
type textarea "x"
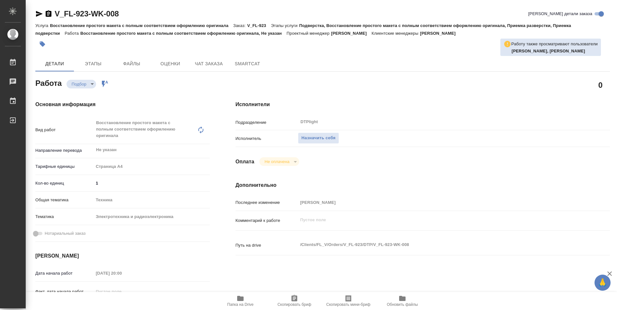
type textarea "x"
click at [310, 142] on button "Назначить себя" at bounding box center [318, 137] width 41 height 11
type textarea "x"
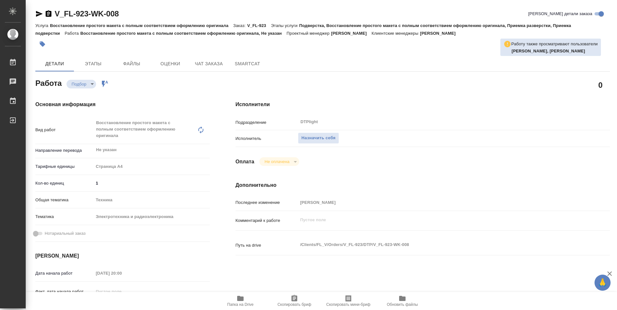
type textarea "x"
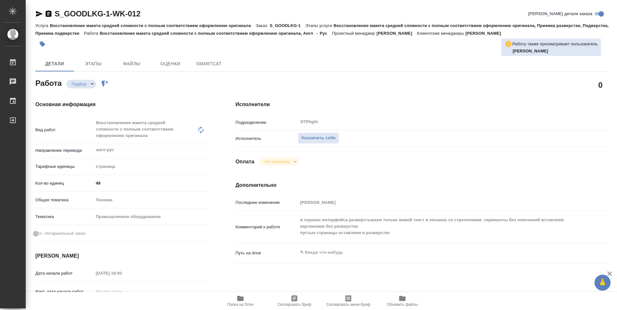
type textarea "x"
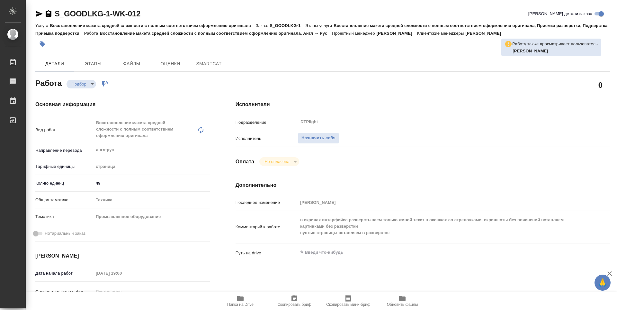
type textarea "x"
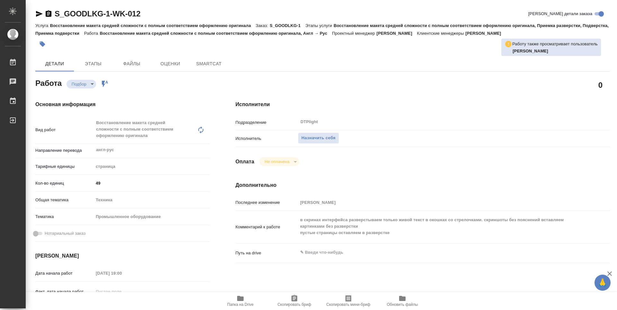
type textarea "x"
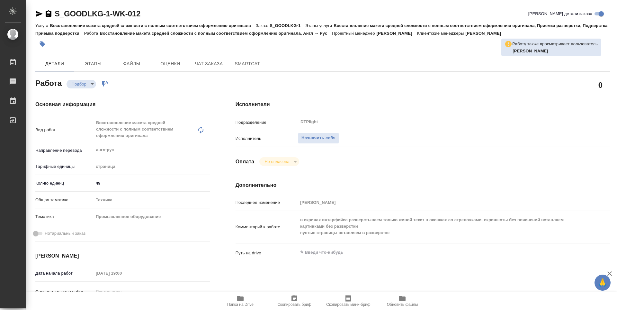
click at [247, 303] on span "Папка на Drive" at bounding box center [240, 304] width 26 height 4
type textarea "x"
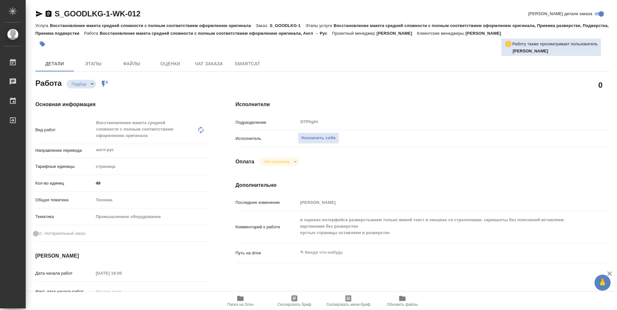
type textarea "x"
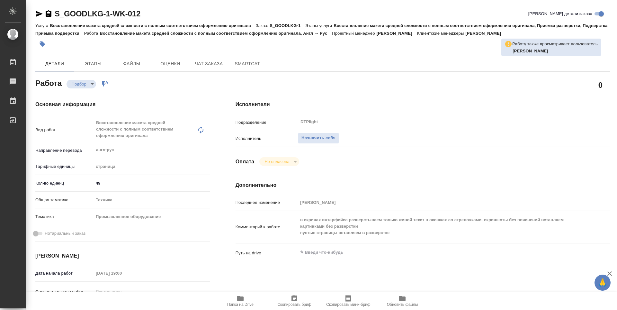
type textarea "x"
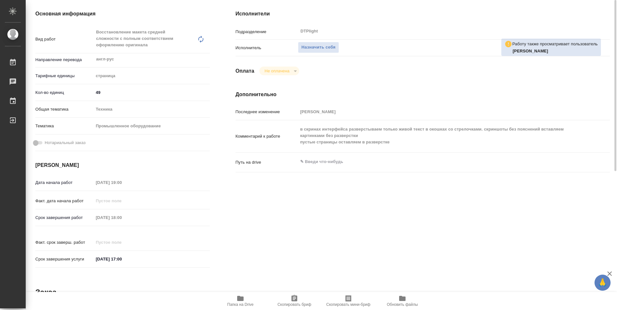
scroll to position [58, 0]
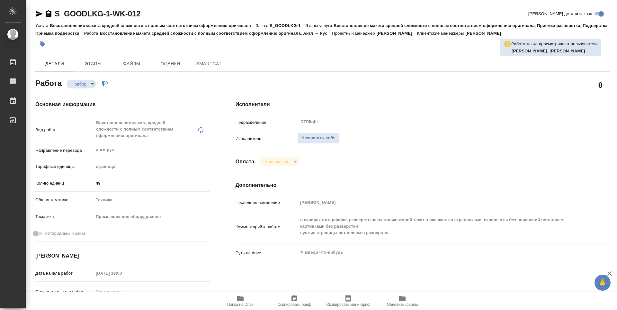
type textarea "x"
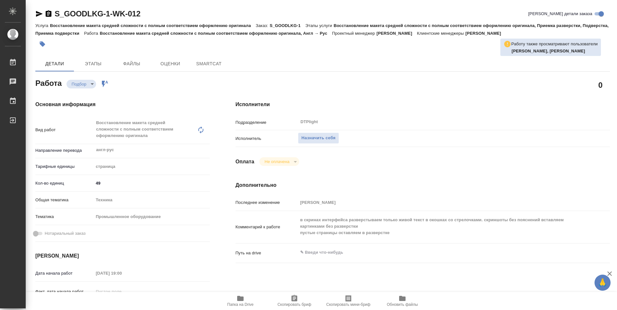
type textarea "x"
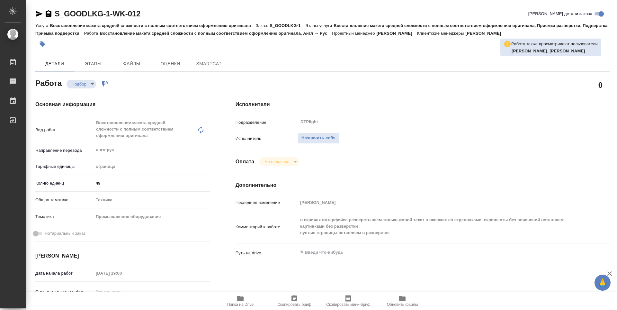
type textarea "x"
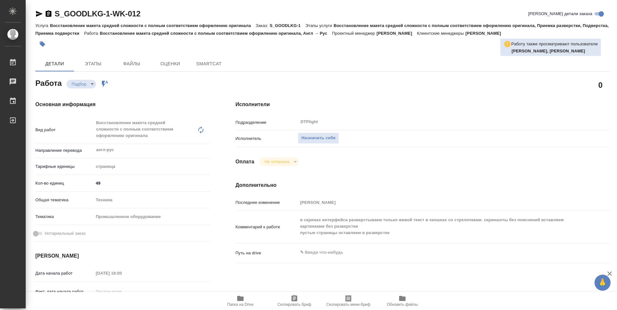
type textarea "x"
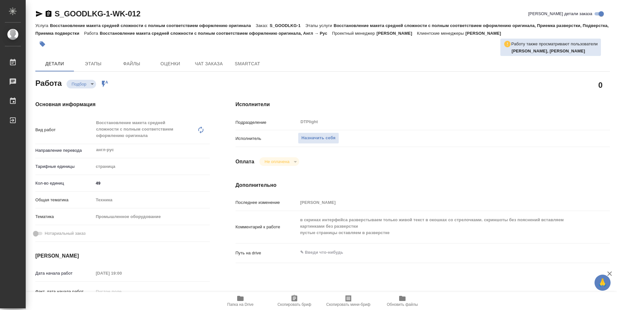
type textarea "x"
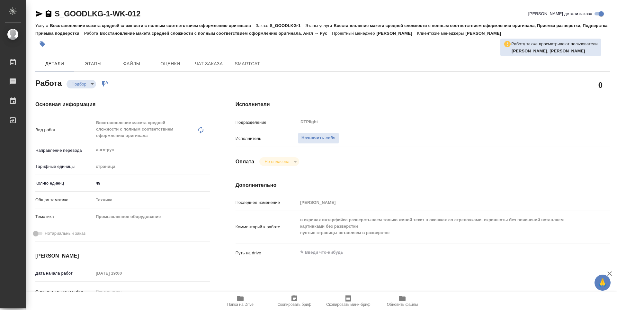
type textarea "x"
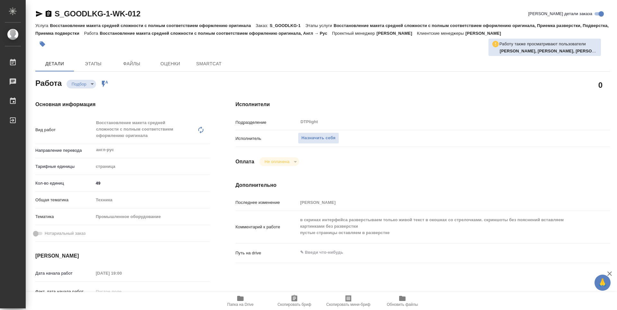
type textarea "x"
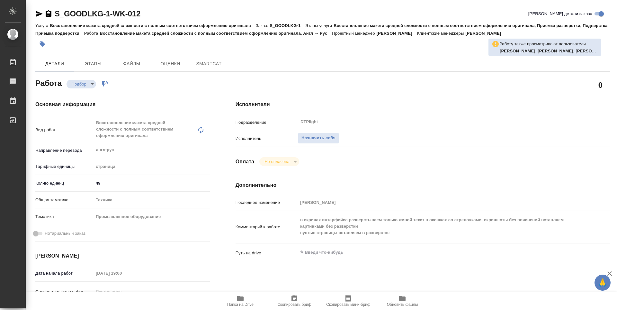
type textarea "x"
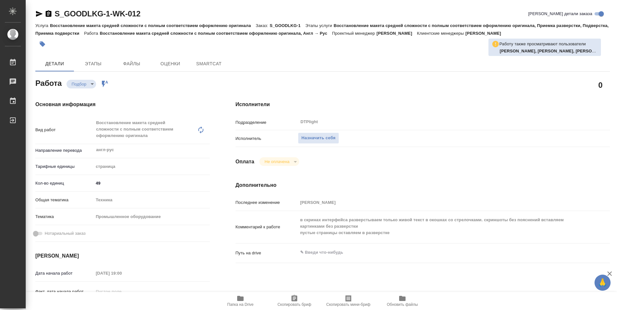
type textarea "x"
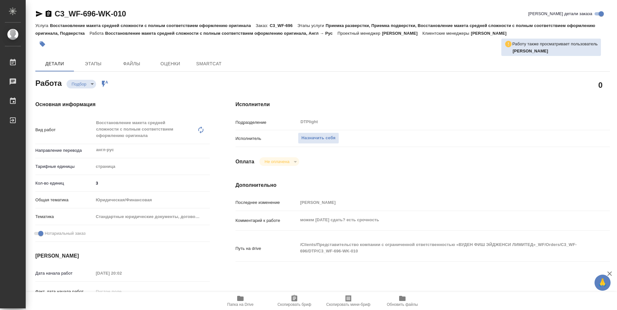
type textarea "x"
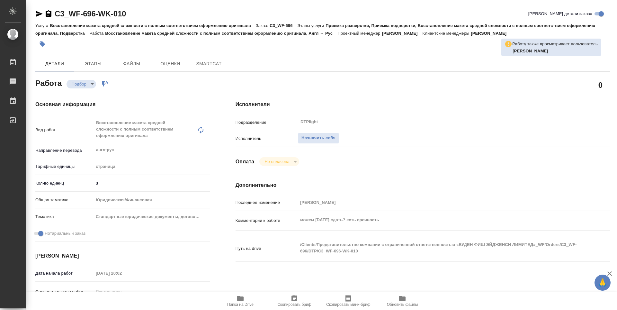
type textarea "x"
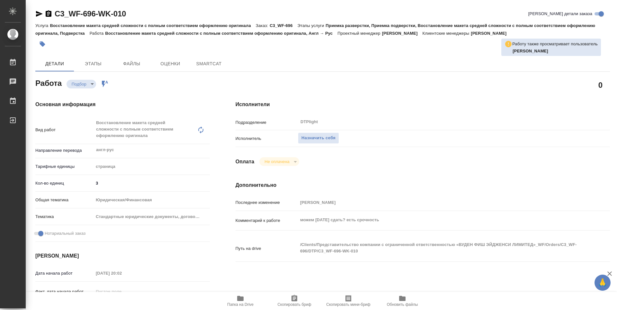
type textarea "x"
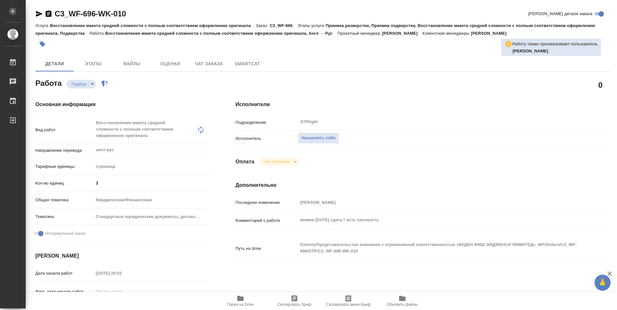
click at [245, 301] on span "Папка на Drive" at bounding box center [240, 300] width 46 height 12
type textarea "x"
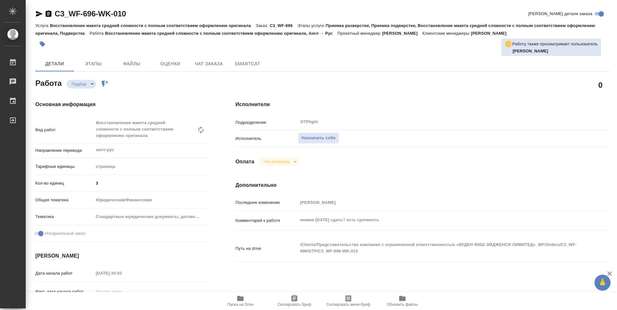
type textarea "x"
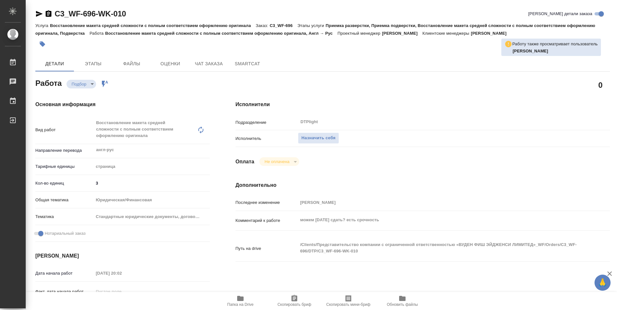
type textarea "x"
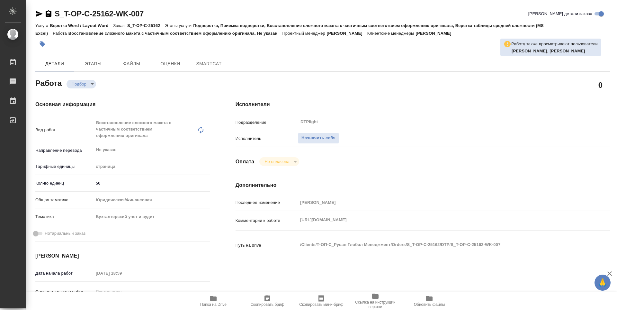
type textarea "x"
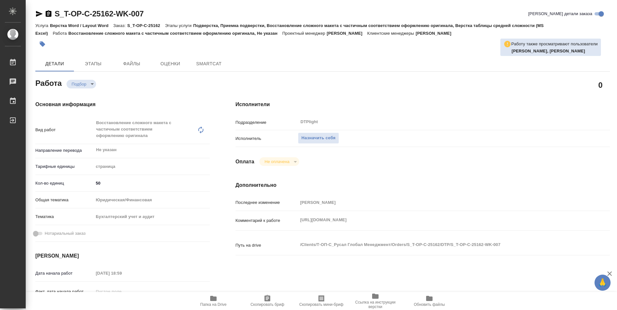
type textarea "x"
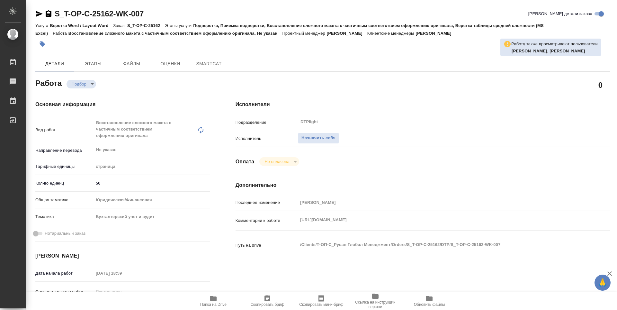
type textarea "x"
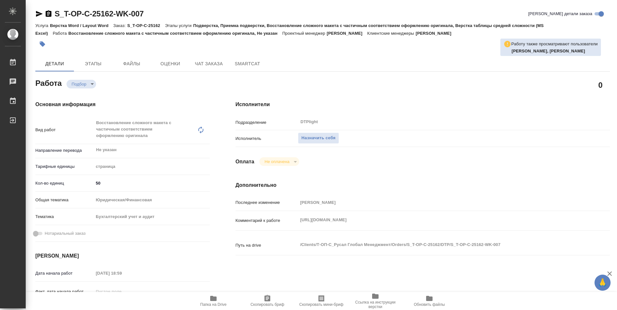
type textarea "x"
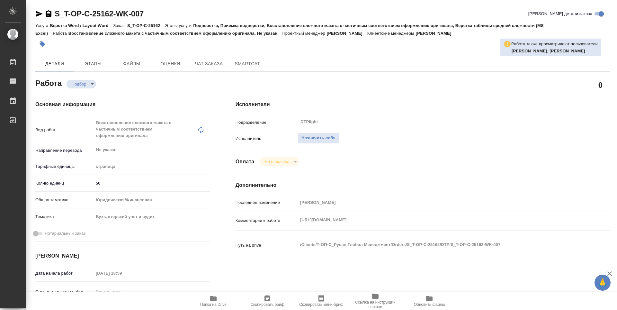
click at [297, 222] on div "Комментарий к работе https://drive.awatera.com/s/M8k5PQHjio4QDPY x" at bounding box center [423, 220] width 374 height 14
type textarea "x"
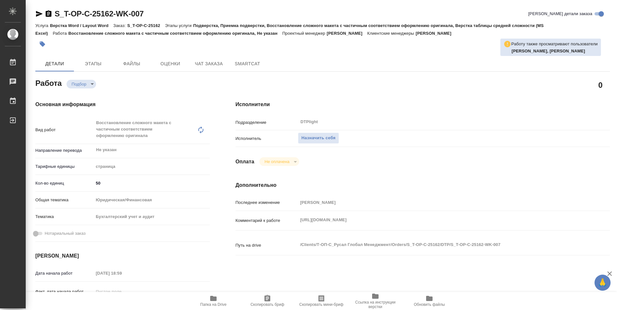
type textarea "x"
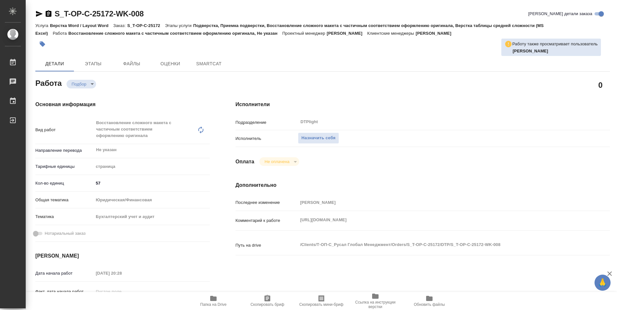
type textarea "x"
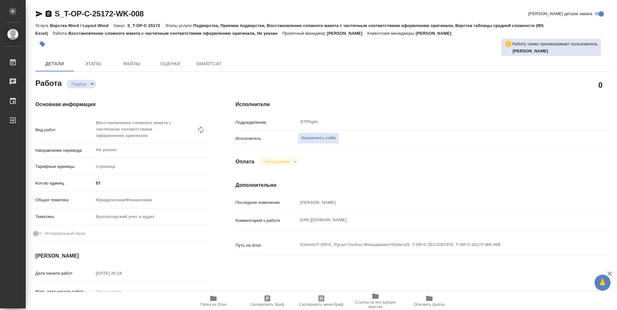
type textarea "x"
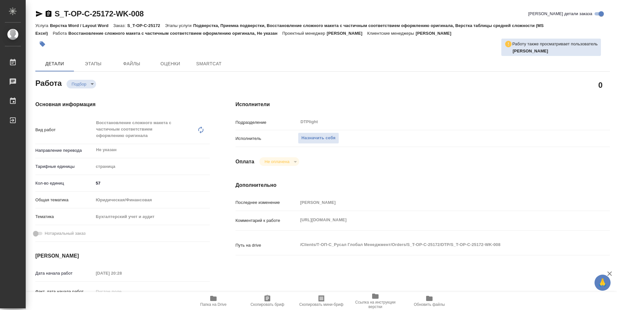
type textarea "x"
click at [300, 225] on div "https://drive.awatera.com/s/cwKo5L4yma4Hmjx x" at bounding box center [438, 220] width 281 height 14
type textarea "x"
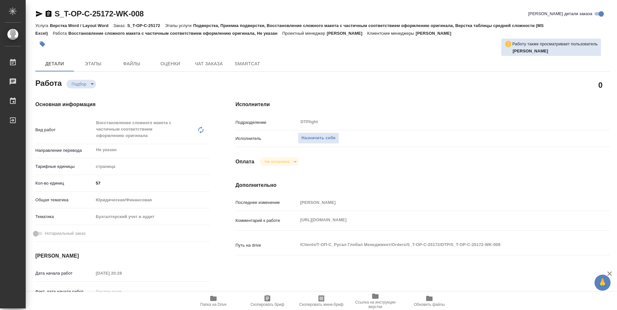
type textarea "x"
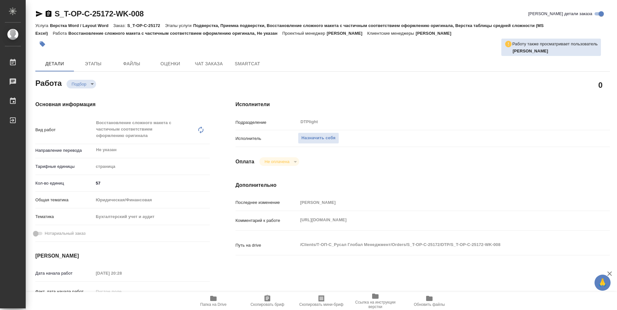
type textarea "x"
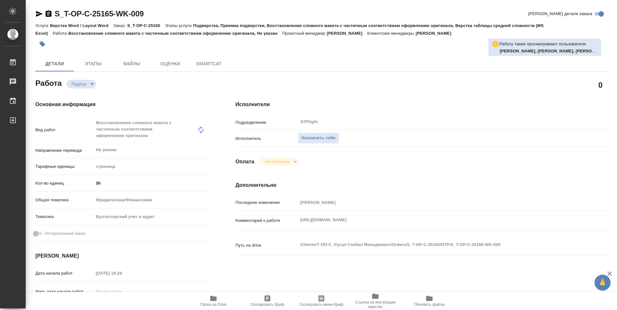
type textarea "x"
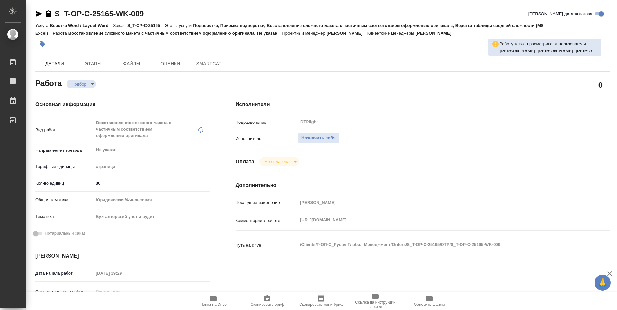
type textarea "x"
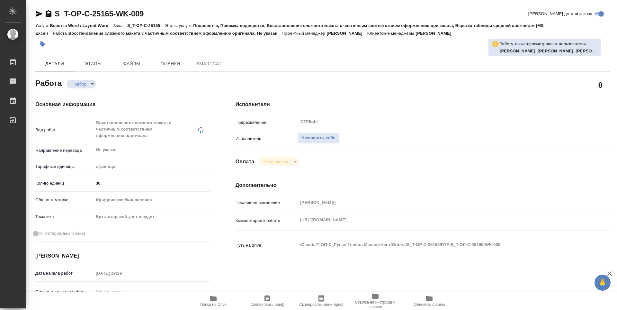
type textarea "x"
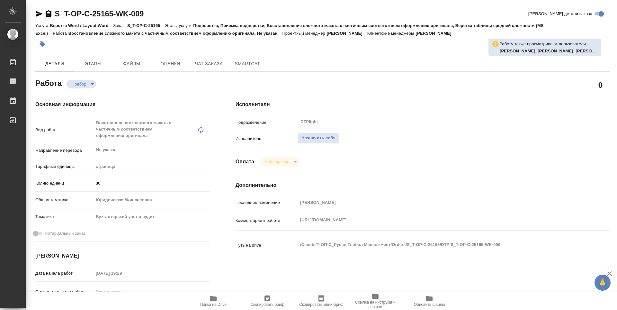
type textarea "x"
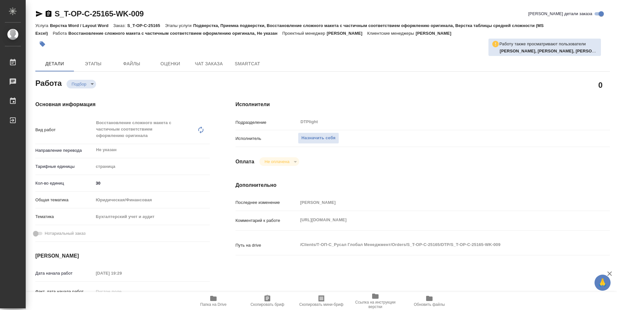
type textarea "x"
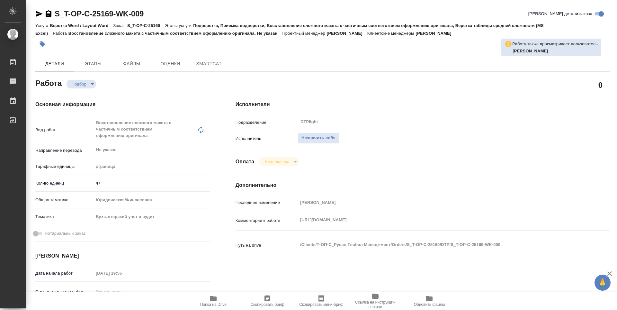
type textarea "x"
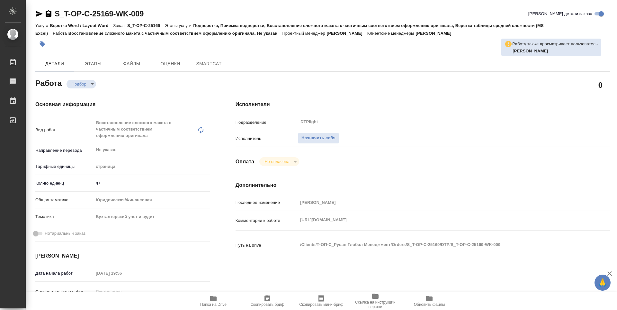
type textarea "x"
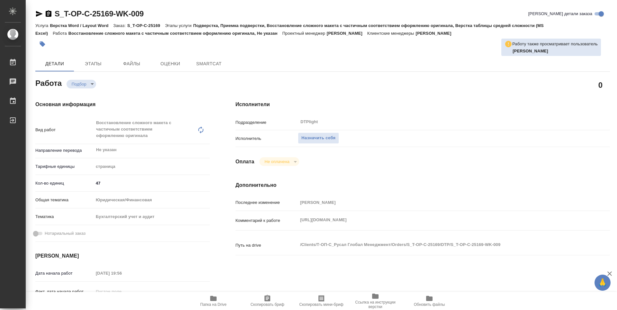
type textarea "x"
click at [294, 217] on div "Комментарий к работе [URL][DOMAIN_NAME] x" at bounding box center [423, 220] width 374 height 14
type textarea "x"
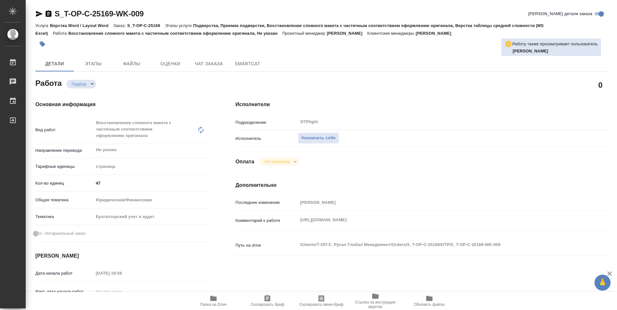
type textarea "x"
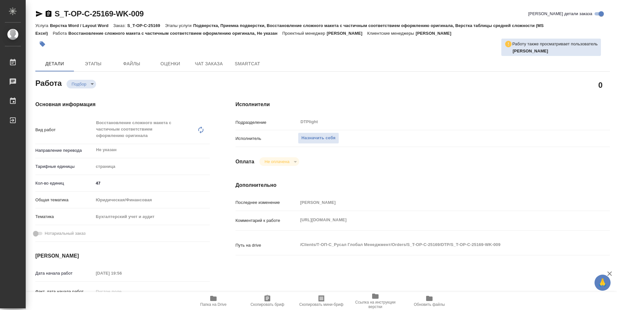
type textarea "x"
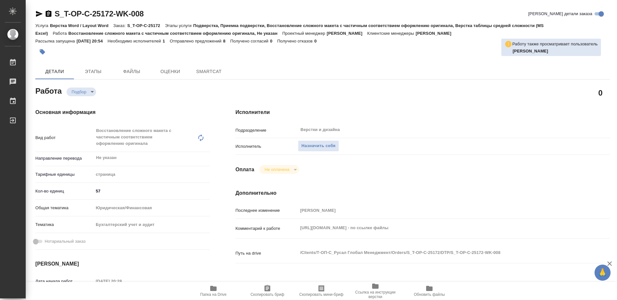
type textarea "x"
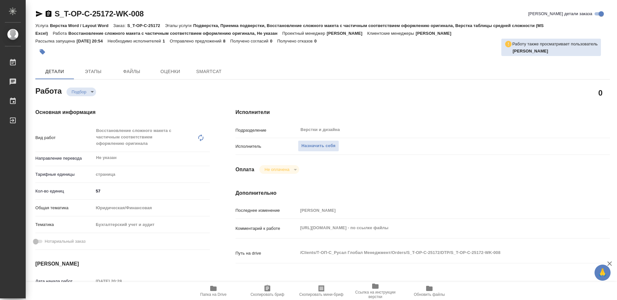
type textarea "x"
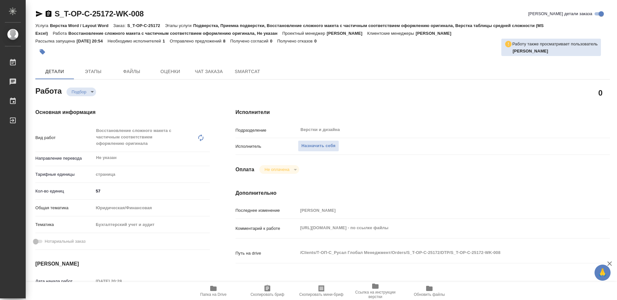
type textarea "x"
